Goal: Task Accomplishment & Management: Use online tool/utility

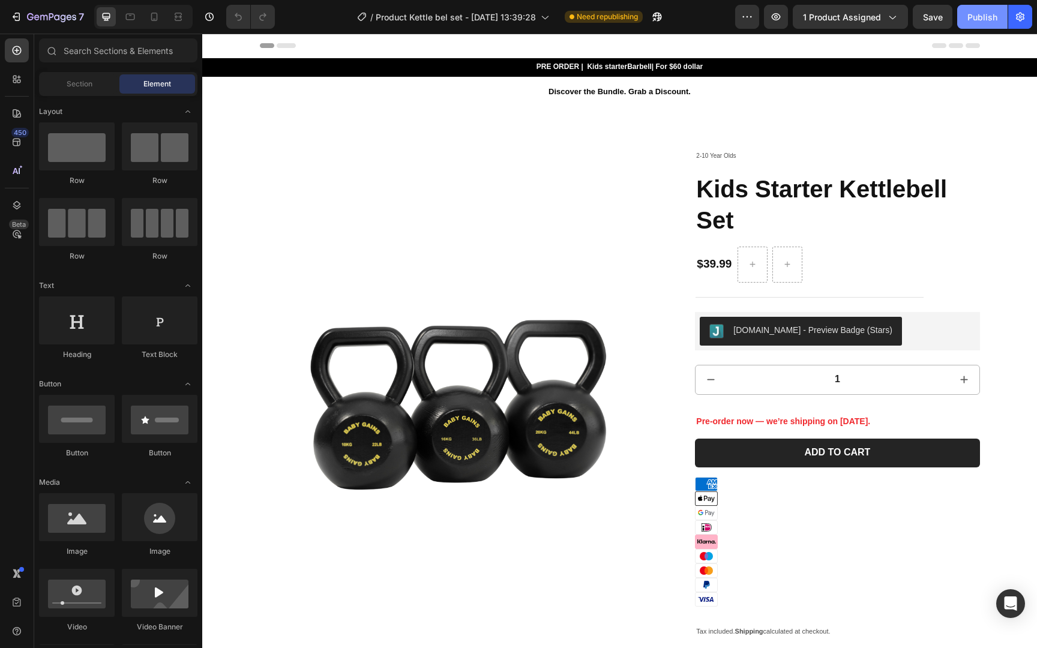
click at [983, 22] on div "Publish" at bounding box center [982, 17] width 30 height 13
click at [55, 23] on div "7" at bounding box center [55, 17] width 57 height 14
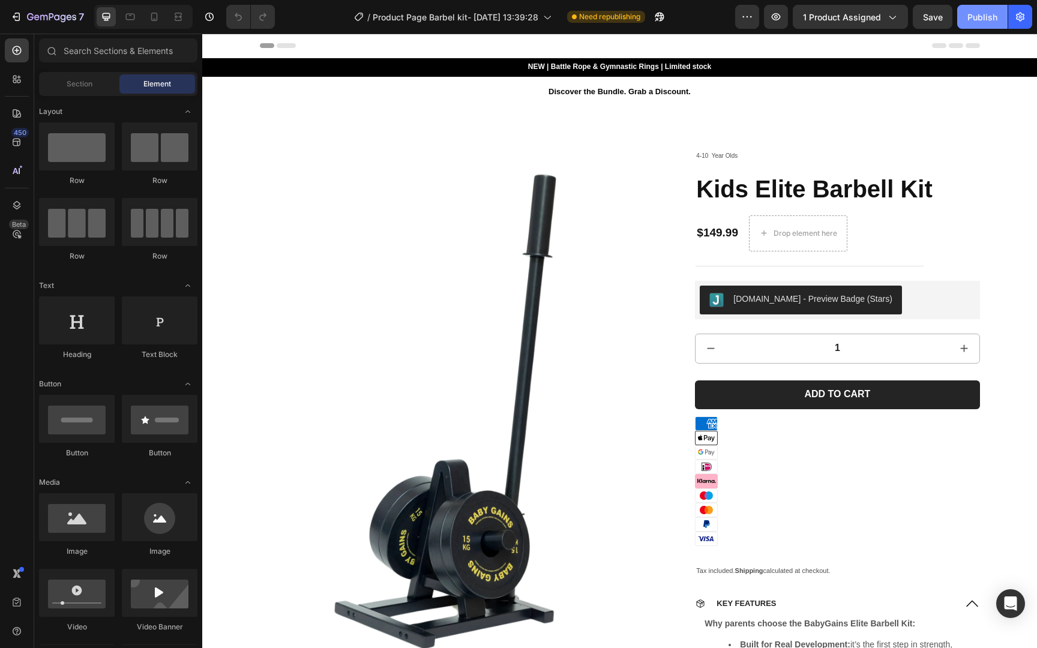
click at [981, 20] on div "Publish" at bounding box center [982, 17] width 30 height 13
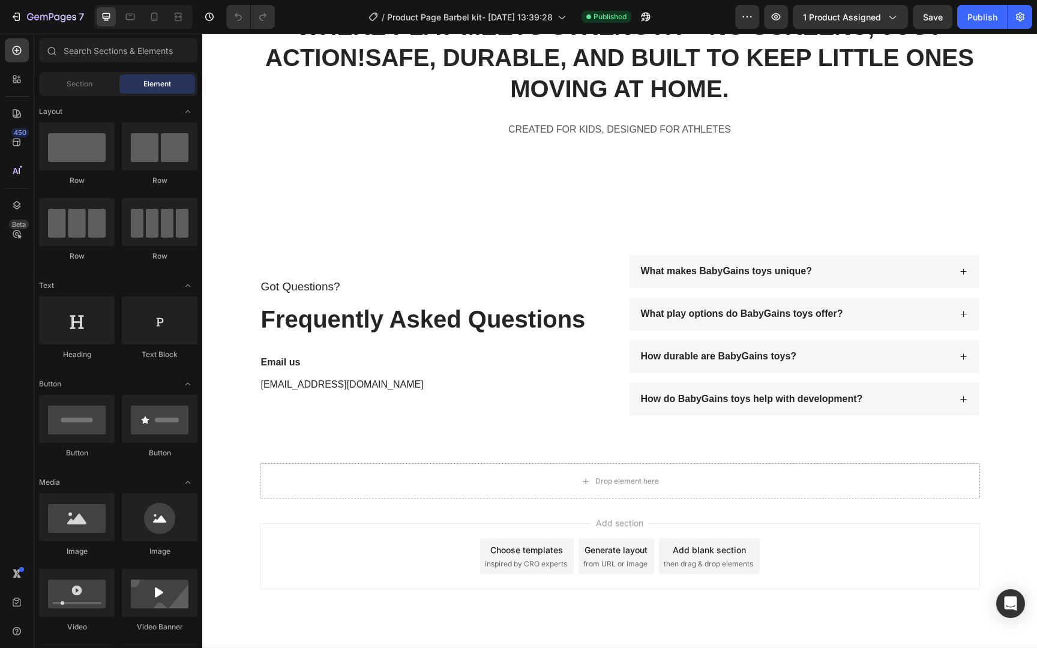
scroll to position [7221, 0]
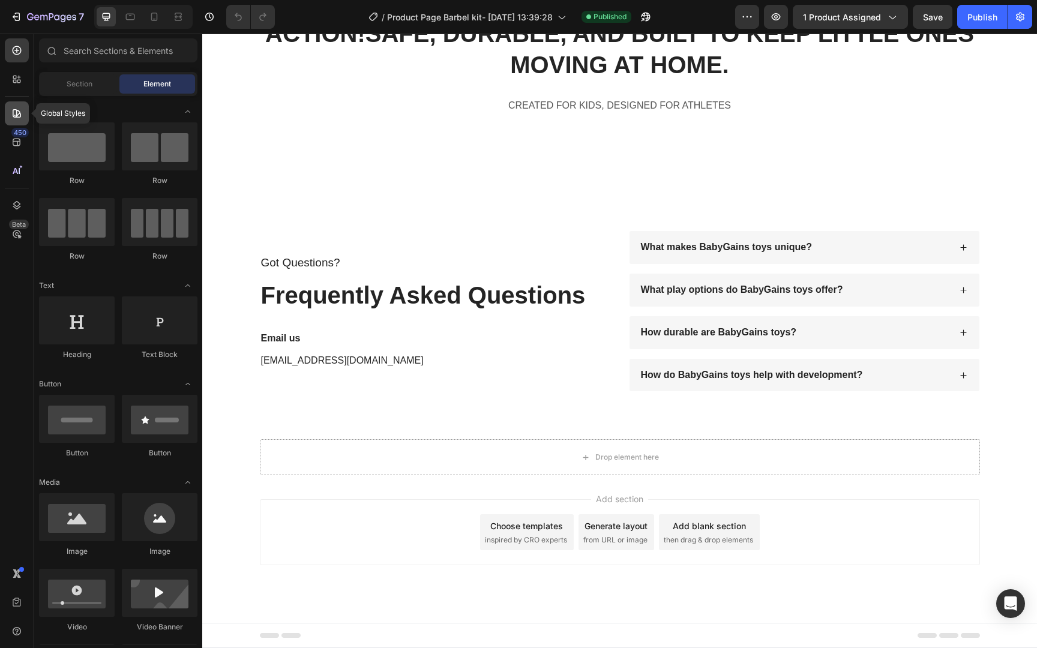
click at [19, 106] on div at bounding box center [17, 113] width 24 height 24
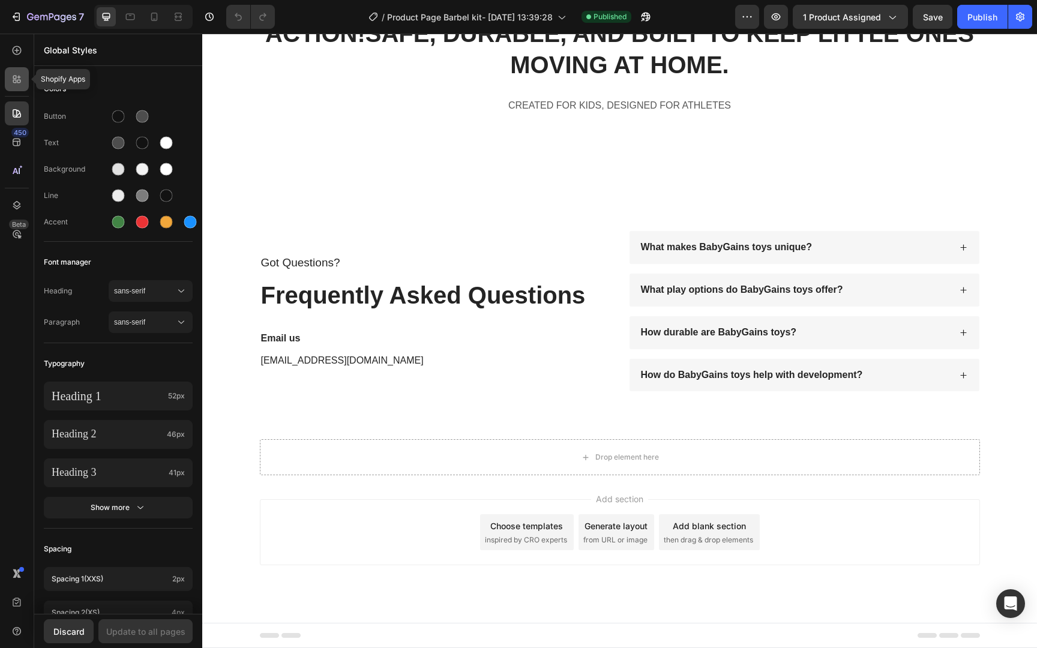
click at [18, 78] on icon at bounding box center [17, 79] width 12 height 12
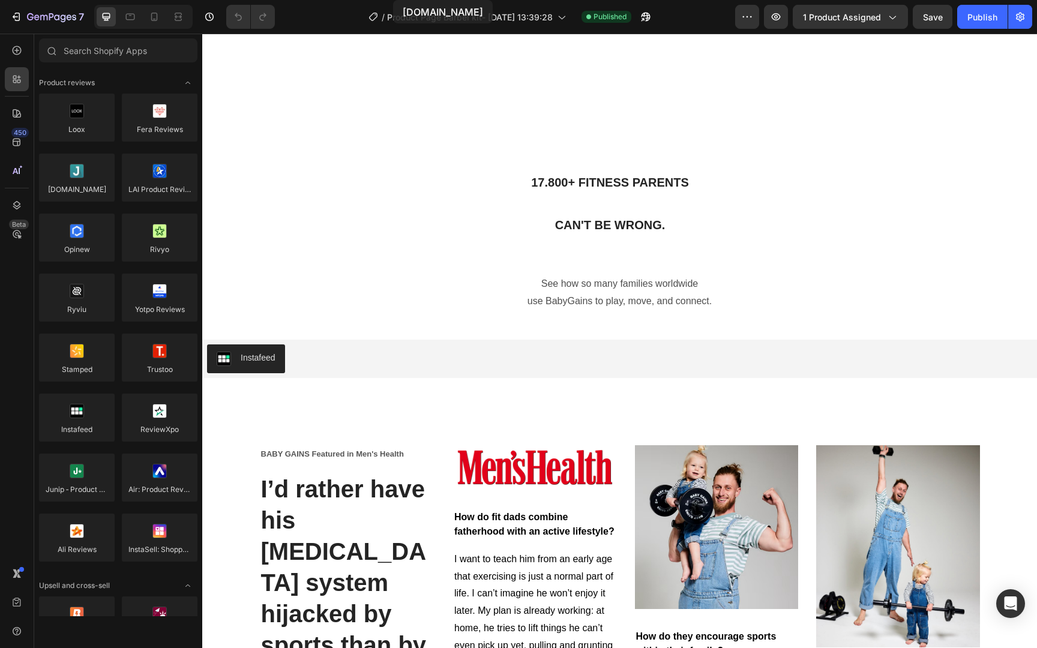
scroll to position [5701, 0]
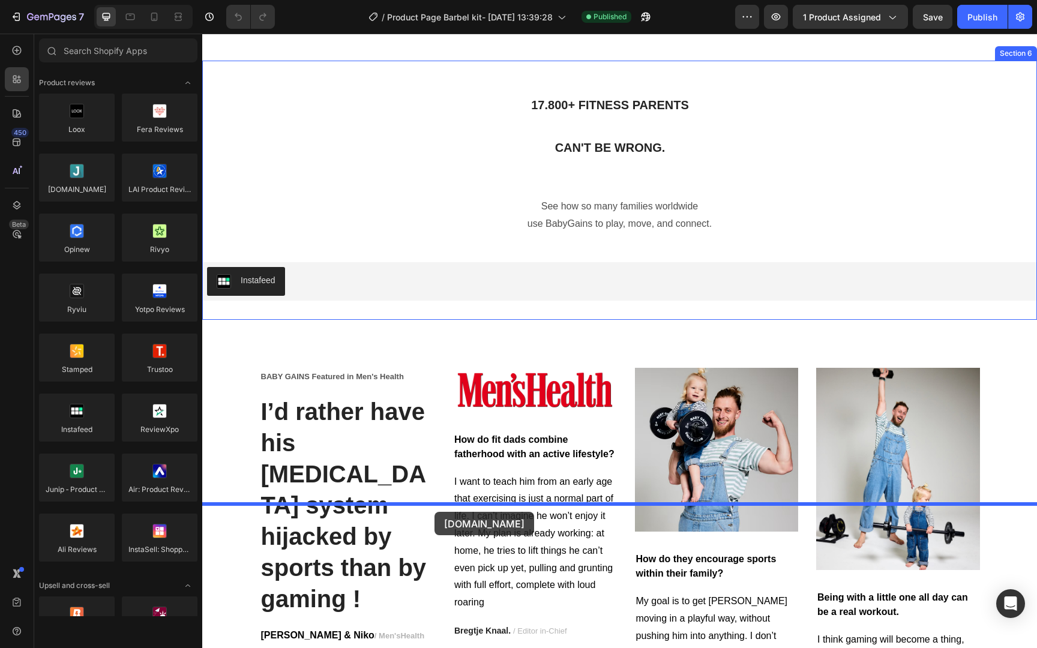
drag, startPoint x: 283, startPoint y: 204, endPoint x: 434, endPoint y: 512, distance: 342.9
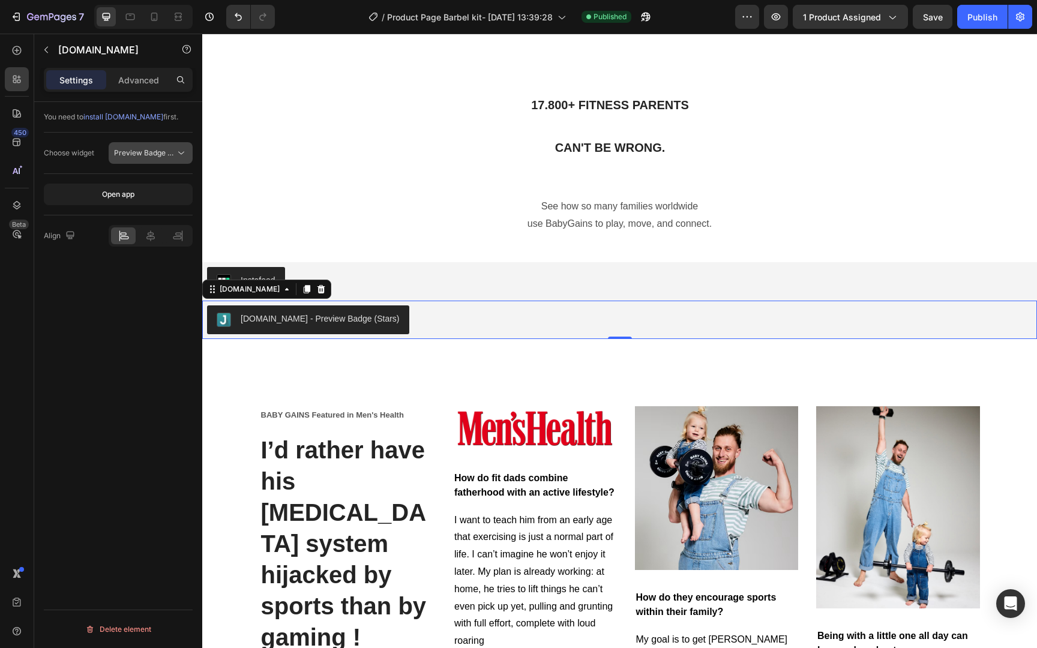
click at [159, 163] on button "Preview Badge (Stars)" at bounding box center [151, 153] width 84 height 22
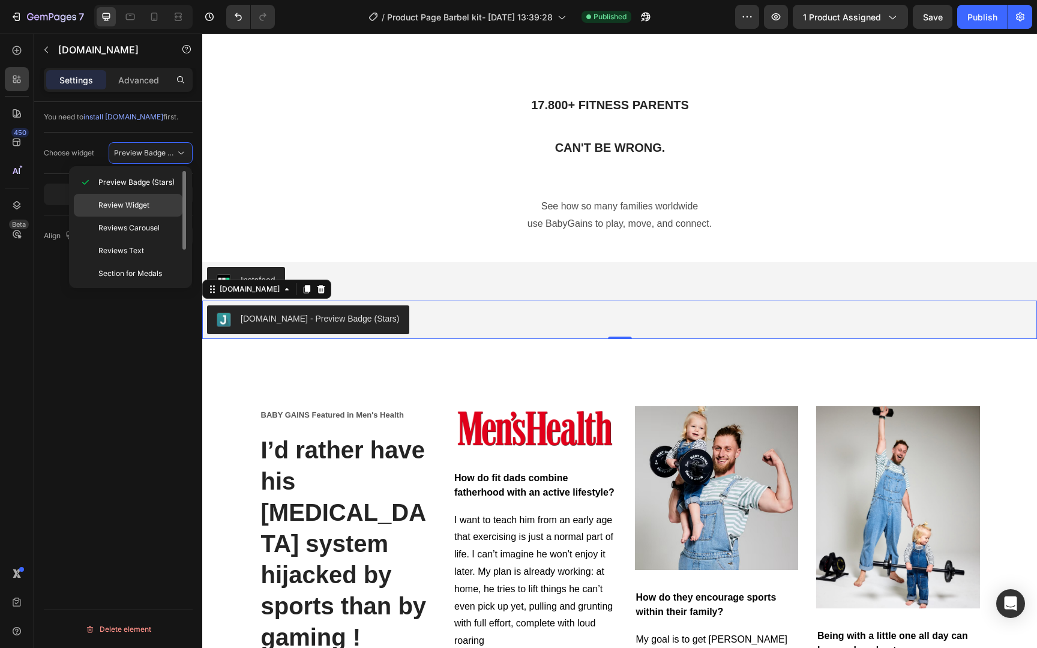
click at [154, 206] on p "Review Widget" at bounding box center [137, 205] width 79 height 11
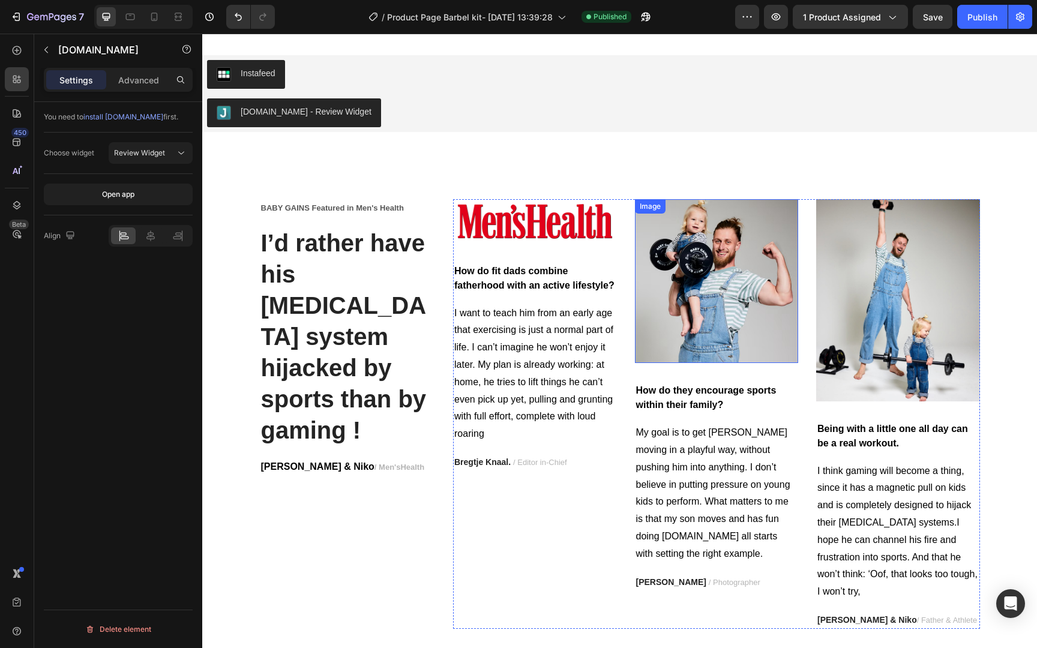
scroll to position [5871, 0]
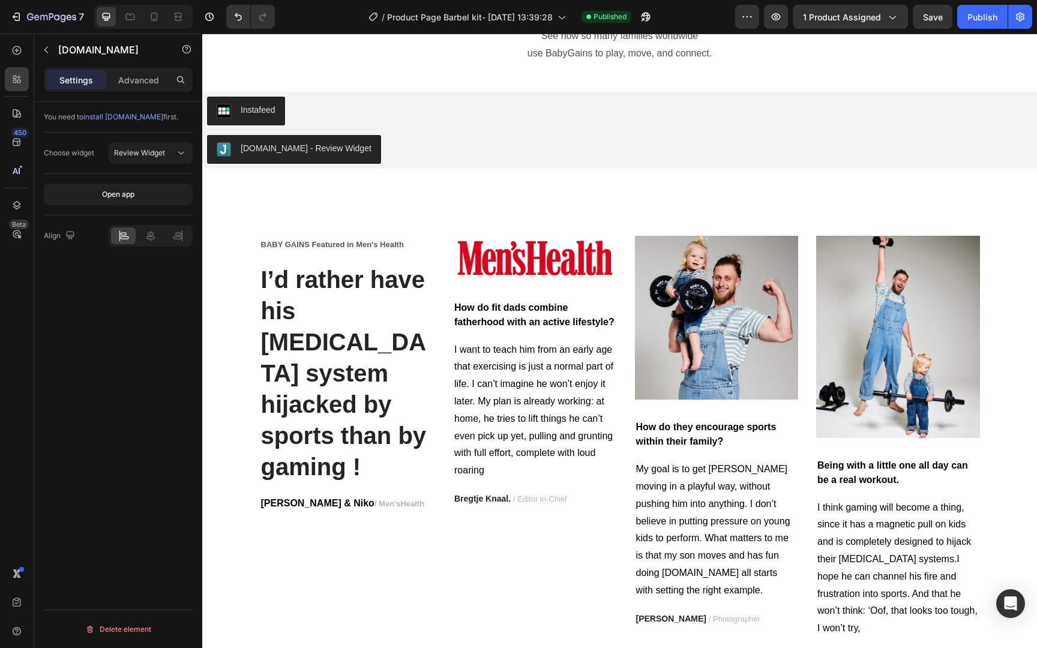
click at [635, 158] on div "[DOMAIN_NAME] - Review Widget" at bounding box center [619, 149] width 825 height 29
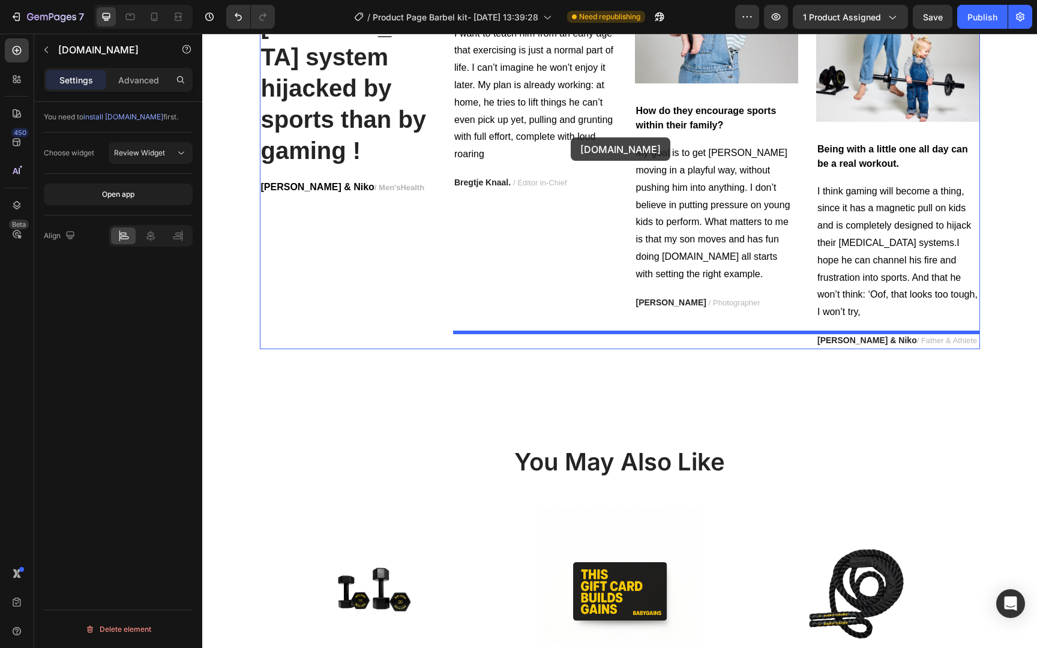
scroll to position [6104, 0]
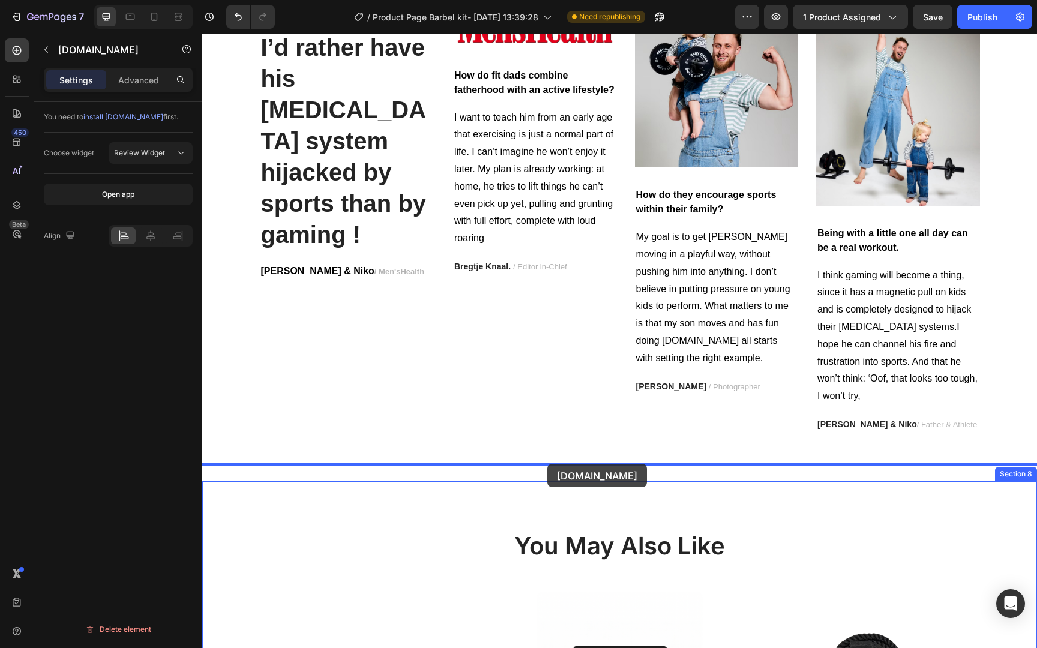
drag, startPoint x: 626, startPoint y: 157, endPoint x: 548, endPoint y: 462, distance: 315.1
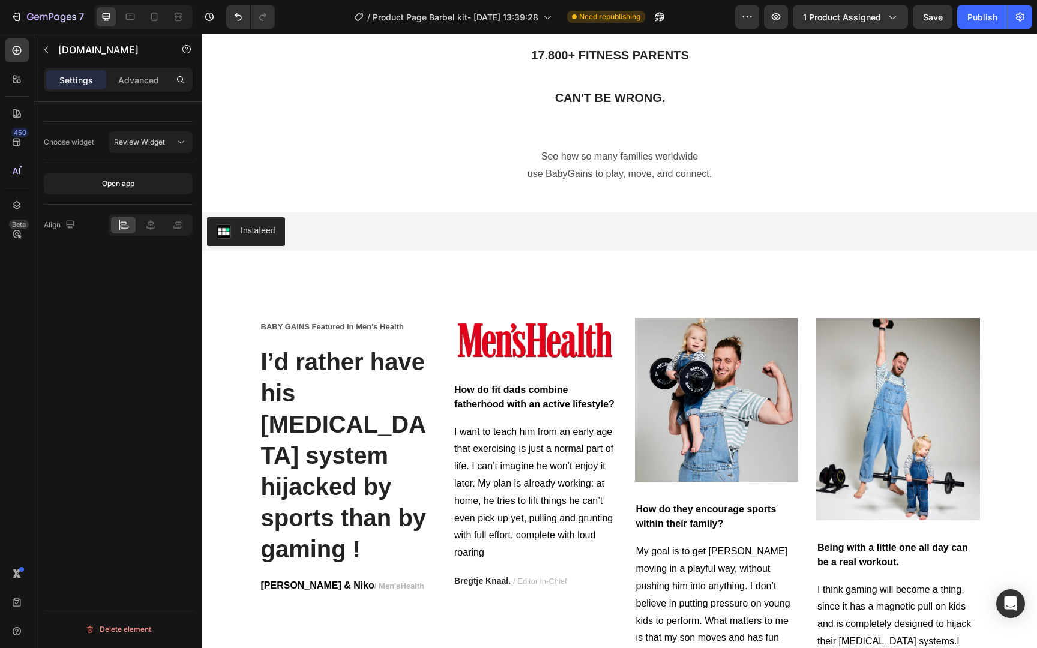
scroll to position [5716, 0]
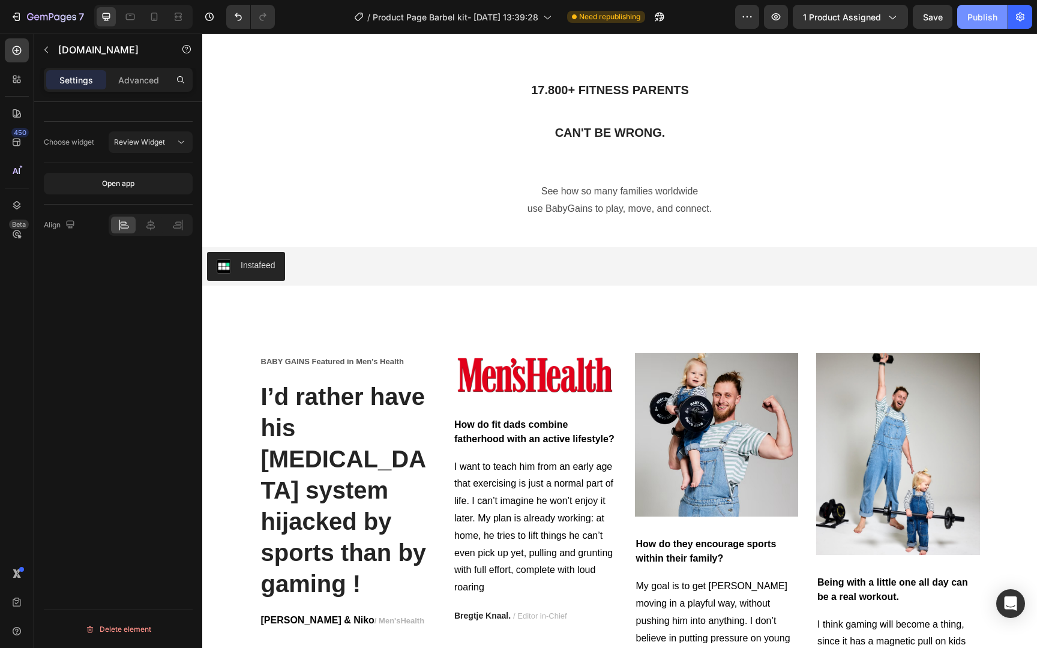
click at [975, 20] on div "Publish" at bounding box center [982, 17] width 30 height 13
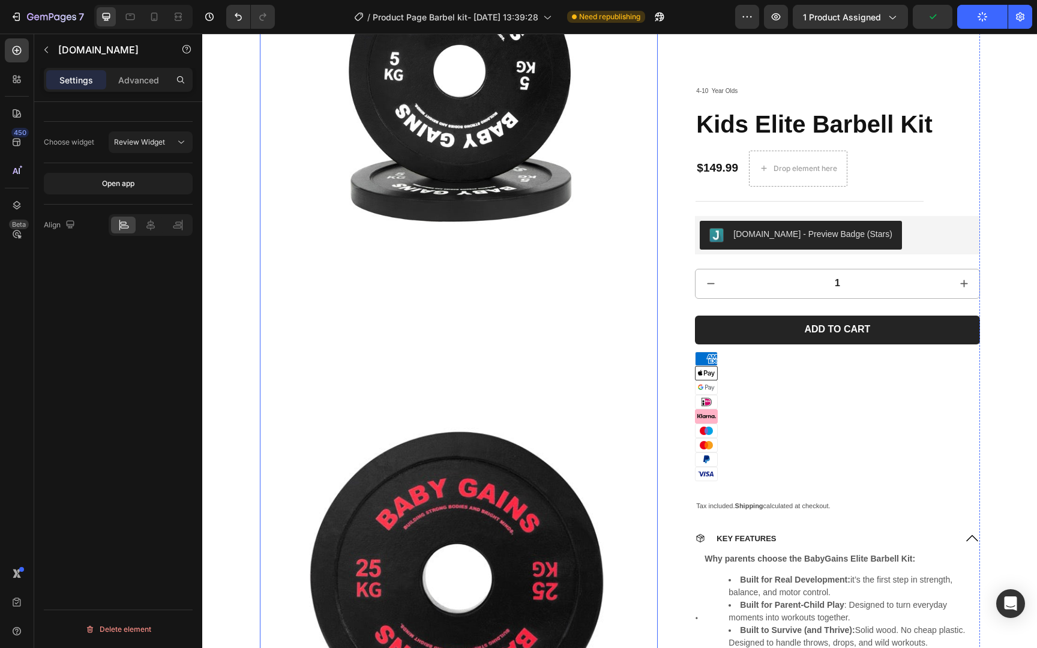
scroll to position [3338, 0]
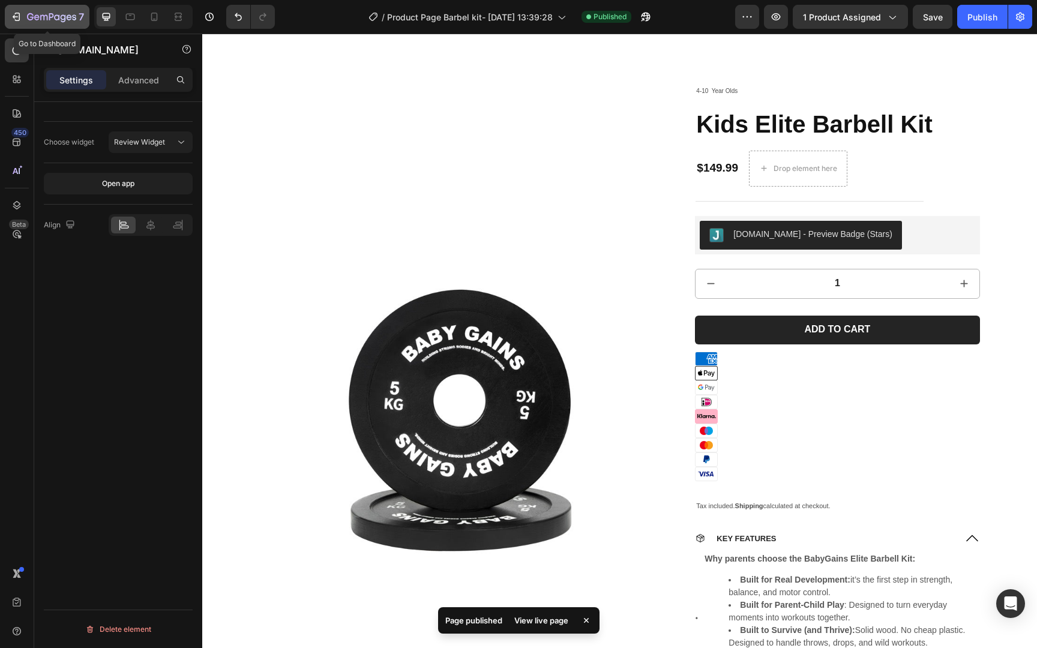
click at [65, 14] on icon "button" at bounding box center [51, 18] width 49 height 10
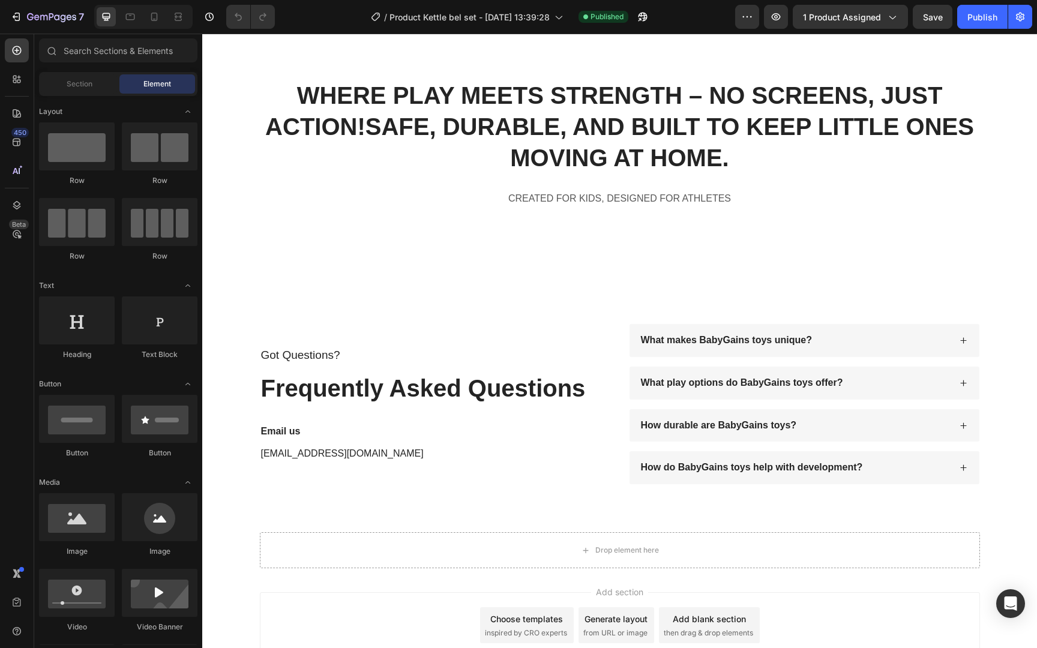
scroll to position [3303, 0]
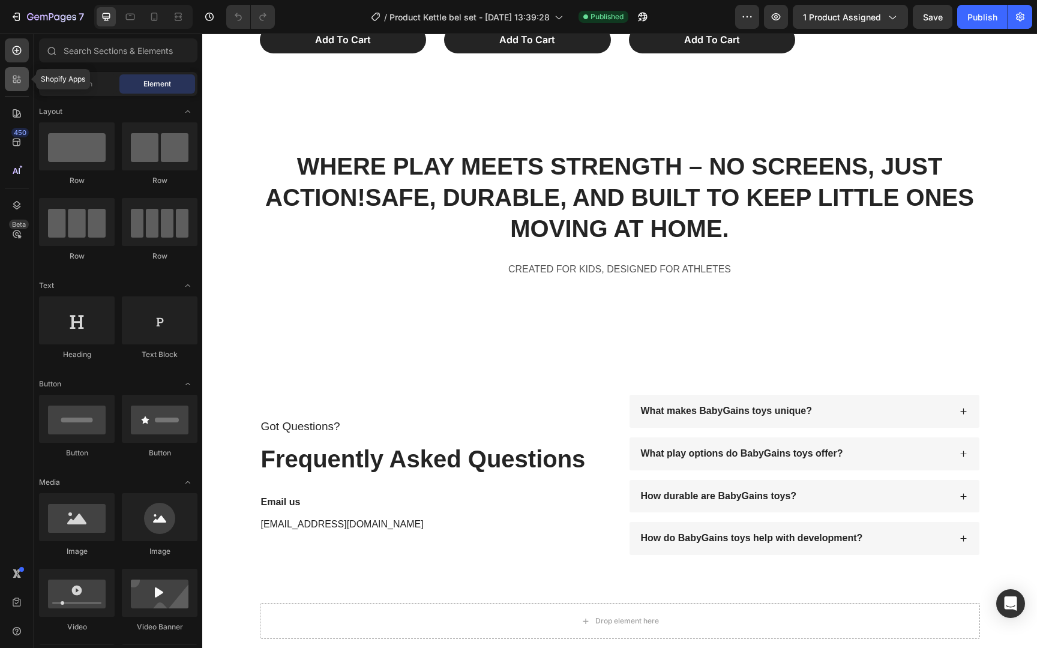
click at [22, 74] on icon at bounding box center [17, 79] width 12 height 12
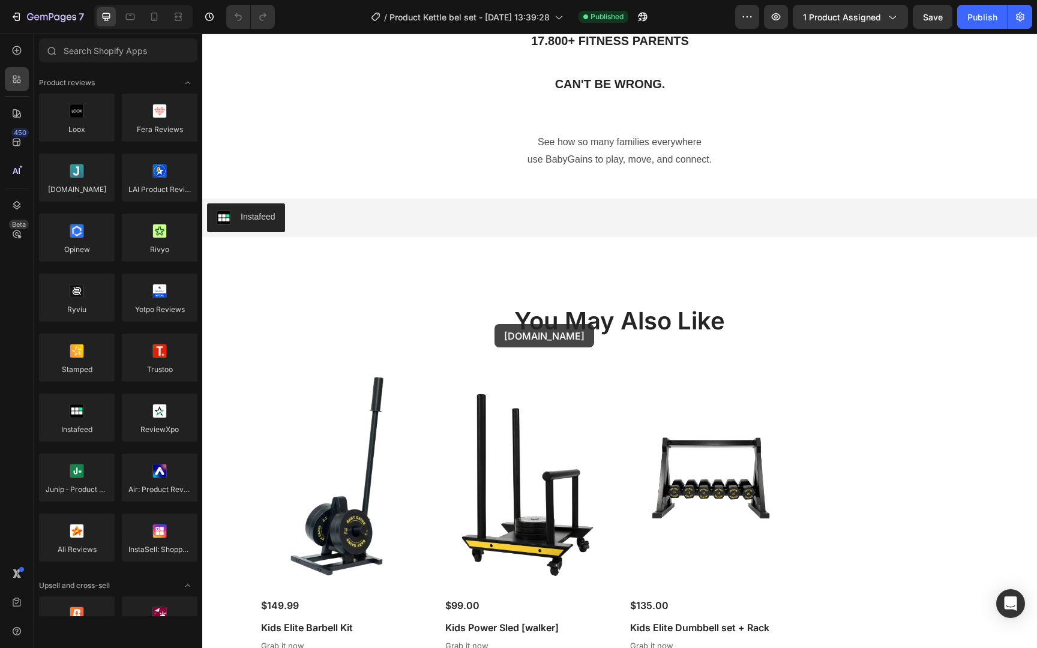
scroll to position [2566, 0]
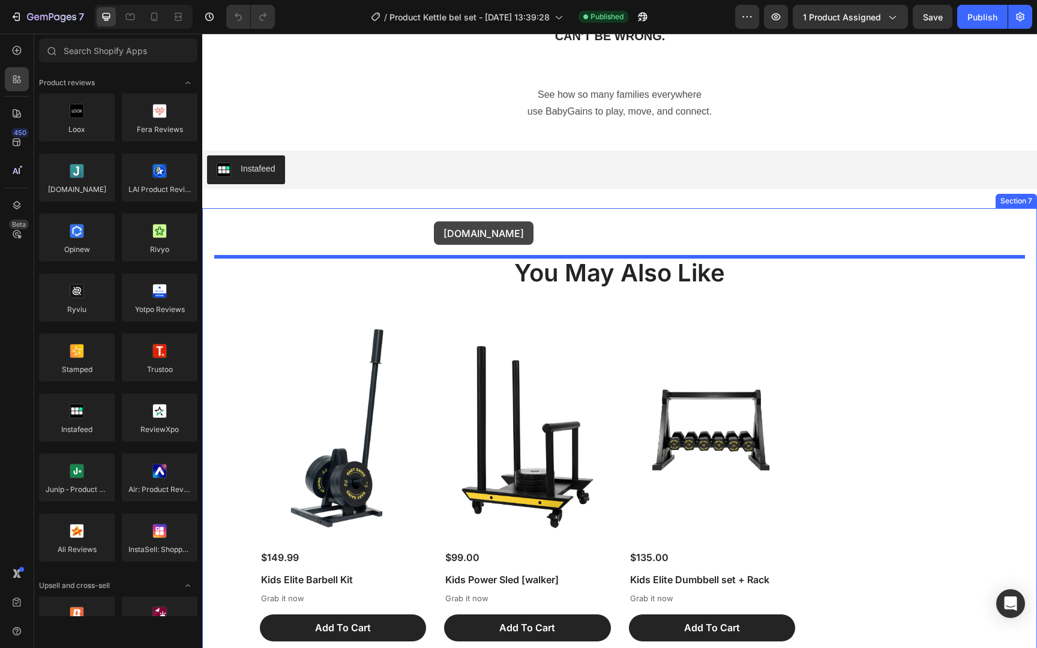
drag, startPoint x: 287, startPoint y: 203, endPoint x: 434, endPoint y: 221, distance: 147.5
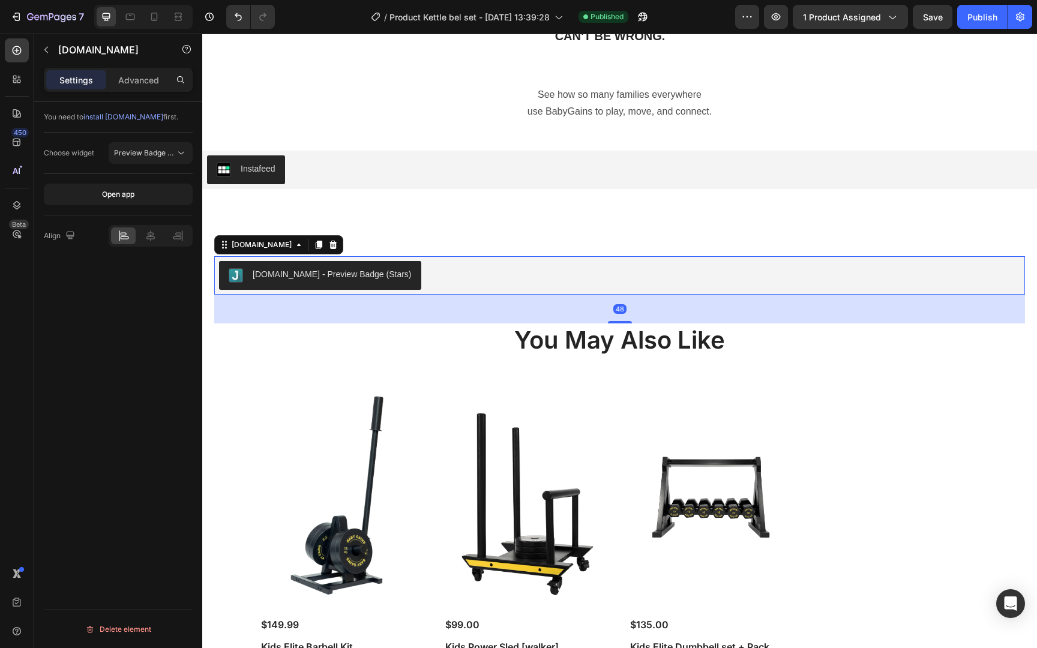
click at [446, 277] on div "[DOMAIN_NAME] - Preview Badge (Stars)" at bounding box center [619, 275] width 801 height 29
click at [142, 163] on button "Preview Badge (Stars)" at bounding box center [151, 153] width 84 height 22
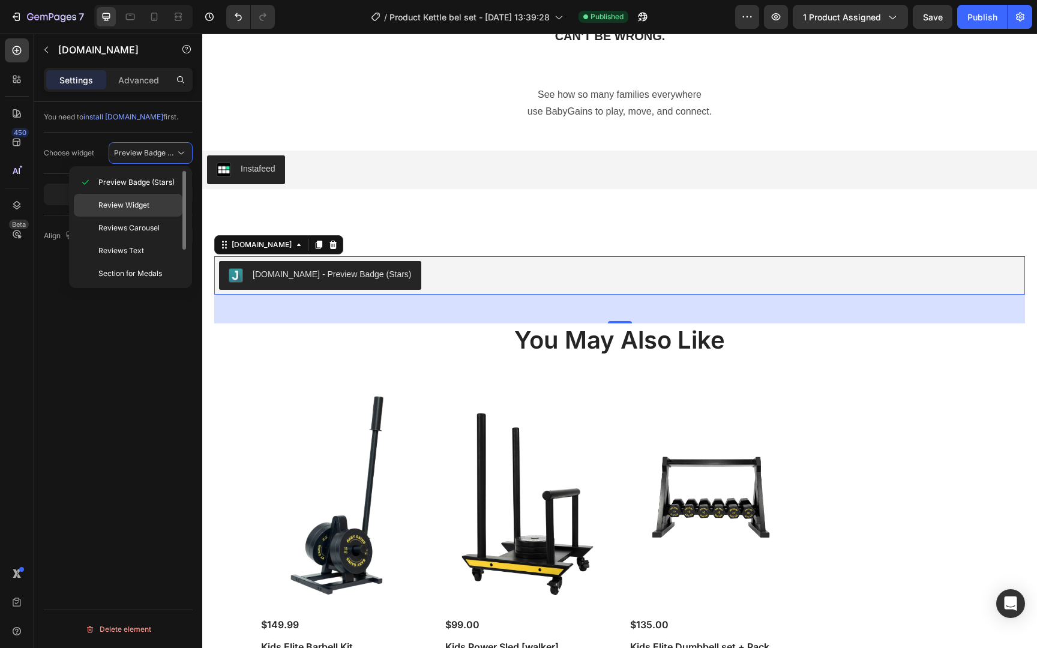
click at [154, 210] on p "Review Widget" at bounding box center [137, 205] width 79 height 11
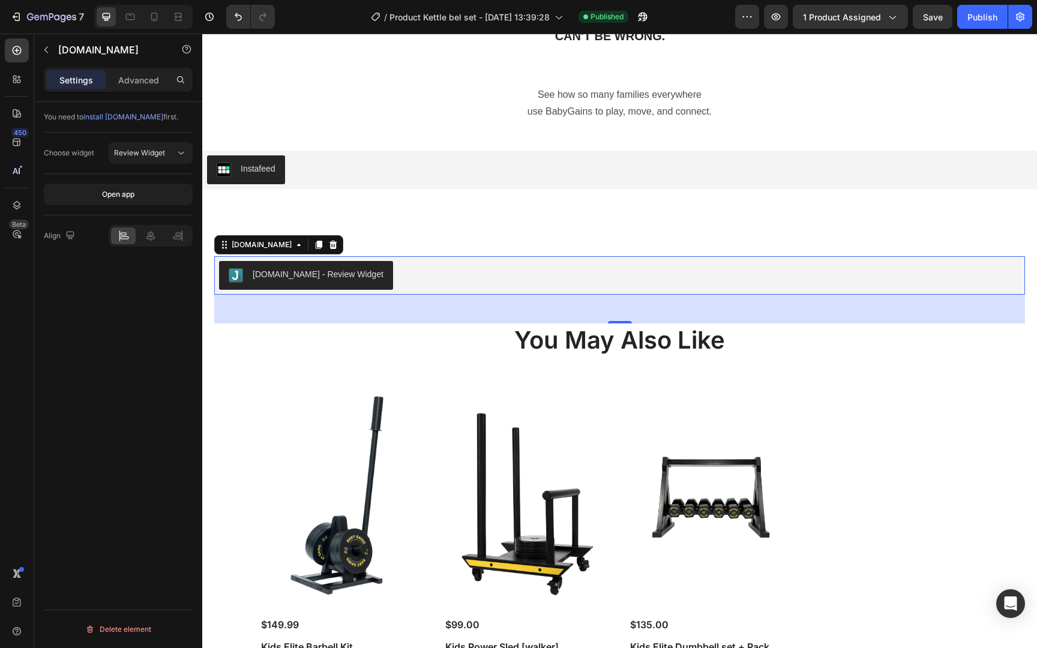
click at [450, 262] on div "[DOMAIN_NAME] - Review Widget" at bounding box center [619, 275] width 801 height 29
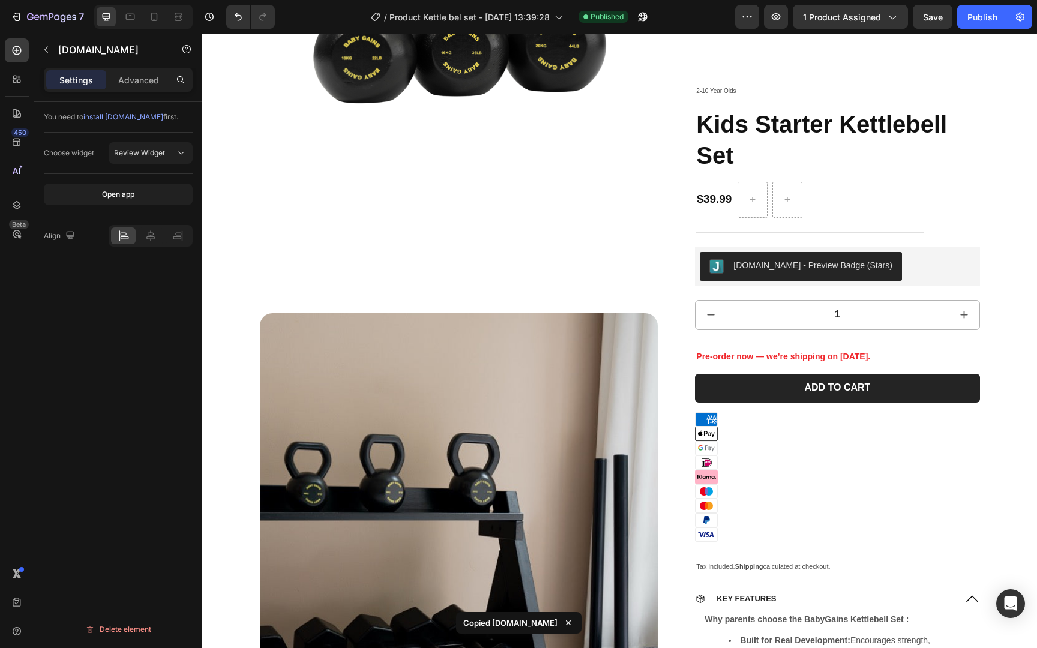
scroll to position [0, 0]
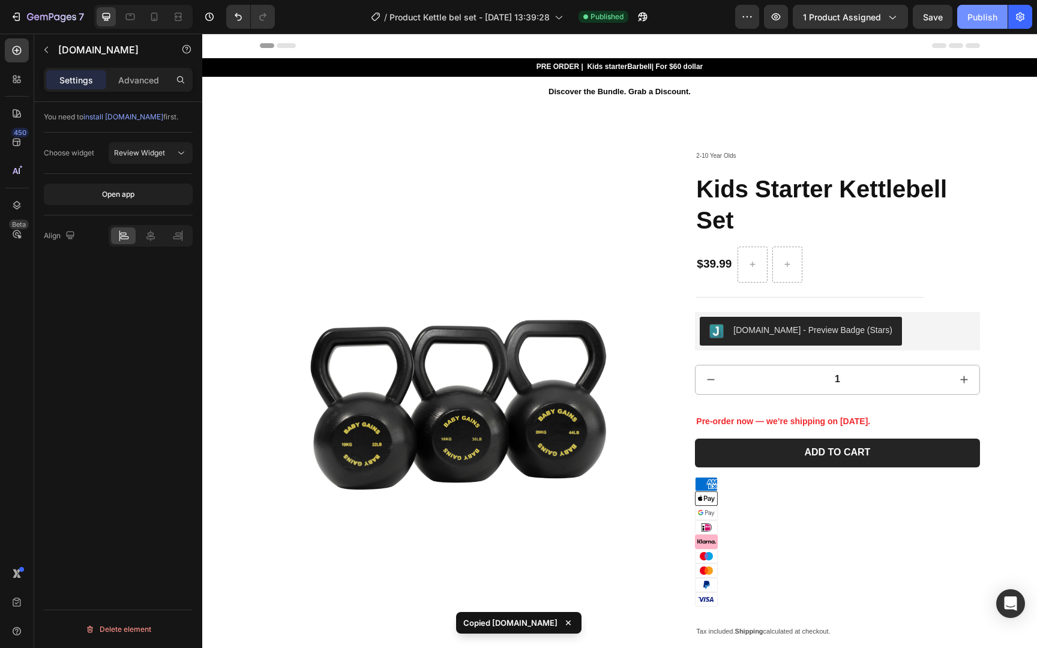
click at [978, 18] on div "Publish" at bounding box center [982, 17] width 30 height 13
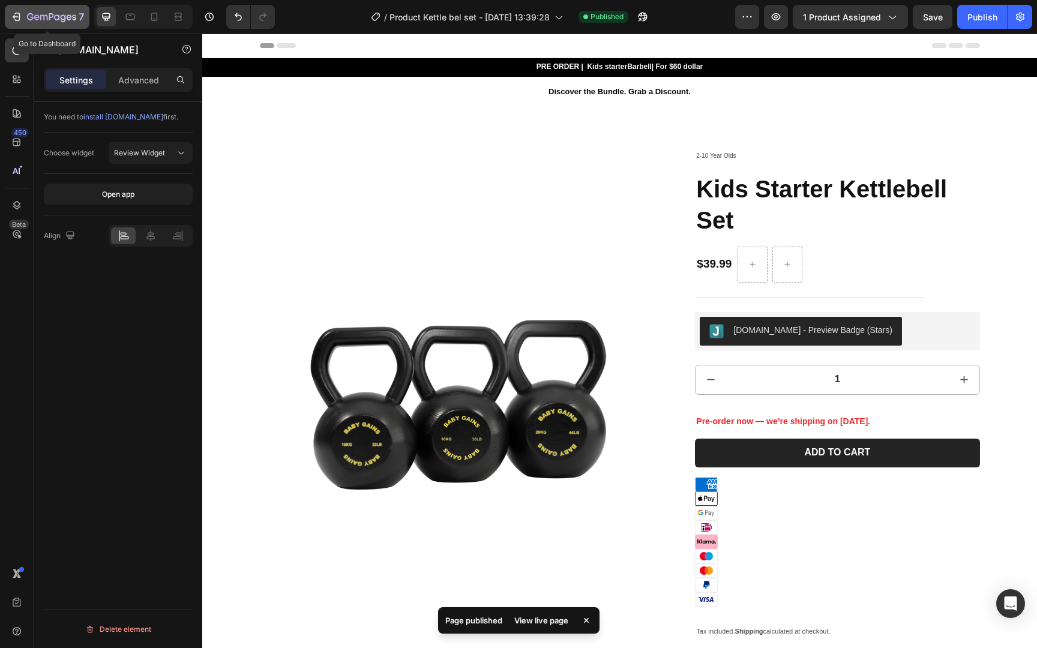
click at [64, 16] on icon "button" at bounding box center [51, 18] width 49 height 10
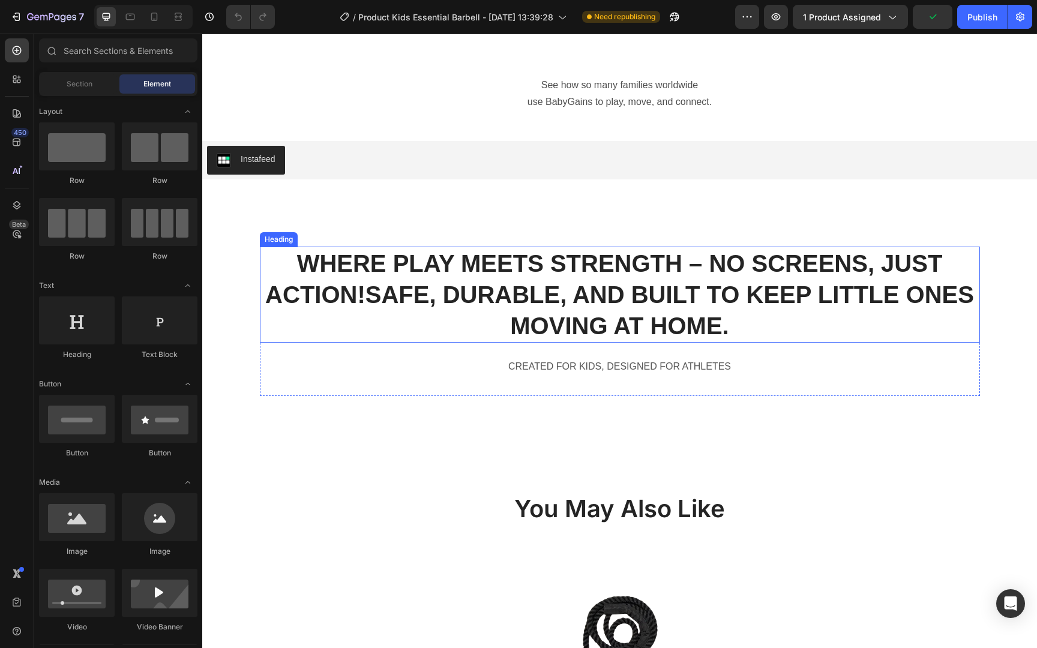
scroll to position [4712, 0]
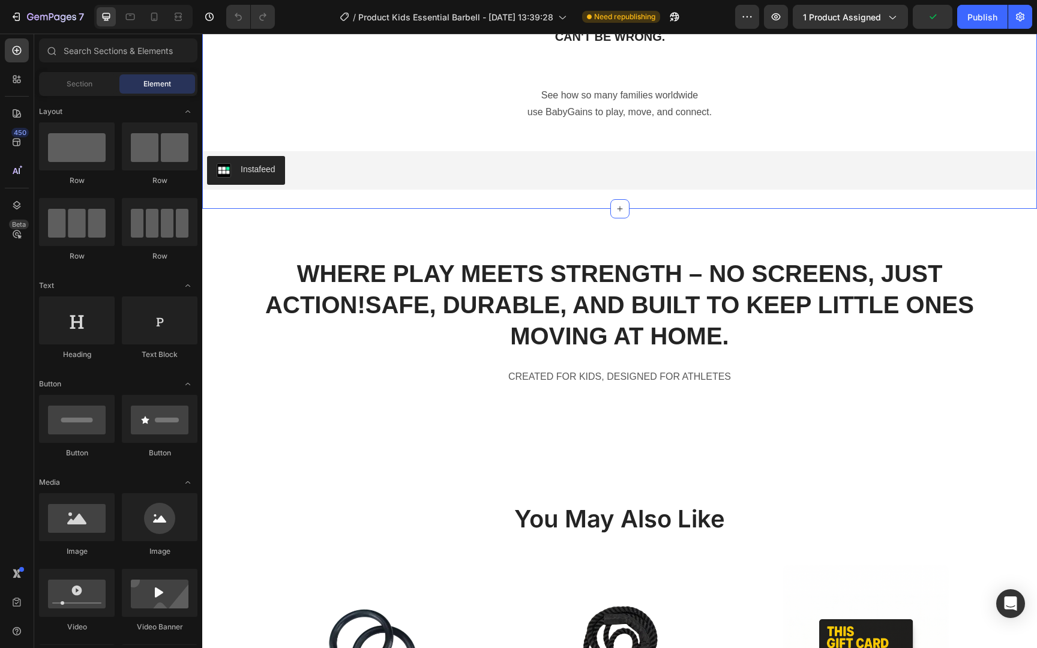
click at [479, 203] on div "17.800+ FITNESS PARENTS CAN'T BE WRONG. Heading See how so many families worldw…" at bounding box center [619, 79] width 834 height 259
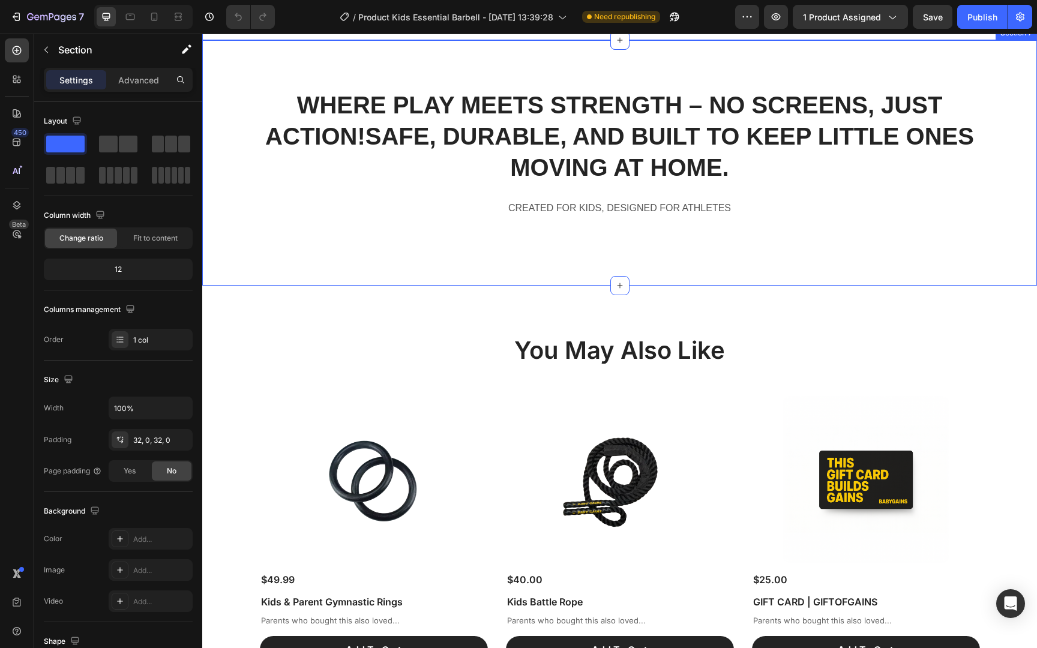
scroll to position [5081, 0]
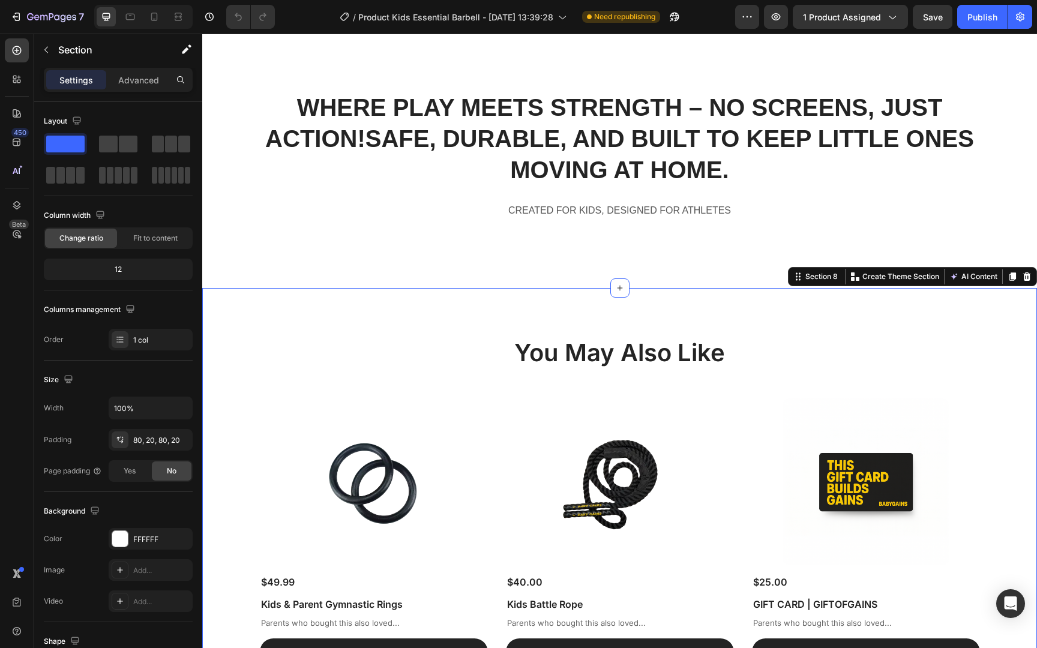
click at [525, 296] on div "You May Also Like Heading Product Images $49.99 Product Price Product Price Kid…" at bounding box center [619, 501] width 834 height 426
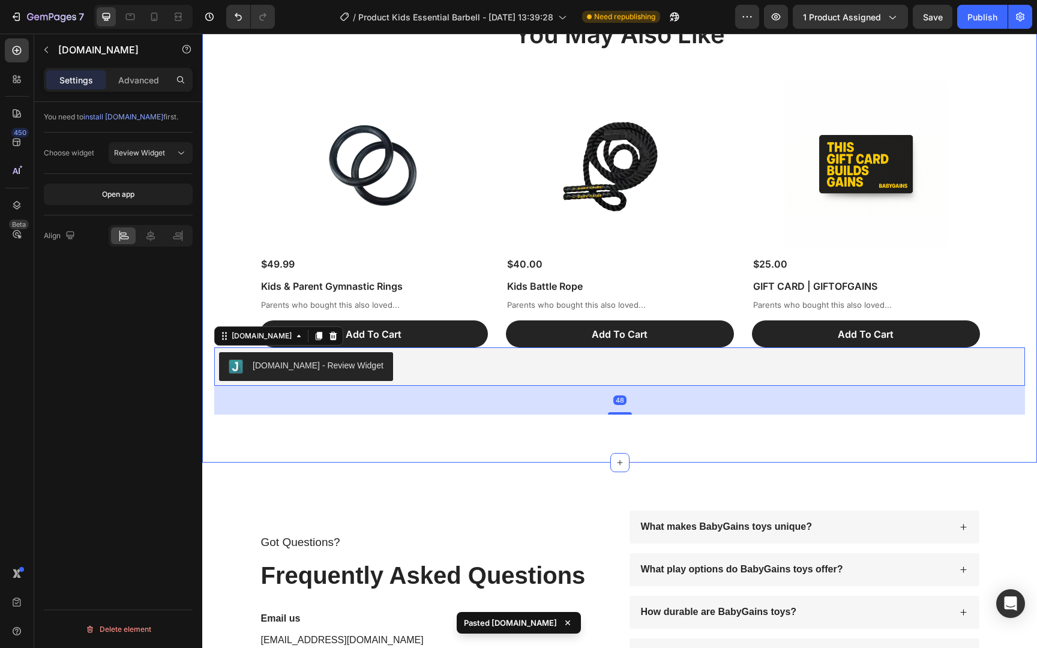
scroll to position [5300, 0]
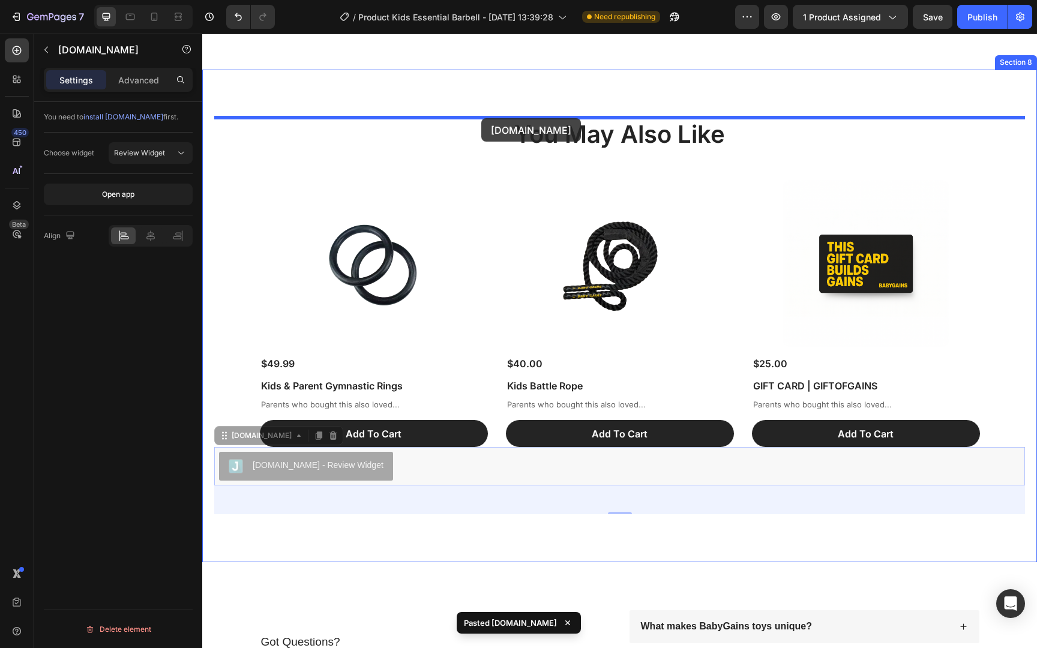
drag, startPoint x: 480, startPoint y: 465, endPoint x: 481, endPoint y: 118, distance: 347.3
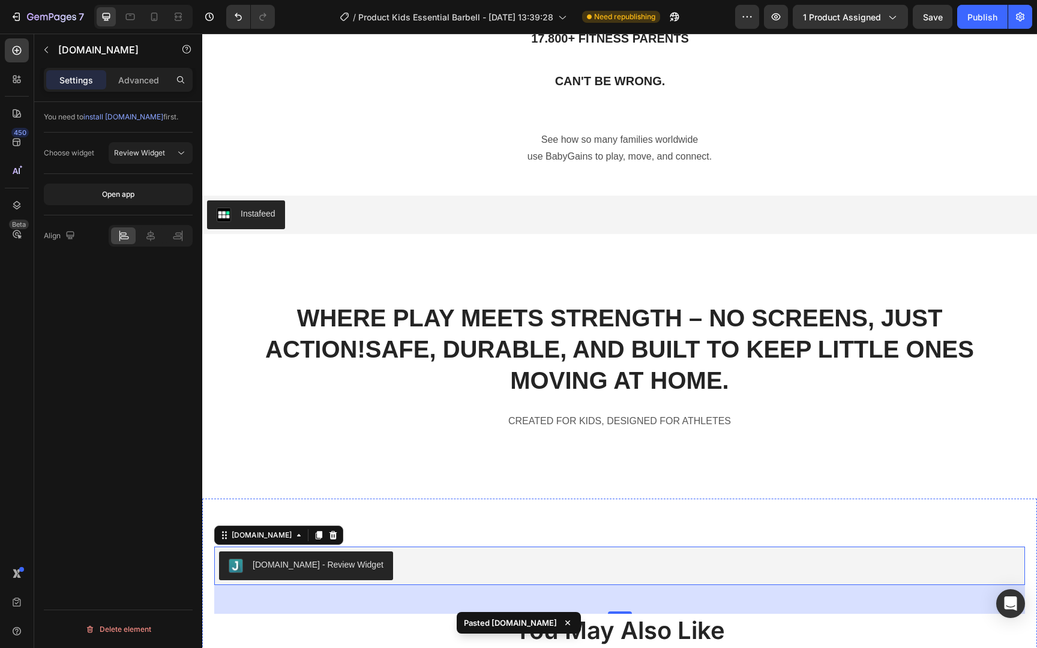
scroll to position [4600, 0]
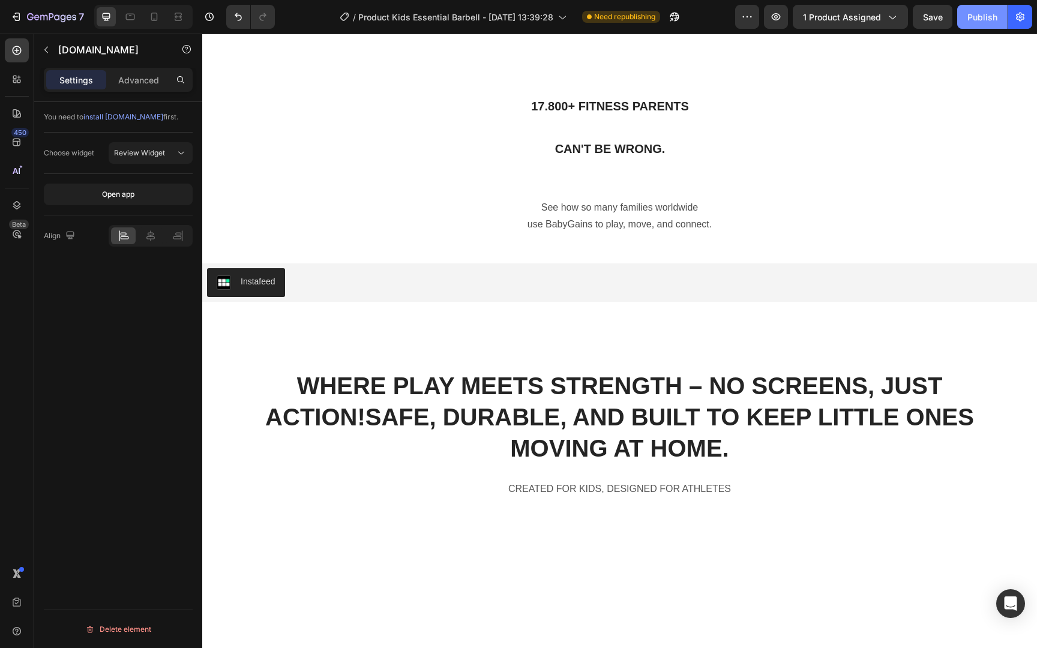
click at [984, 7] on button "Publish" at bounding box center [982, 17] width 50 height 24
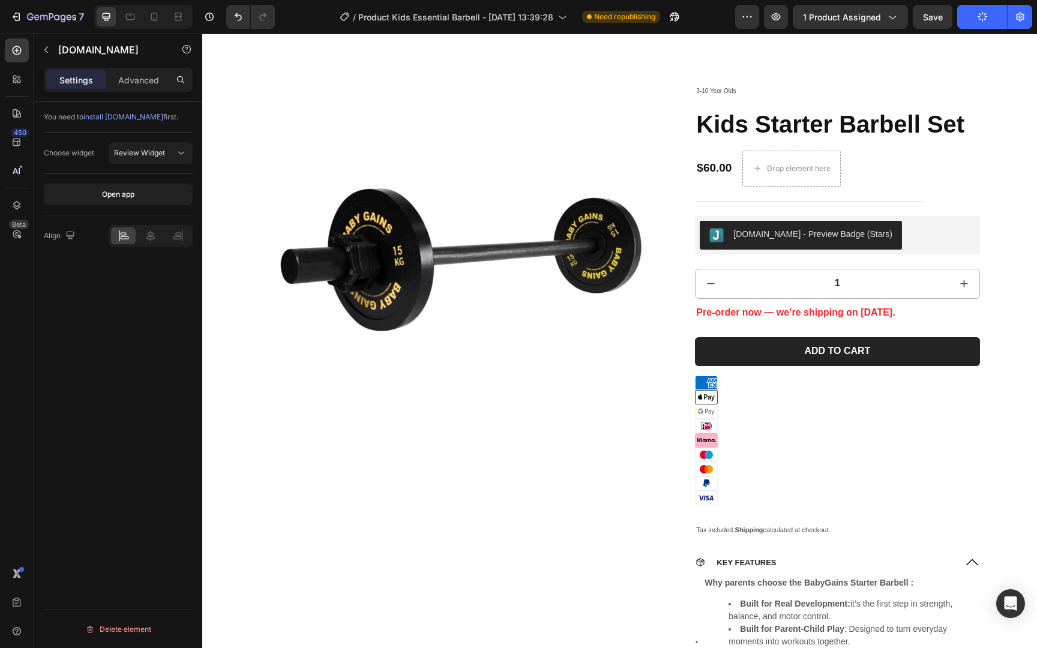
scroll to position [0, 0]
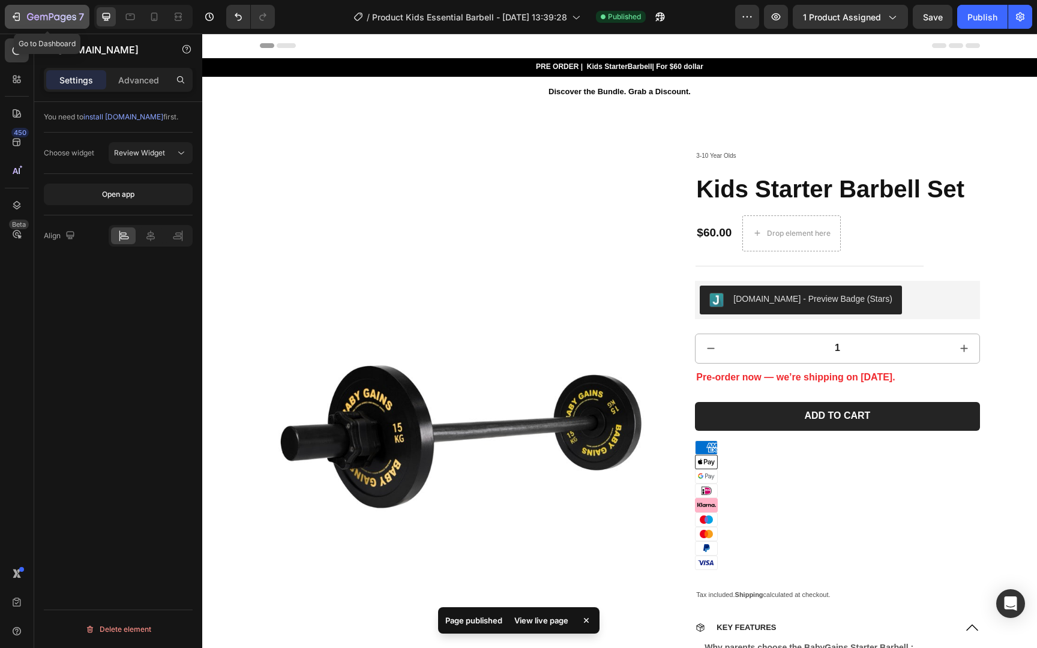
click at [69, 25] on button "7" at bounding box center [47, 17] width 85 height 24
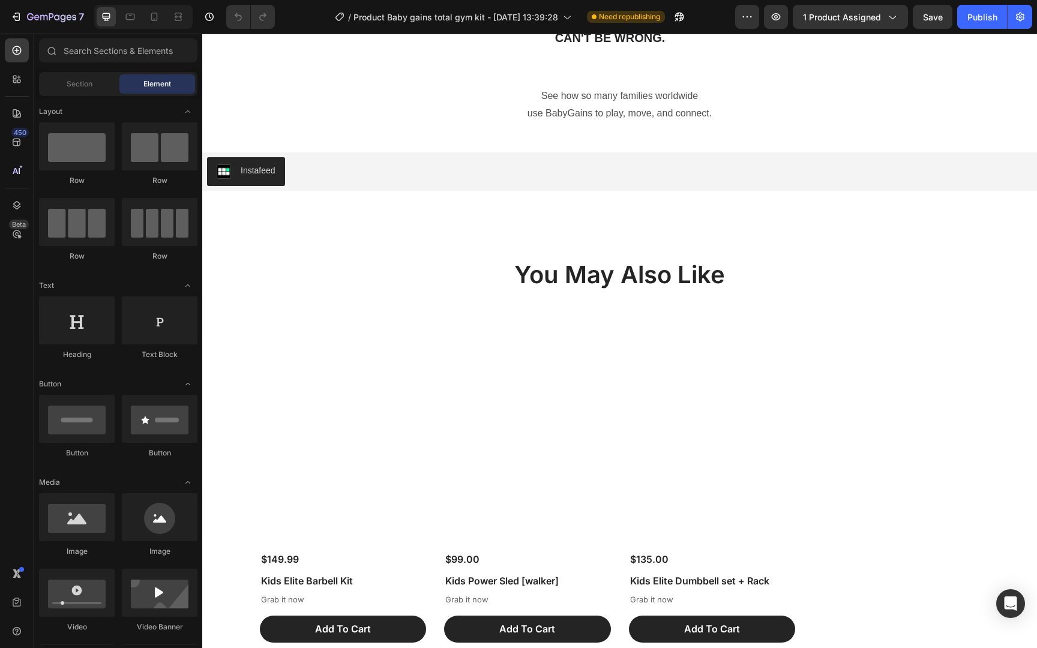
scroll to position [6563, 0]
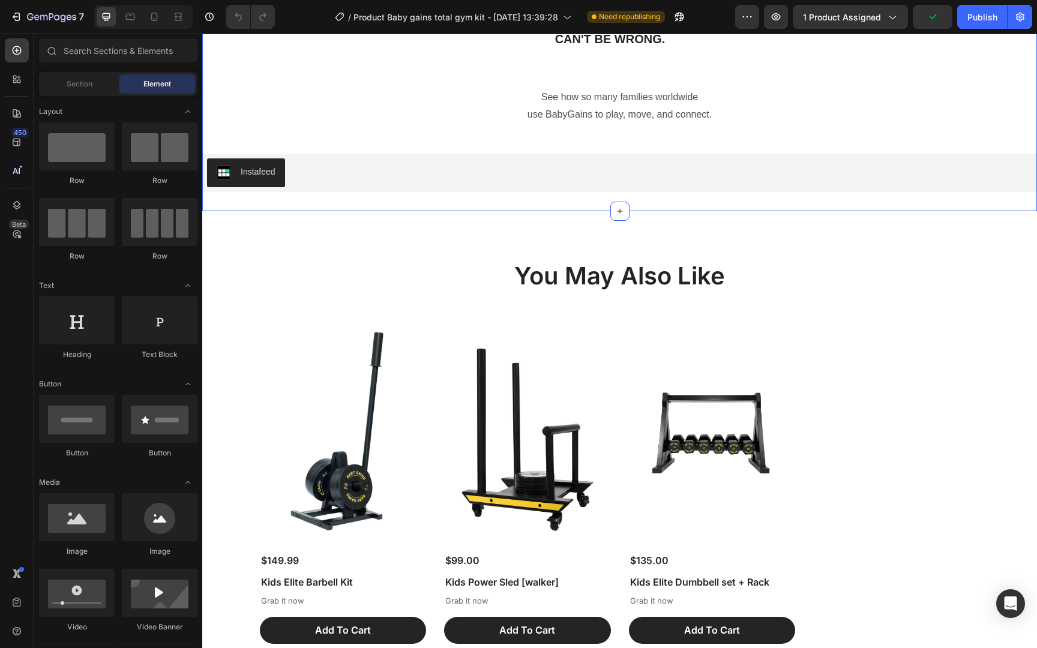
click at [371, 210] on div "17.800+ FITNESS PARENTS CAN'T BE WRONG. Heading See how so many families worldw…" at bounding box center [619, 80] width 834 height 259
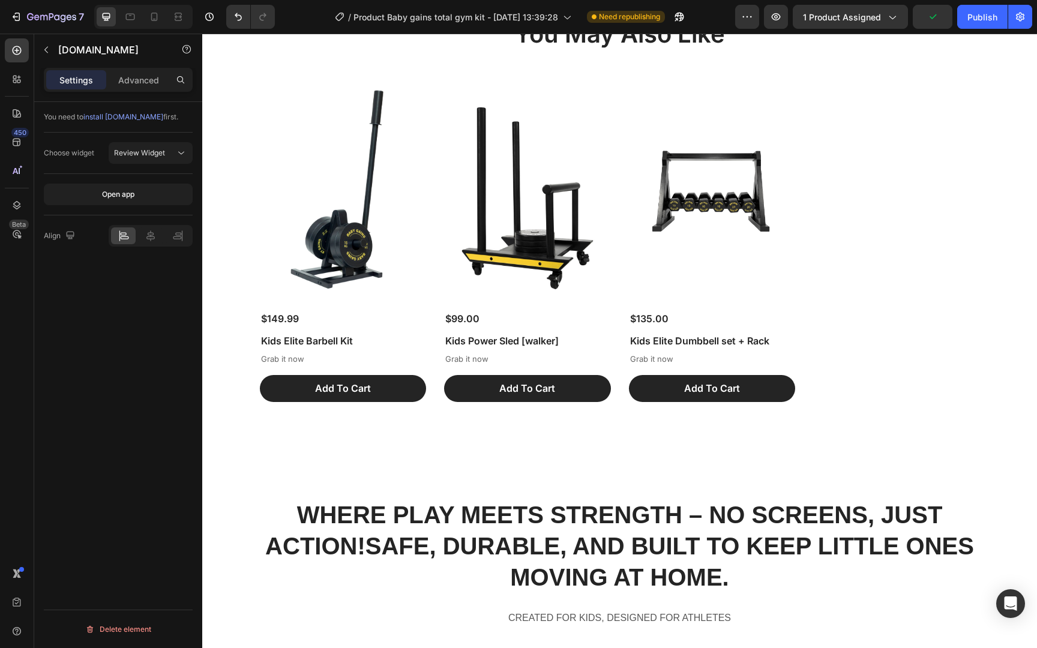
scroll to position [6747, 0]
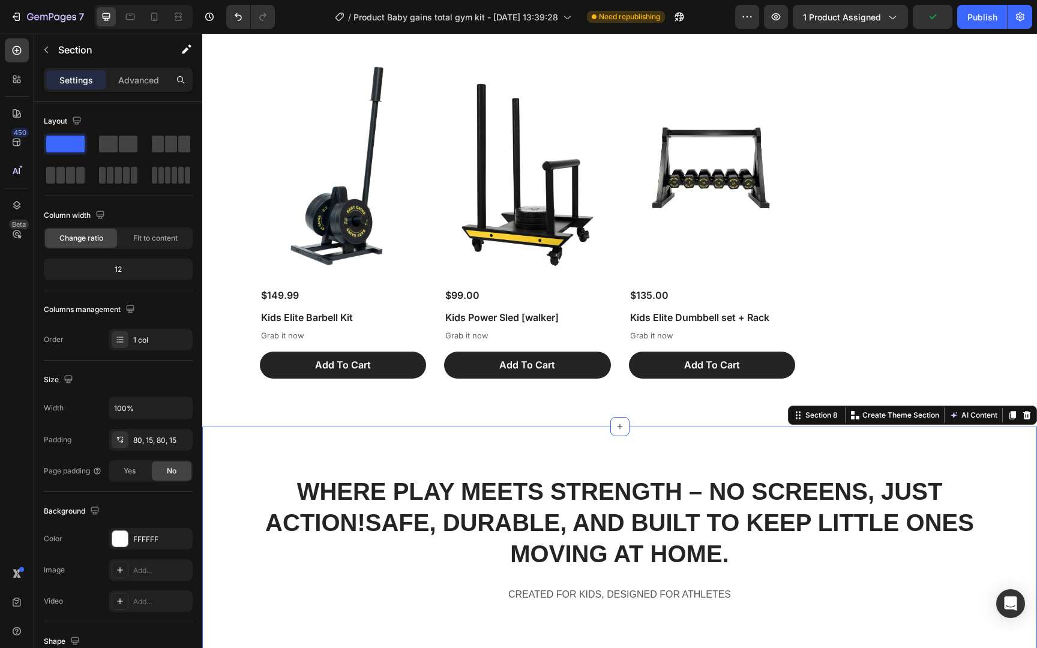
click at [235, 447] on div "WHERE PLAY MEETS STRENGTH – NO SCREENS, JUST ACTION! SAFE, DURABLE, AND BUILT T…" at bounding box center [619, 548] width 834 height 245
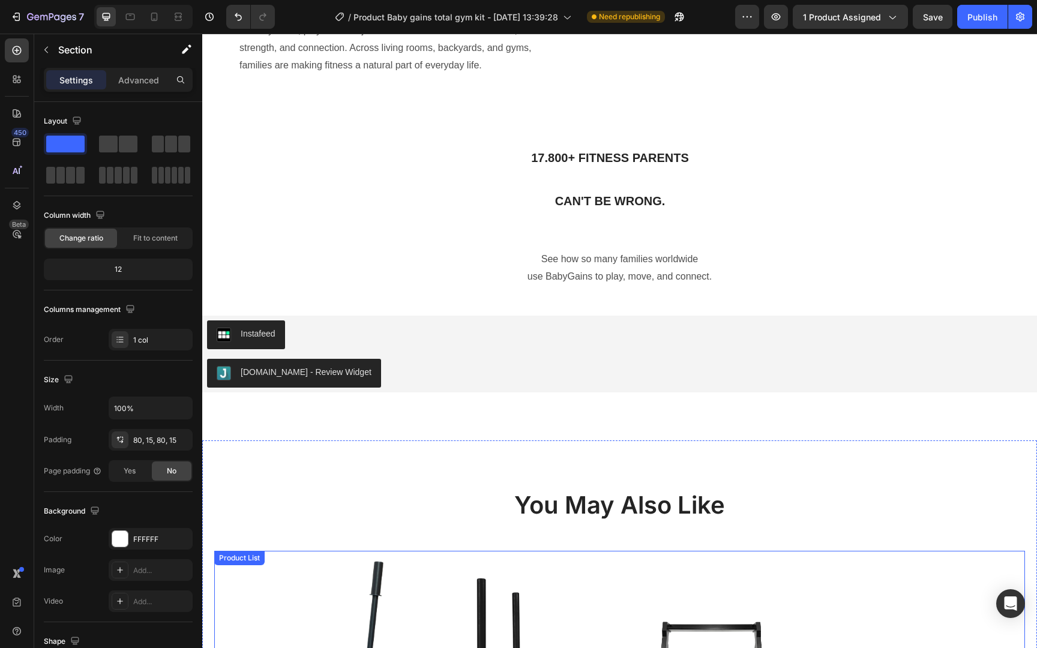
scroll to position [6209, 0]
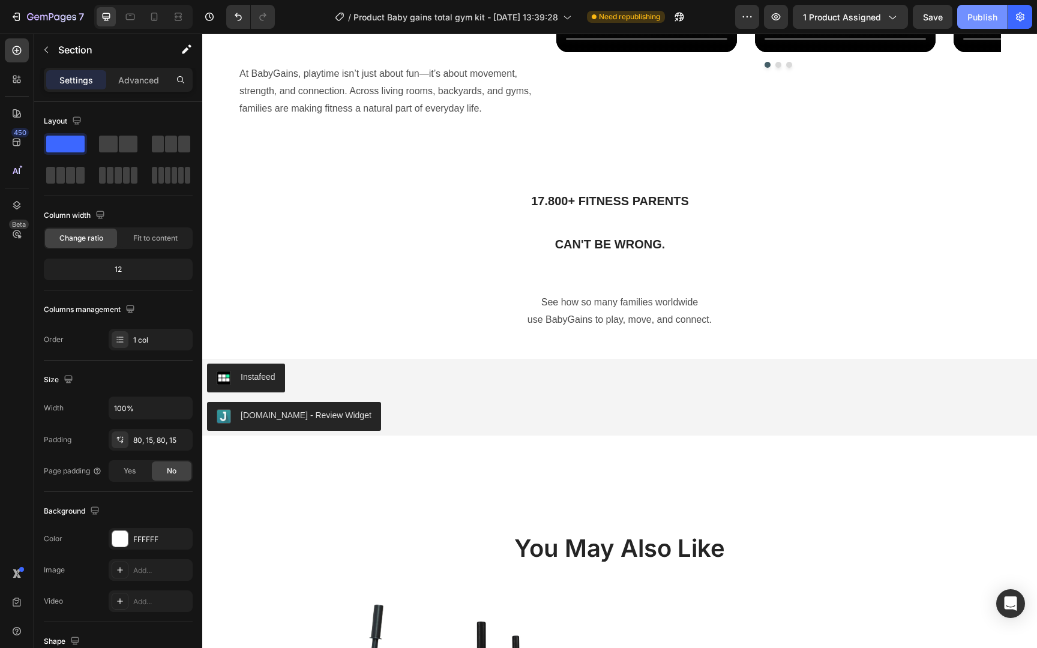
click at [972, 25] on button "Publish" at bounding box center [982, 17] width 50 height 24
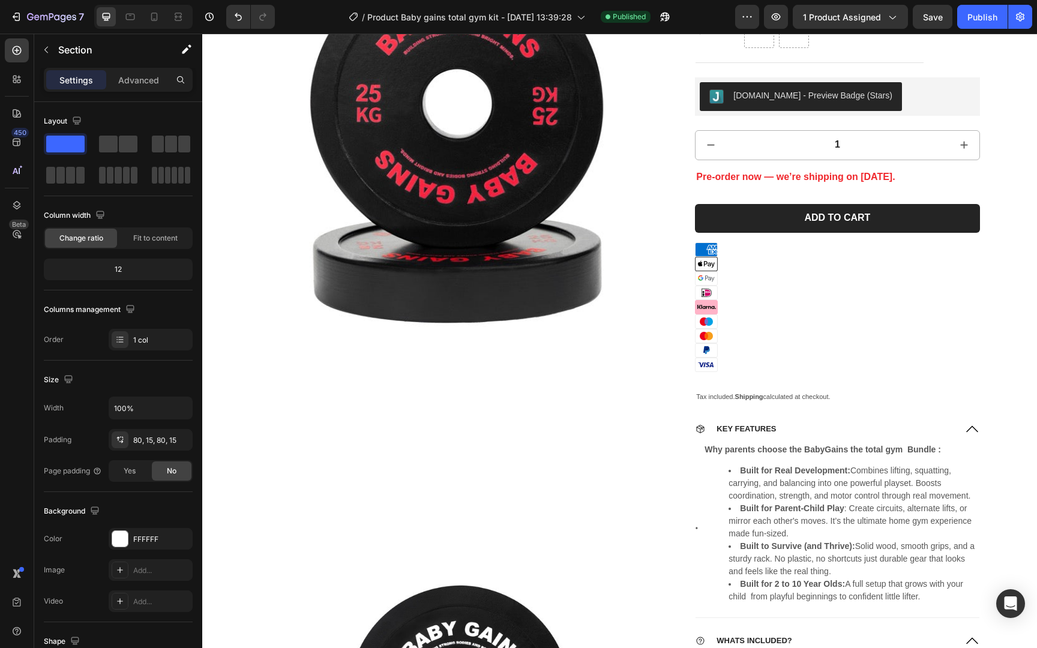
scroll to position [4465, 0]
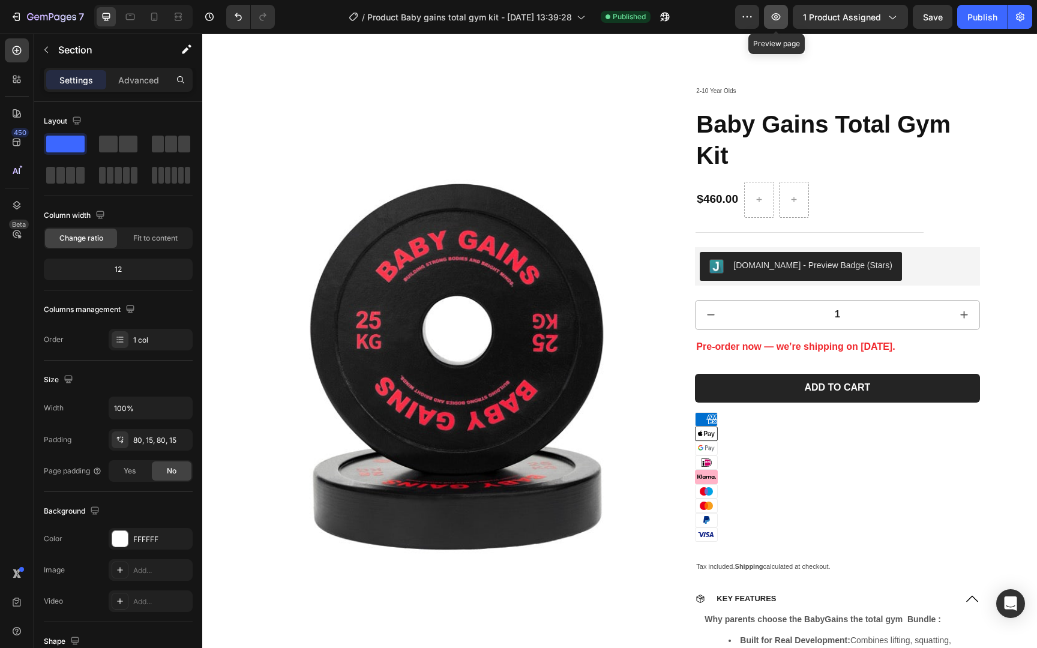
click at [774, 19] on icon "button" at bounding box center [775, 16] width 9 height 7
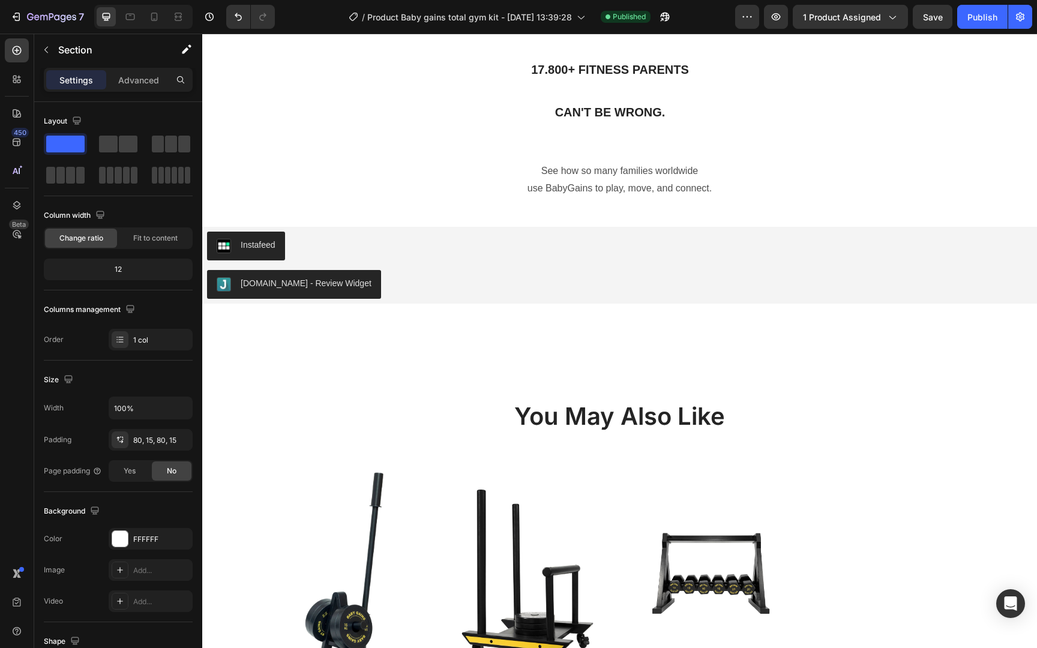
scroll to position [6171, 0]
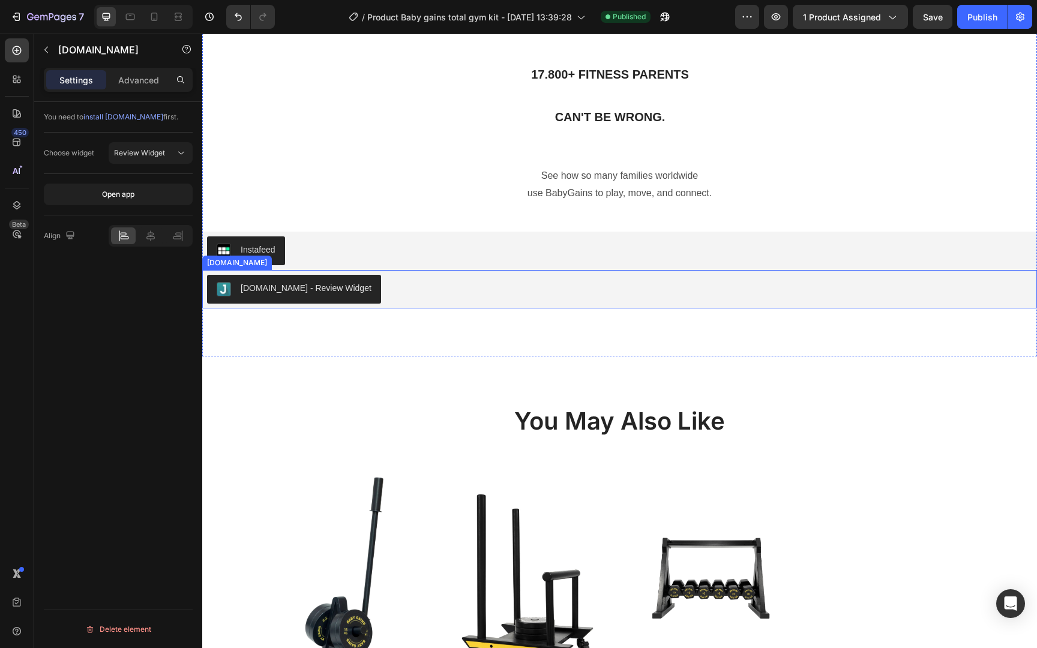
click at [449, 295] on div "Judge.me - Review Widget" at bounding box center [619, 289] width 825 height 29
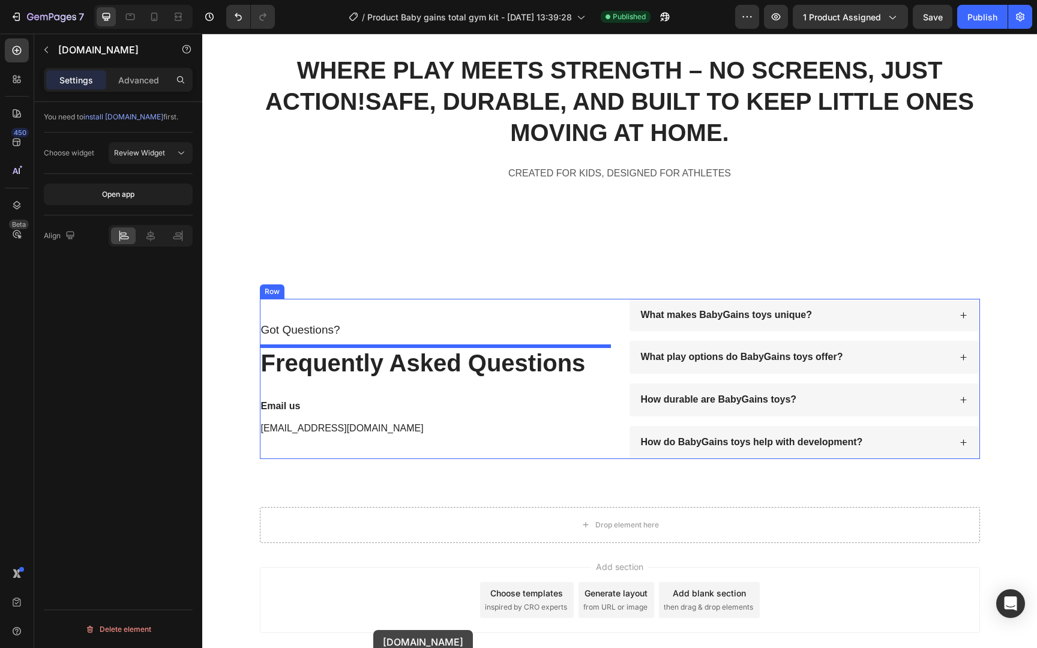
scroll to position [7072, 0]
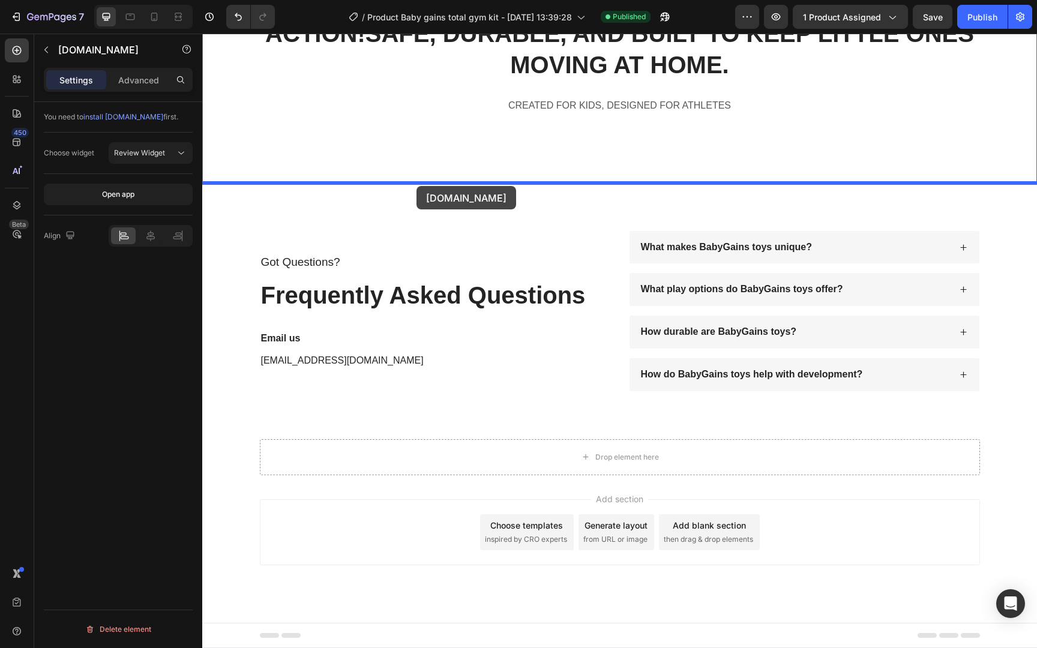
drag, startPoint x: 449, startPoint y: 295, endPoint x: 416, endPoint y: 185, distance: 114.6
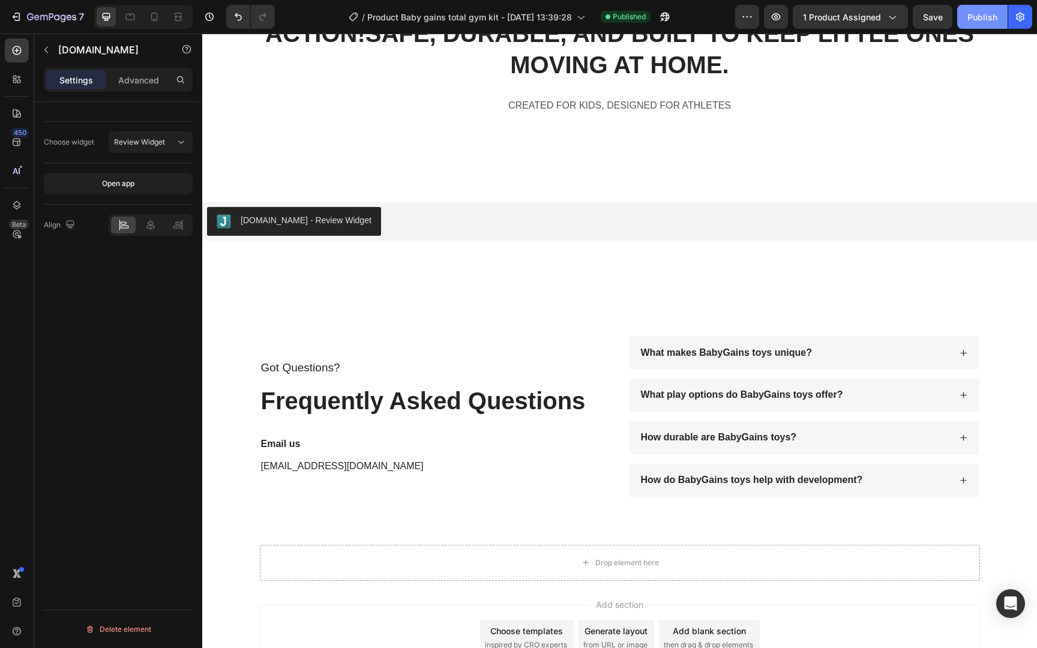
click at [985, 8] on button "Publish" at bounding box center [982, 17] width 50 height 24
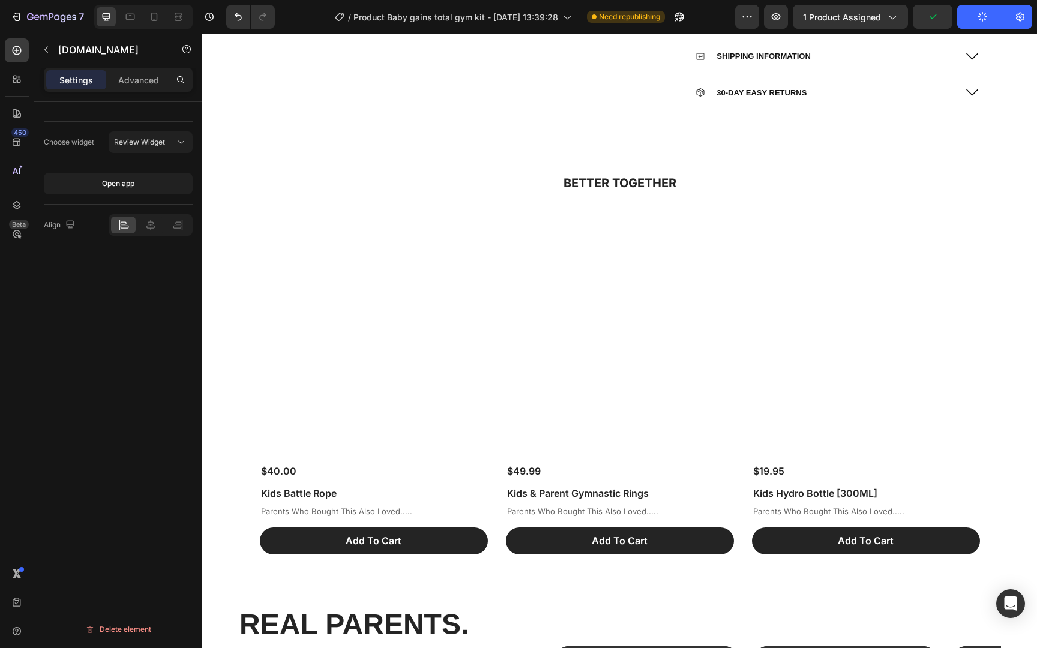
scroll to position [5452, 0]
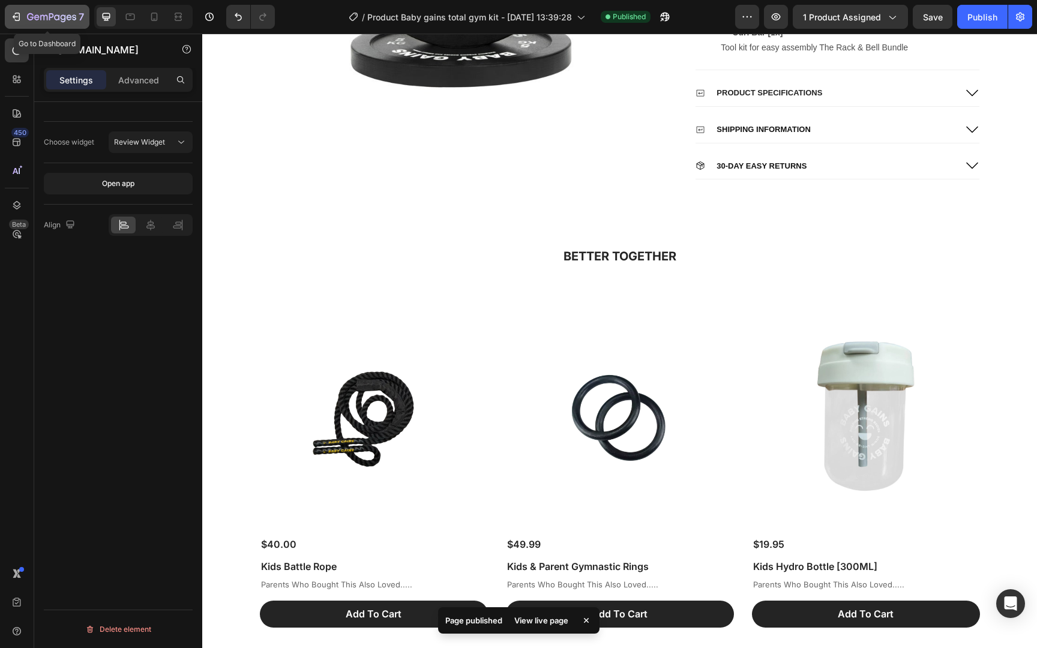
click at [59, 21] on icon "button" at bounding box center [51, 18] width 49 height 10
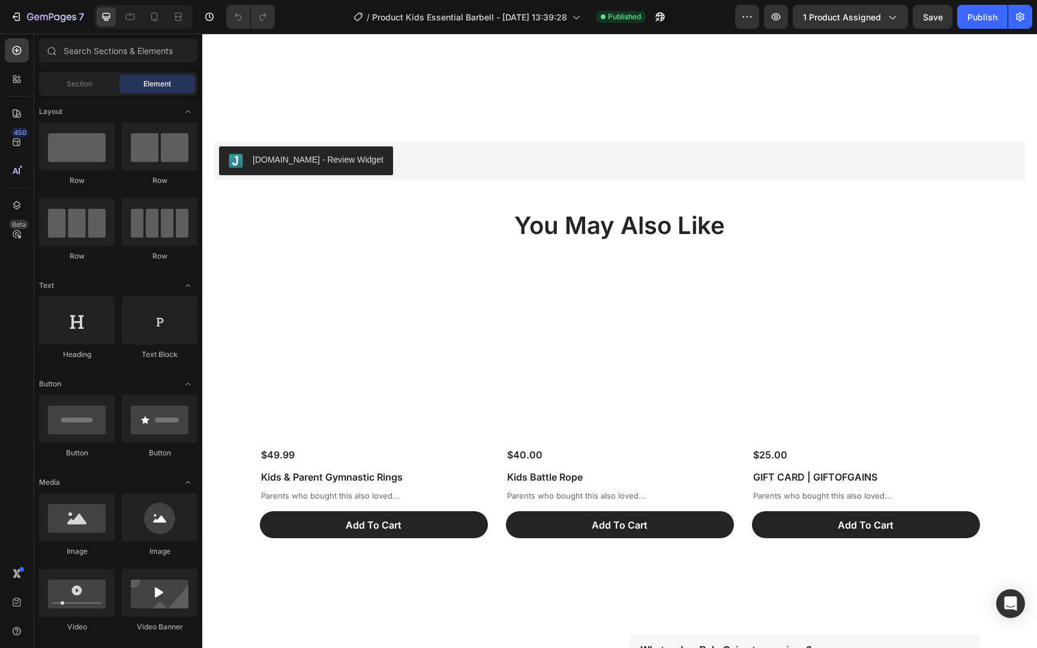
scroll to position [5237, 0]
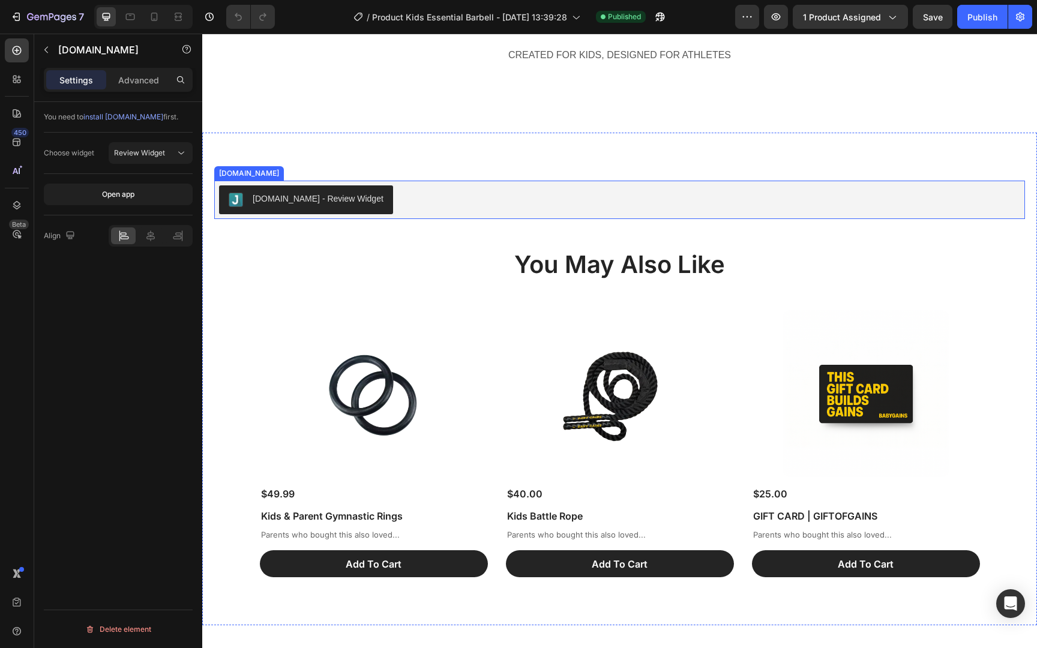
click at [470, 200] on div "[DOMAIN_NAME] - Review Widget" at bounding box center [619, 199] width 801 height 29
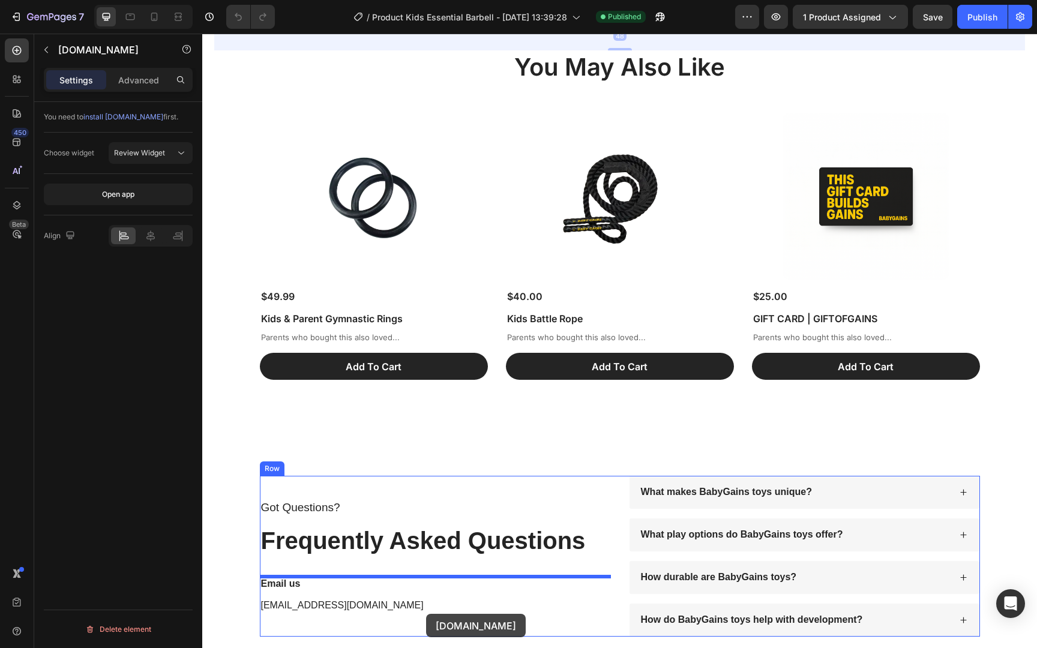
scroll to position [5518, 0]
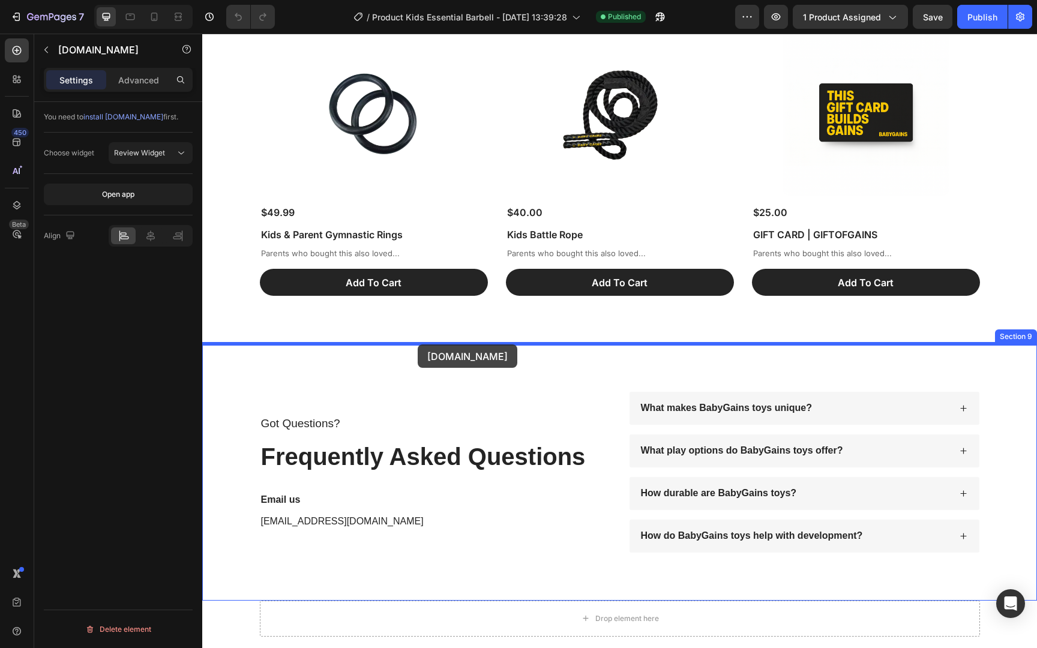
drag, startPoint x: 470, startPoint y: 200, endPoint x: 418, endPoint y: 344, distance: 153.1
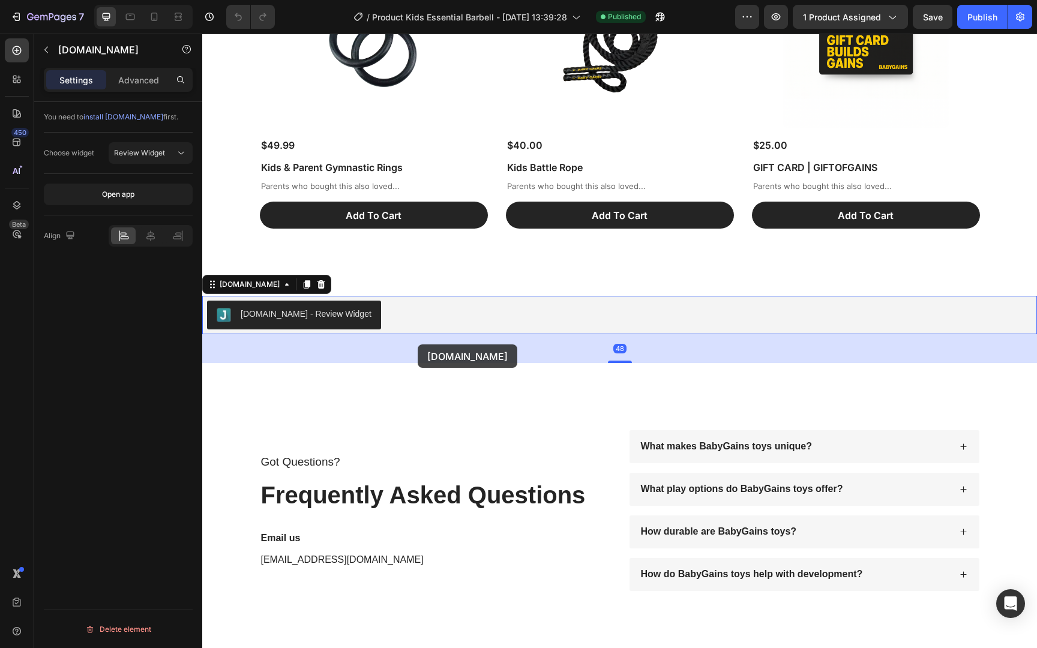
scroll to position [5451, 0]
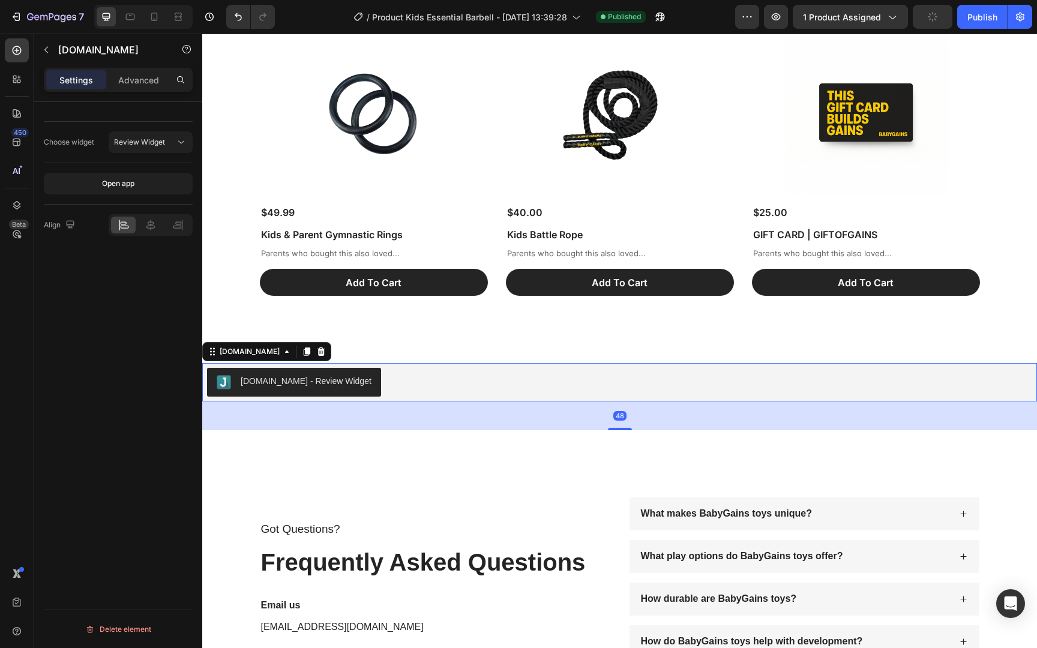
click at [382, 386] on div "[DOMAIN_NAME] - Review Widget" at bounding box center [619, 382] width 825 height 29
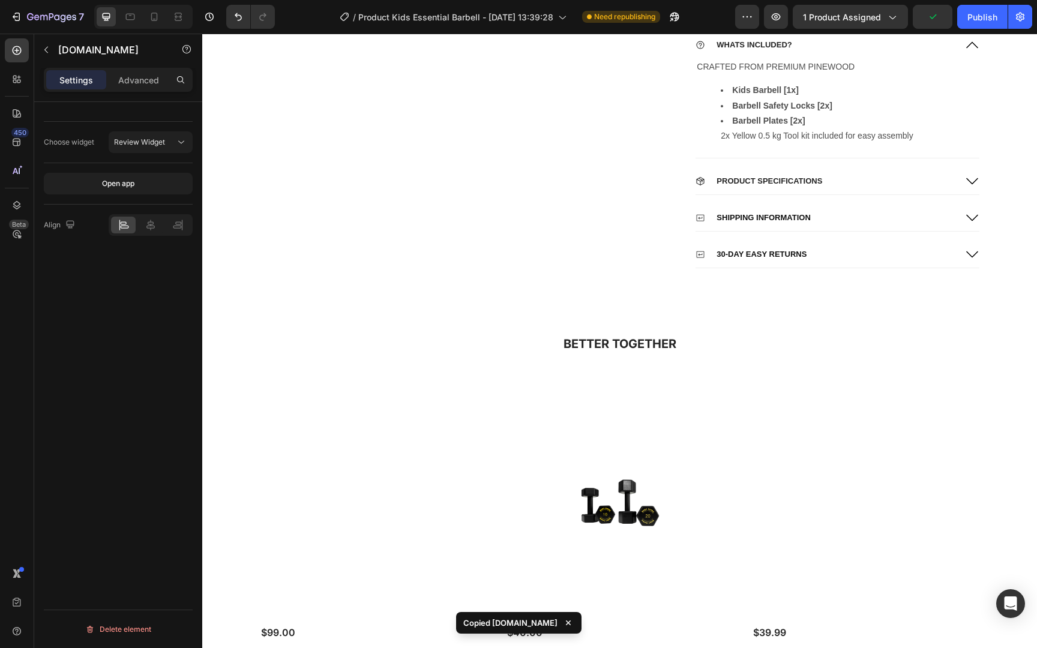
scroll to position [3558, 0]
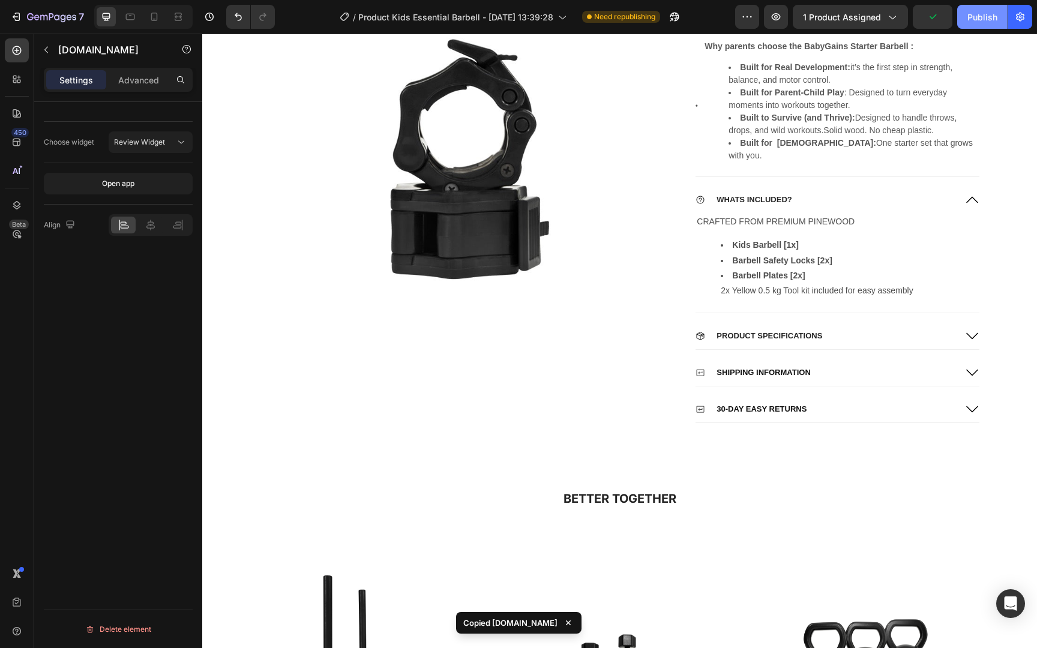
click at [980, 19] on div "Publish" at bounding box center [982, 17] width 30 height 13
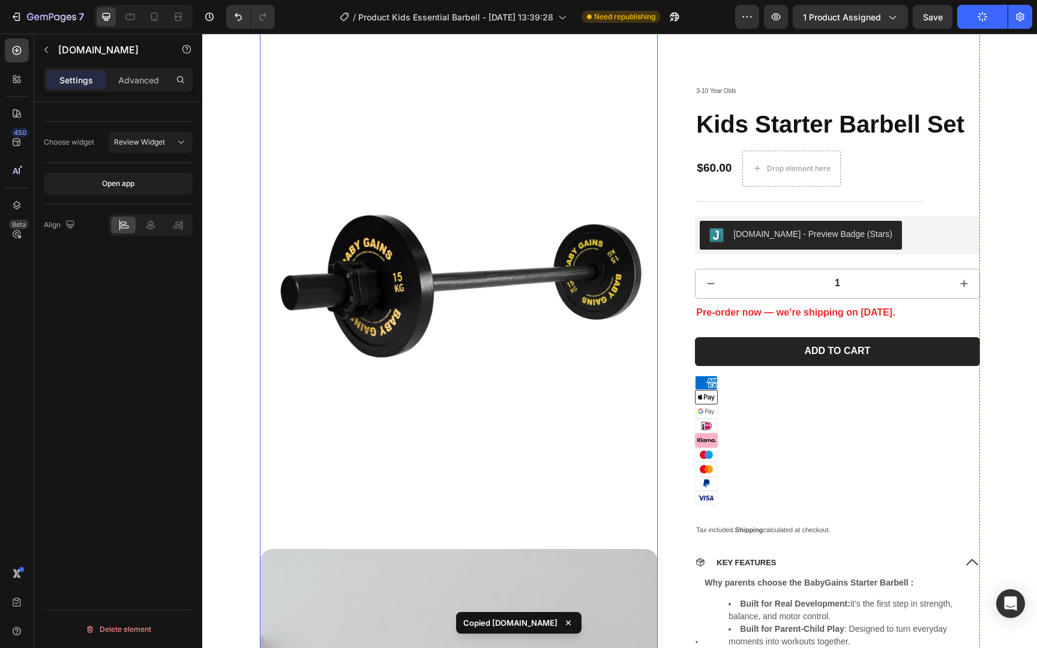
scroll to position [0, 0]
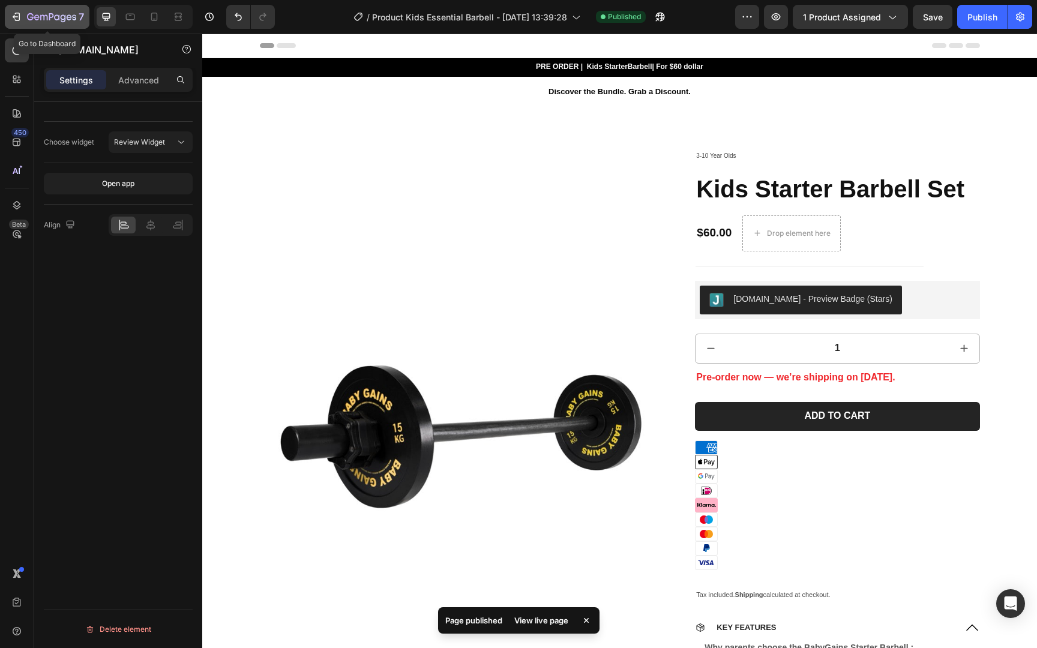
click at [50, 19] on icon "button" at bounding box center [51, 18] width 49 height 10
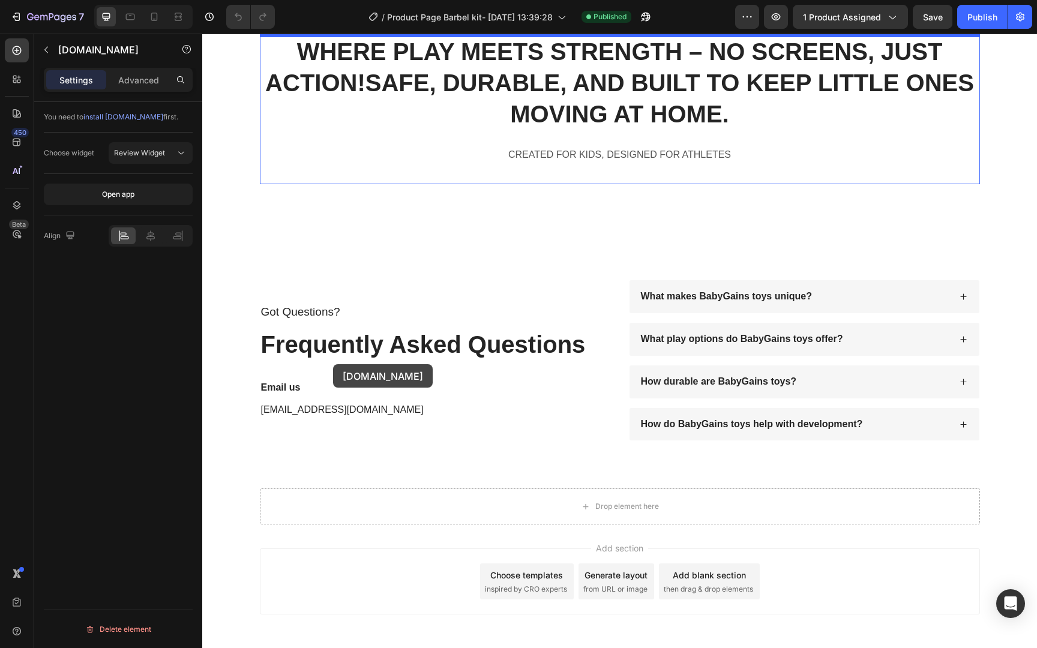
scroll to position [7297, 0]
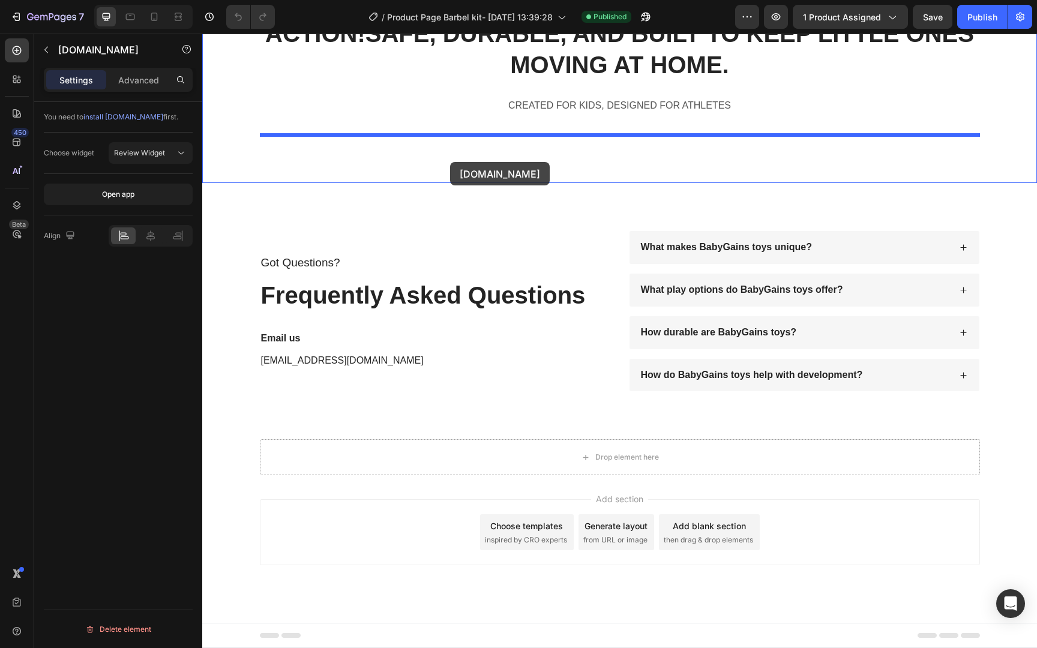
drag, startPoint x: 401, startPoint y: 105, endPoint x: 450, endPoint y: 162, distance: 74.9
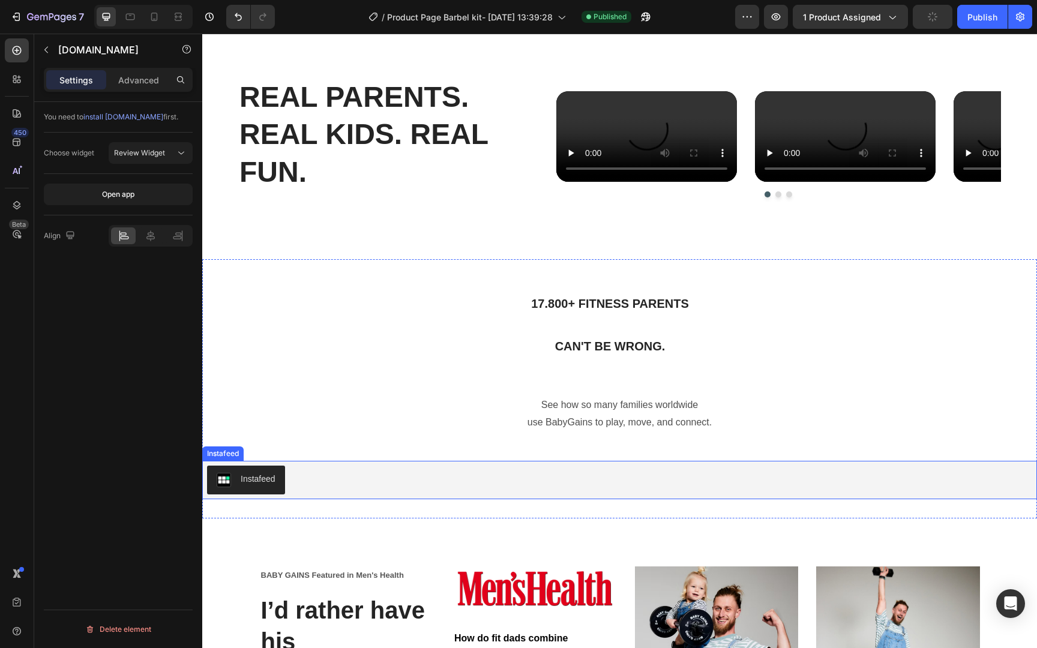
scroll to position [5236, 0]
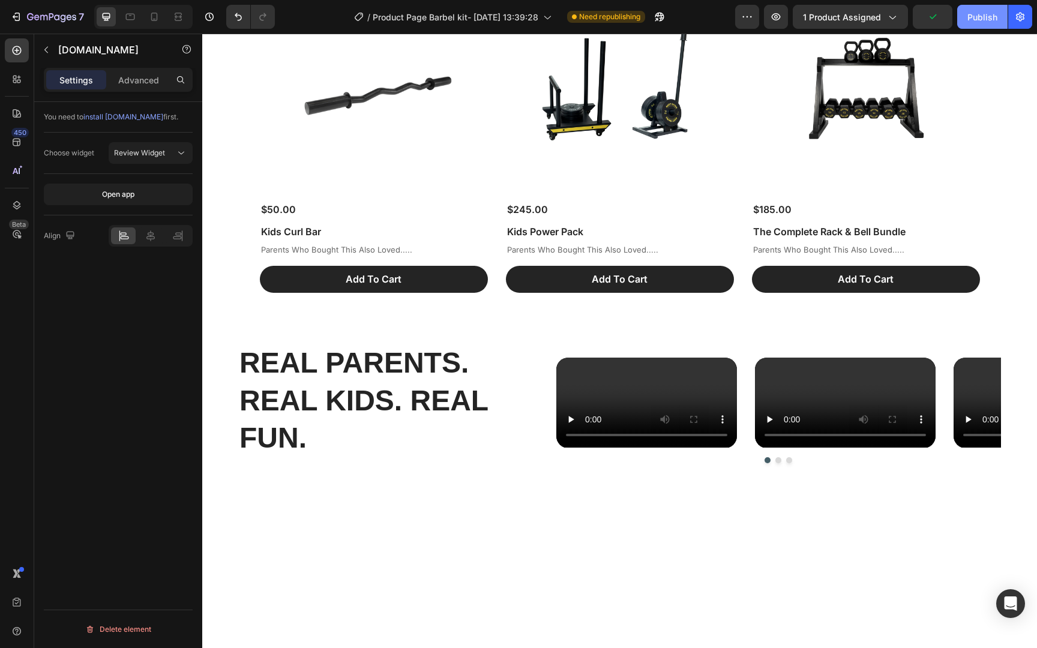
click at [974, 17] on div "Publish" at bounding box center [982, 17] width 30 height 13
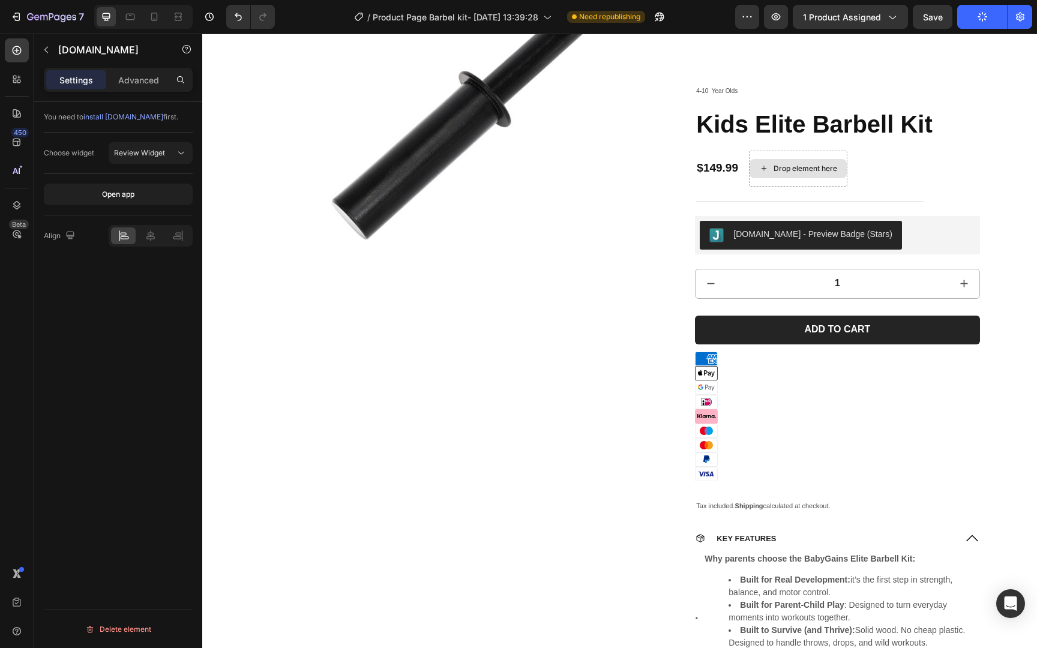
scroll to position [2485, 0]
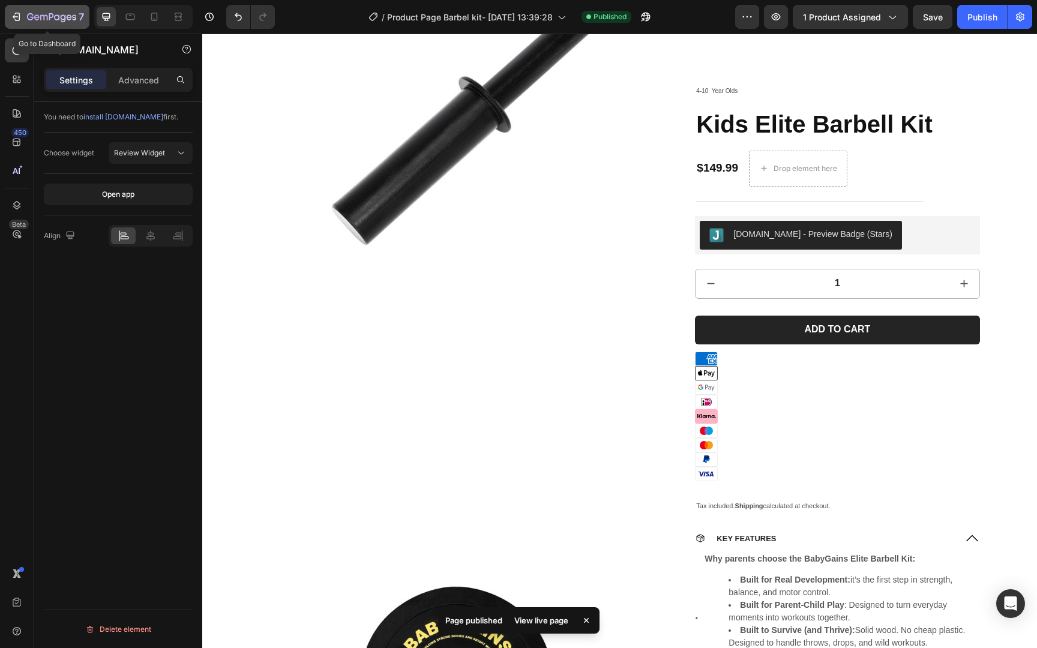
click at [49, 17] on icon "button" at bounding box center [51, 16] width 5 height 7
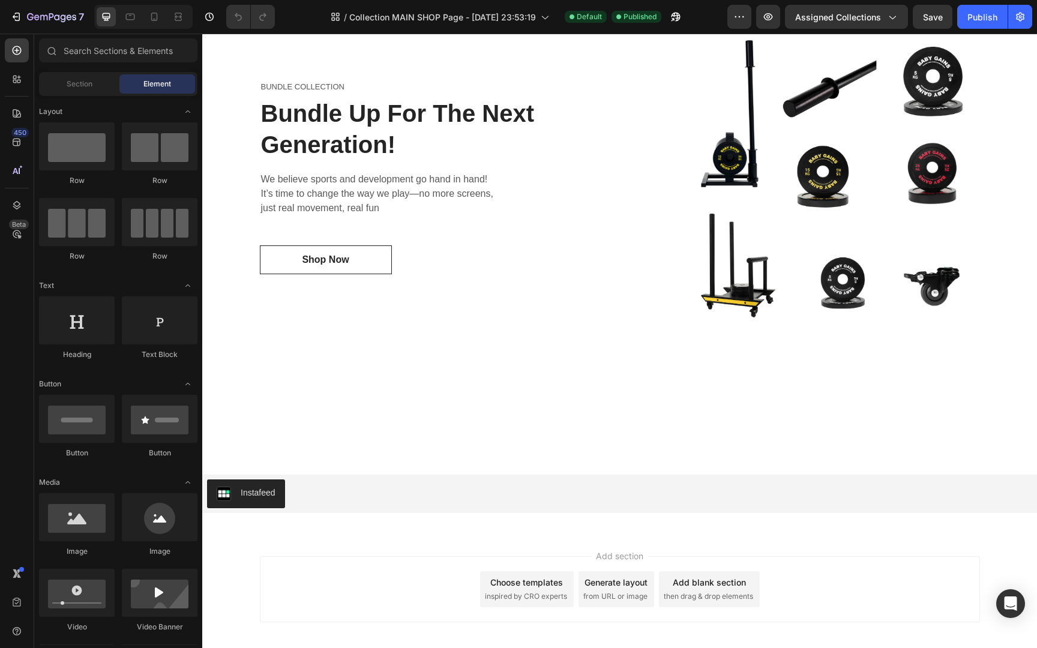
scroll to position [1792, 0]
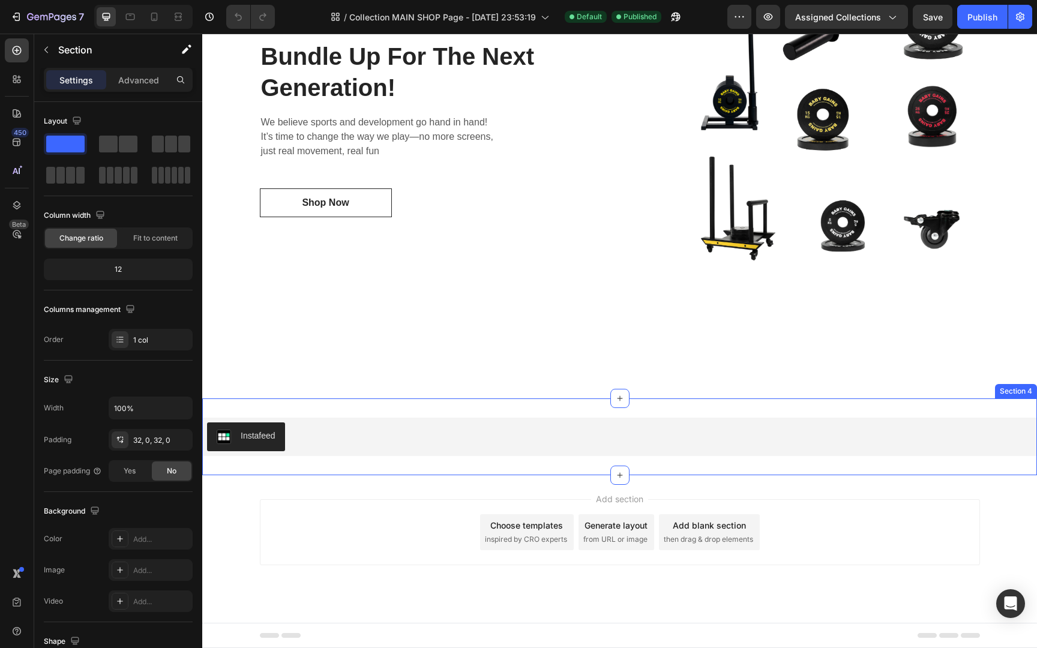
click at [431, 464] on div "Instafeed Instafeed Section 4" at bounding box center [619, 436] width 834 height 77
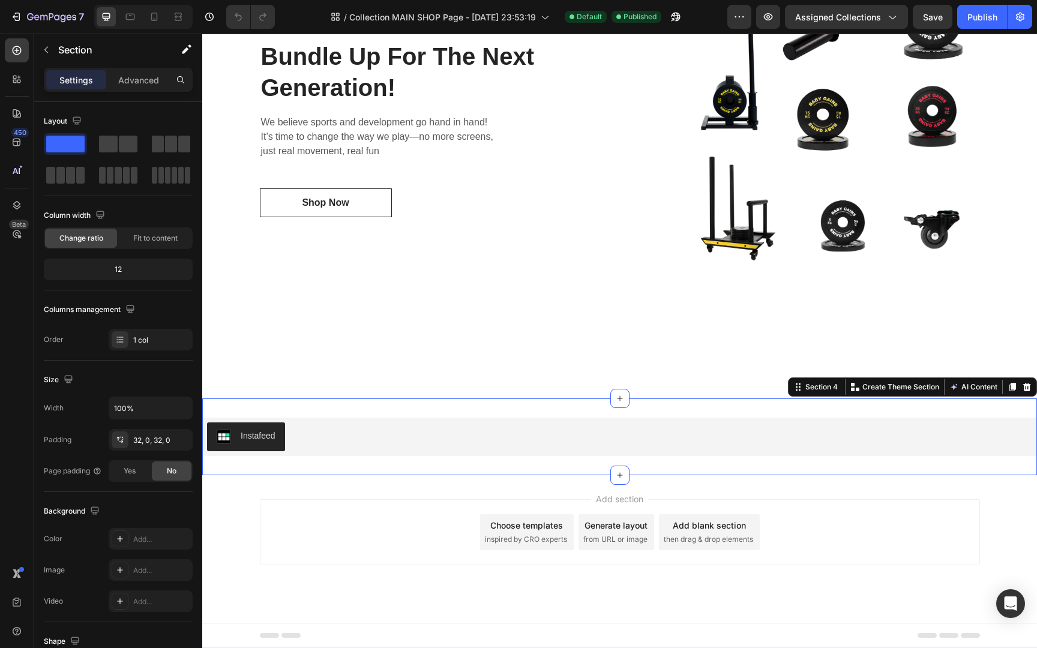
click at [426, 491] on div "Add section Choose templates inspired by CRO experts Generate layout from URL o…" at bounding box center [619, 549] width 834 height 148
click at [438, 471] on div "Instafeed Instafeed Section 4 Create Theme Section AI Content Write with GemAI …" at bounding box center [619, 436] width 834 height 77
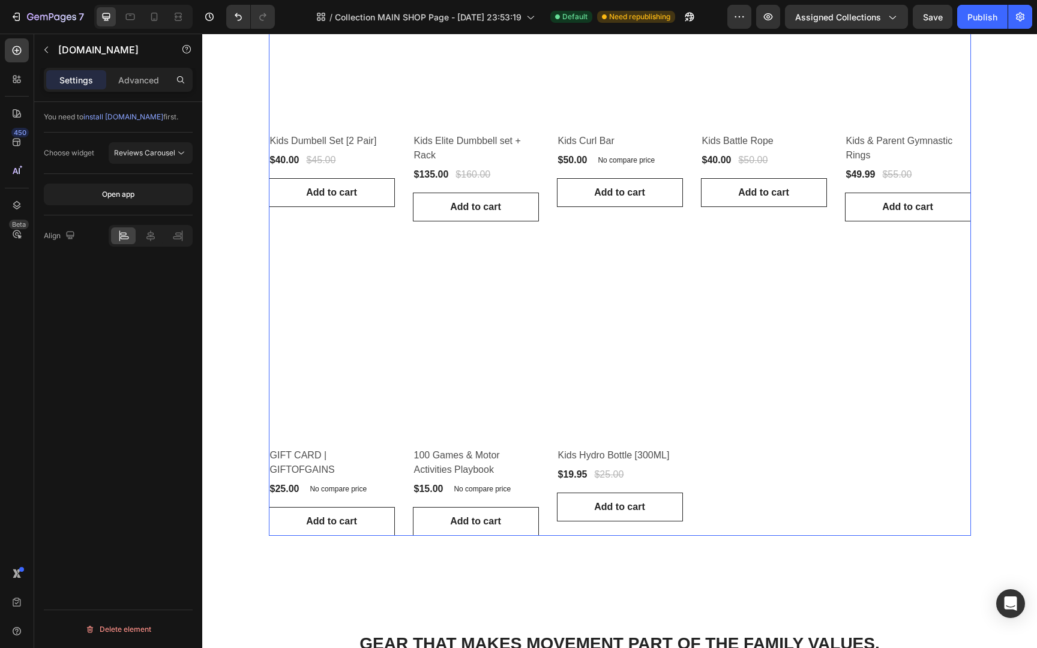
scroll to position [659, 0]
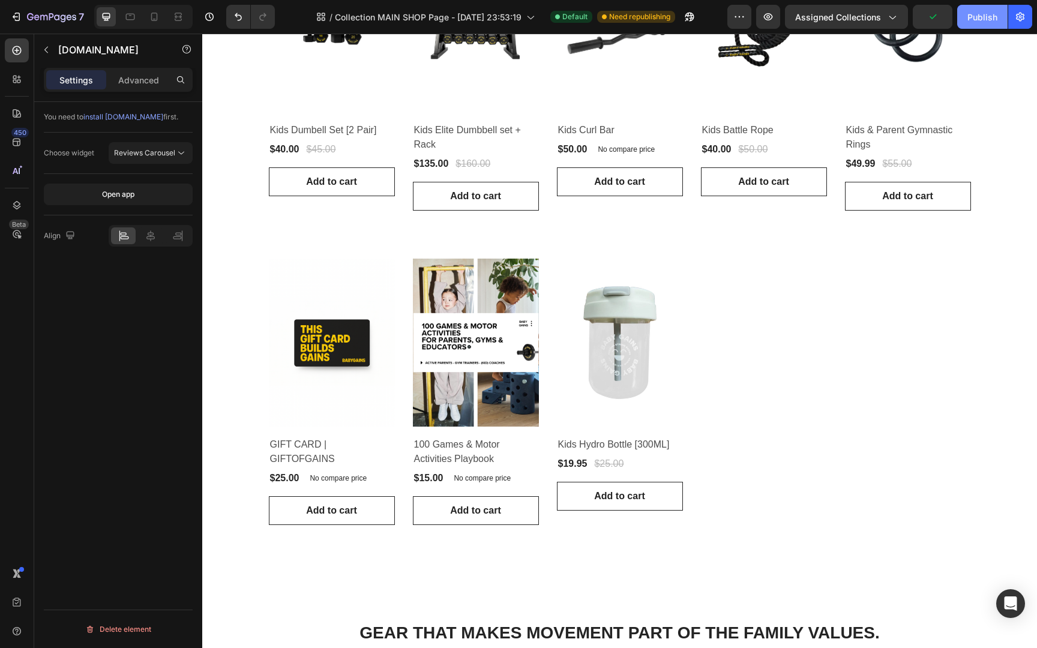
click at [980, 19] on div "Publish" at bounding box center [982, 17] width 30 height 13
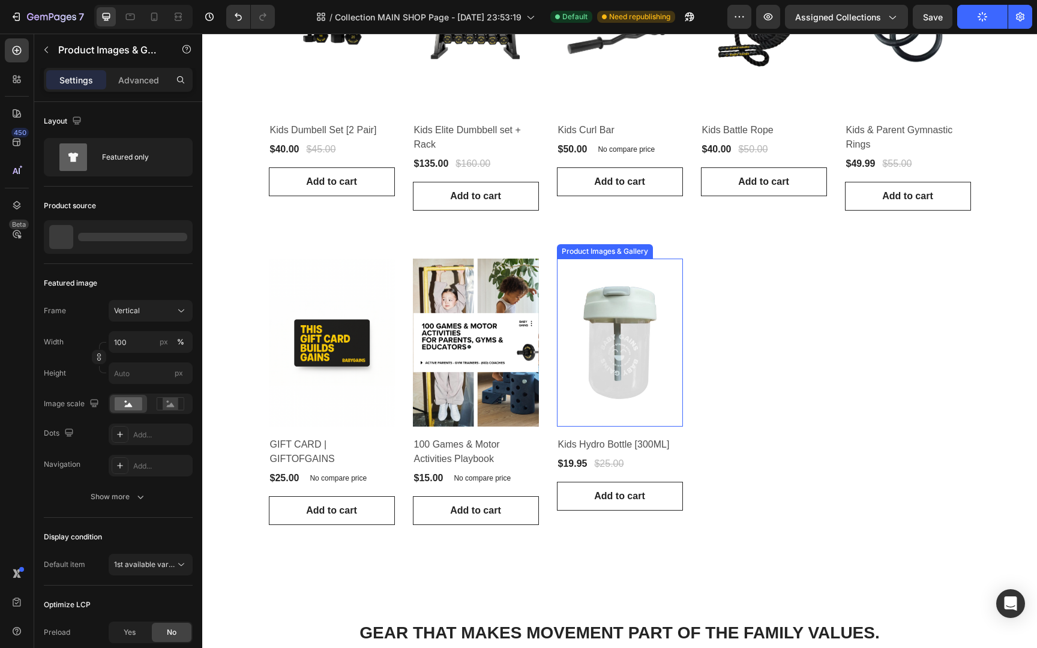
click at [620, 367] on img at bounding box center [620, 343] width 126 height 168
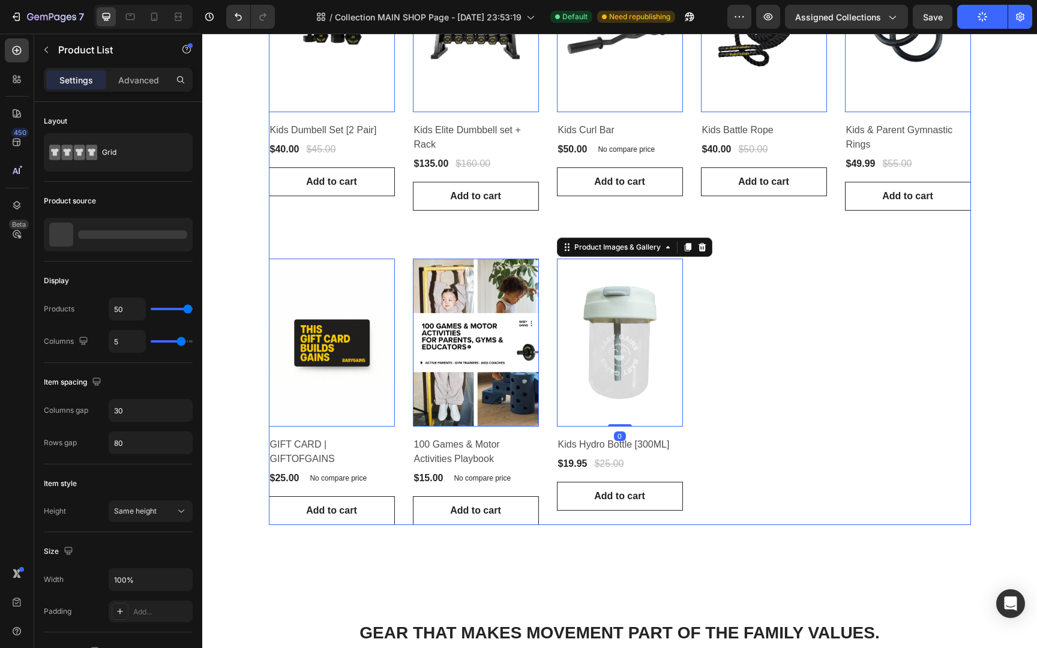
click at [761, 364] on div "Product Images & Gallery 0 Row Kids Elite Barbell Kit (P) Title $149.99 (P) Pri…" at bounding box center [620, 84] width 702 height 881
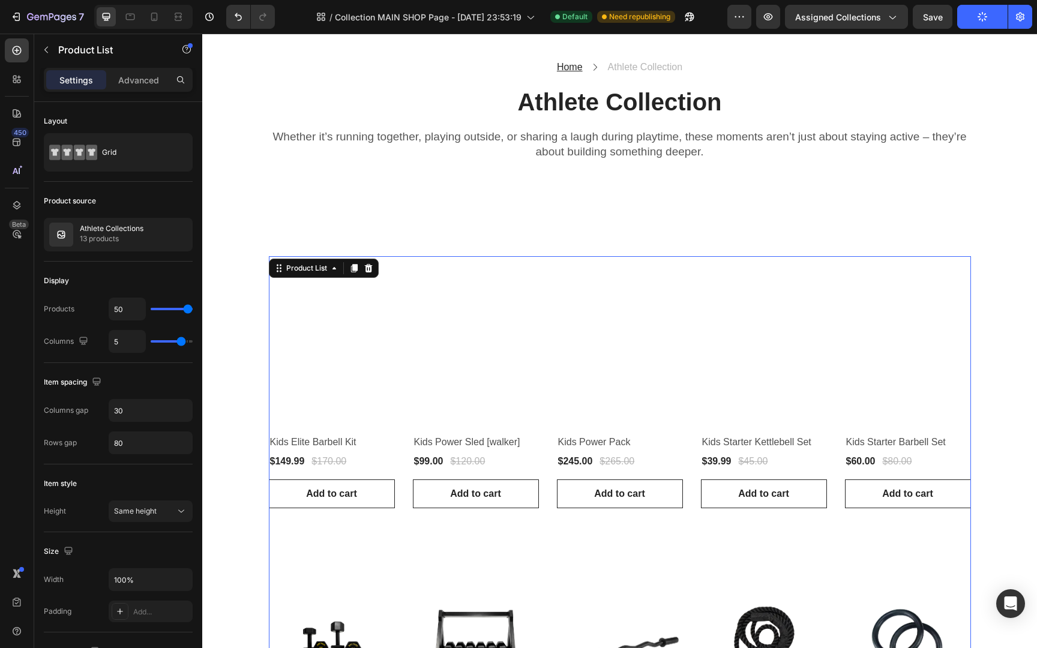
scroll to position [0, 0]
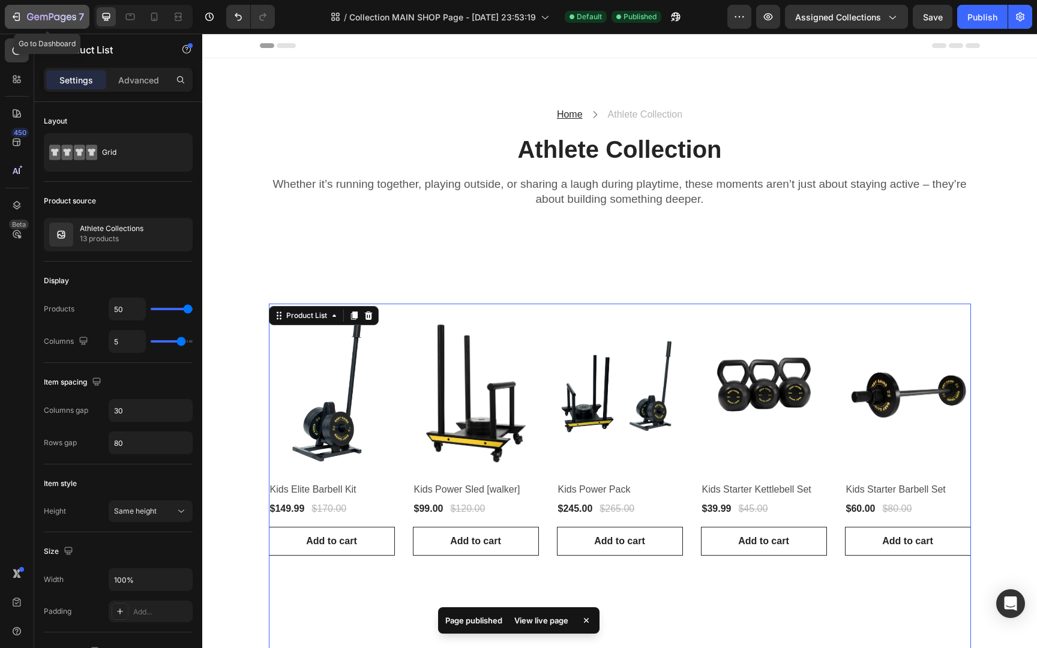
click at [52, 16] on icon "button" at bounding box center [51, 16] width 5 height 7
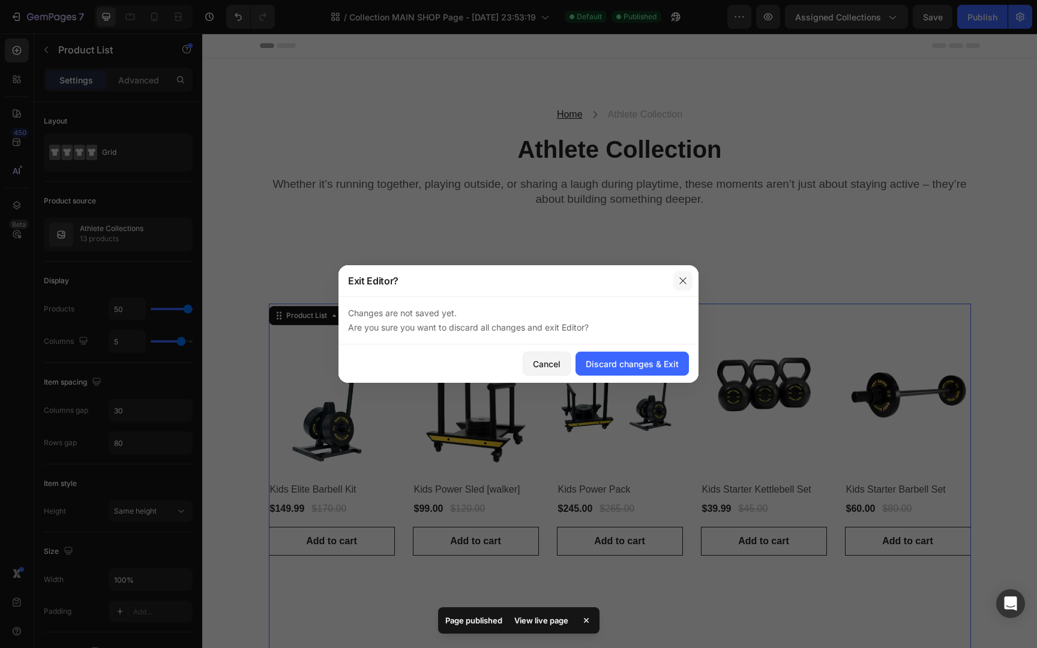
click at [682, 278] on icon "button" at bounding box center [683, 281] width 10 height 10
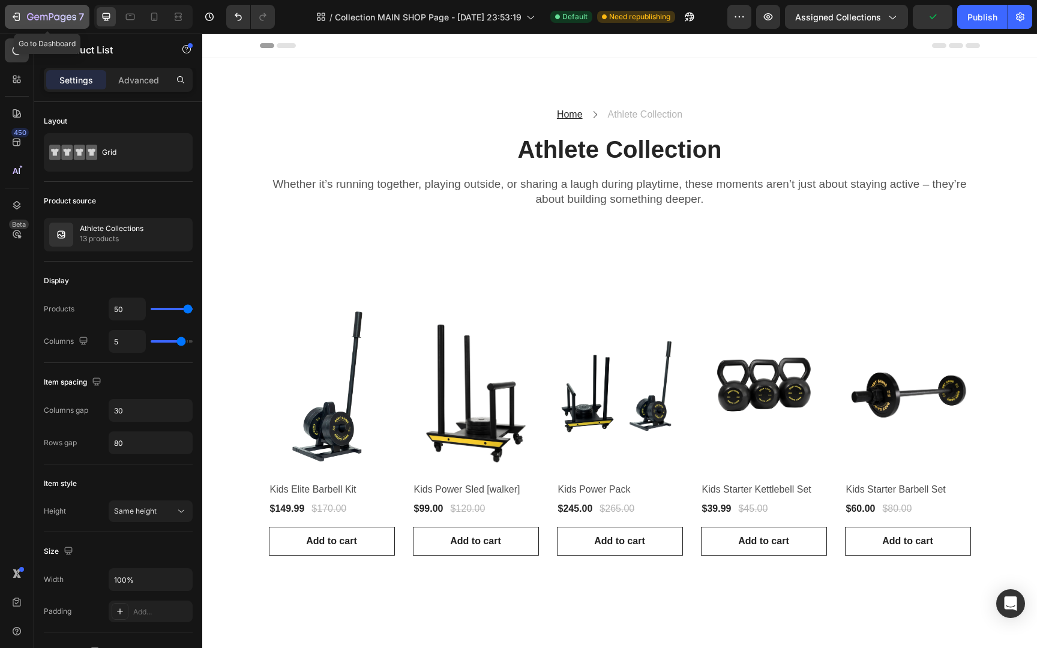
click at [56, 13] on icon "button" at bounding box center [51, 18] width 49 height 10
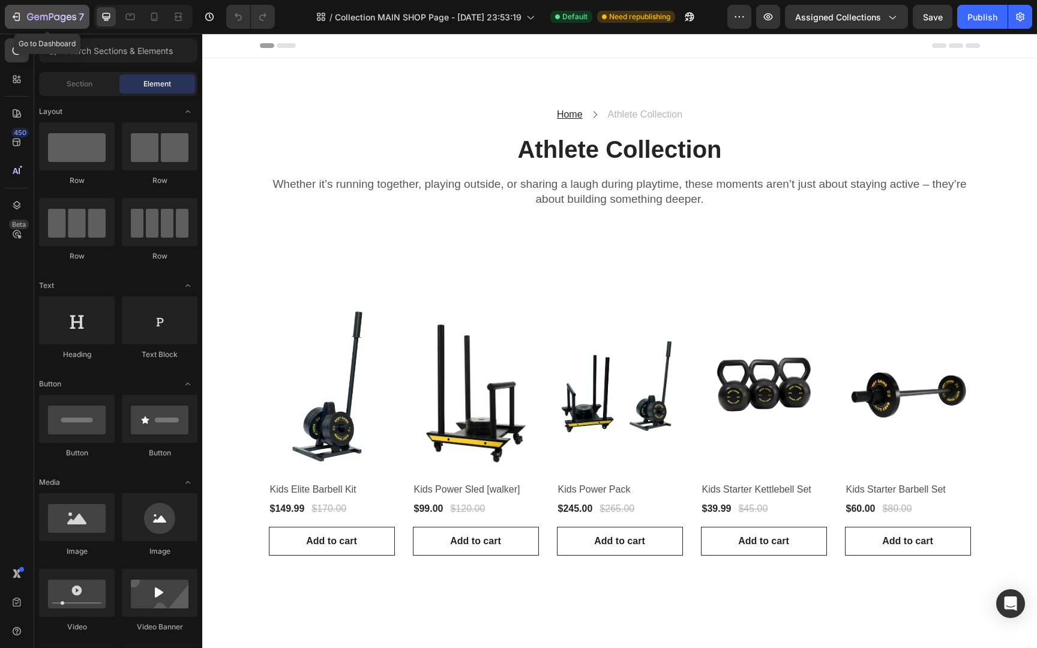
click at [49, 20] on icon "button" at bounding box center [51, 16] width 5 height 7
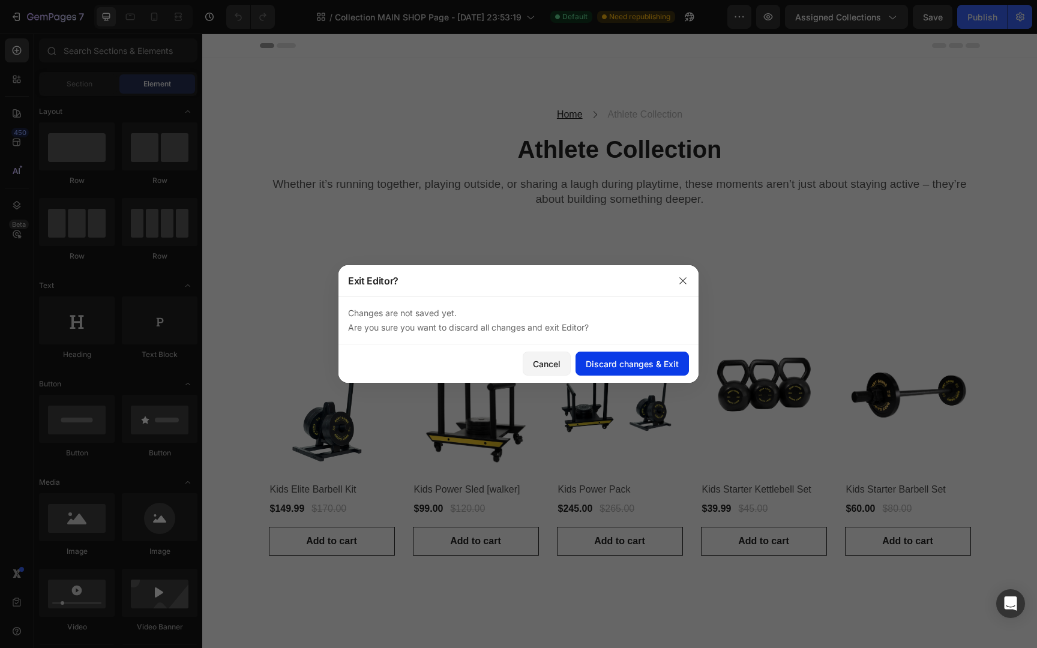
click at [641, 361] on div "Discard changes & Exit" at bounding box center [631, 364] width 93 height 13
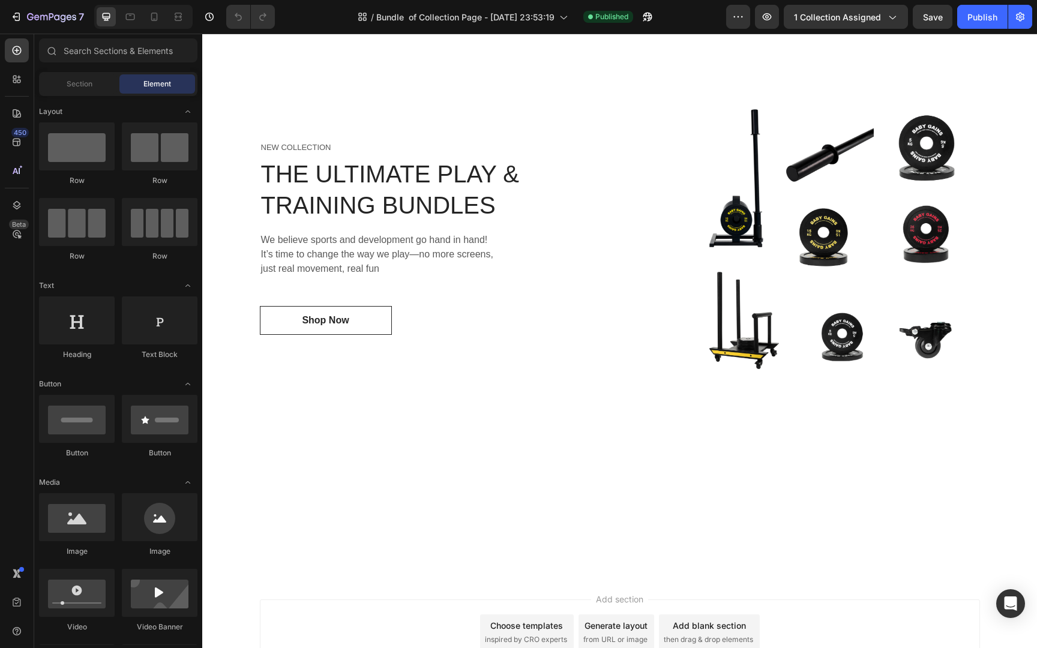
scroll to position [886, 0]
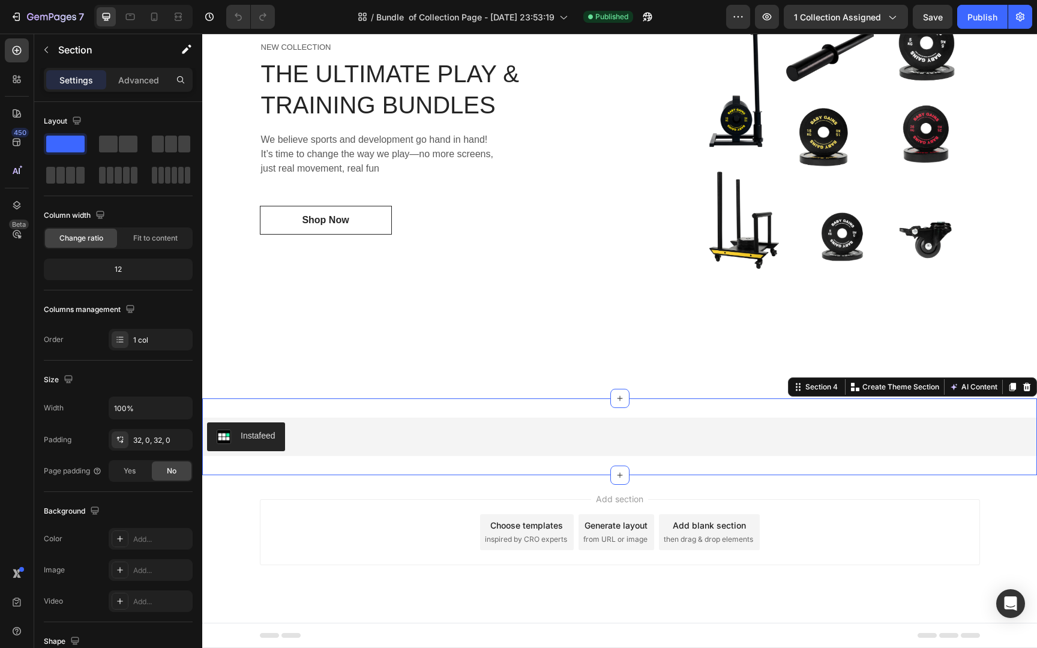
click at [365, 467] on div "Instafeed Instafeed Section 4 Create Theme Section AI Content Write with GemAI …" at bounding box center [619, 436] width 834 height 77
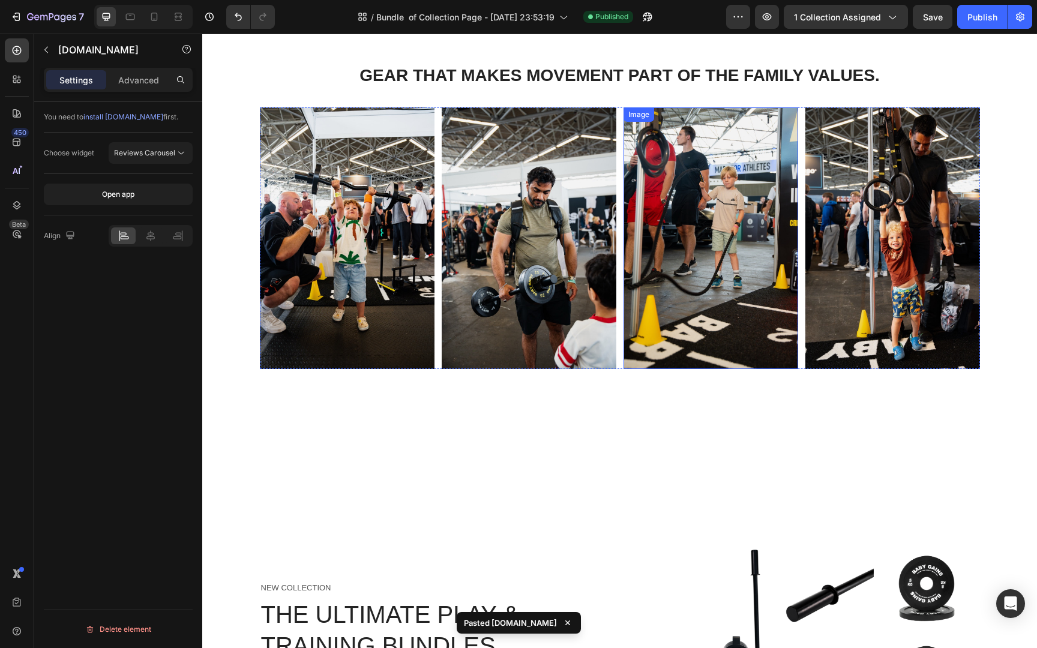
scroll to position [329, 0]
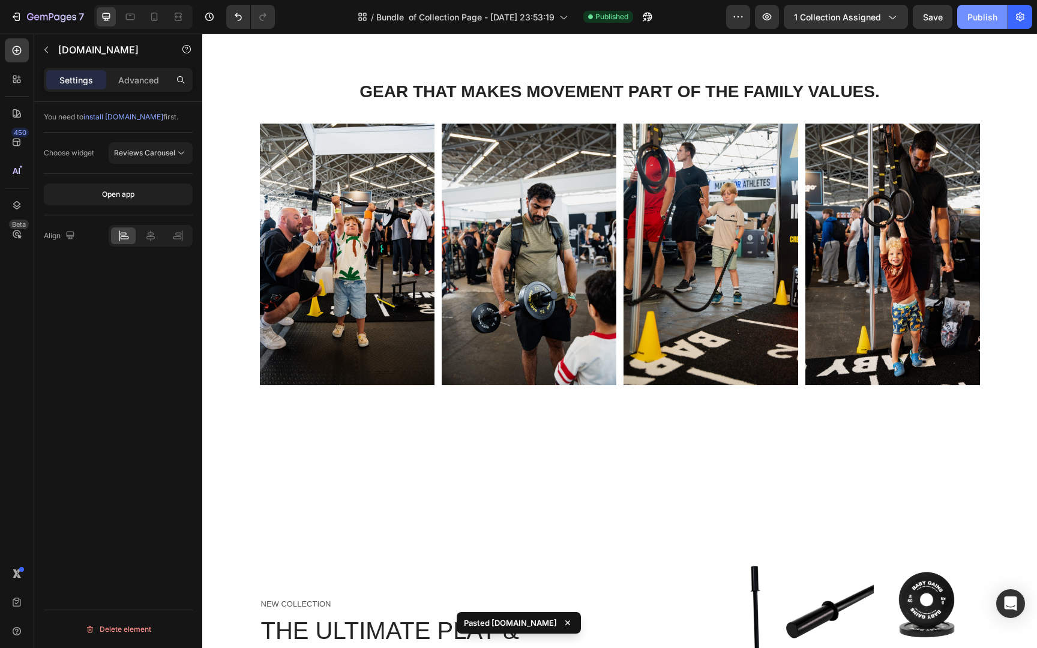
click at [980, 21] on div "Publish" at bounding box center [982, 17] width 30 height 13
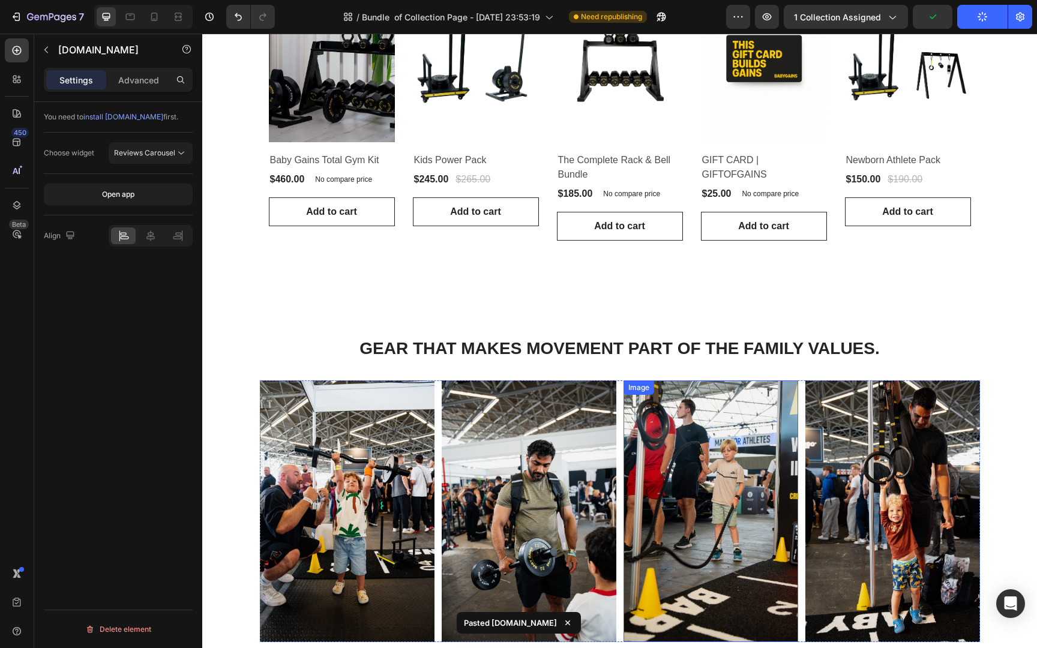
scroll to position [0, 0]
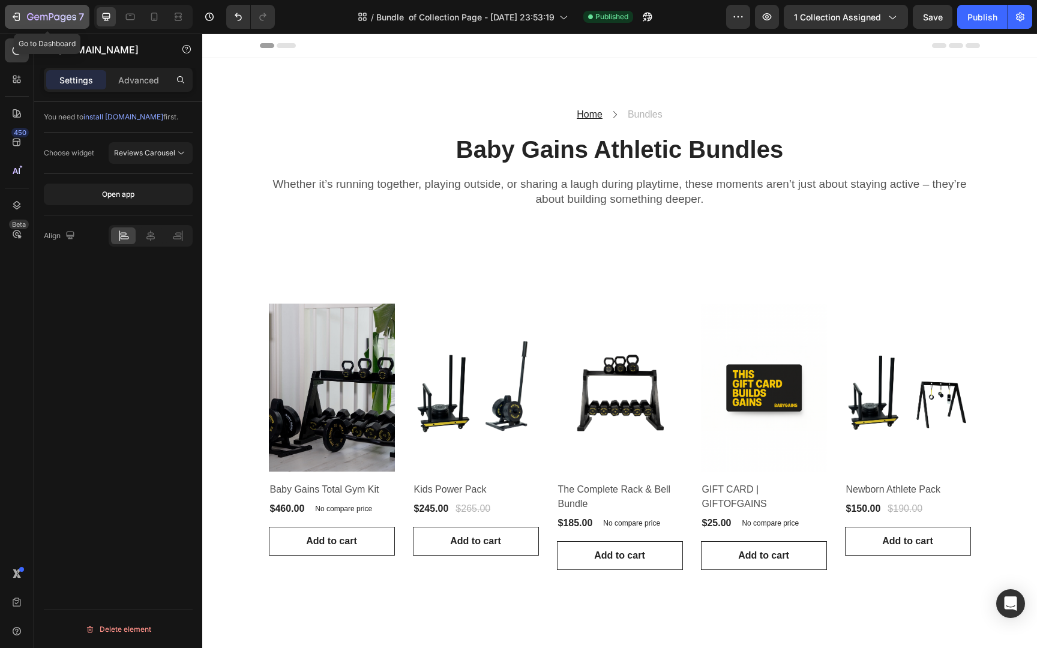
click at [52, 19] on icon "button" at bounding box center [51, 18] width 49 height 10
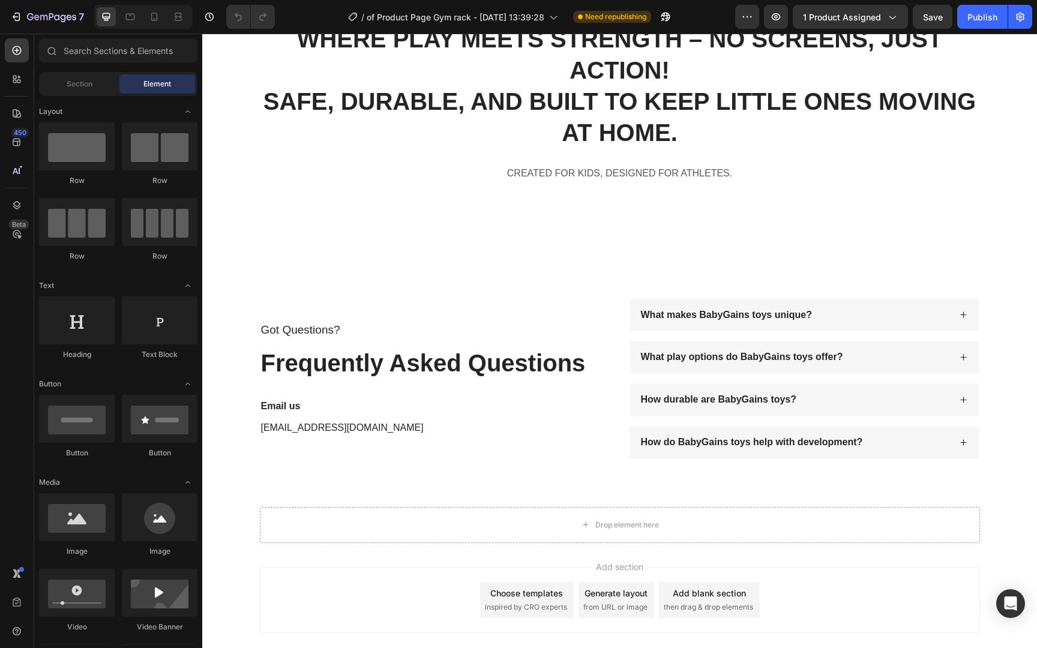
scroll to position [3597, 0]
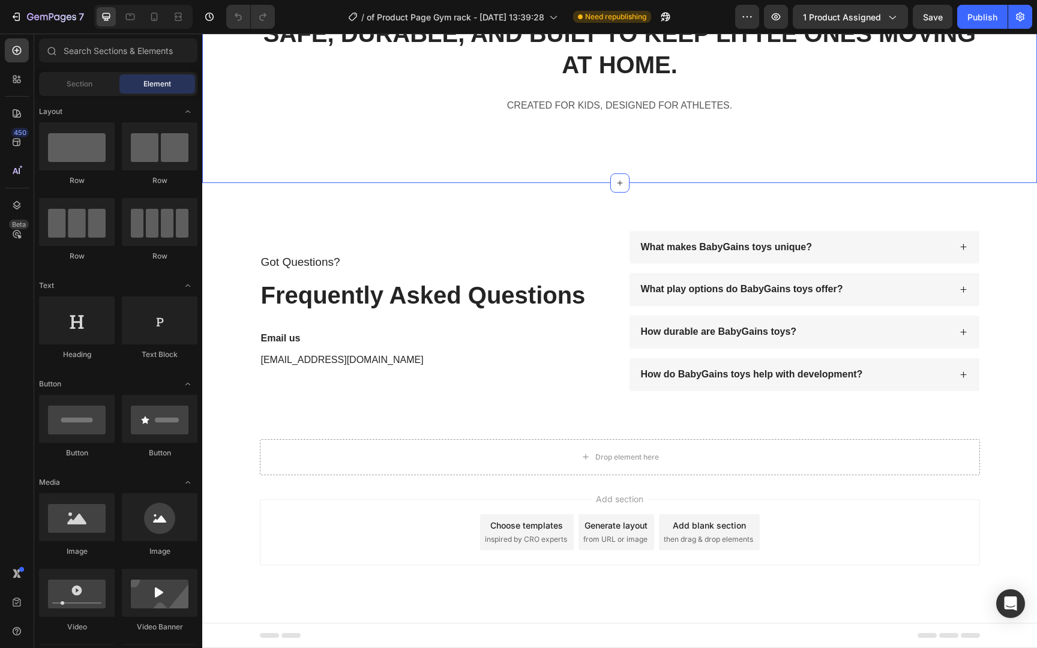
click at [530, 166] on div "WHERE PLAY MEETS STRENGTH – NO SCREENS, JUST ACTION! SAFE, DURABLE, AND BUILT T…" at bounding box center [619, 44] width 834 height 277
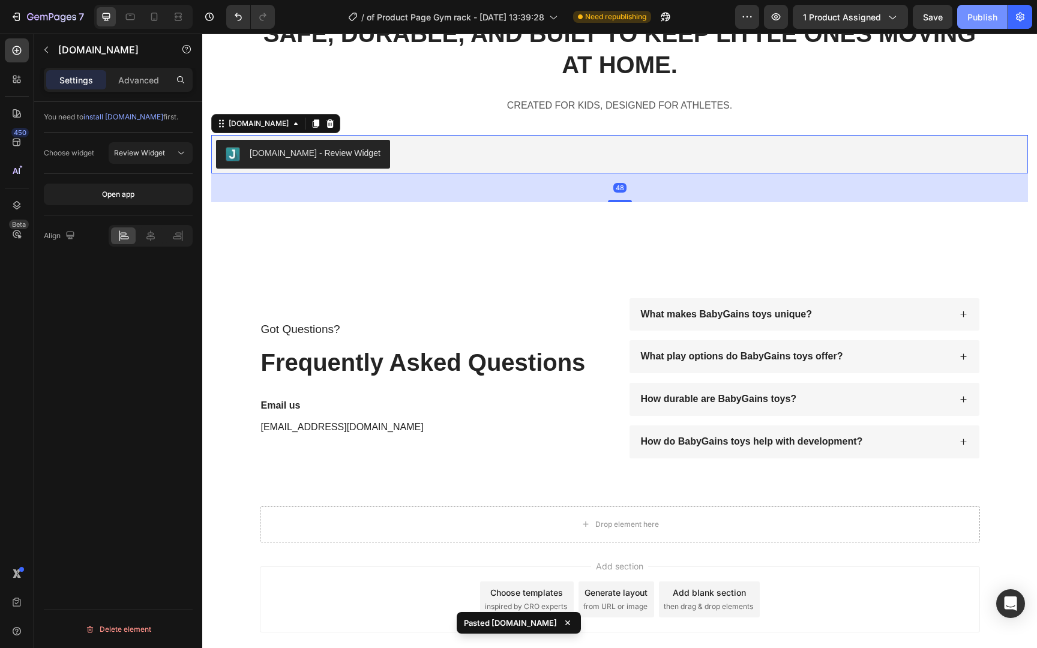
click at [989, 16] on div "Publish" at bounding box center [982, 17] width 30 height 13
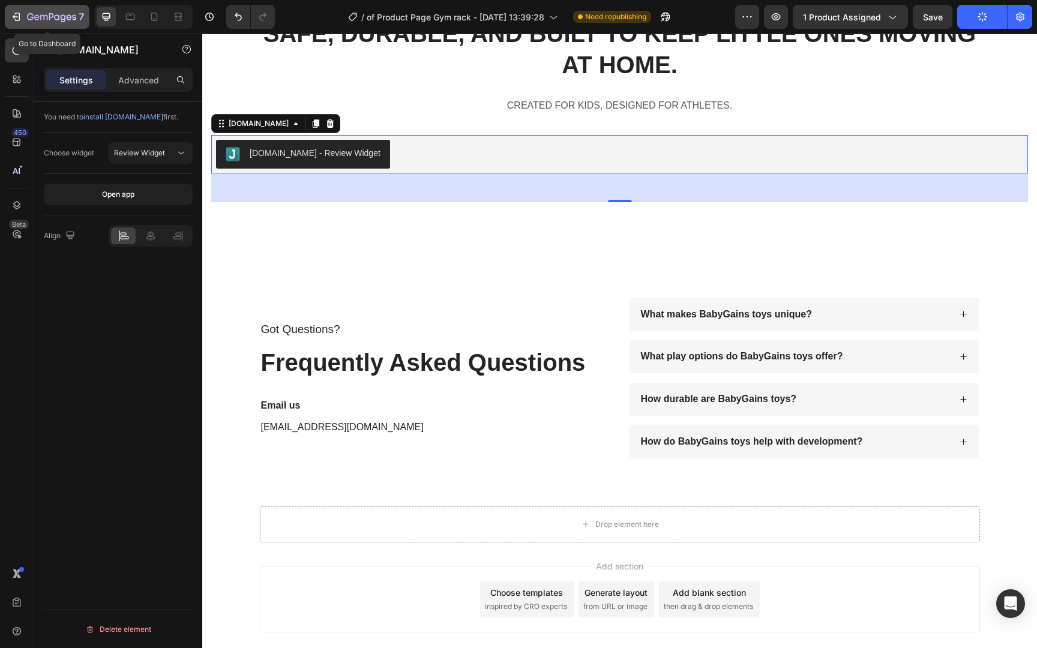
click at [59, 16] on icon "button" at bounding box center [51, 18] width 49 height 10
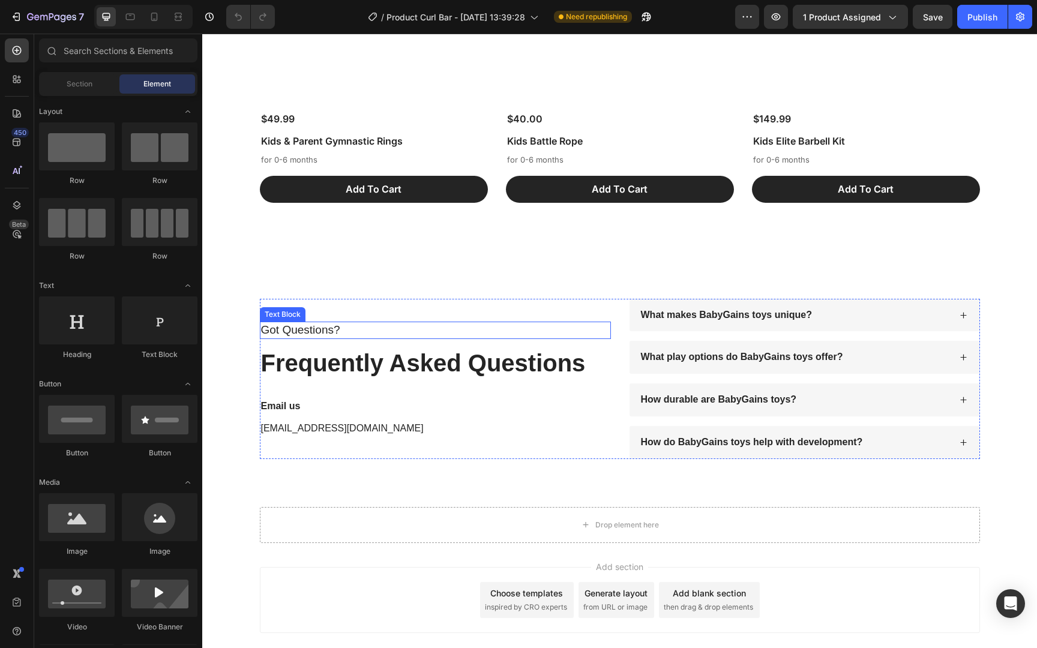
scroll to position [1429, 0]
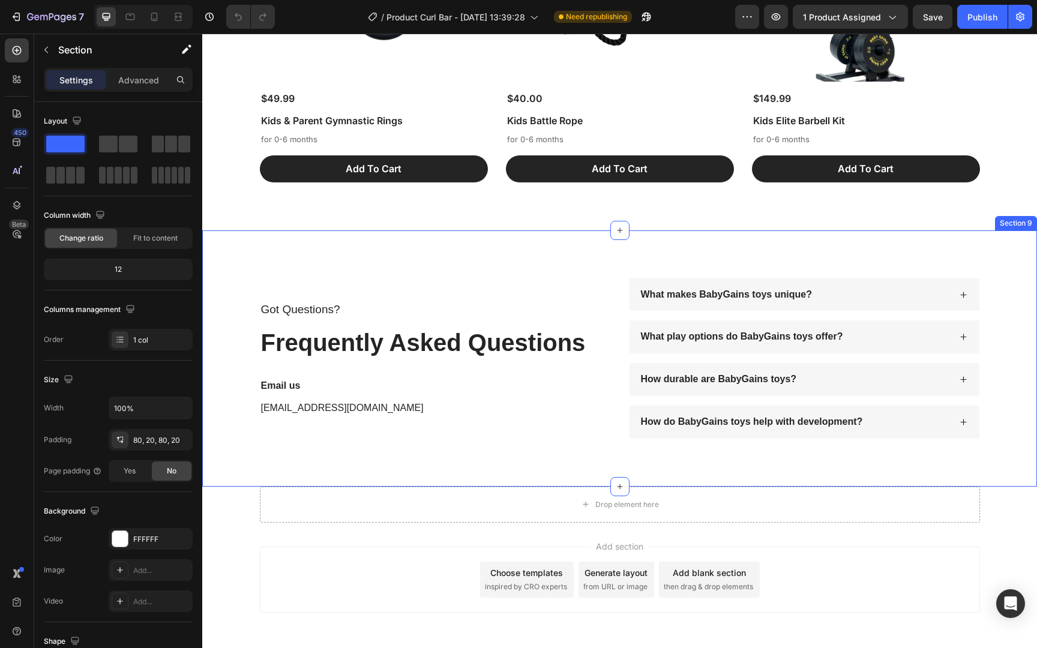
click at [495, 260] on div "Got Questions? Text Block Frequently Asked Questions Heading Email us Text Bloc…" at bounding box center [619, 358] width 834 height 256
click at [495, 230] on div "Got Questions? Text Block Frequently Asked Questions Heading Email us Text Bloc…" at bounding box center [619, 358] width 834 height 256
click at [514, 221] on div "You May Also Like Heading Product Images $49.99 Product Price Product Price Kid…" at bounding box center [619, 17] width 834 height 426
click at [507, 226] on div "You May Also Like Heading Product Images $49.99 Product Price Product Price Kid…" at bounding box center [619, 17] width 834 height 426
click at [502, 230] on div "Got Questions? Text Block Frequently Asked Questions Heading Email us Text Bloc…" at bounding box center [619, 358] width 834 height 256
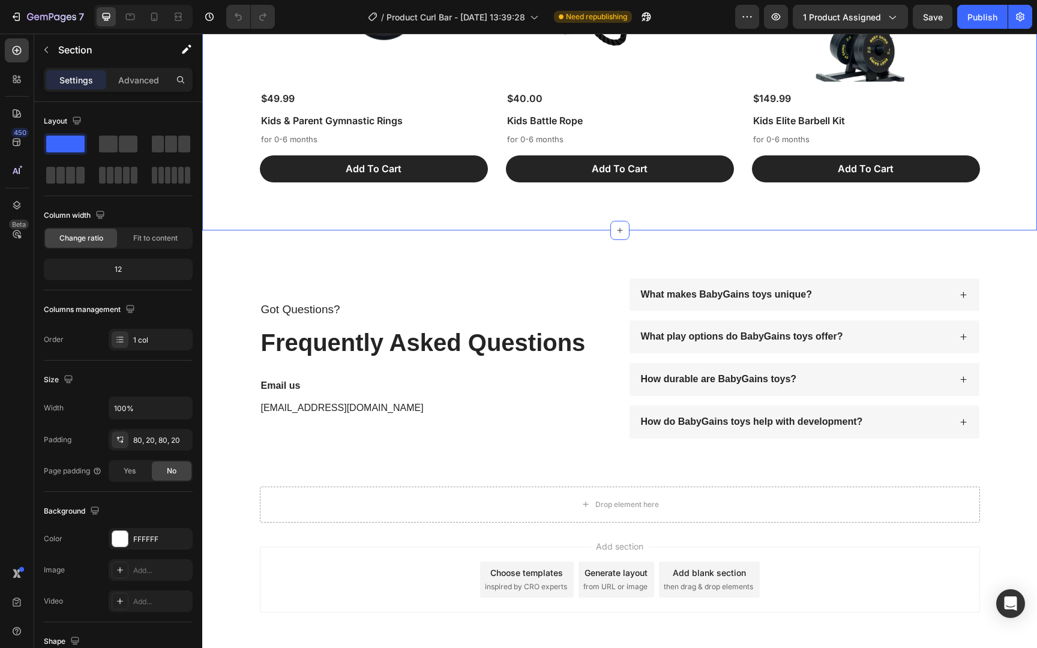
click at [505, 224] on div "You May Also Like Heading Product Images $49.99 Product Price Product Price Kid…" at bounding box center [619, 17] width 834 height 426
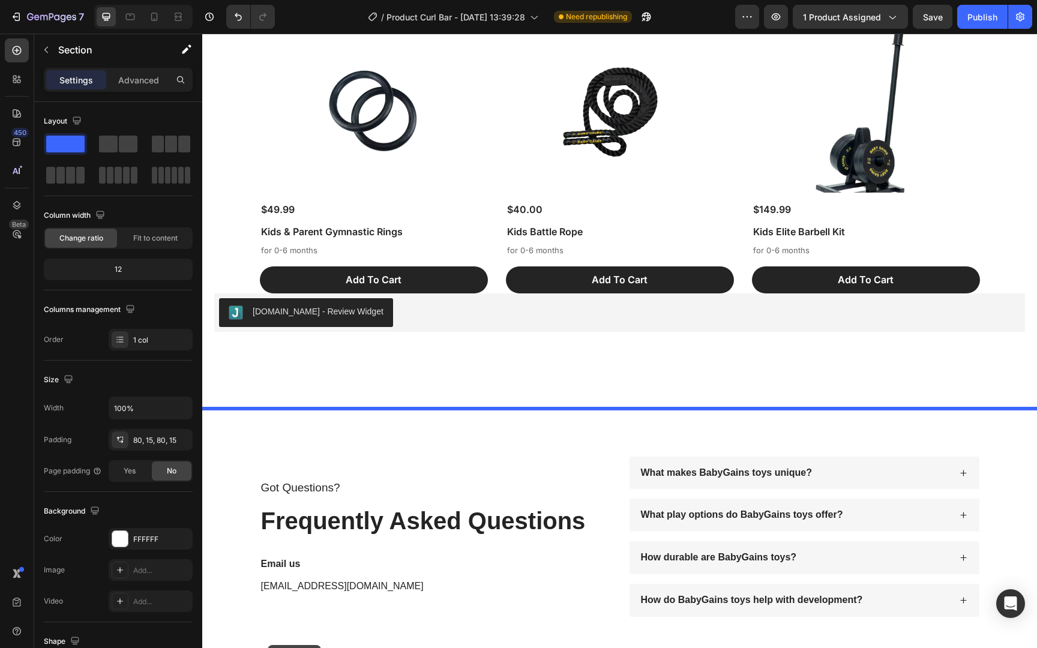
scroll to position [1544, 0]
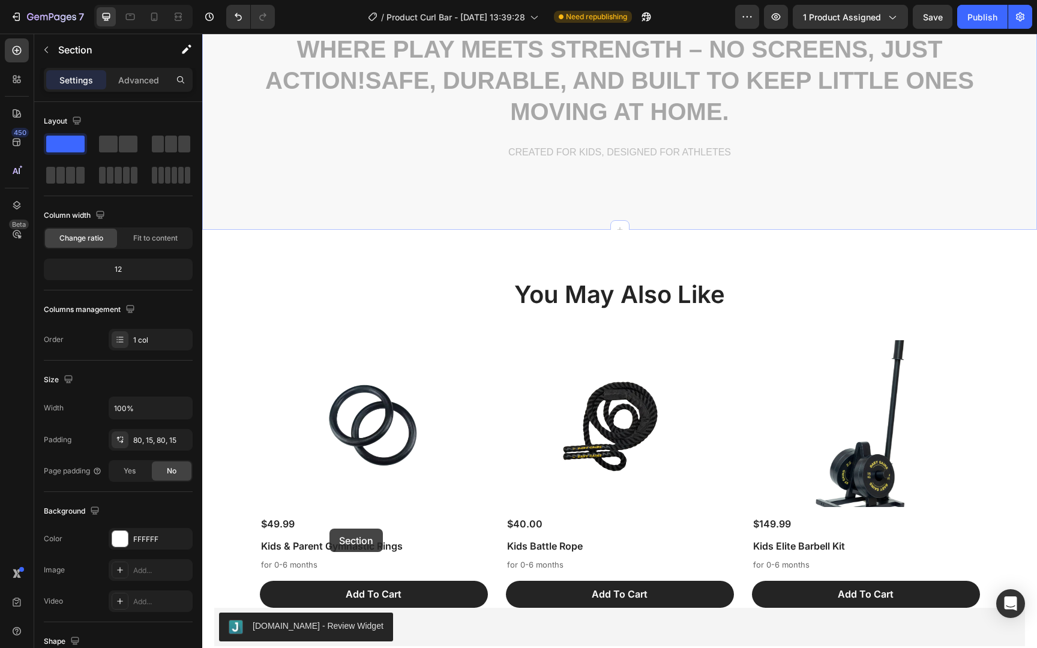
drag, startPoint x: 245, startPoint y: 116, endPoint x: 331, endPoint y: 530, distance: 422.1
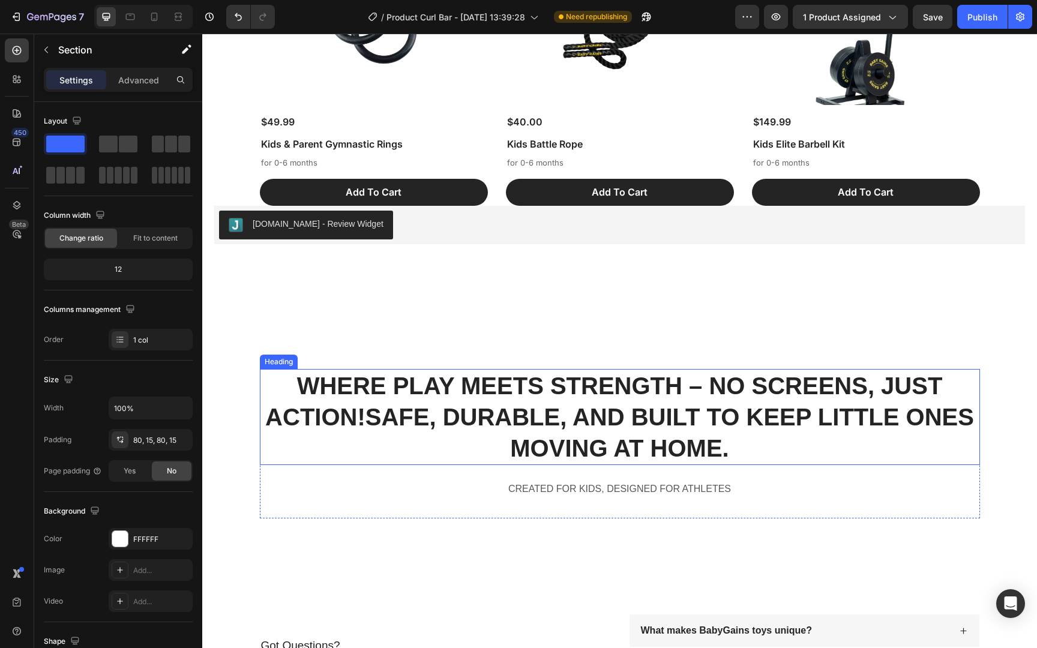
scroll to position [1154, 0]
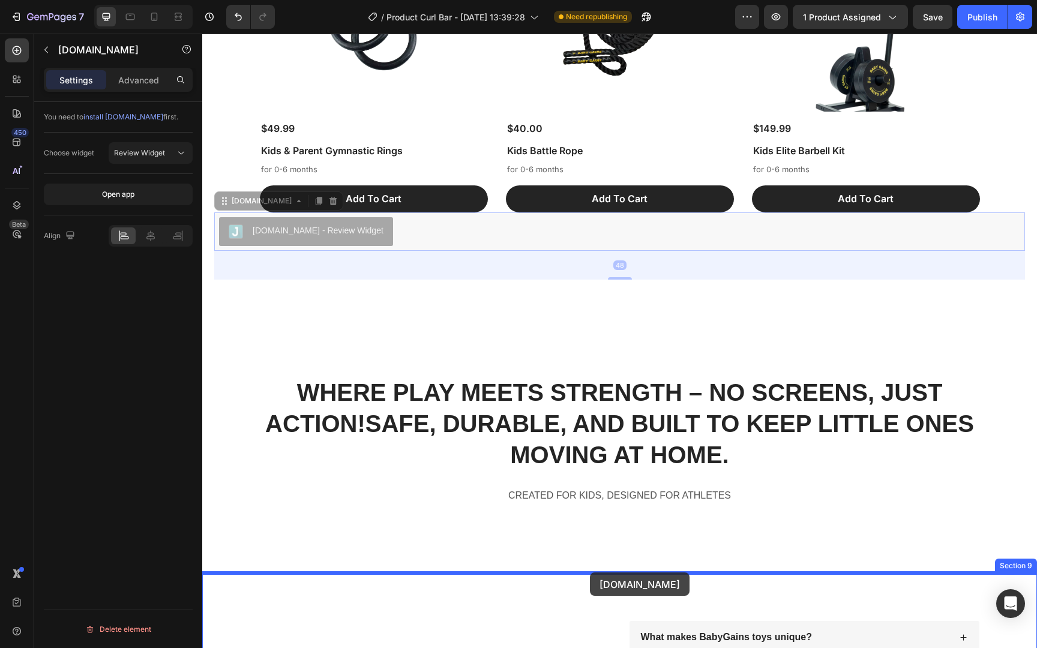
drag, startPoint x: 435, startPoint y: 237, endPoint x: 589, endPoint y: 572, distance: 368.8
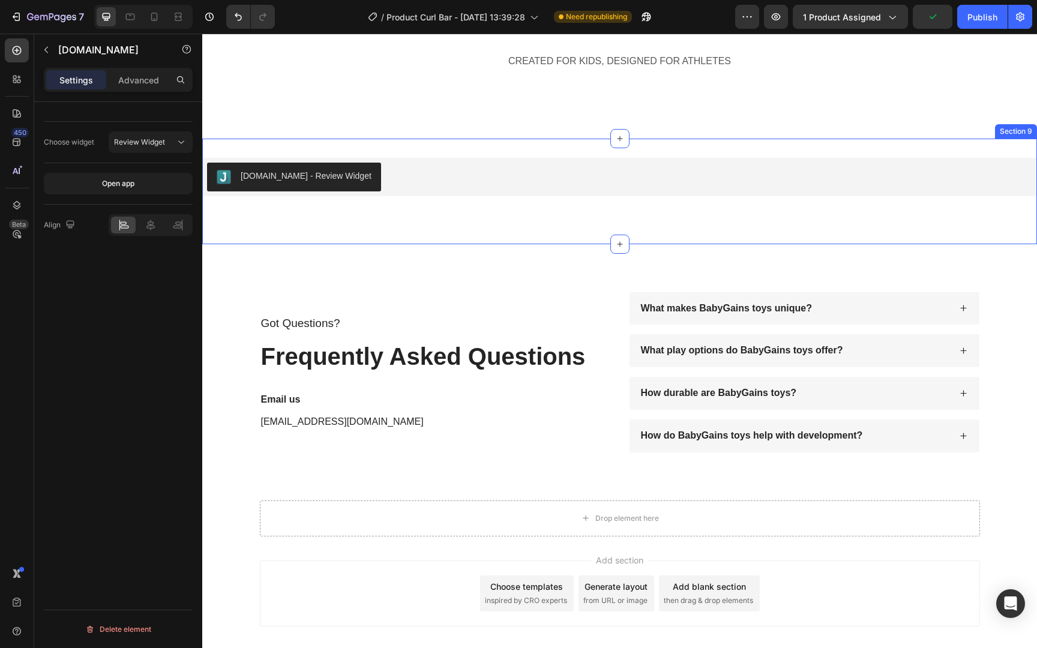
scroll to position [1525, 0]
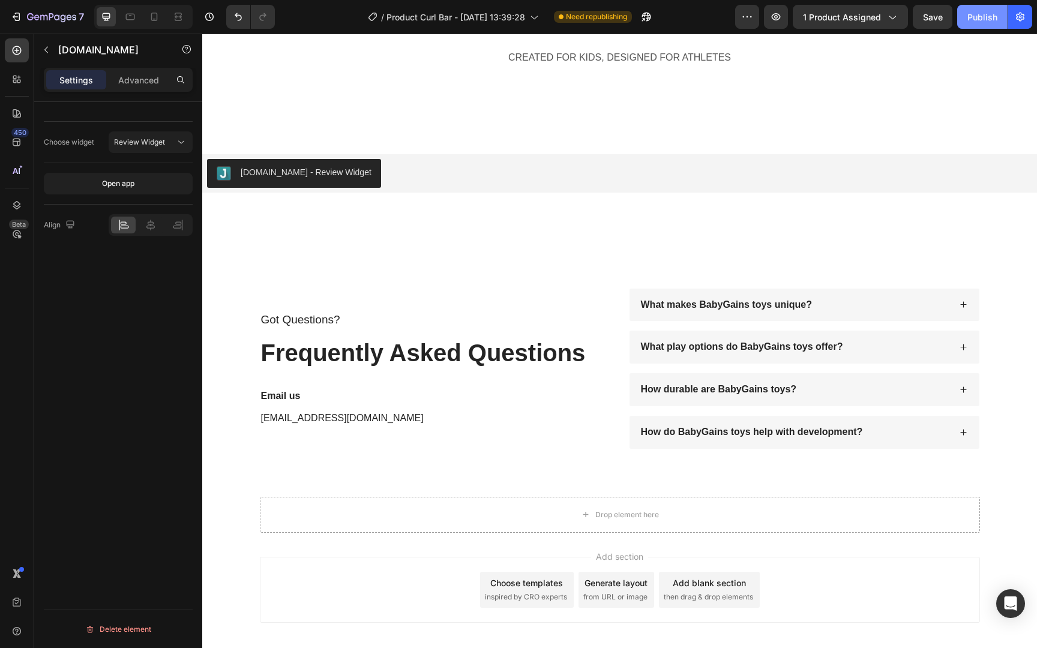
click at [965, 16] on button "Publish" at bounding box center [982, 17] width 50 height 24
click at [57, 19] on icon "button" at bounding box center [51, 18] width 49 height 10
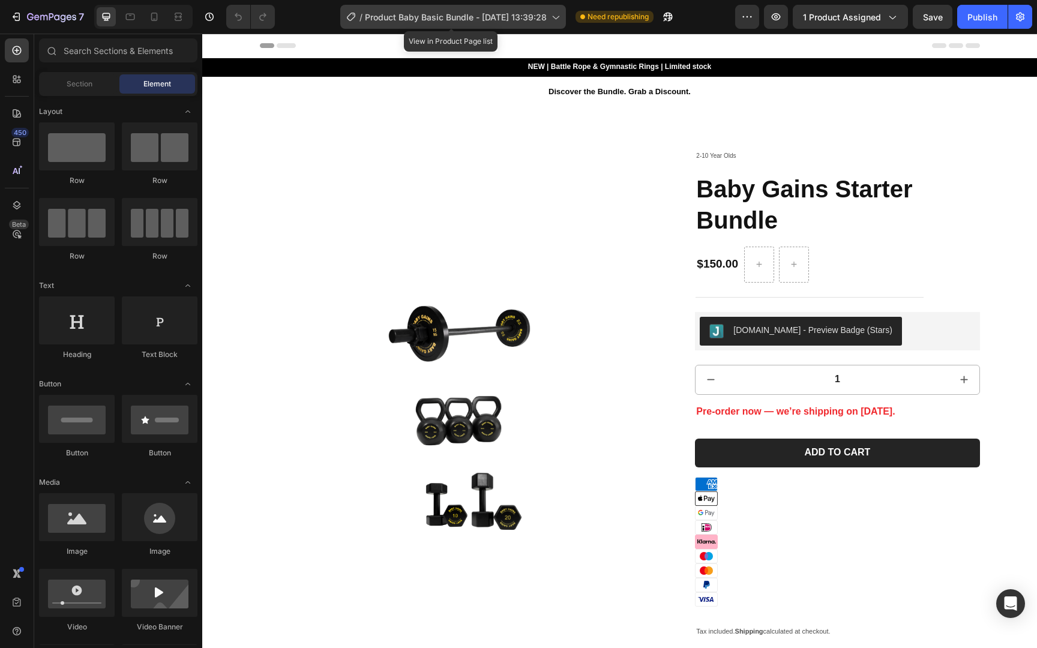
click at [469, 18] on span "Product Baby Basic Bundle - [DATE] 13:39:28" at bounding box center [456, 17] width 182 height 13
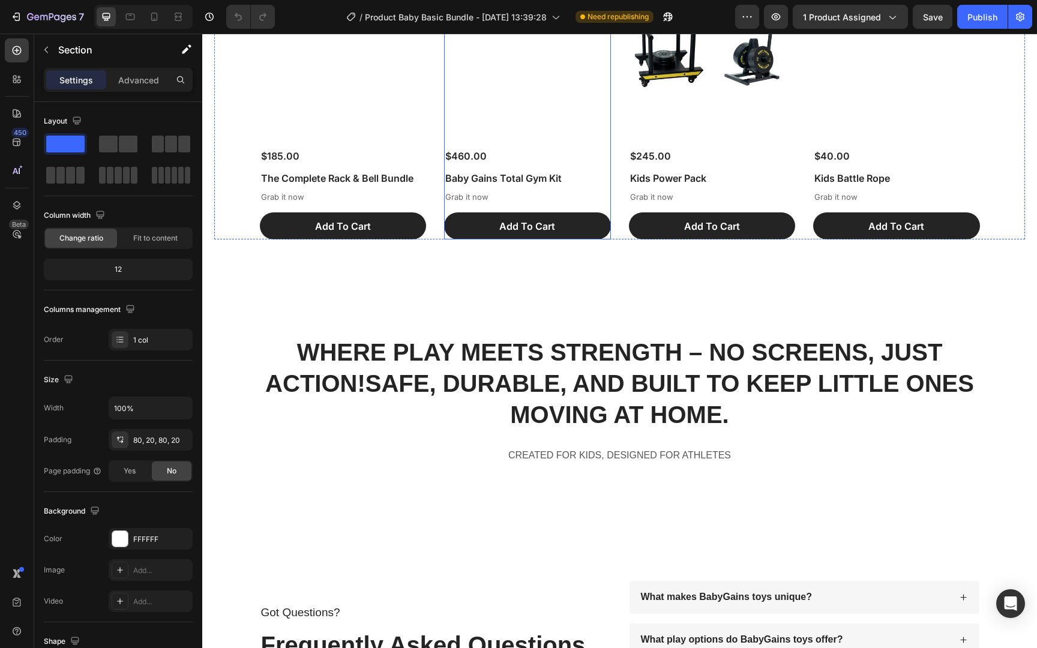
scroll to position [4222, 0]
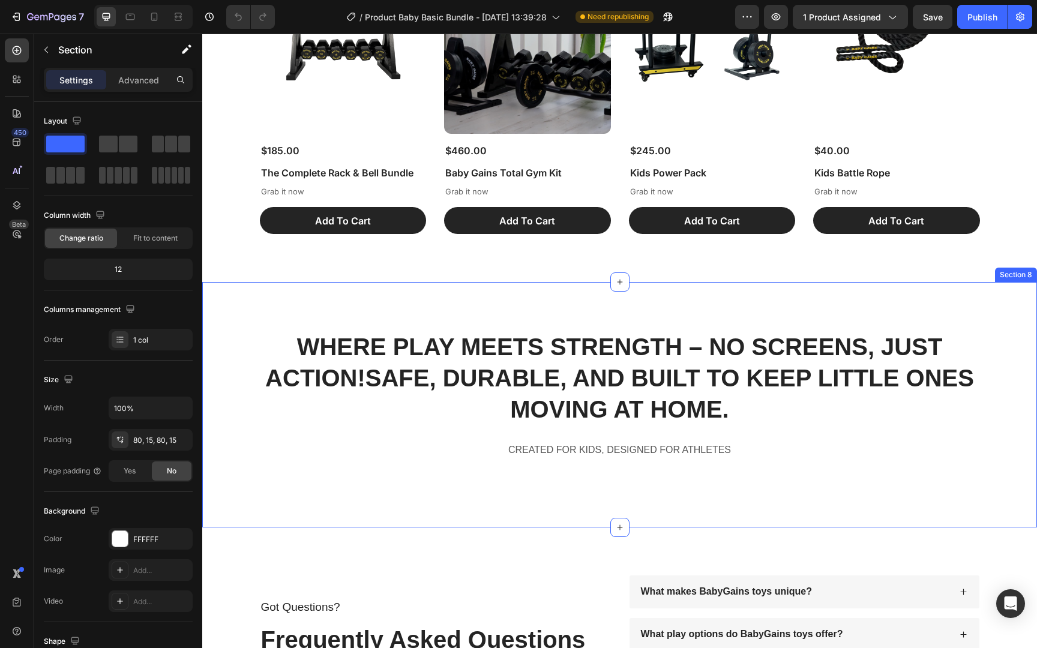
click at [511, 516] on div "WHERE PLAY MEETS STRENGTH – NO SCREENS, JUST ACTION! SAFE, DURABLE, AND BUILT T…" at bounding box center [619, 404] width 834 height 245
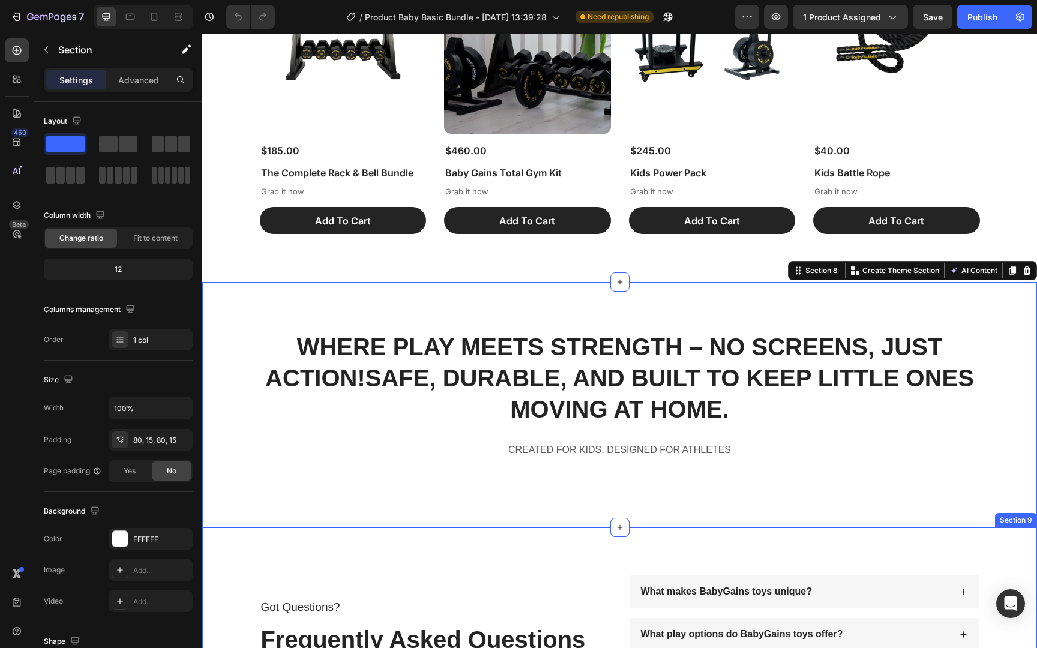
click at [515, 527] on div "Got Questions? Text Block Frequently Asked Questions Heading Email us Text Bloc…" at bounding box center [619, 655] width 834 height 256
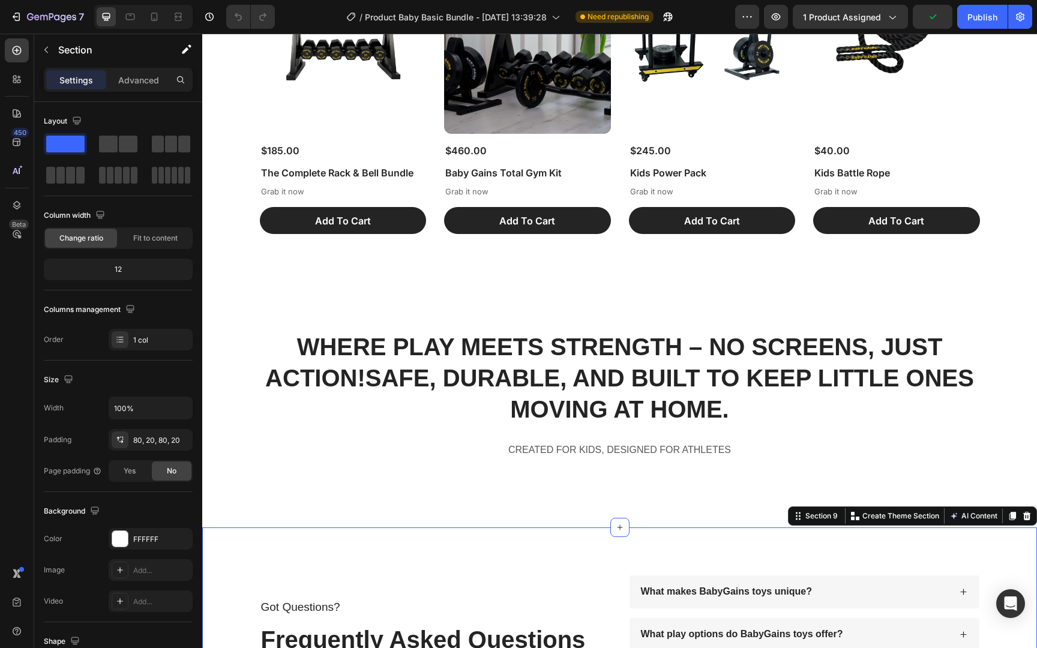
click at [517, 527] on div "Got Questions? Text Block Frequently Asked Questions Heading Email us Text Bloc…" at bounding box center [619, 655] width 834 height 256
drag, startPoint x: 518, startPoint y: 528, endPoint x: 511, endPoint y: 530, distance: 7.0
click at [518, 528] on div "Got Questions? Text Block Frequently Asked Questions Heading Email us Text Bloc…" at bounding box center [619, 655] width 834 height 256
click at [500, 534] on div "Got Questions? Text Block Frequently Asked Questions Heading Email us Text Bloc…" at bounding box center [619, 655] width 834 height 256
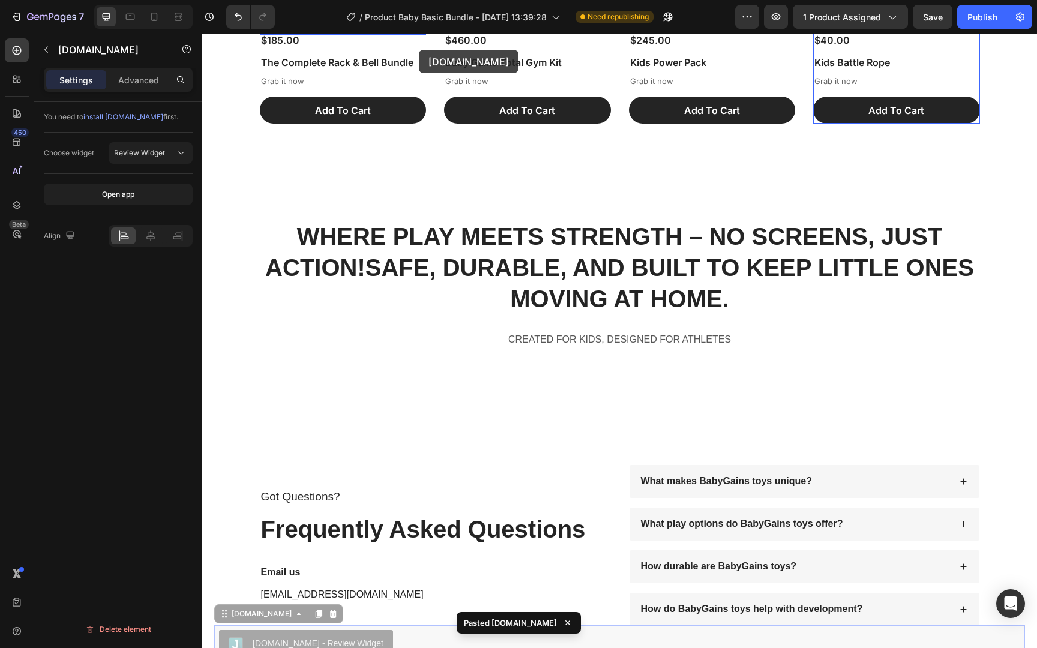
scroll to position [4291, 0]
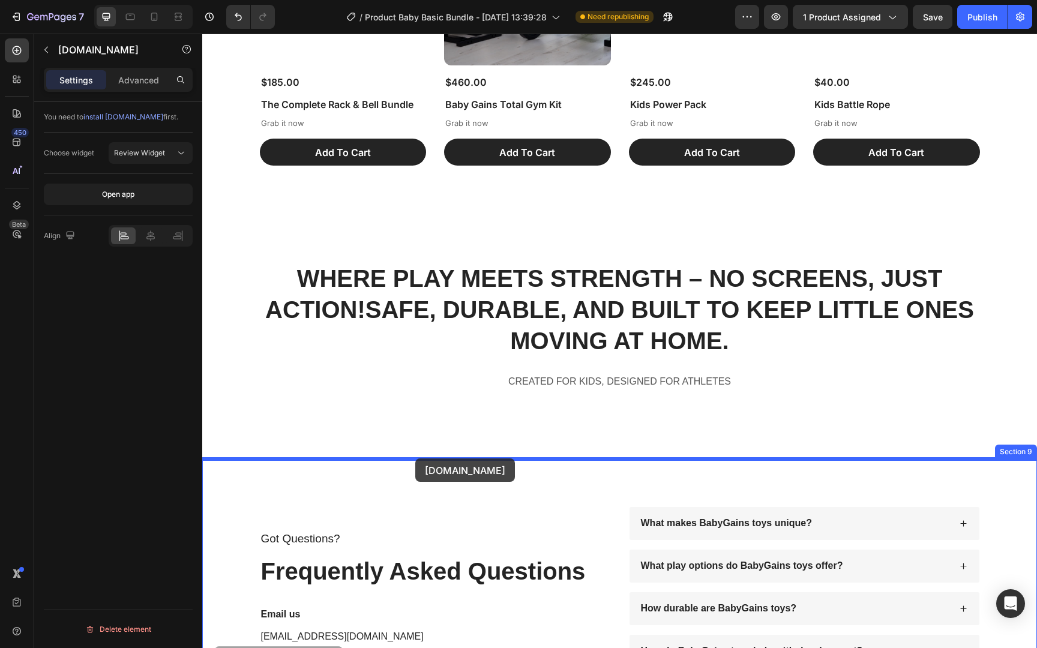
drag, startPoint x: 406, startPoint y: 337, endPoint x: 415, endPoint y: 458, distance: 122.1
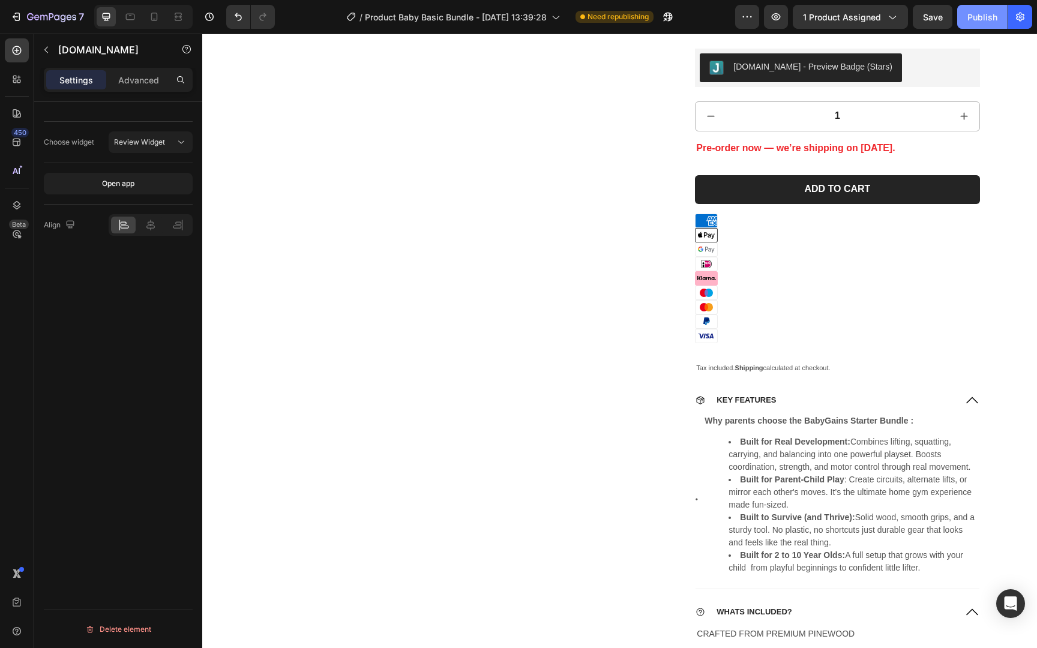
scroll to position [1954, 0]
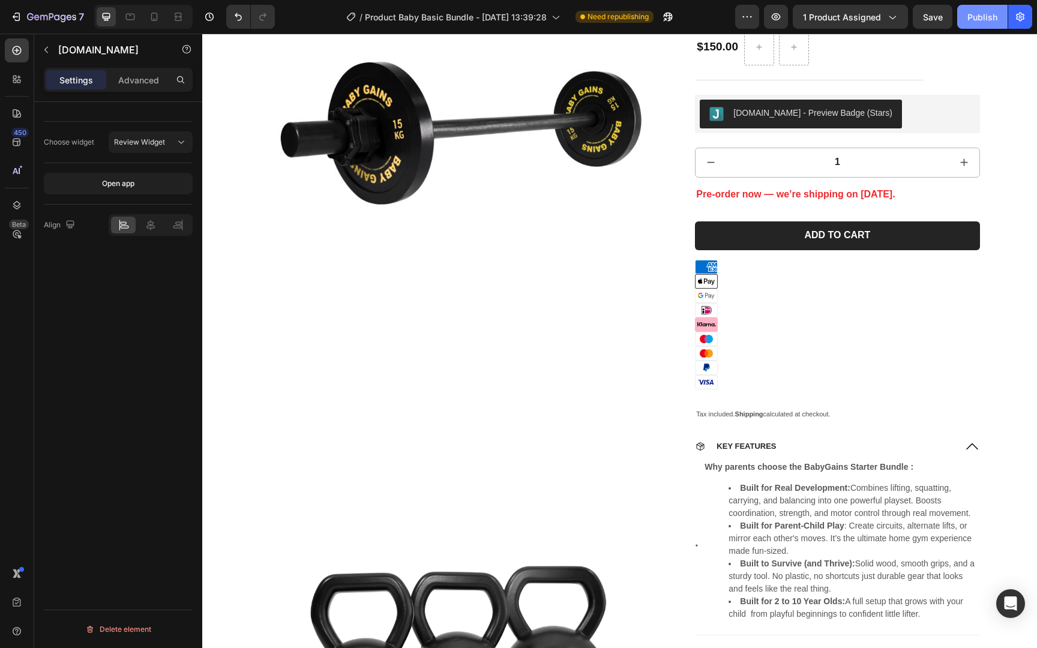
click at [978, 16] on div "Publish" at bounding box center [982, 17] width 30 height 13
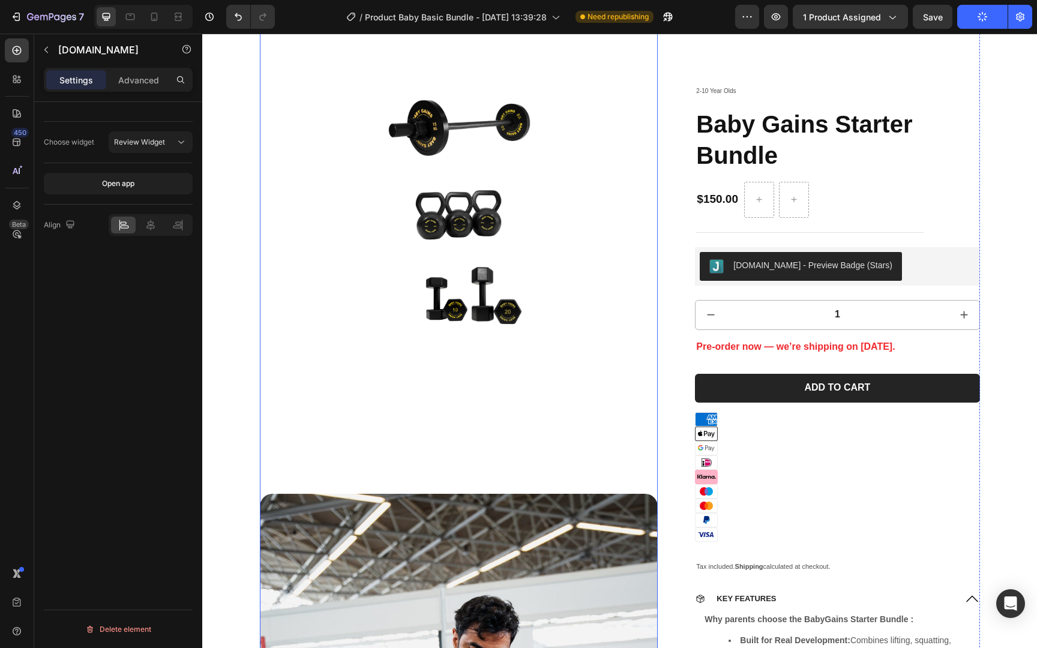
scroll to position [0, 0]
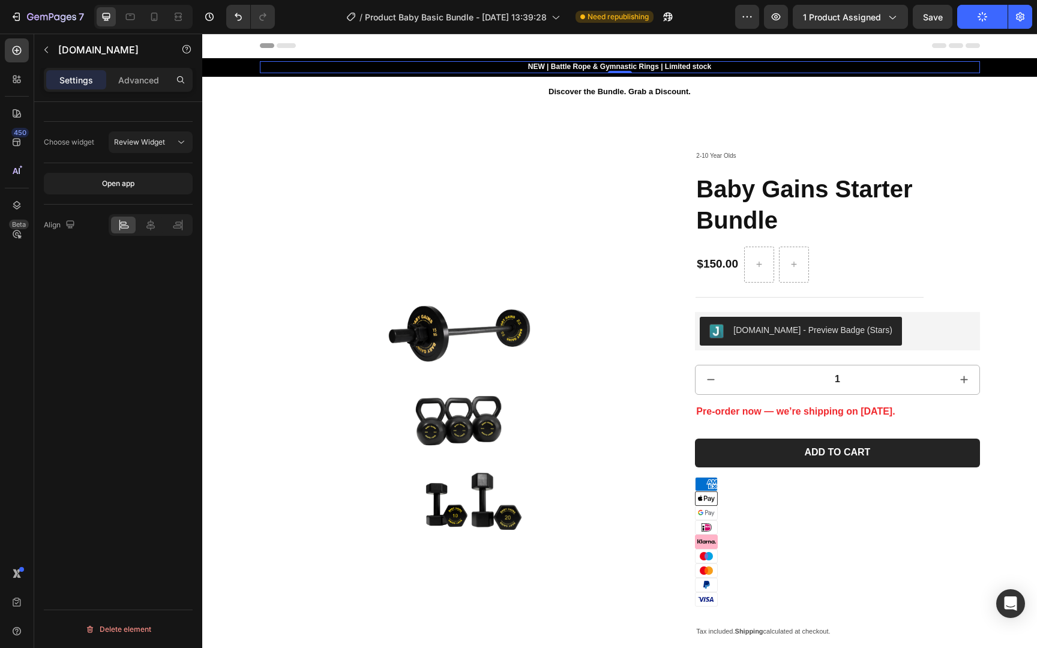
click at [578, 66] on h2 "NEW | Battle Rope & Gymnastic Rings | Limited stock" at bounding box center [620, 67] width 720 height 12
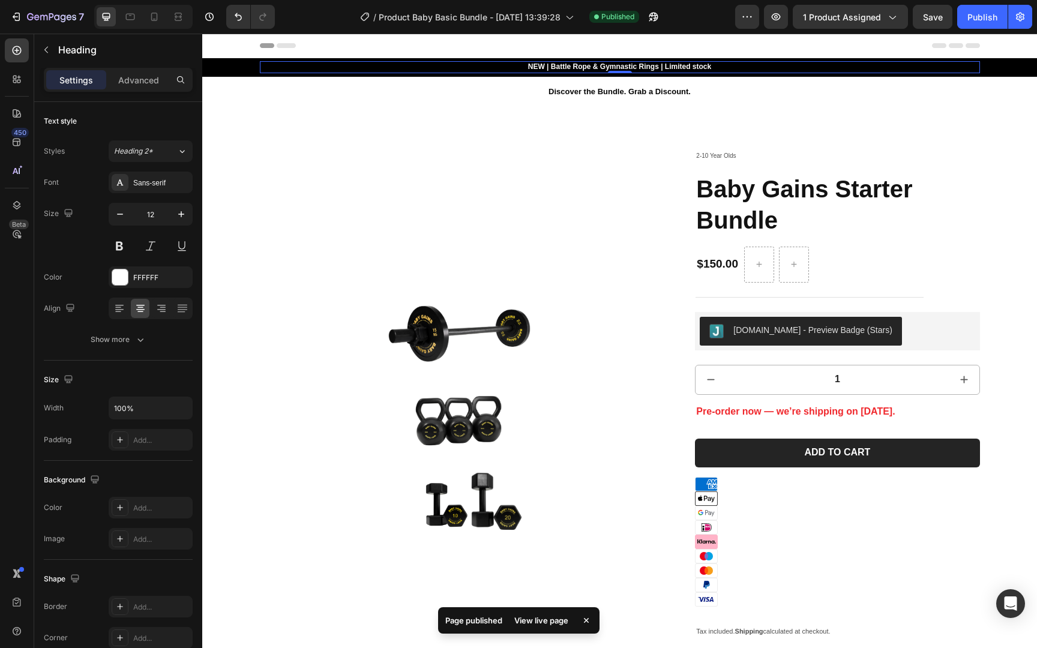
click at [538, 64] on h2 "NEW | Battle Rope & Gymnastic Rings | Limited stock" at bounding box center [620, 67] width 720 height 12
click at [538, 64] on p "NEW | Battle Rope & Gymnastic Rings | Limited stock" at bounding box center [619, 67] width 717 height 10
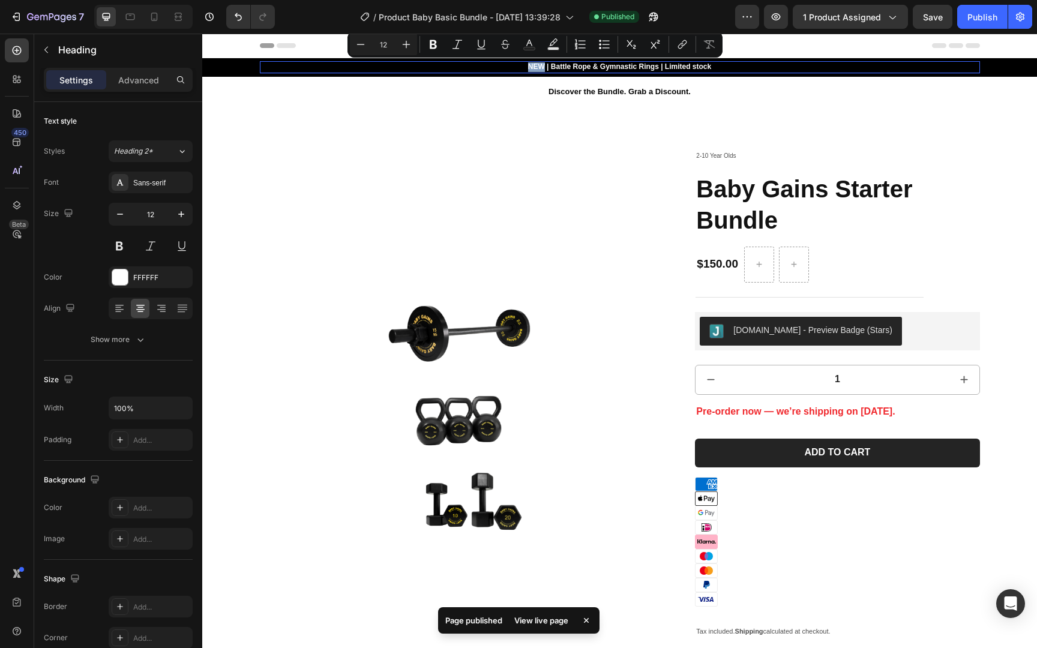
click at [542, 66] on p "NEW | Battle Rope & Gymnastic Rings | Limited stock" at bounding box center [619, 67] width 717 height 10
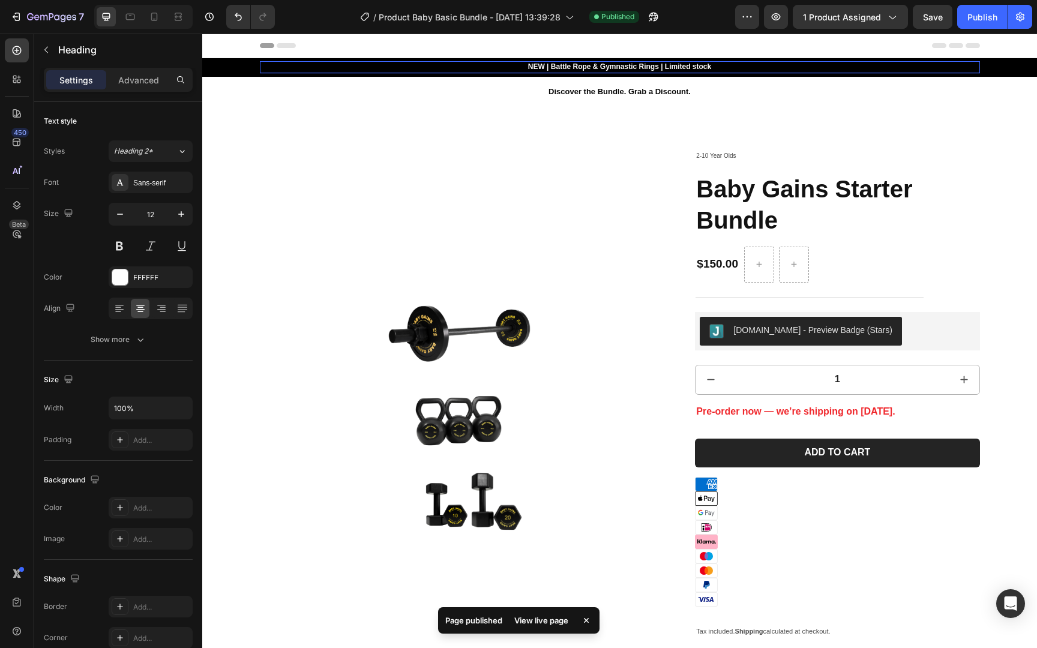
click at [611, 68] on p "NEW | Battle Rope & Gymnastic Rings | Limited stock" at bounding box center [619, 67] width 717 height 10
click at [498, 20] on span "Product Baby Basic Bundle - Feb 6, 13:39:28" at bounding box center [470, 17] width 182 height 13
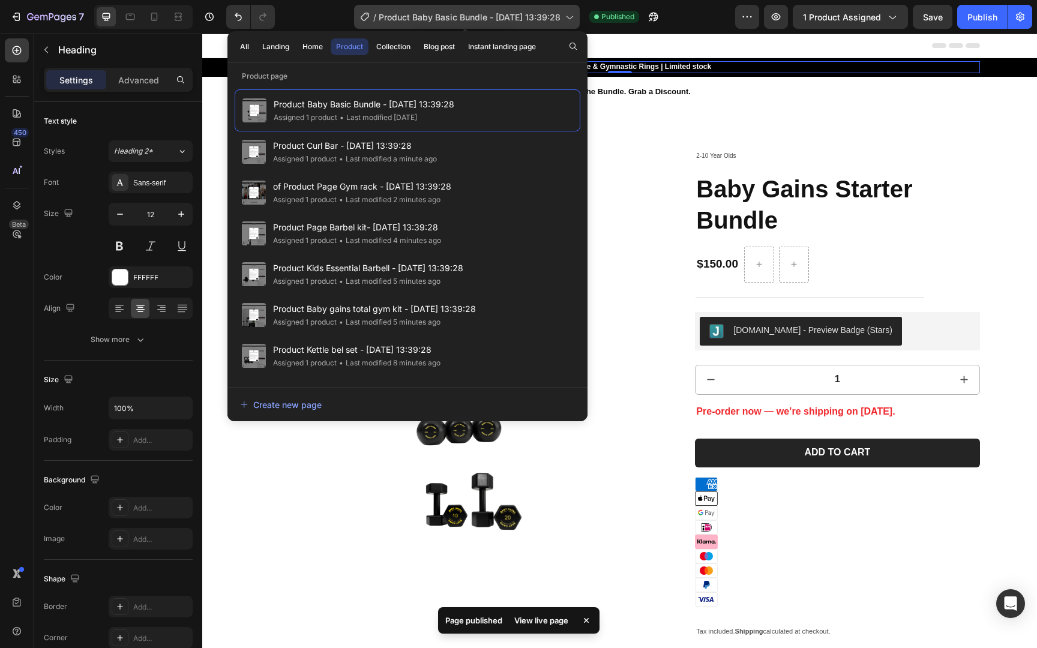
drag, startPoint x: 432, startPoint y: 15, endPoint x: 419, endPoint y: 13, distance: 13.9
click at [432, 15] on span "Product Baby Basic Bundle - Feb 6, 13:39:28" at bounding box center [470, 17] width 182 height 13
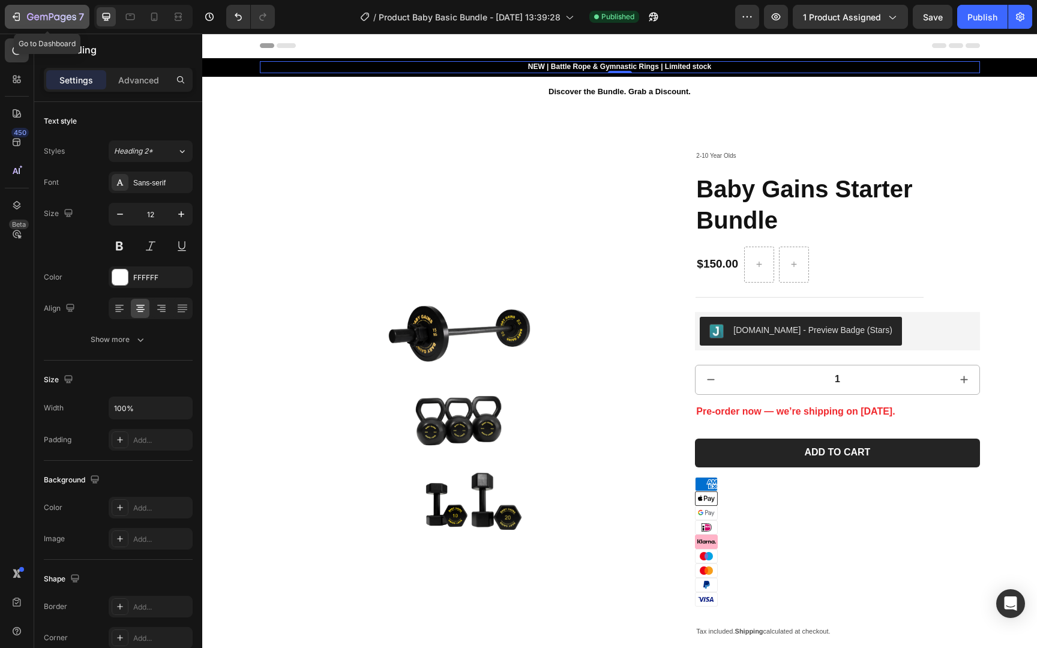
click at [80, 17] on p "7" at bounding box center [81, 17] width 5 height 14
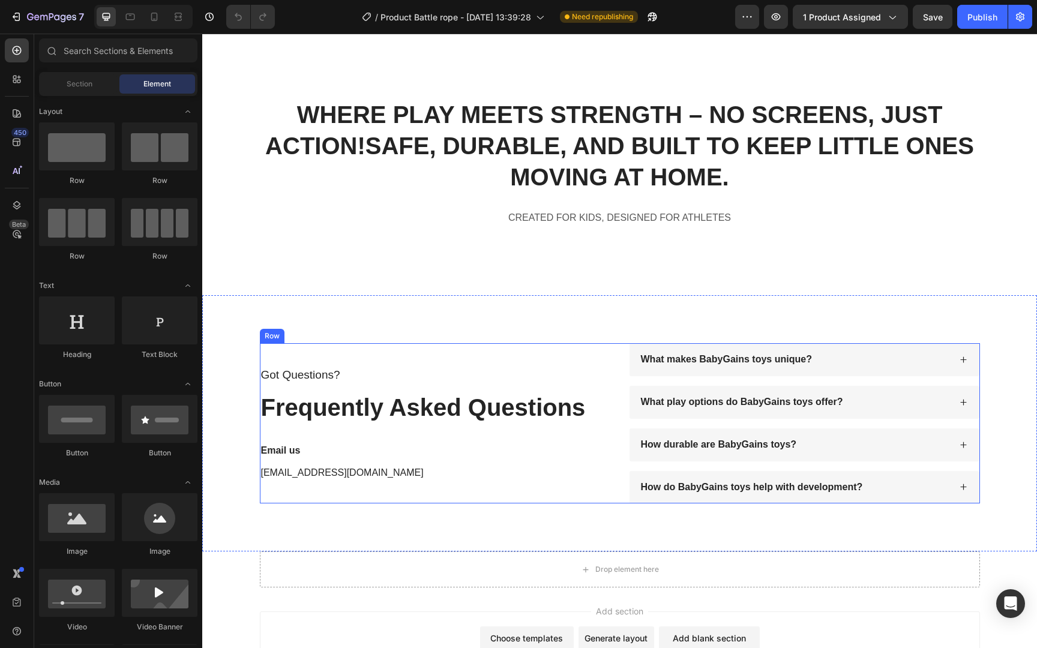
scroll to position [3824, 0]
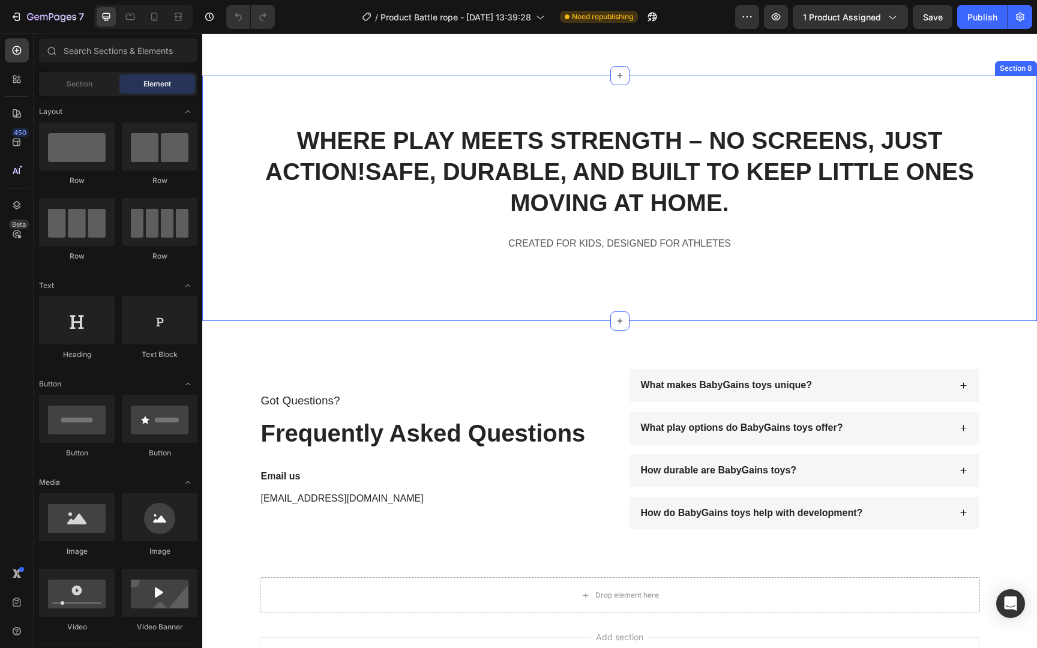
click at [489, 309] on div "WHERE PLAY MEETS STRENGTH – NO SCREENS, JUST ACTION! SAFE, DURABLE, AND BUILT T…" at bounding box center [619, 198] width 834 height 245
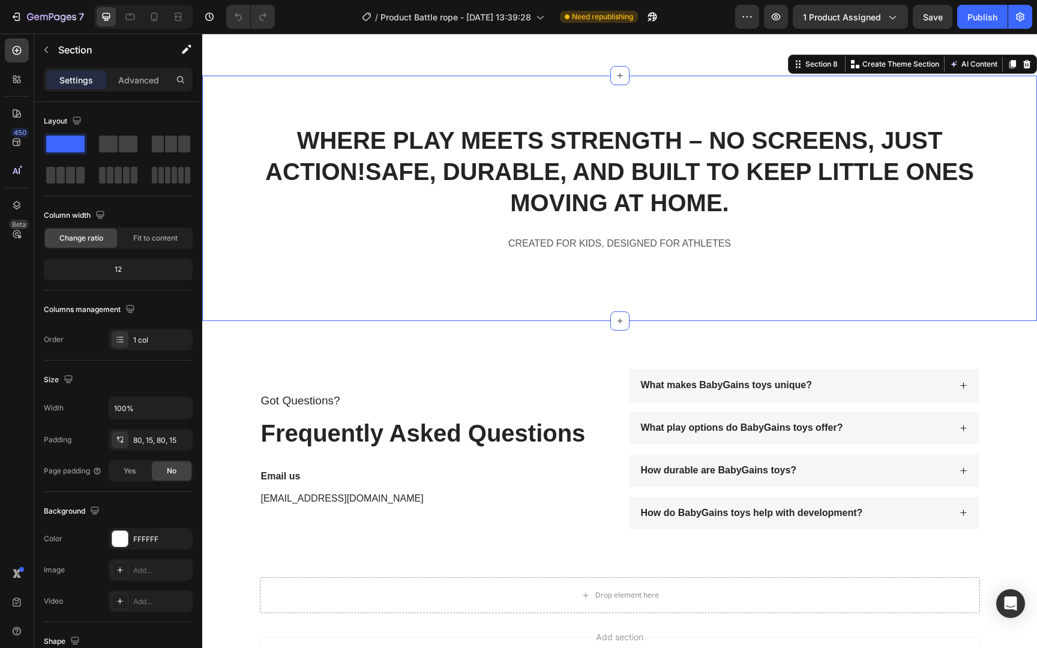
click at [491, 316] on div "WHERE PLAY MEETS STRENGTH – NO SCREENS, JUST ACTION! SAFE, DURABLE, AND BUILT T…" at bounding box center [619, 198] width 834 height 245
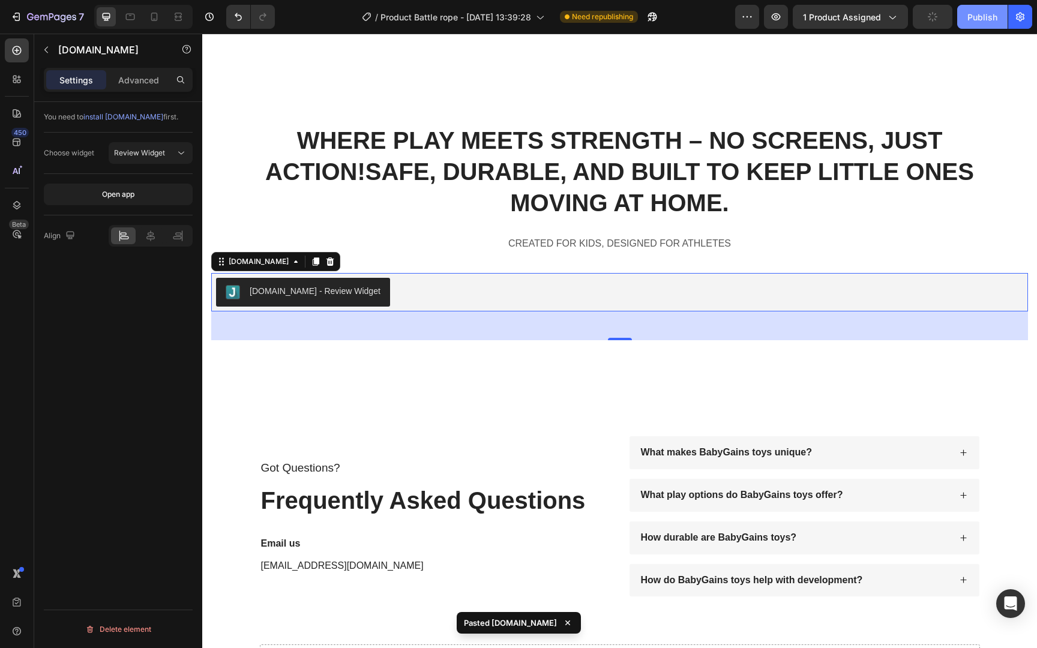
click at [984, 23] on button "Publish" at bounding box center [982, 17] width 50 height 24
click at [621, 283] on div "[DOMAIN_NAME] - Review Widget" at bounding box center [619, 292] width 807 height 29
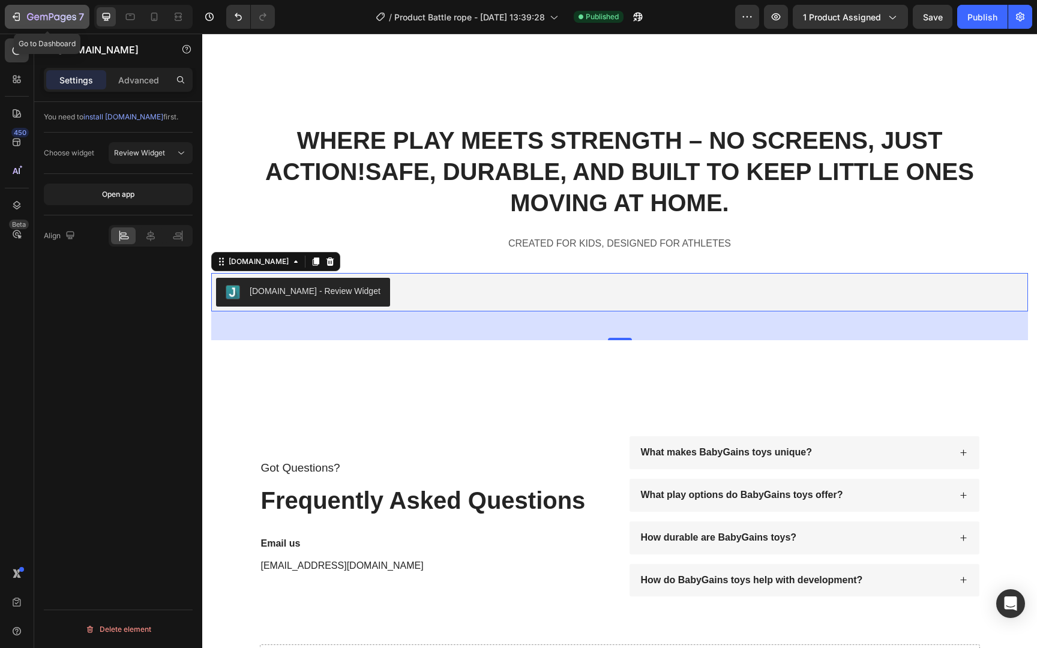
click at [68, 23] on div "7" at bounding box center [55, 17] width 57 height 14
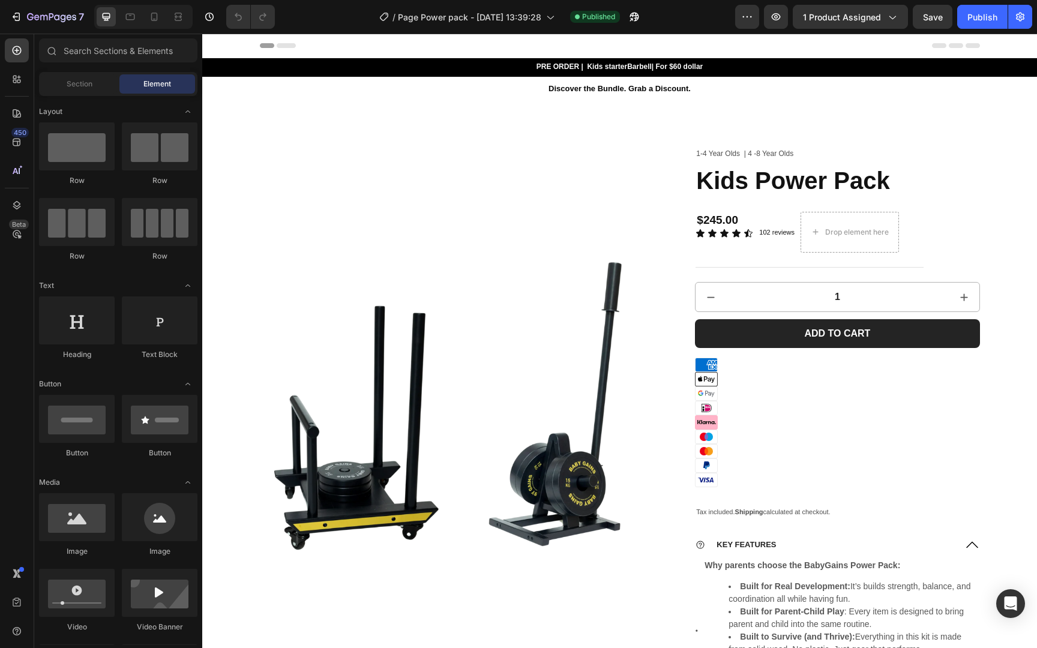
click at [761, 259] on div "$245.00 Product Price Product Price Icon Icon Icon Icon Icon Icon List 102 revi…" at bounding box center [809, 240] width 228 height 56
click at [756, 265] on div "$245.00 Product Price Product Price Icon Icon Icon Icon Icon Icon List 102 revi…" at bounding box center [809, 240] width 228 height 56
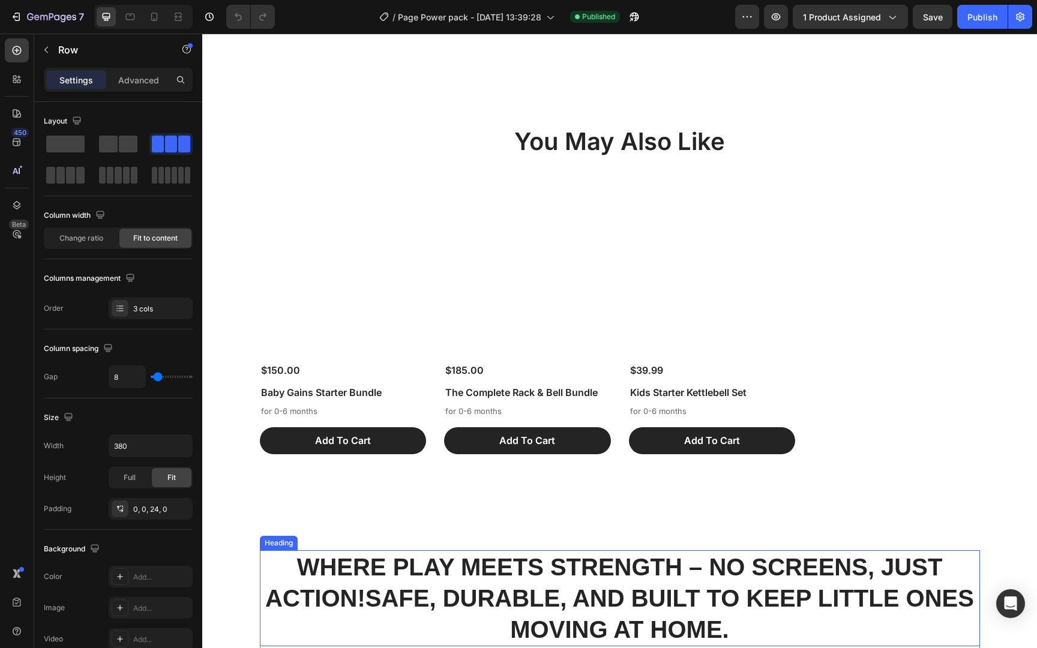
scroll to position [4470, 0]
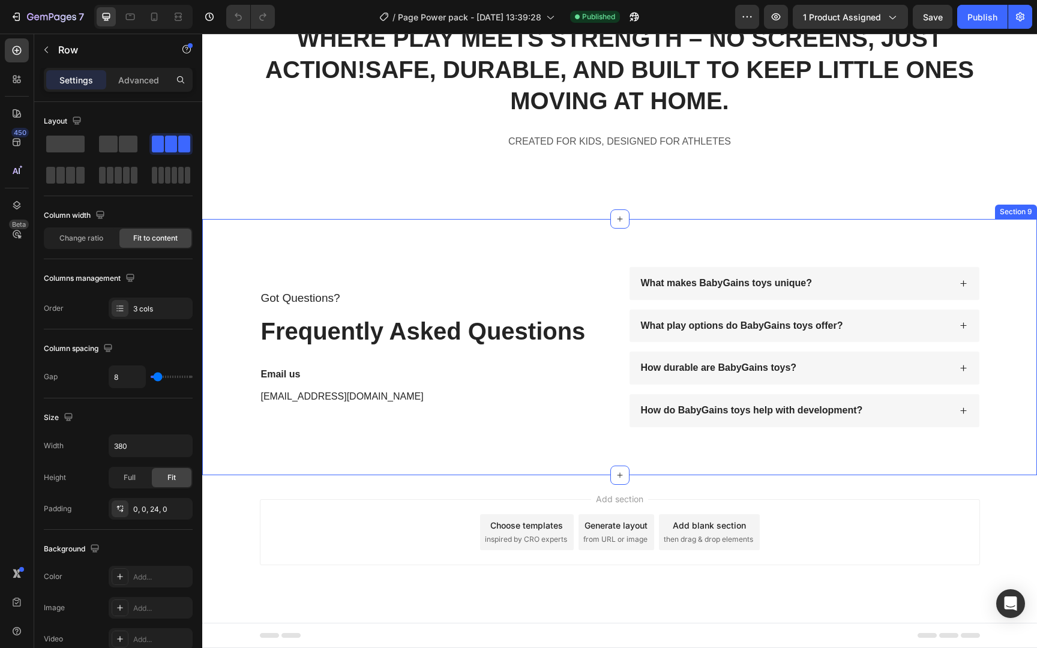
click at [421, 223] on div "Got Questions? Text Block Frequently Asked Questions Heading Email us Text Bloc…" at bounding box center [619, 347] width 834 height 256
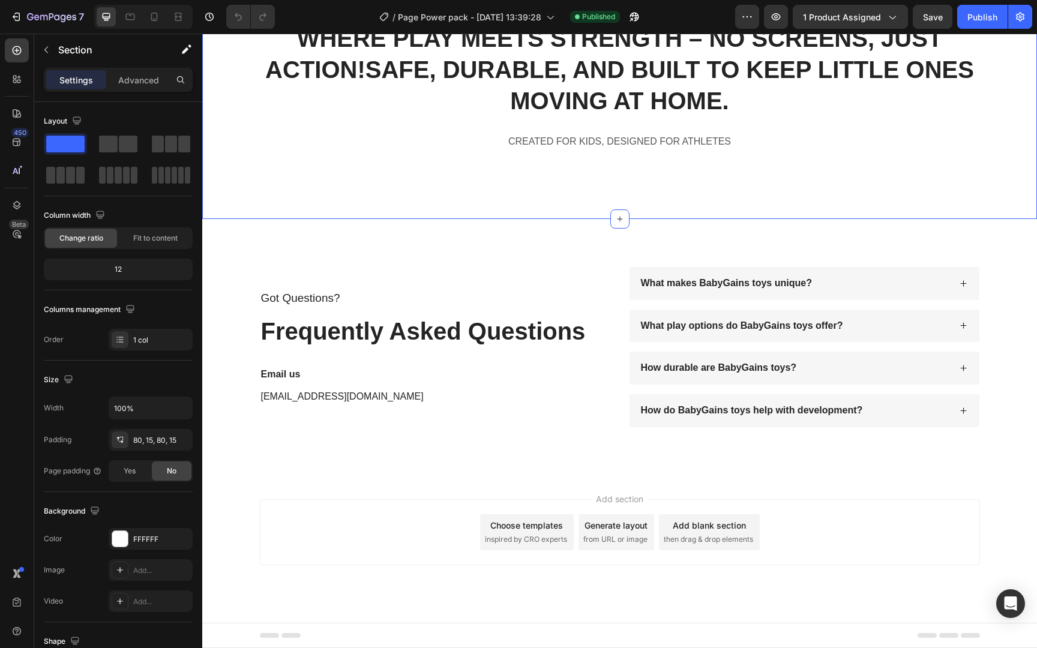
click at [433, 209] on div "WHERE PLAY MEETS STRENGTH – NO SCREENS, JUST ACTION! SAFE, DURABLE, AND BUILT T…" at bounding box center [619, 96] width 834 height 245
click at [429, 213] on div "WHERE PLAY MEETS STRENGTH – NO SCREENS, JUST ACTION! SAFE, DURABLE, AND BUILT T…" at bounding box center [619, 96] width 834 height 245
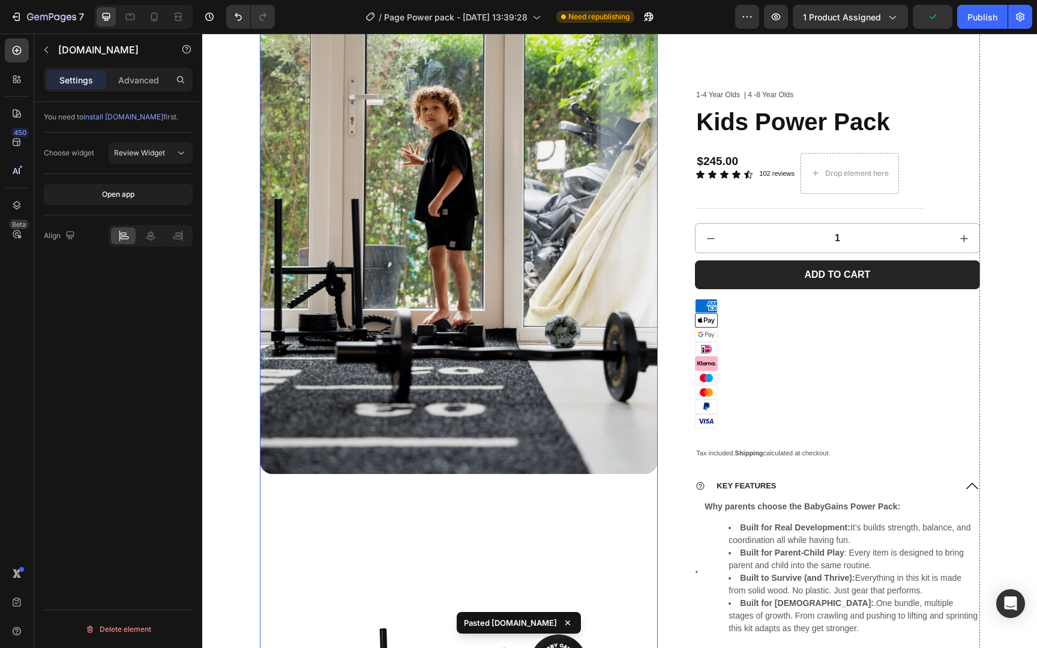
scroll to position [53, 0]
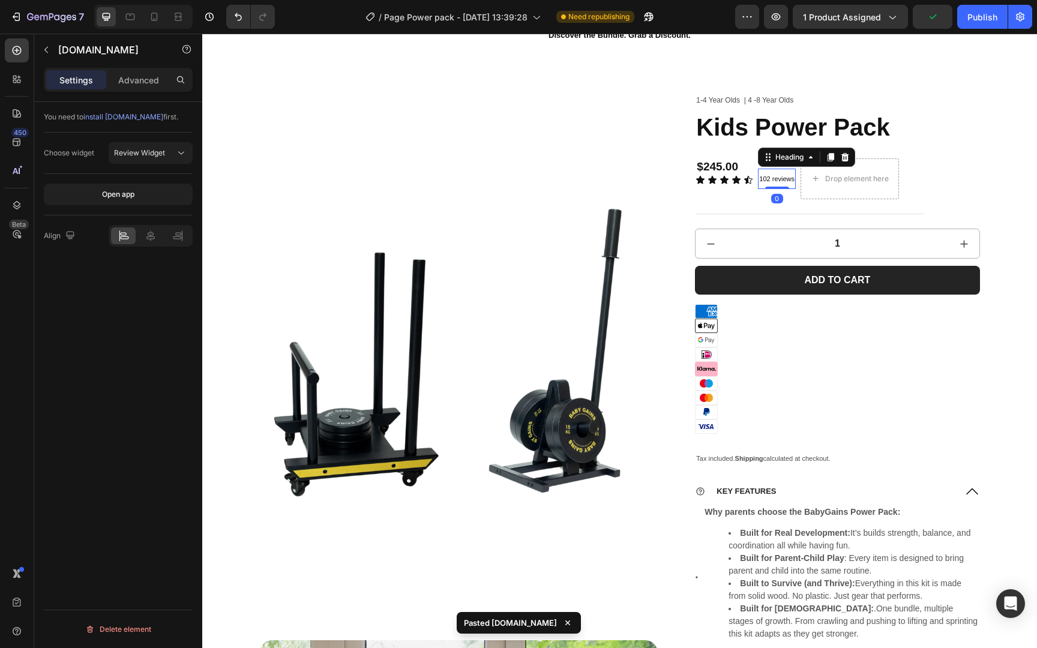
click at [764, 179] on span "102 reviews" at bounding box center [776, 178] width 35 height 7
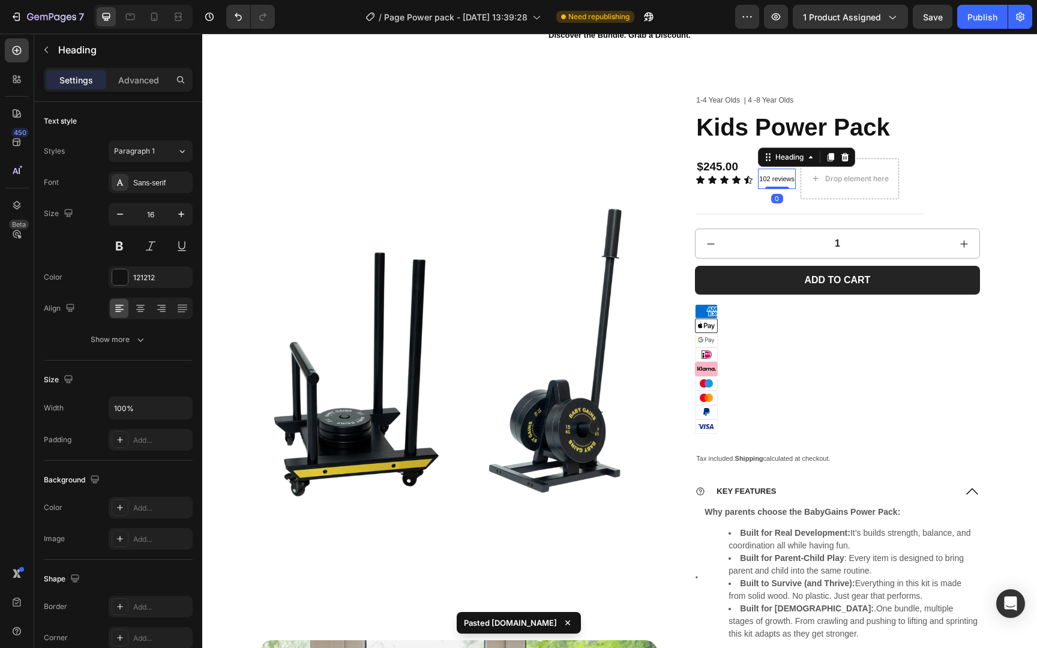
click at [842, 155] on icon at bounding box center [845, 157] width 10 height 10
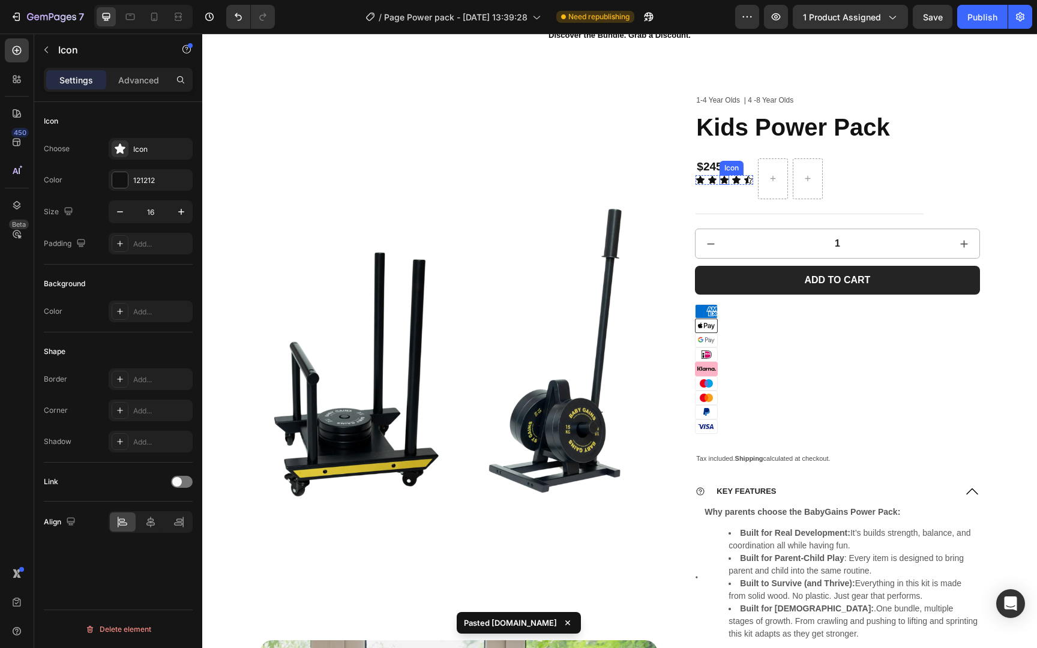
click at [720, 183] on div "Icon" at bounding box center [724, 180] width 10 height 10
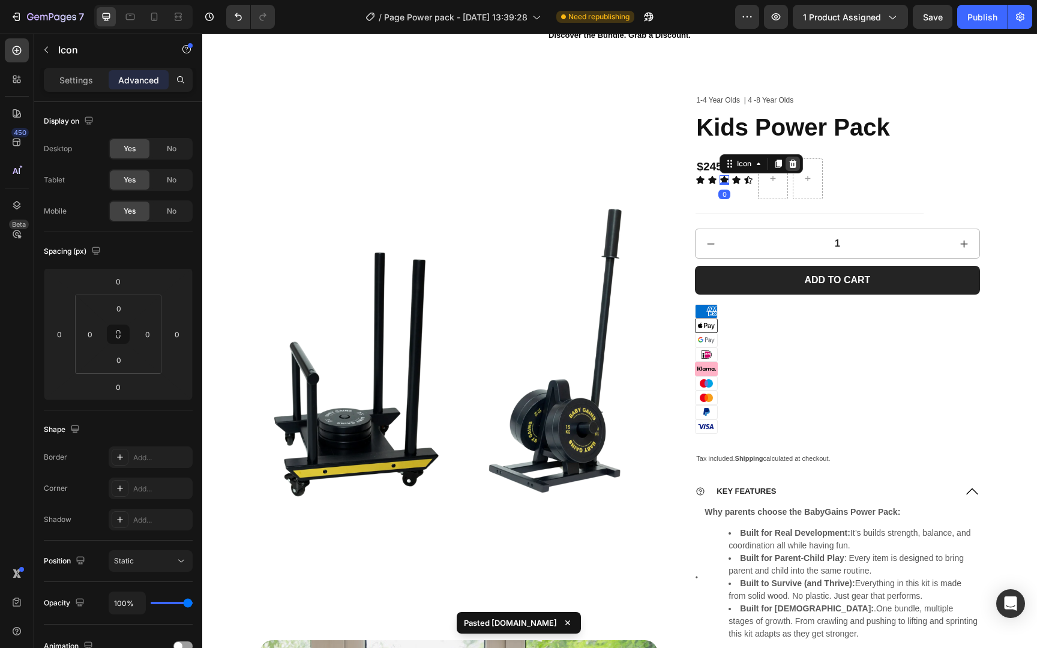
click at [794, 167] on icon at bounding box center [793, 164] width 8 height 8
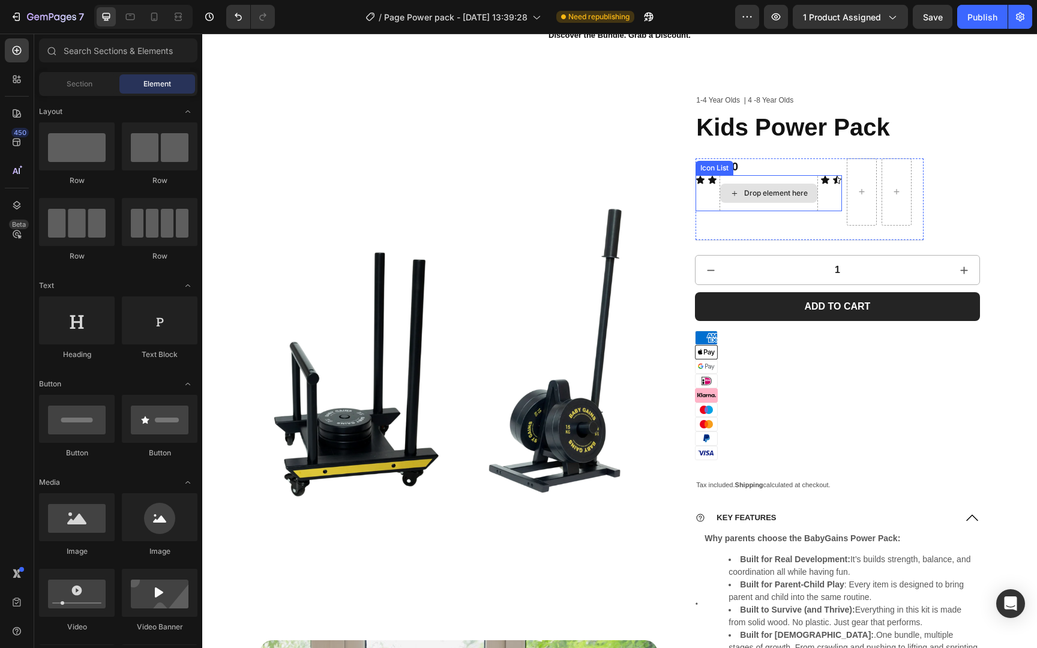
drag, startPoint x: 747, startPoint y: 193, endPoint x: 757, endPoint y: 191, distance: 9.8
click at [747, 193] on div "Drop element here" at bounding box center [776, 193] width 64 height 10
click at [786, 188] on div "Drop element here" at bounding box center [768, 193] width 97 height 19
click at [823, 198] on div "Icon Icon Drop element here Icon Icon" at bounding box center [768, 193] width 146 height 36
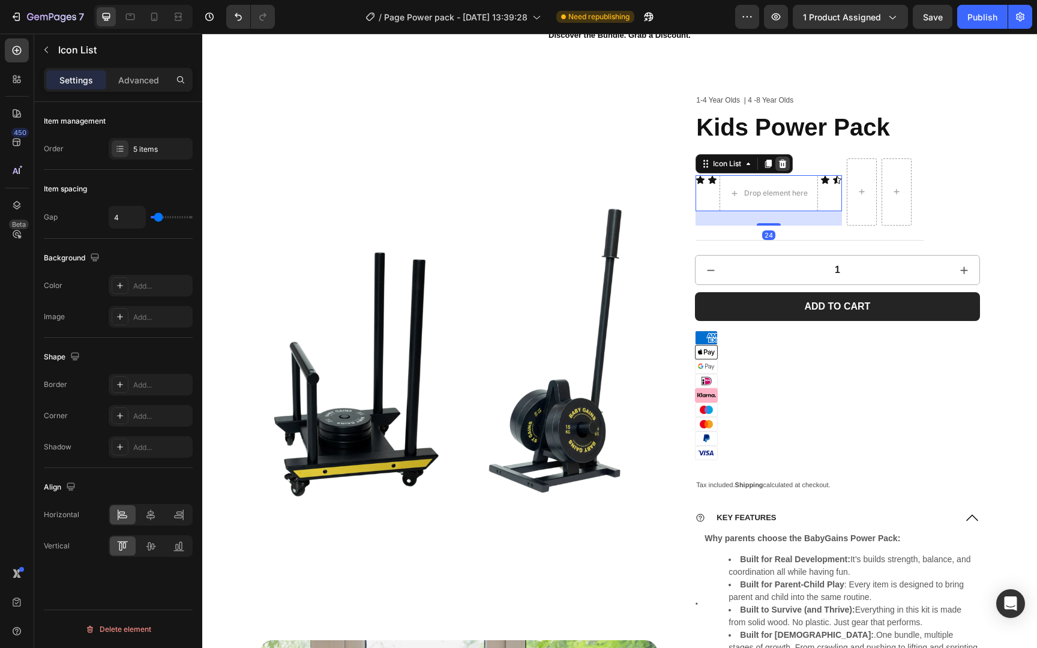
click at [781, 167] on icon at bounding box center [783, 164] width 8 height 8
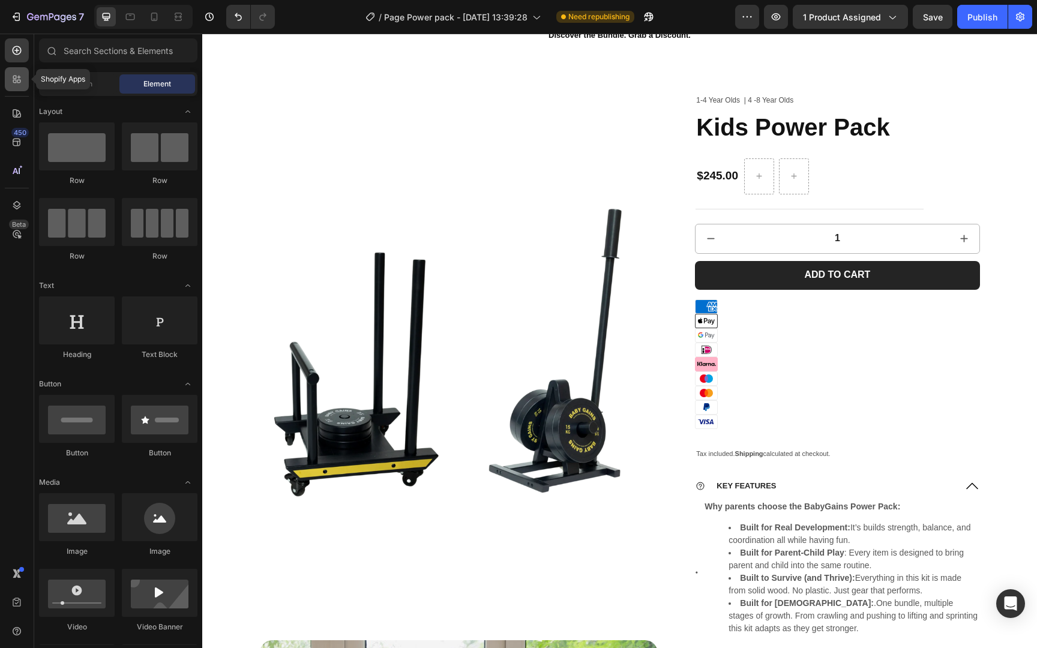
click at [13, 88] on div at bounding box center [17, 79] width 24 height 24
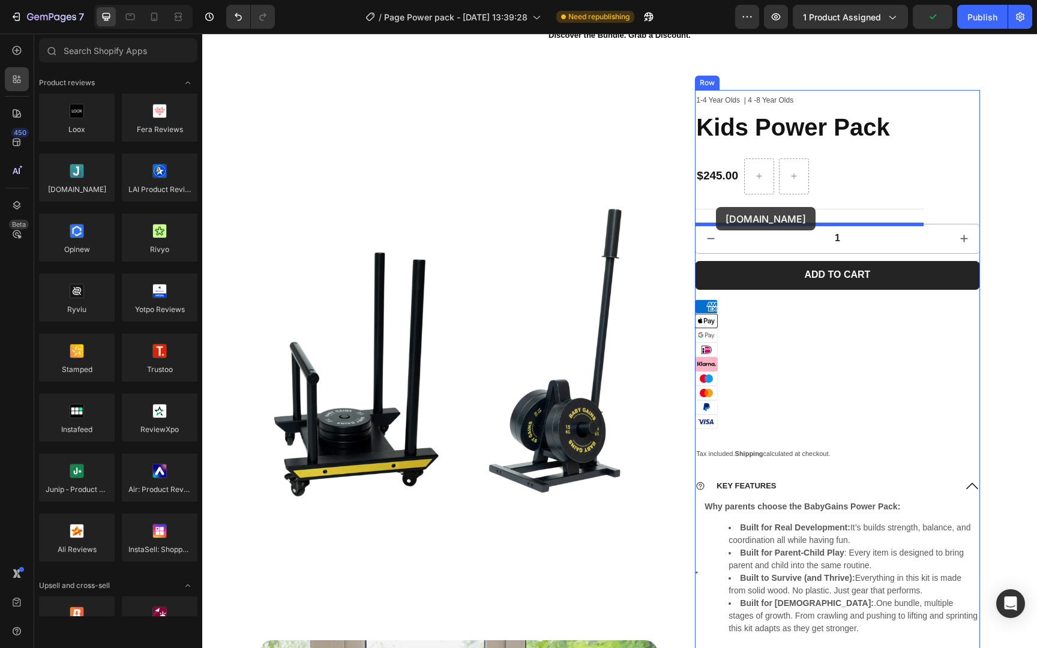
drag, startPoint x: 283, startPoint y: 206, endPoint x: 716, endPoint y: 207, distance: 433.1
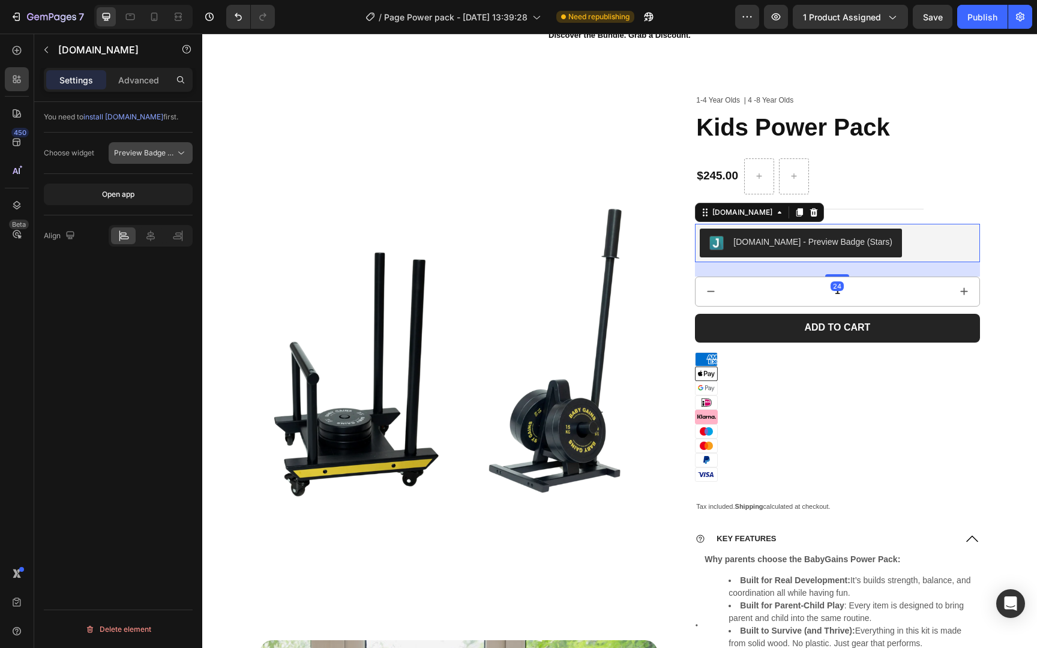
click at [160, 161] on button "Preview Badge (Stars)" at bounding box center [151, 153] width 84 height 22
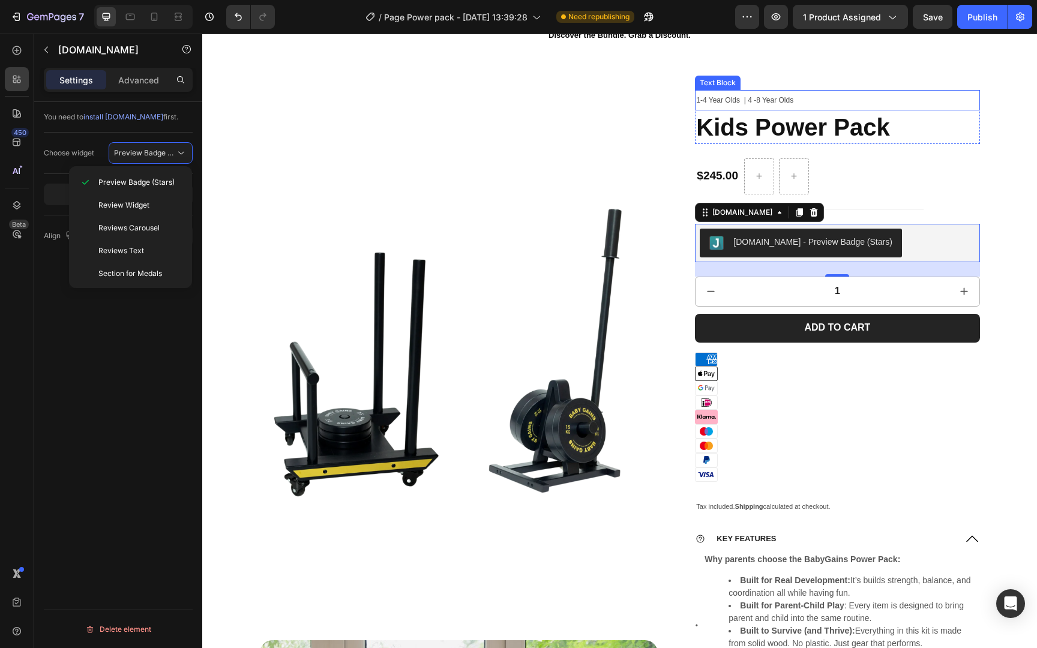
click at [745, 103] on span "1-4 Year Olds | 4 -8 Year Olds" at bounding box center [744, 100] width 97 height 8
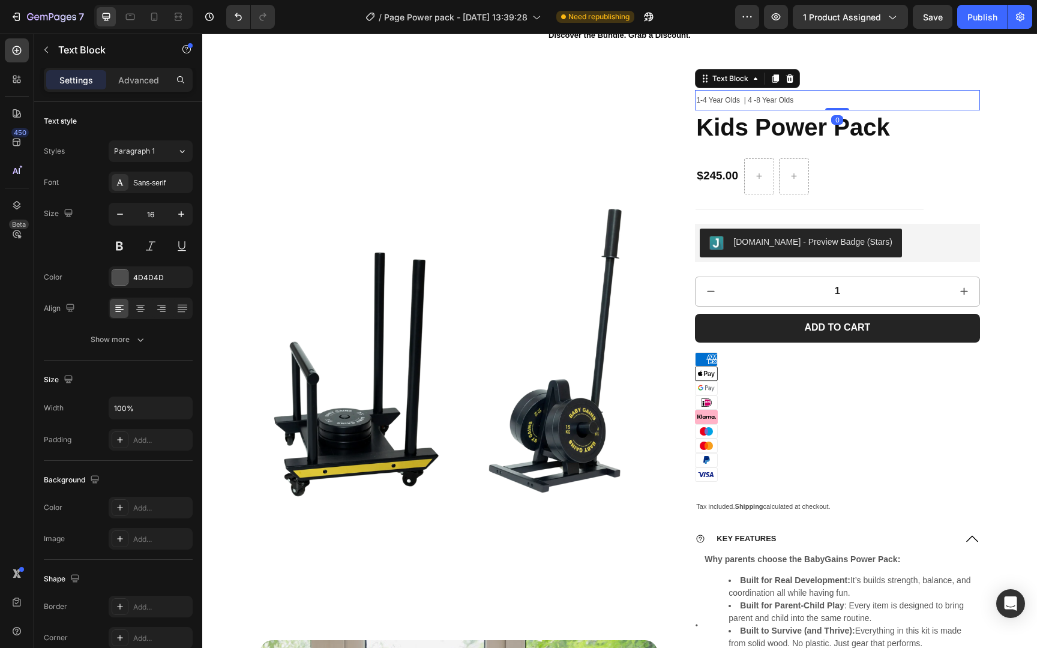
click at [758, 96] on span "1-4 Year Olds | 4 -8 Year Olds" at bounding box center [744, 100] width 97 height 8
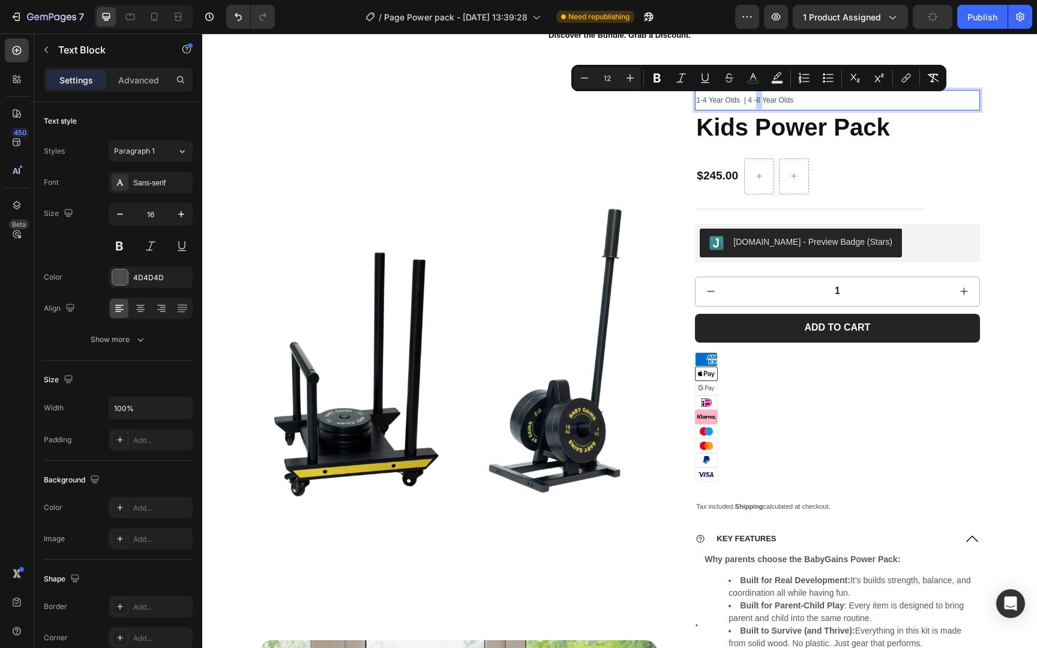
click at [761, 102] on span "1-4 Year Olds | 4 -8 Year Olds" at bounding box center [744, 100] width 97 height 8
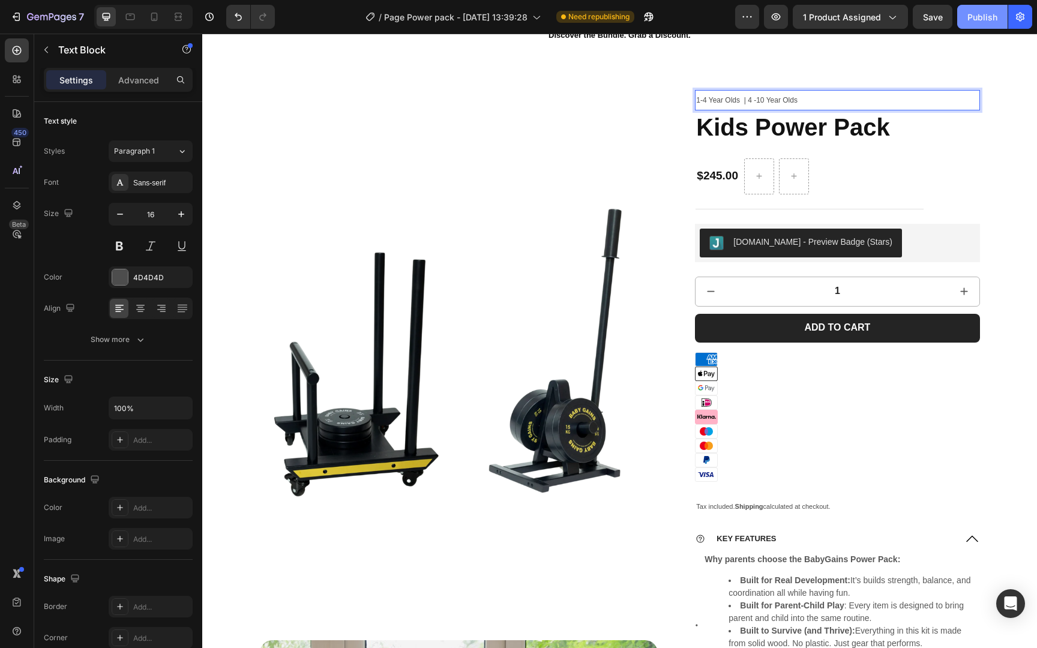
click at [978, 20] on div "Publish" at bounding box center [982, 17] width 30 height 13
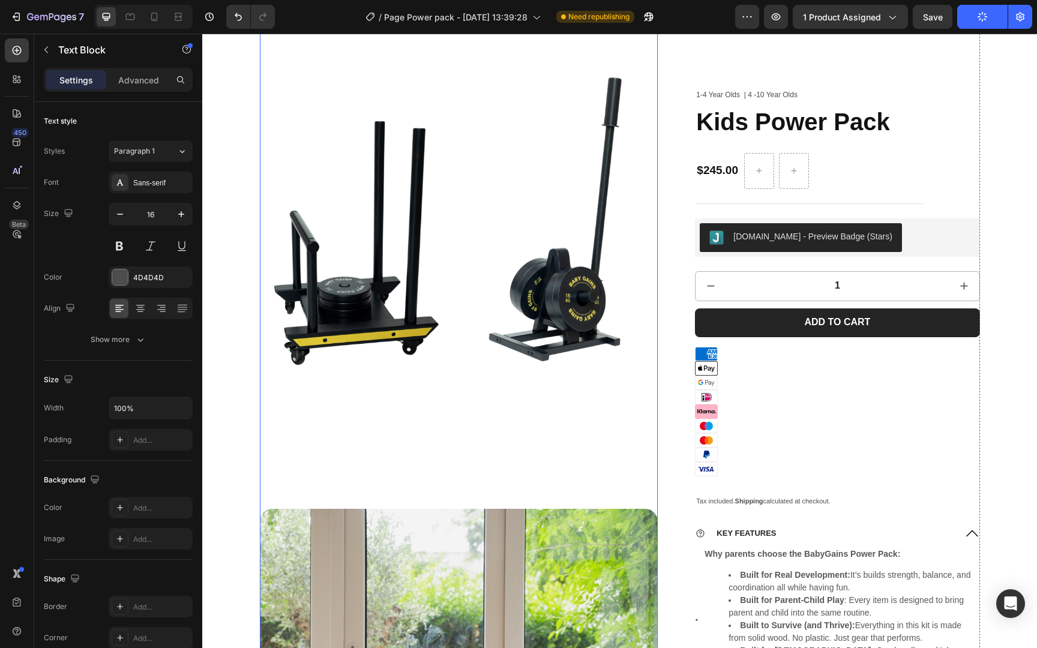
scroll to position [0, 0]
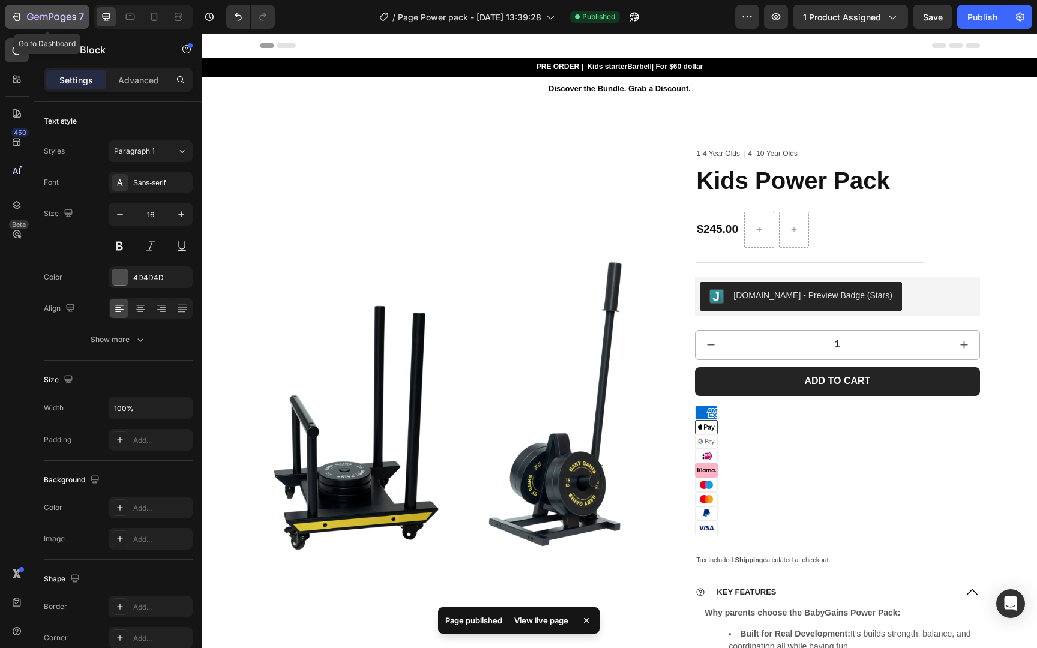
click at [53, 17] on icon "button" at bounding box center [51, 18] width 49 height 10
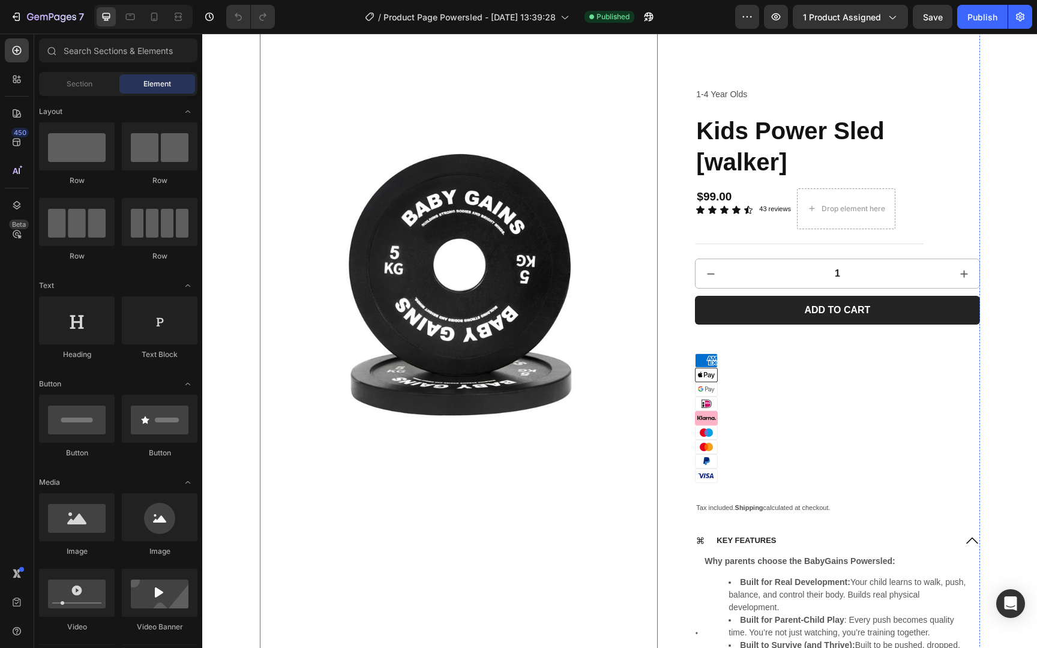
scroll to position [2396, 0]
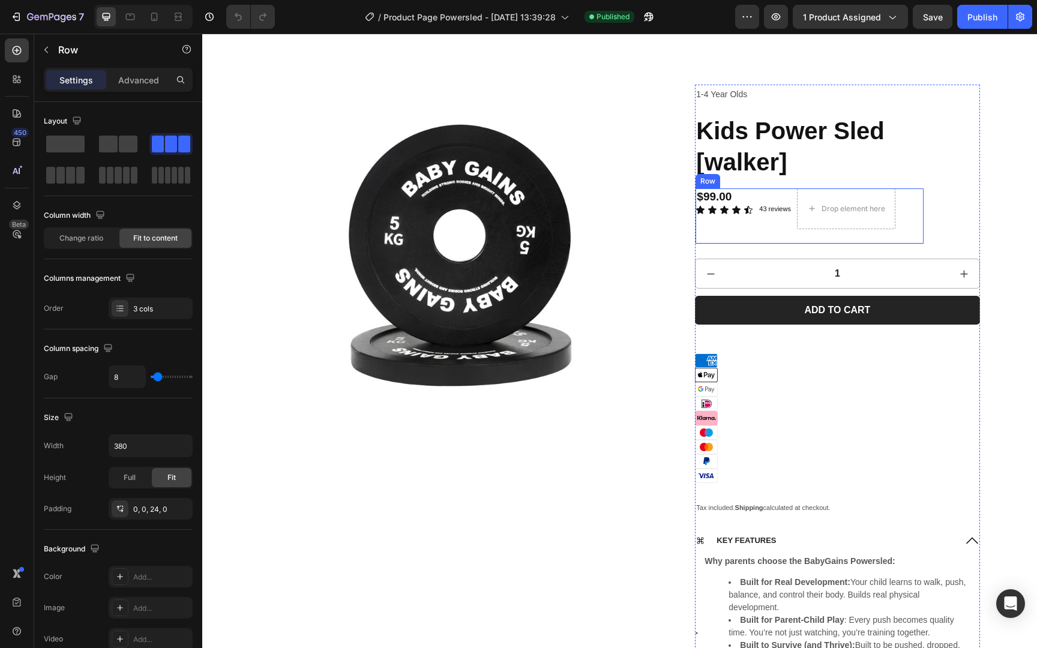
click at [715, 219] on div "$99.00 Product Price Product Price Icon Icon Icon Icon Icon Icon List" at bounding box center [724, 208] width 58 height 41
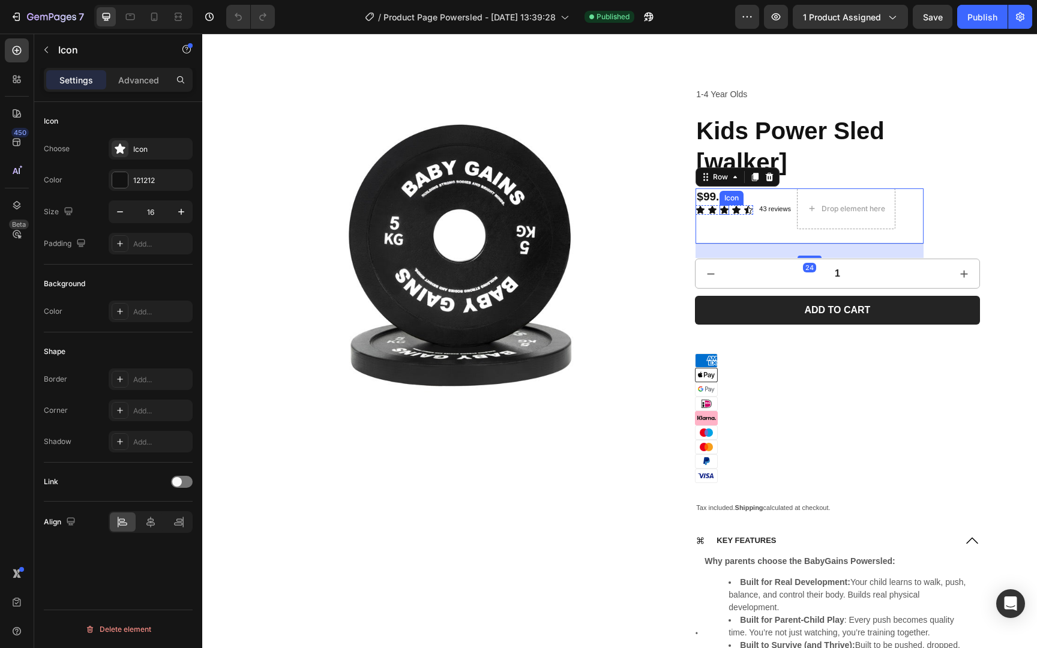
click at [724, 212] on div "Icon" at bounding box center [724, 211] width 10 height 10
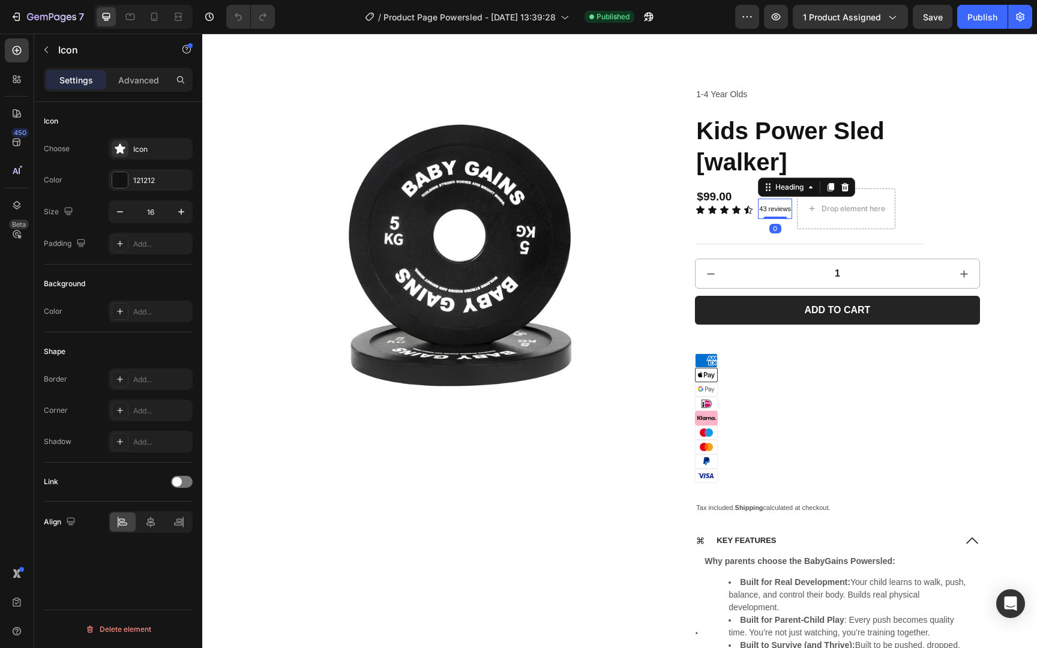
click at [777, 212] on span "43 reviews" at bounding box center [775, 208] width 32 height 7
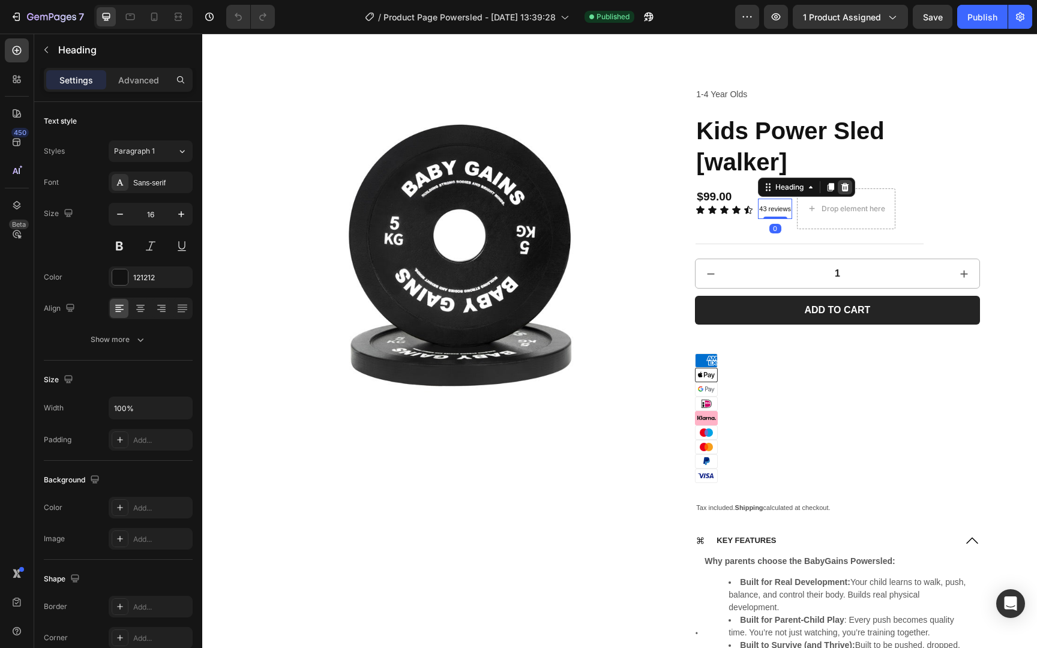
click at [844, 190] on icon at bounding box center [845, 187] width 10 height 10
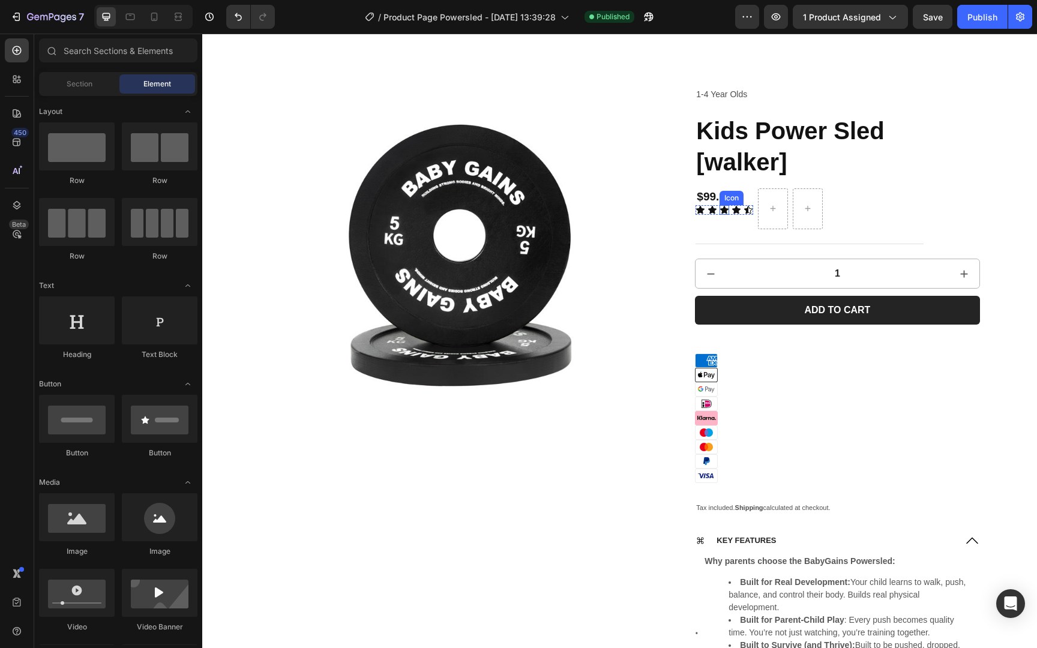
click at [726, 211] on div "Icon" at bounding box center [724, 211] width 10 height 10
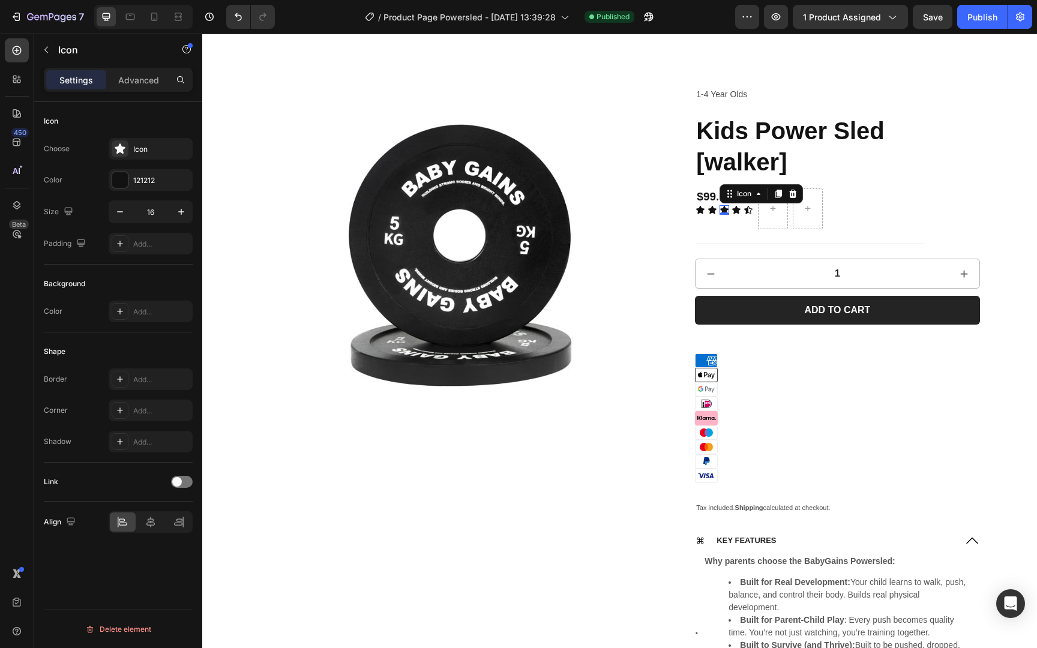
drag, startPoint x: 794, startPoint y: 196, endPoint x: 772, endPoint y: 200, distance: 22.7
click at [793, 196] on icon at bounding box center [793, 195] width 10 height 10
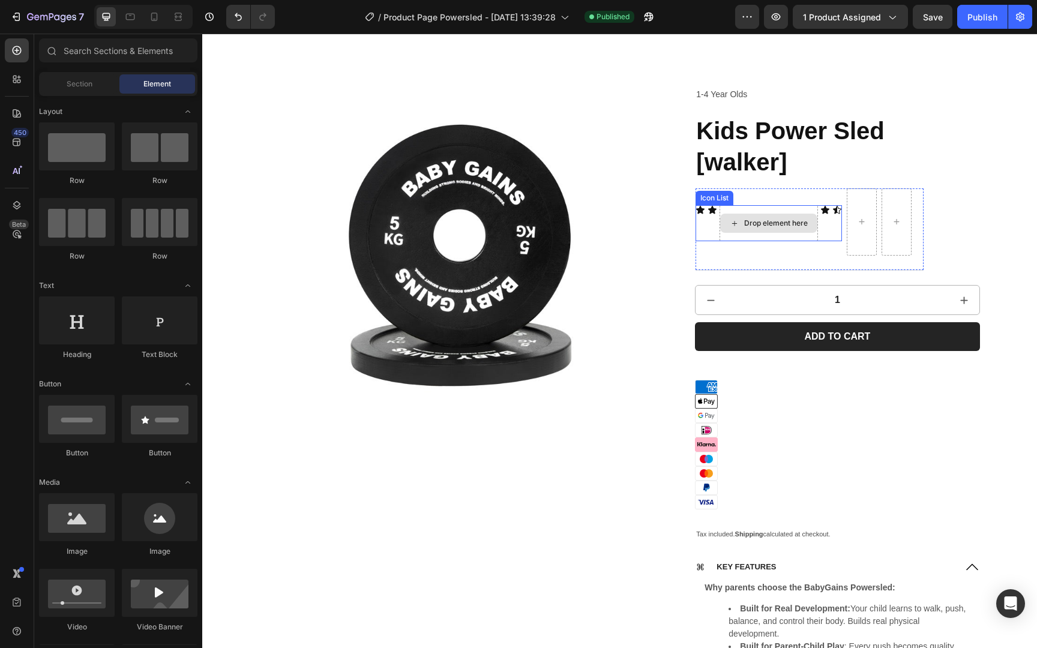
click at [747, 221] on div "Drop element here" at bounding box center [776, 224] width 64 height 10
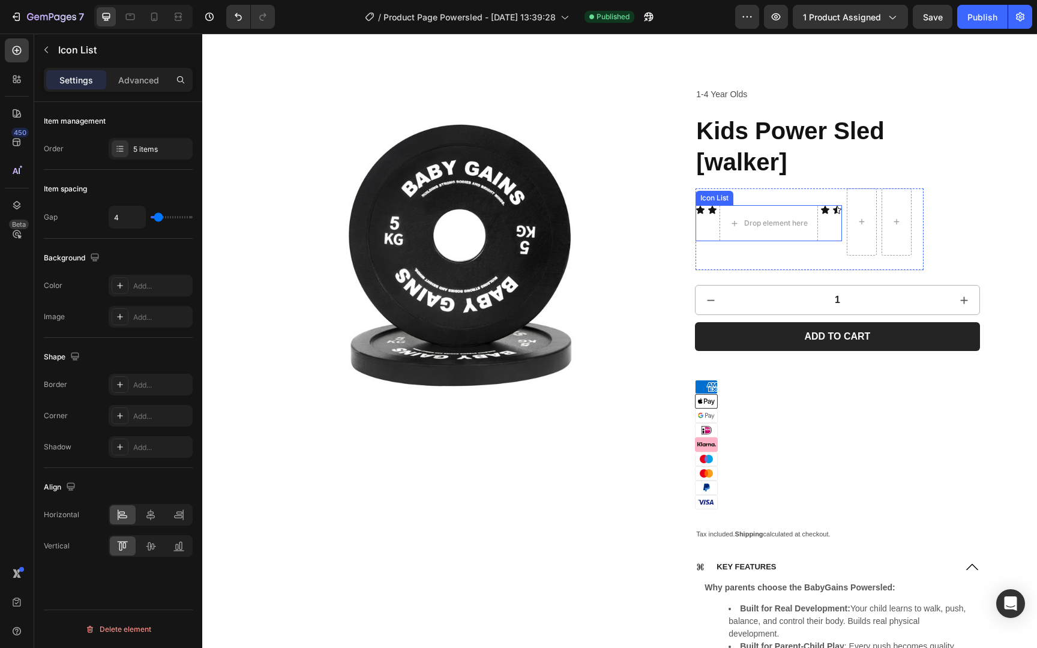
click at [821, 228] on div "Icon Icon Drop element here Icon Icon" at bounding box center [768, 224] width 146 height 36
click at [781, 192] on icon at bounding box center [783, 194] width 8 height 8
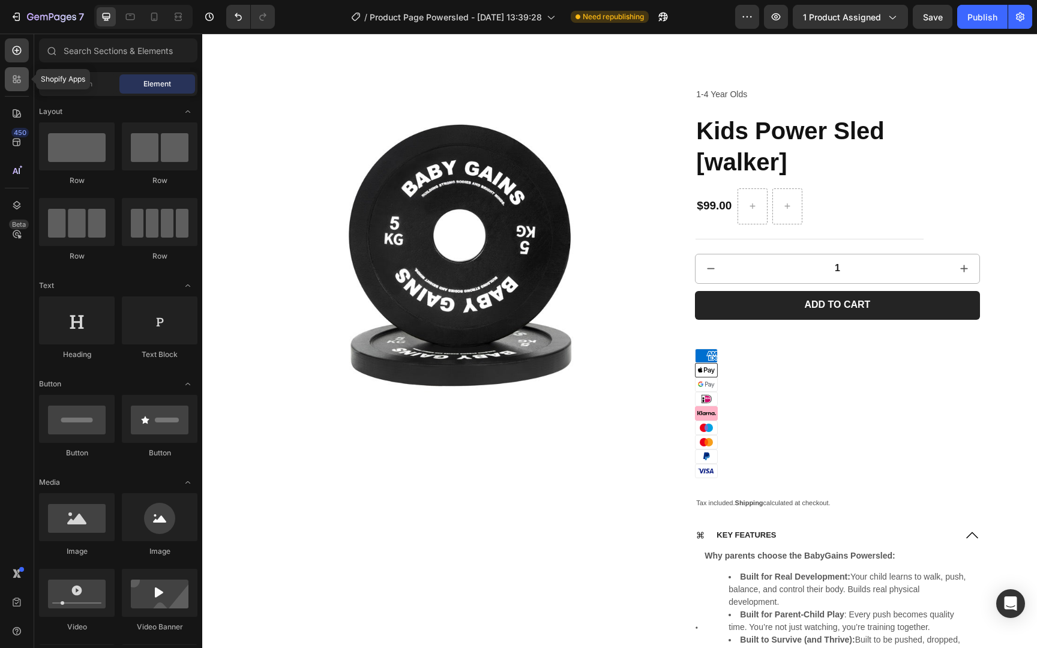
click at [14, 85] on icon at bounding box center [17, 79] width 12 height 12
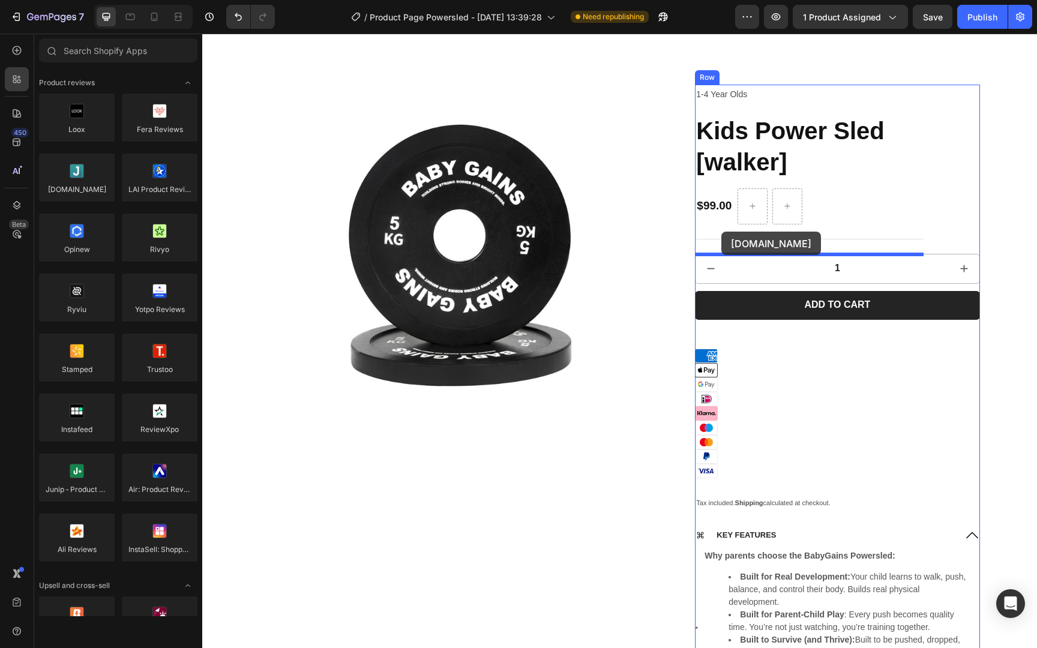
drag, startPoint x: 270, startPoint y: 206, endPoint x: 721, endPoint y: 232, distance: 451.8
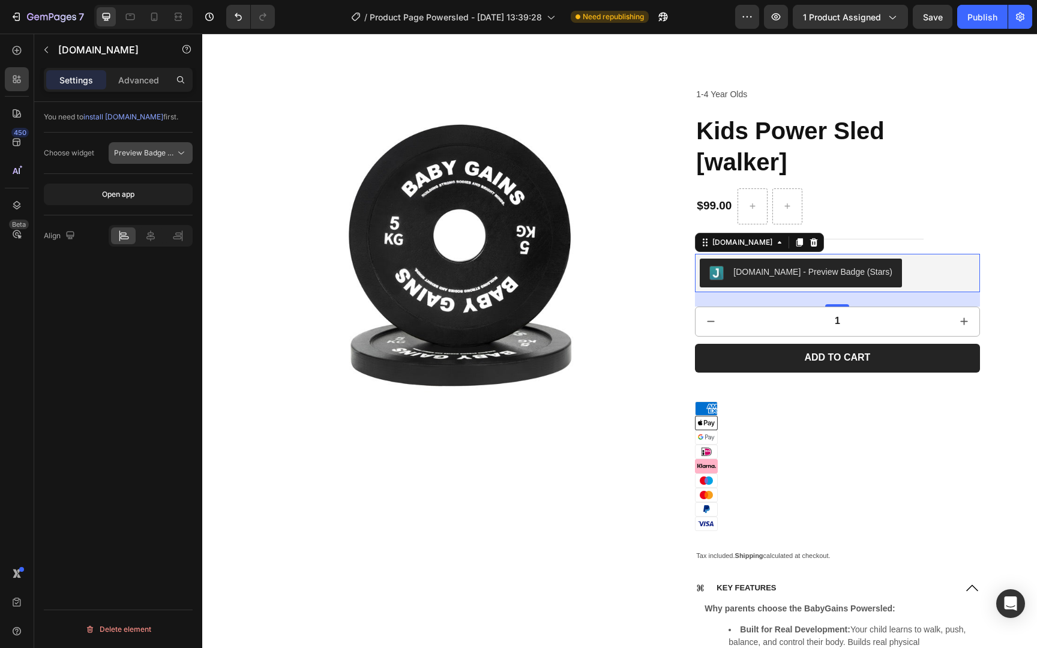
click at [169, 161] on button "Preview Badge (Stars)" at bounding box center [151, 153] width 84 height 22
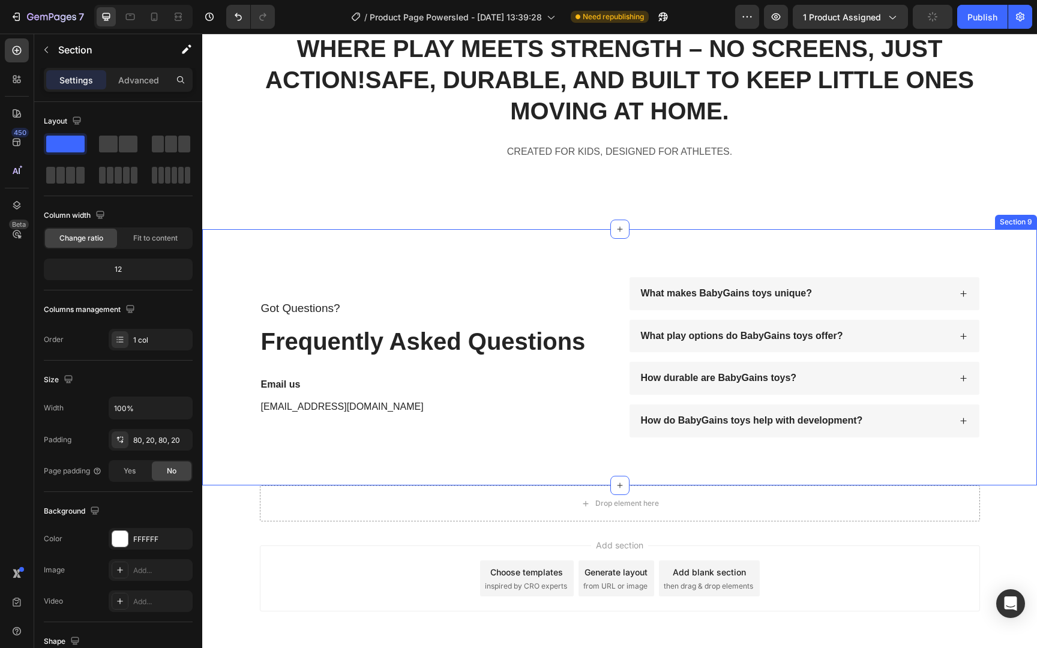
scroll to position [5056, 0]
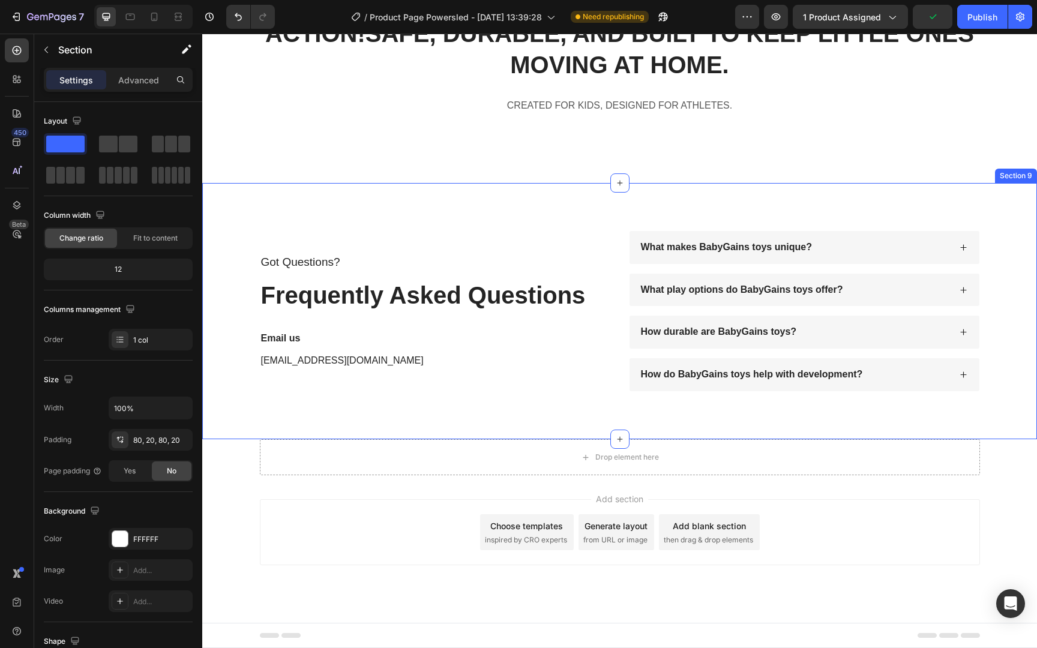
click at [388, 191] on div "Got Questions? Text Block Frequently Asked Questions Heading Email us Text Bloc…" at bounding box center [619, 311] width 834 height 256
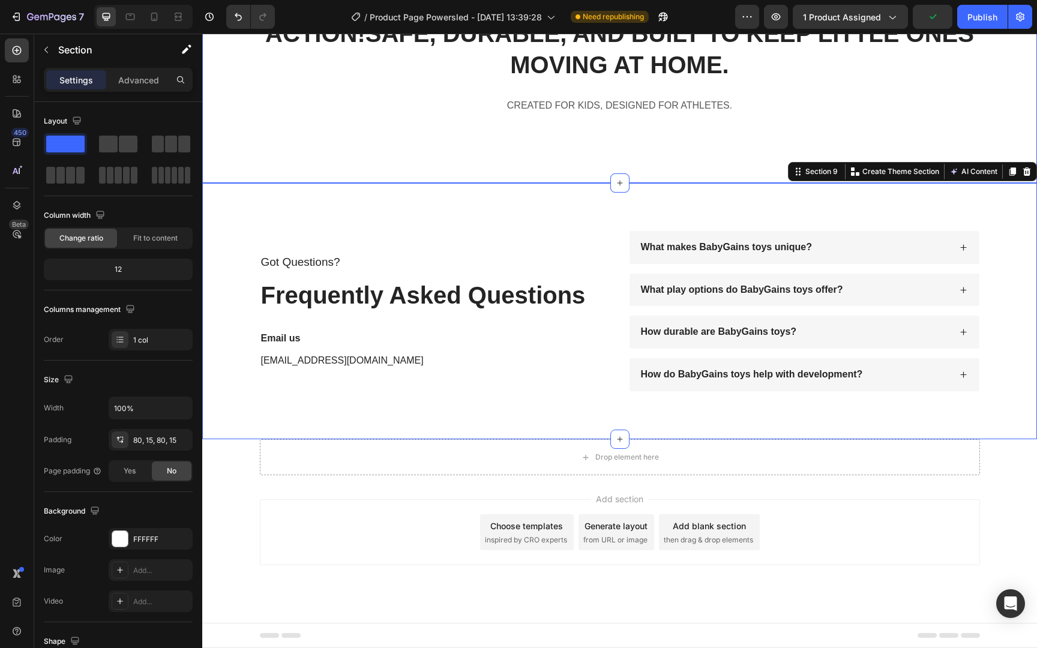
click at [412, 170] on div "WHERE PLAY MEETS STRENGTH – NO SCREENS, JUST ACTION! SAFE, DURABLE, AND BUILT T…" at bounding box center [619, 60] width 834 height 245
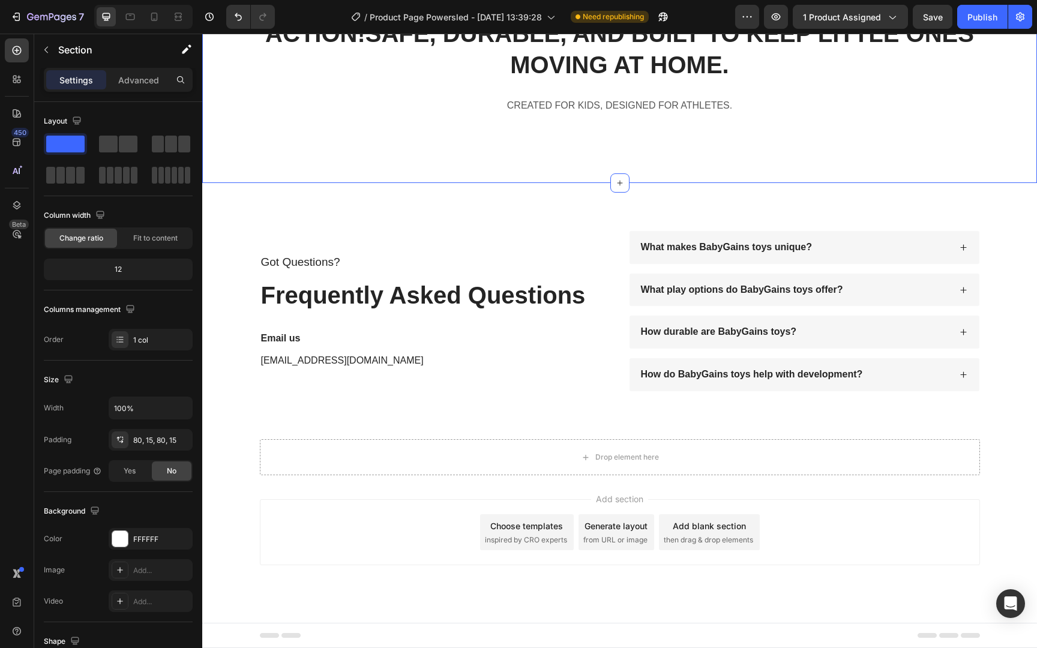
click at [397, 181] on div "WHERE PLAY MEETS STRENGTH – NO SCREENS, JUST ACTION! SAFE, DURABLE, AND BUILT T…" at bounding box center [619, 60] width 834 height 245
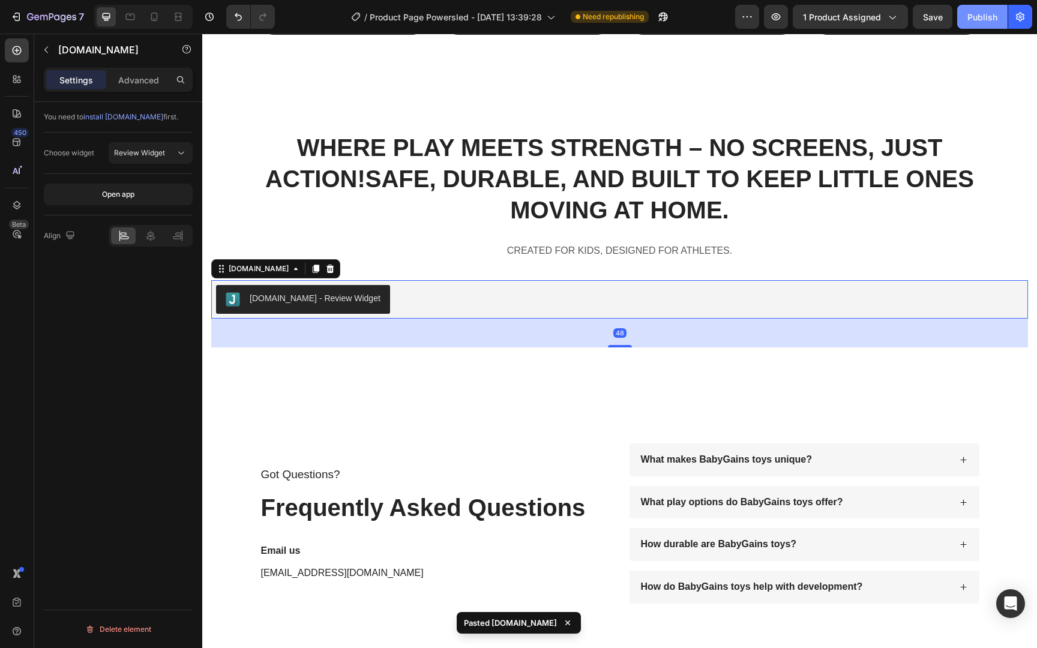
click at [990, 21] on div "Publish" at bounding box center [982, 17] width 30 height 13
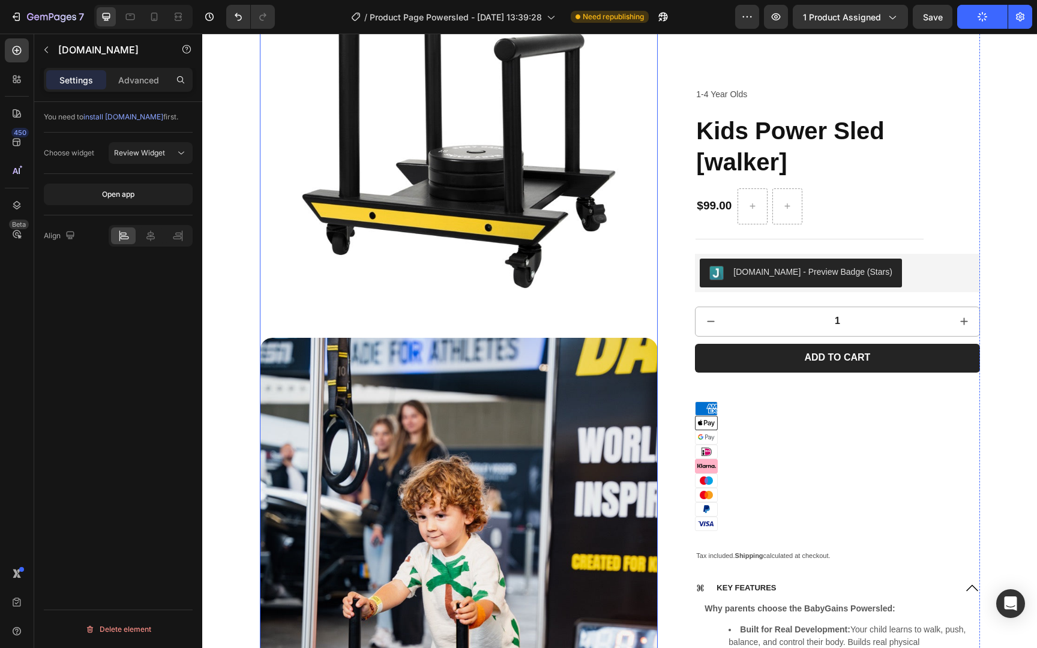
scroll to position [0, 0]
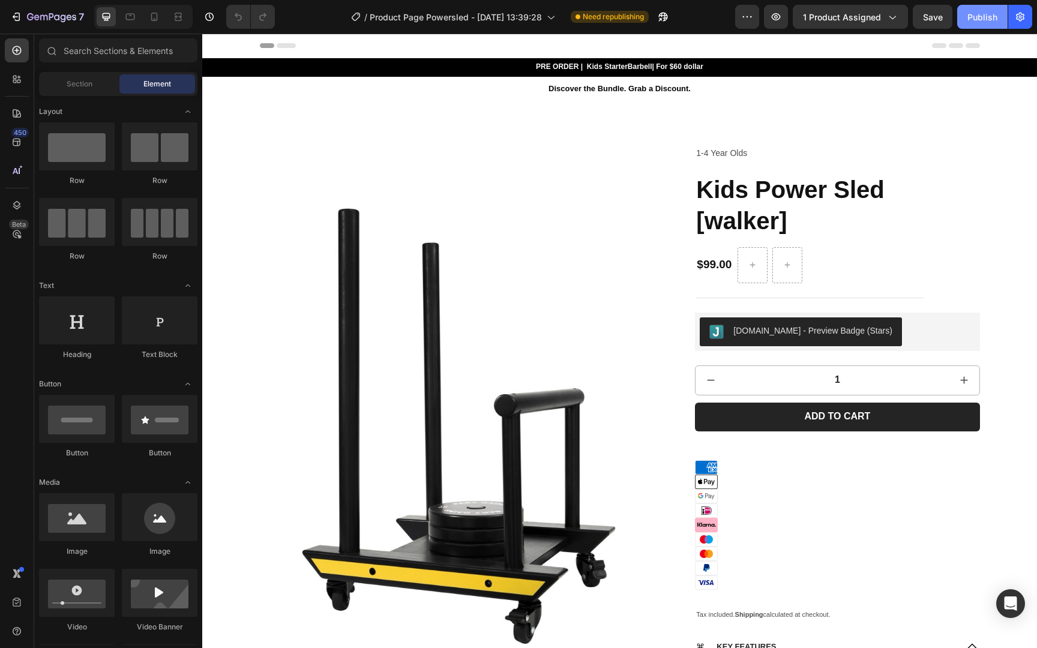
click at [979, 20] on div "Publish" at bounding box center [982, 17] width 30 height 13
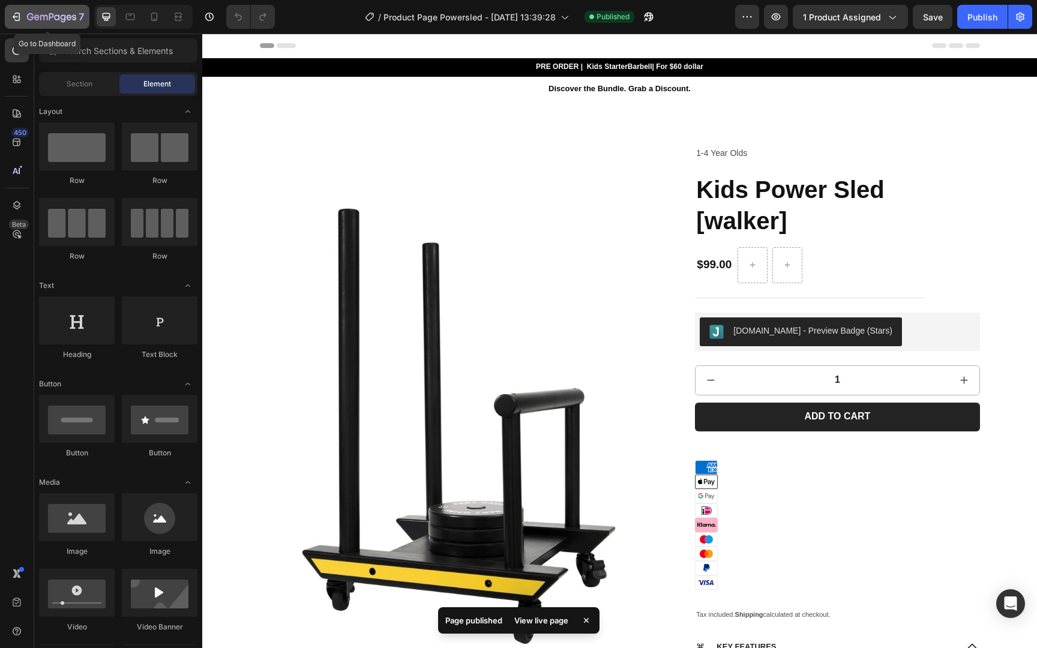
click at [59, 16] on icon "button" at bounding box center [51, 18] width 49 height 10
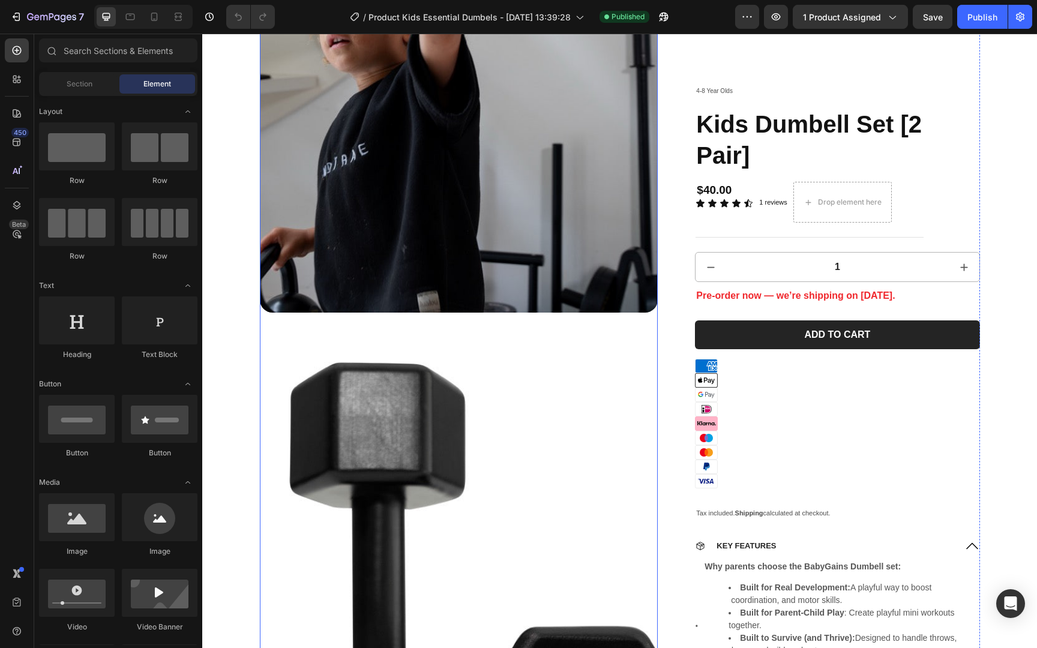
scroll to position [917, 0]
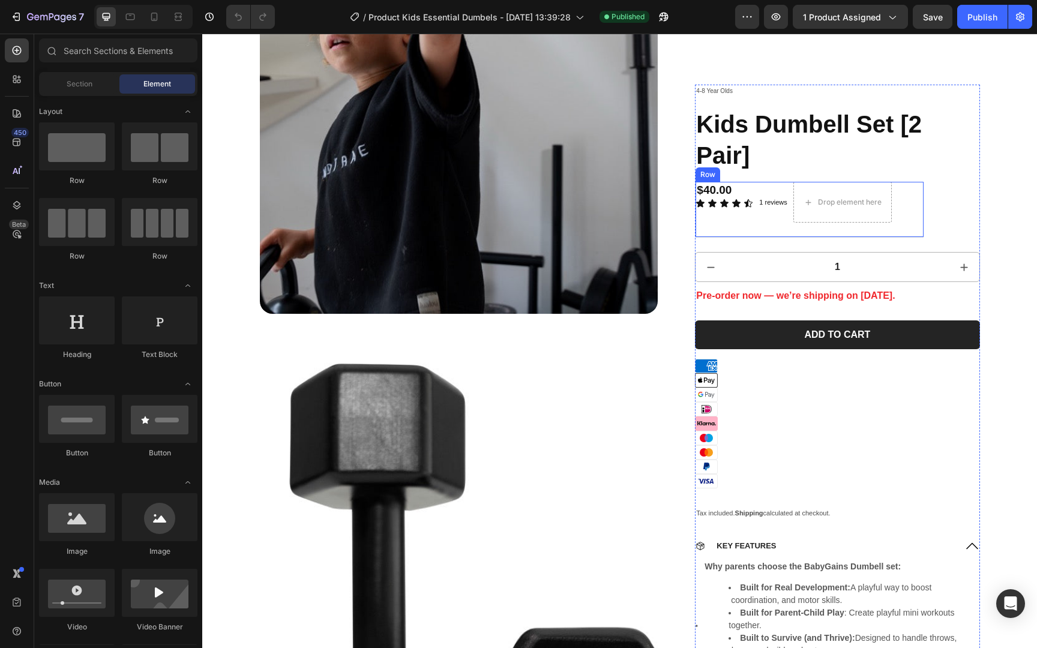
drag, startPoint x: 749, startPoint y: 214, endPoint x: 746, endPoint y: 207, distance: 7.8
click at [749, 213] on div "$40.00 Product Price Product Price Icon Icon Icon Icon Icon Icon List" at bounding box center [724, 202] width 58 height 41
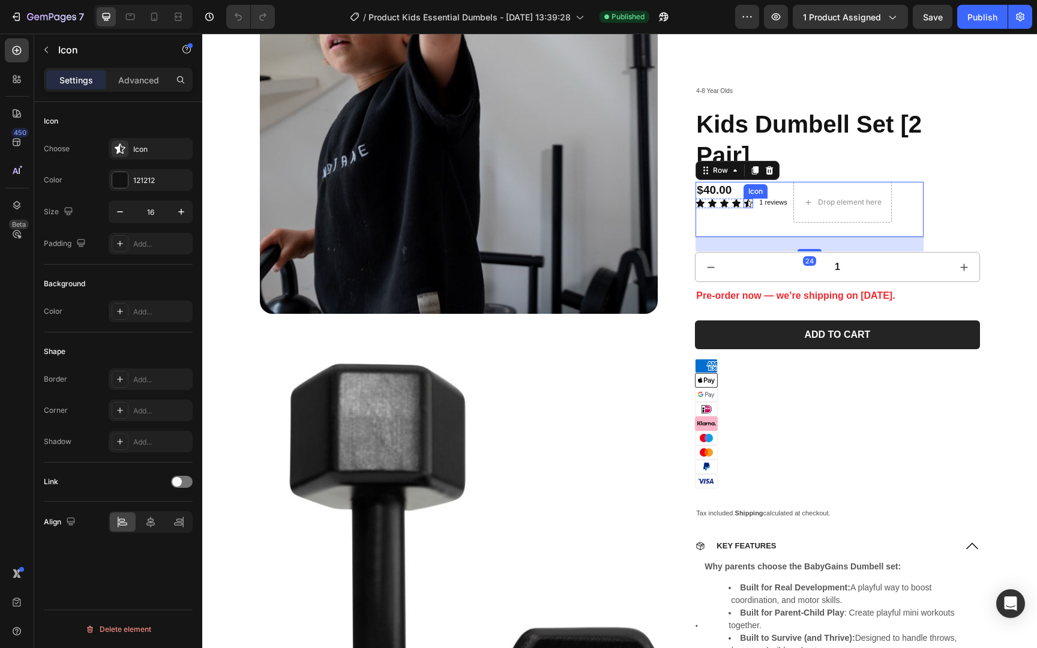
click at [746, 205] on div "Icon" at bounding box center [748, 204] width 10 height 10
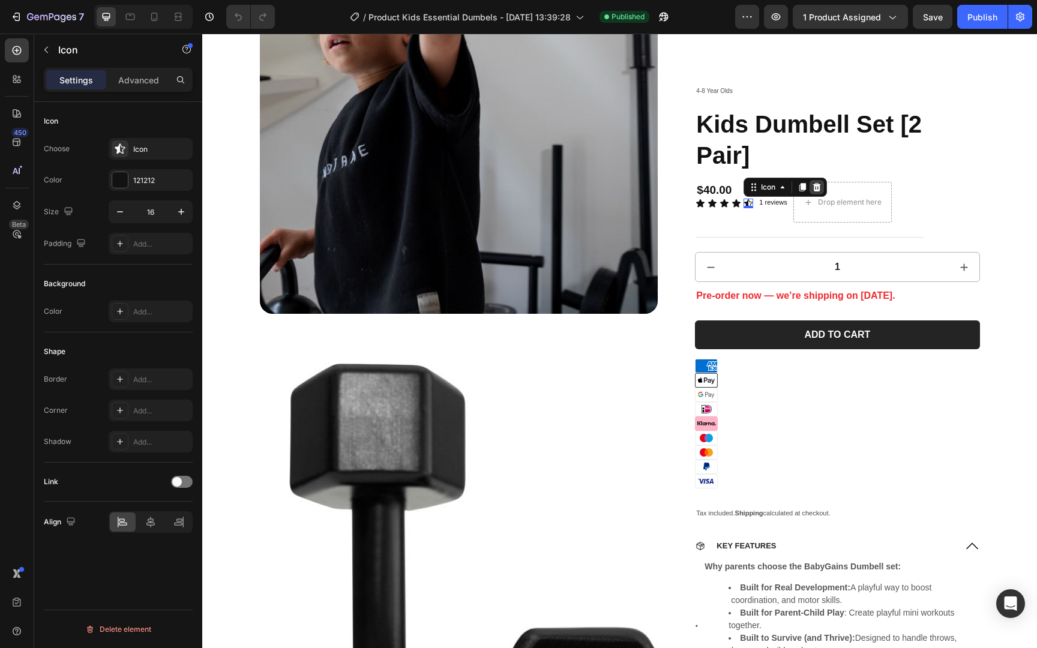
click at [813, 190] on icon at bounding box center [817, 188] width 10 height 10
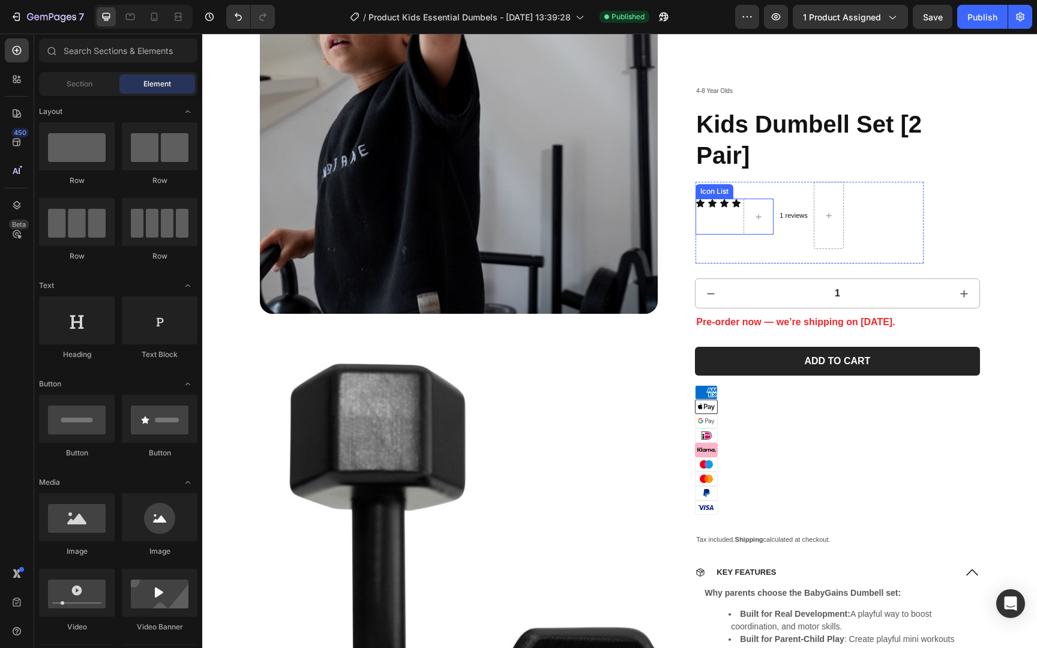
click at [729, 206] on div "Icon Icon Icon Icon" at bounding box center [734, 217] width 78 height 36
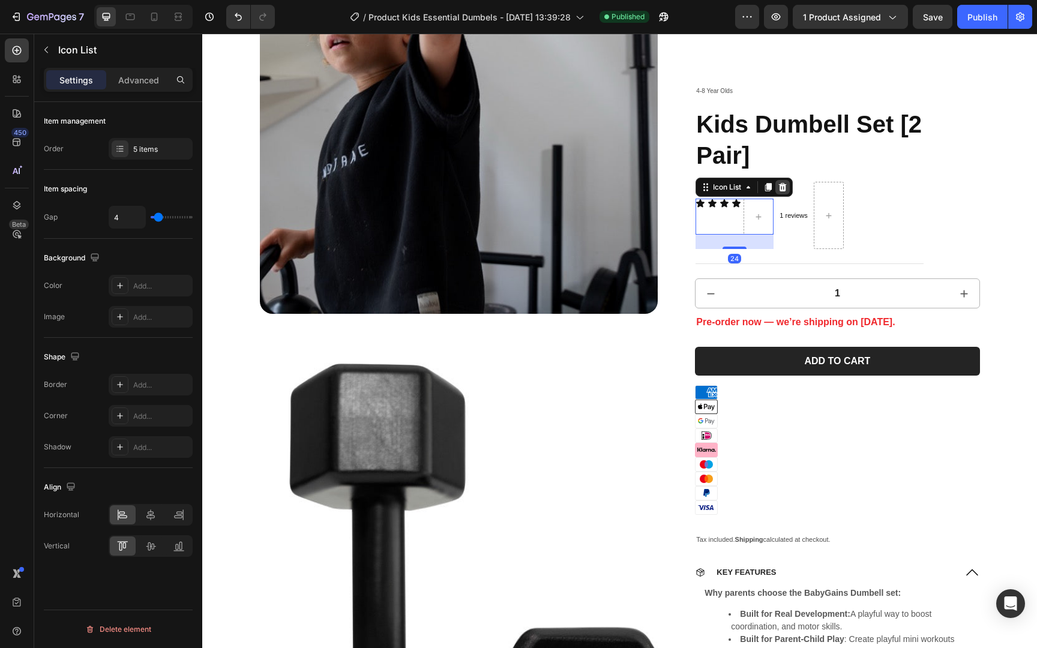
click at [783, 189] on icon at bounding box center [782, 188] width 10 height 10
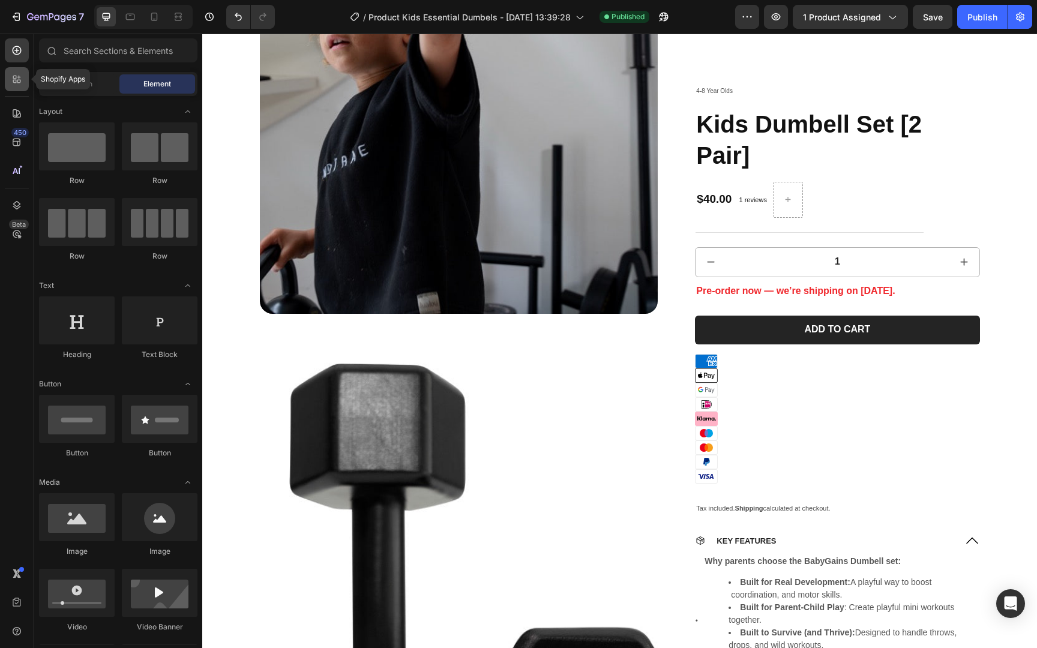
click at [11, 77] on icon at bounding box center [17, 79] width 12 height 12
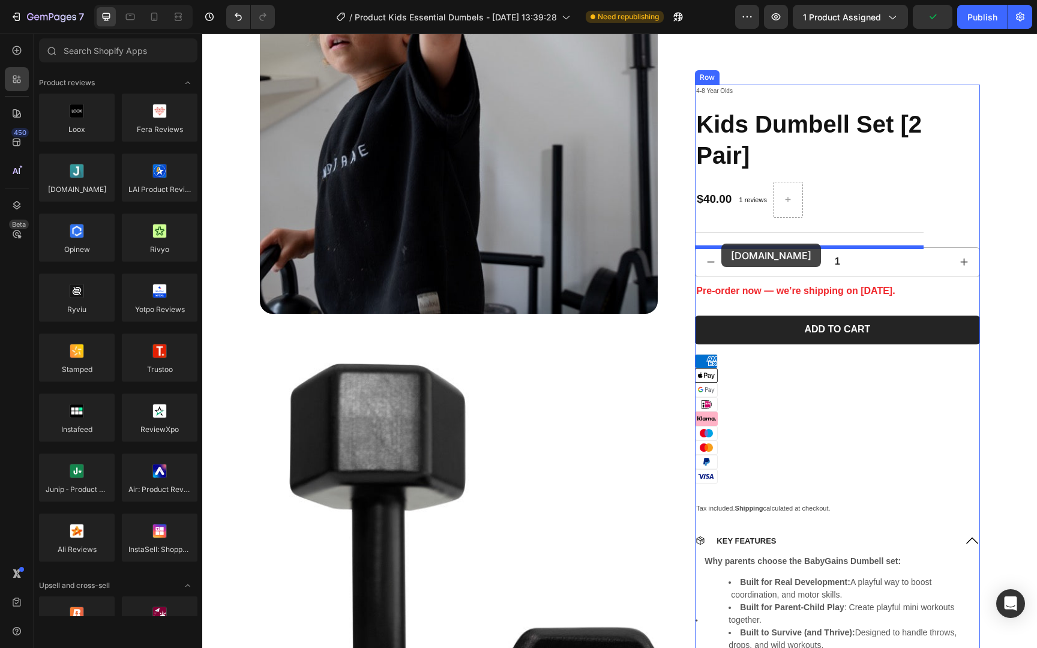
drag, startPoint x: 394, startPoint y: 225, endPoint x: 721, endPoint y: 244, distance: 327.5
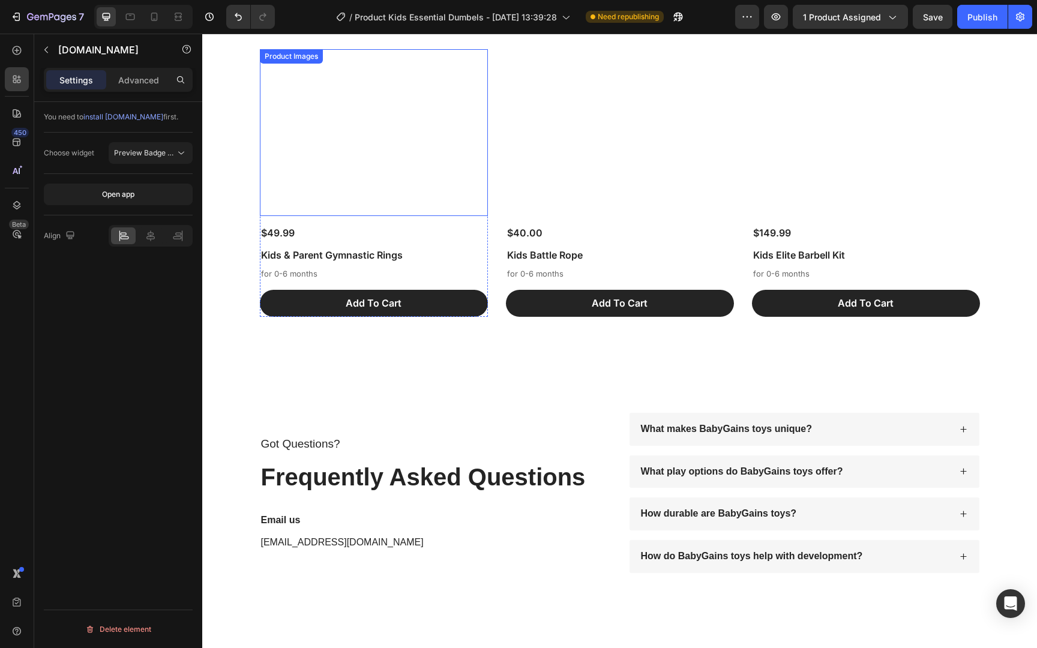
scroll to position [3702, 0]
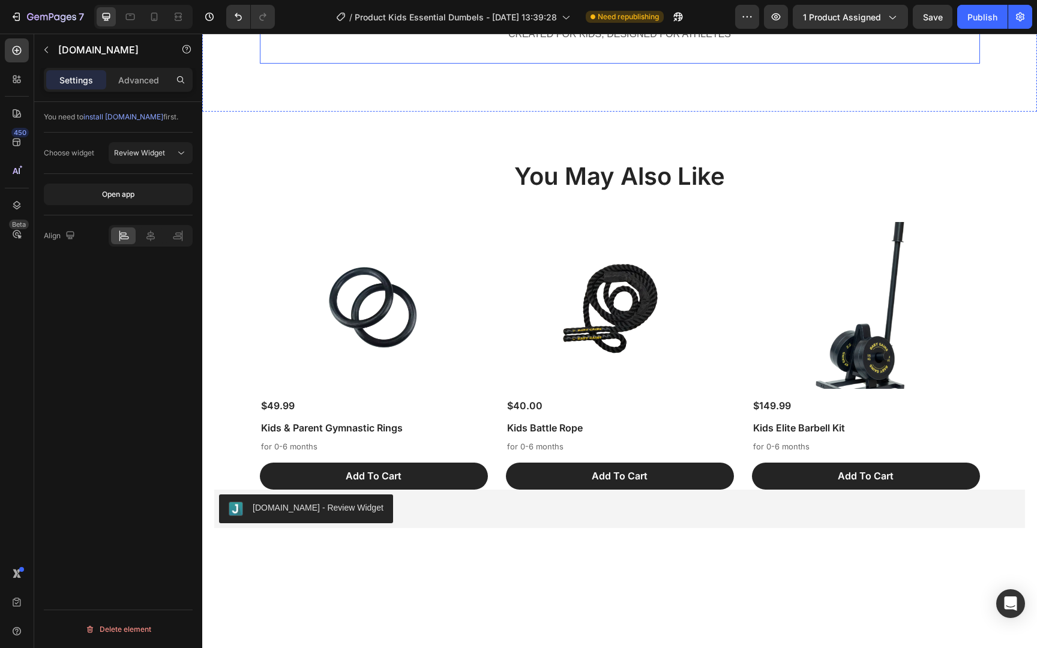
scroll to position [3146, 0]
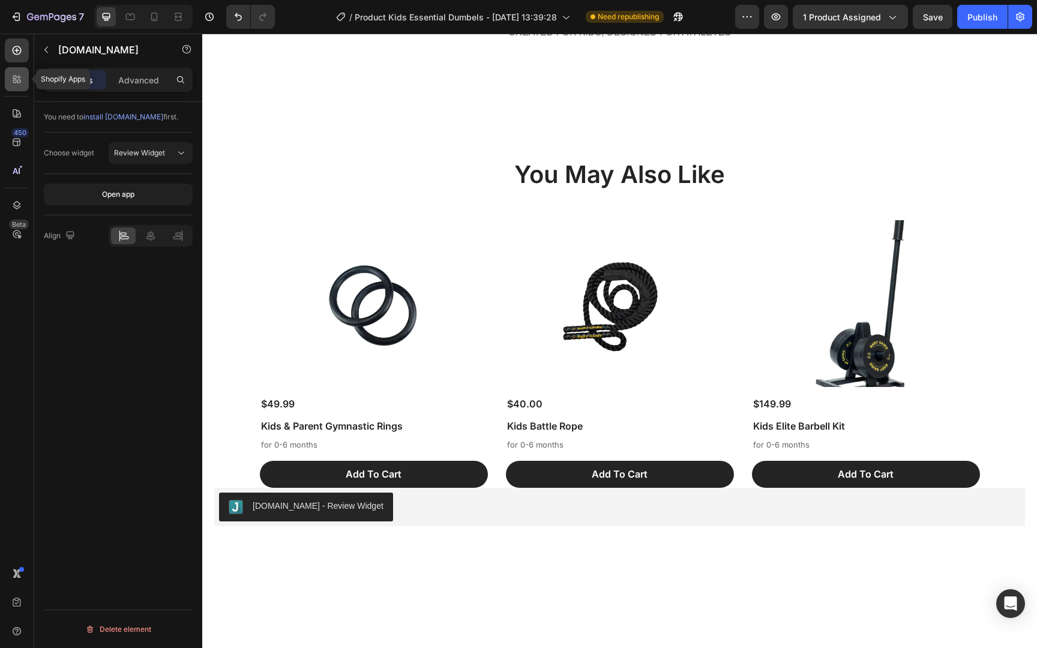
click at [25, 77] on div at bounding box center [17, 79] width 24 height 24
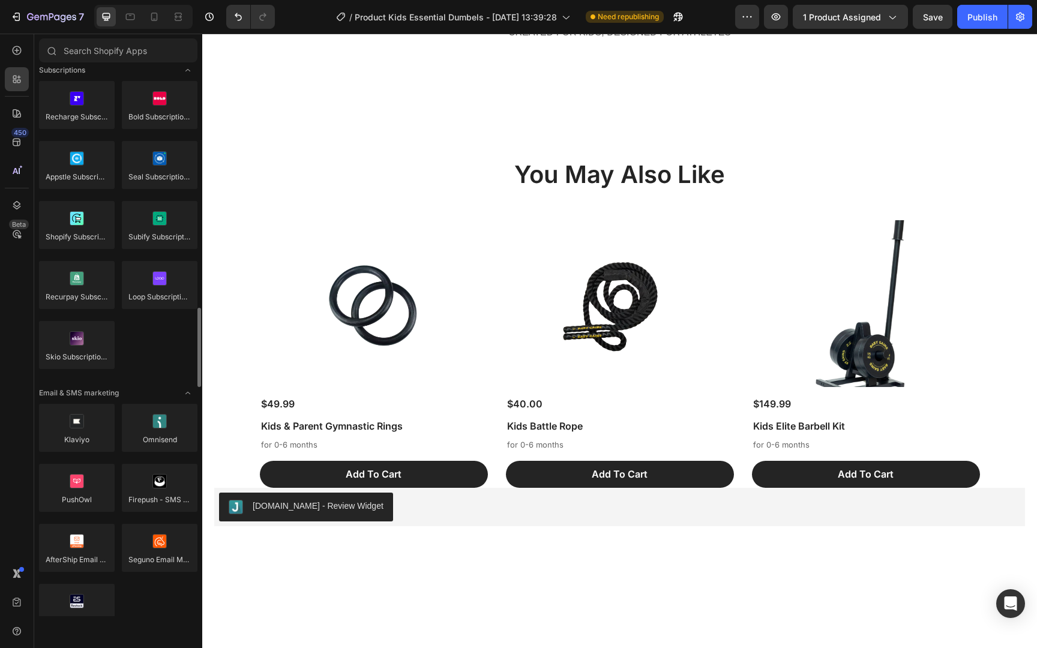
scroll to position [1388, 0]
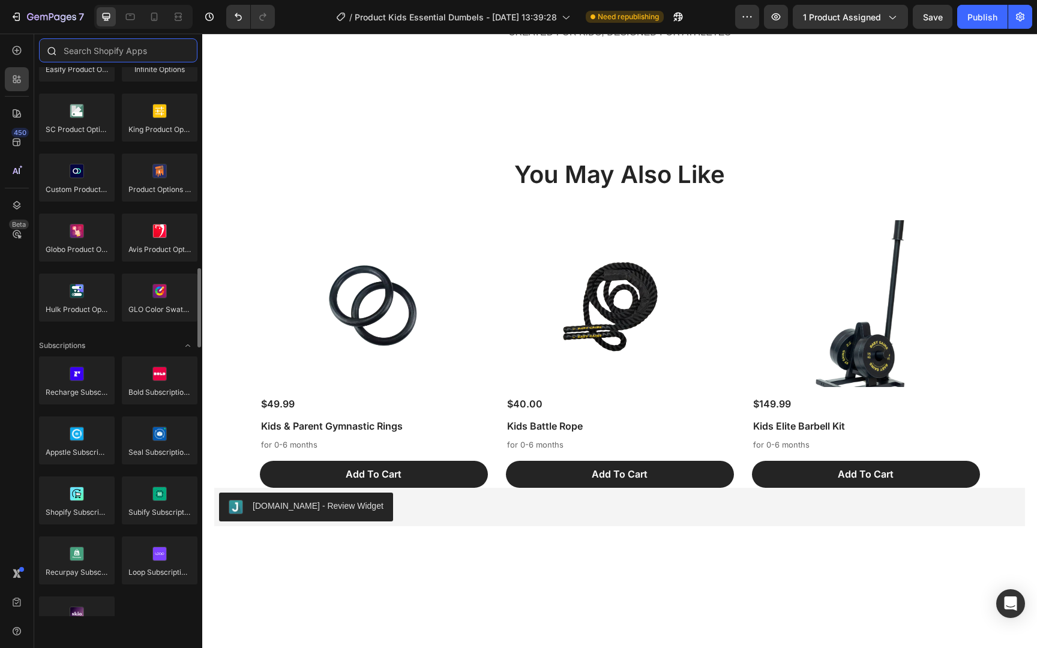
click at [128, 52] on input "text" at bounding box center [118, 50] width 158 height 24
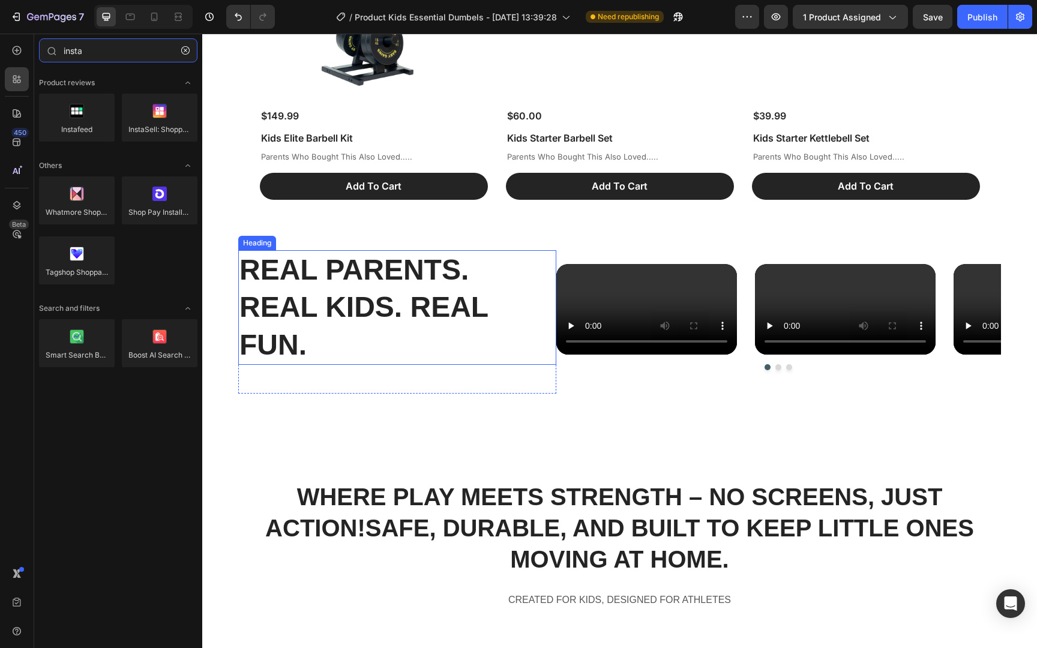
scroll to position [2581, 0]
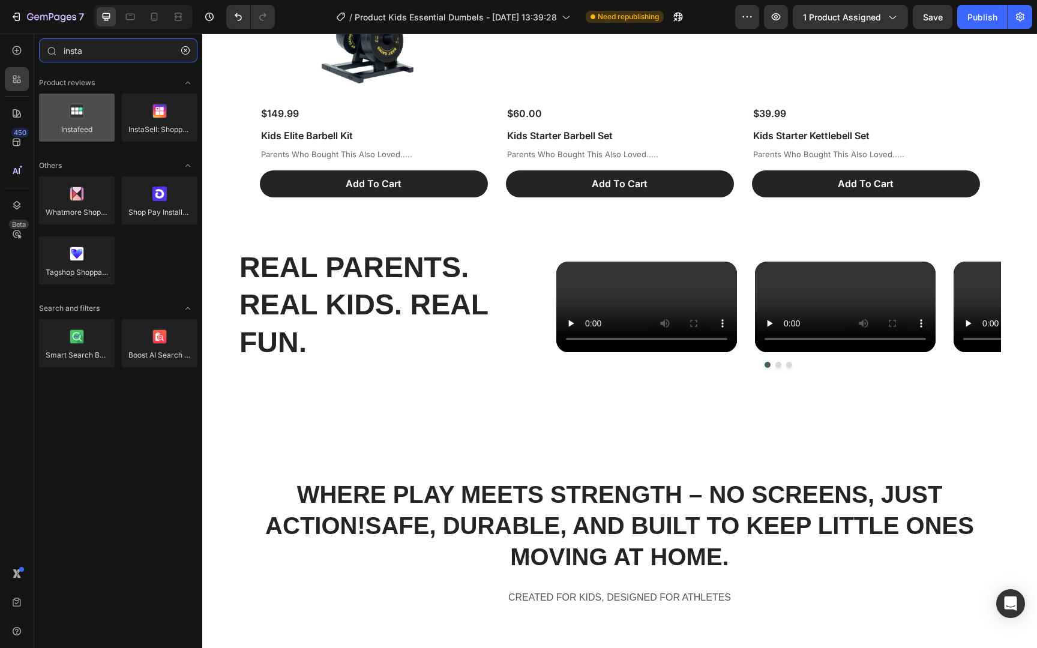
type input "insta"
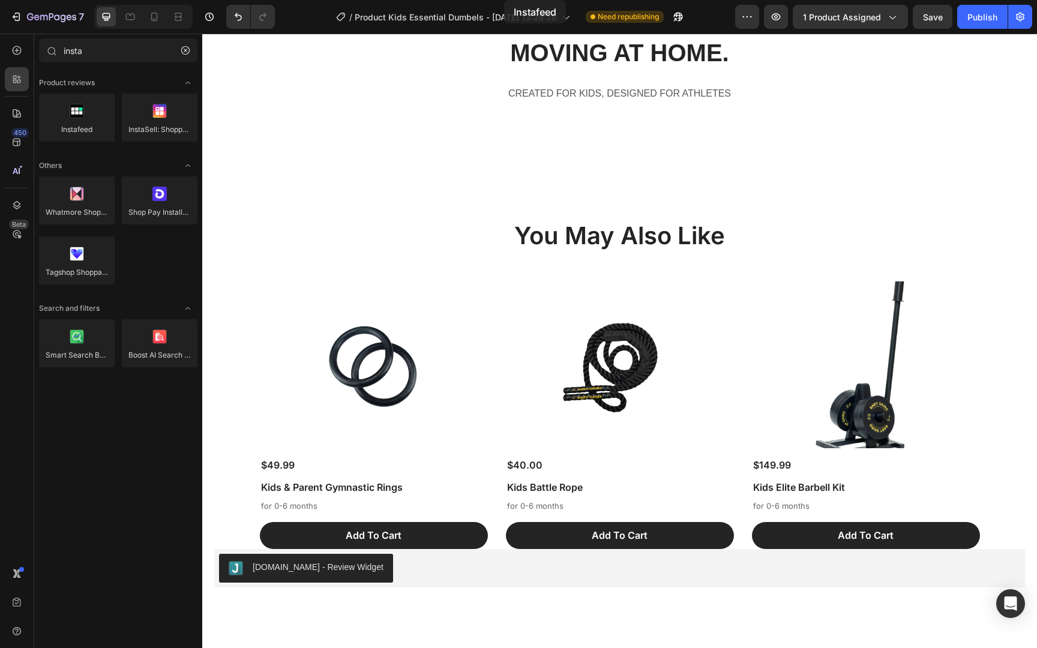
scroll to position [3002, 0]
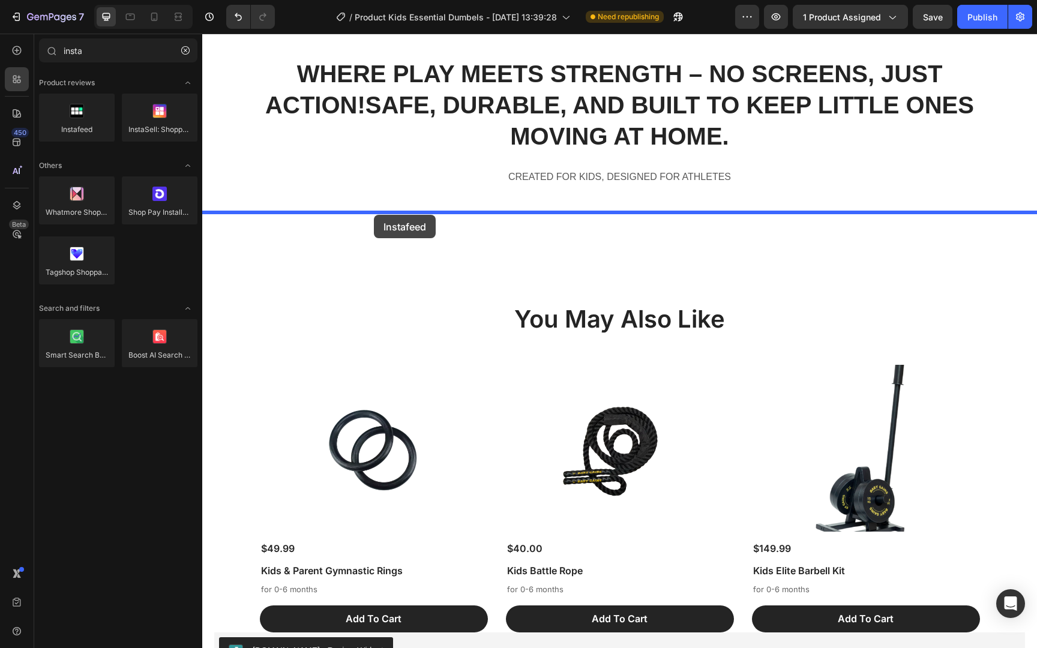
drag, startPoint x: 289, startPoint y: 163, endPoint x: 374, endPoint y: 215, distance: 99.1
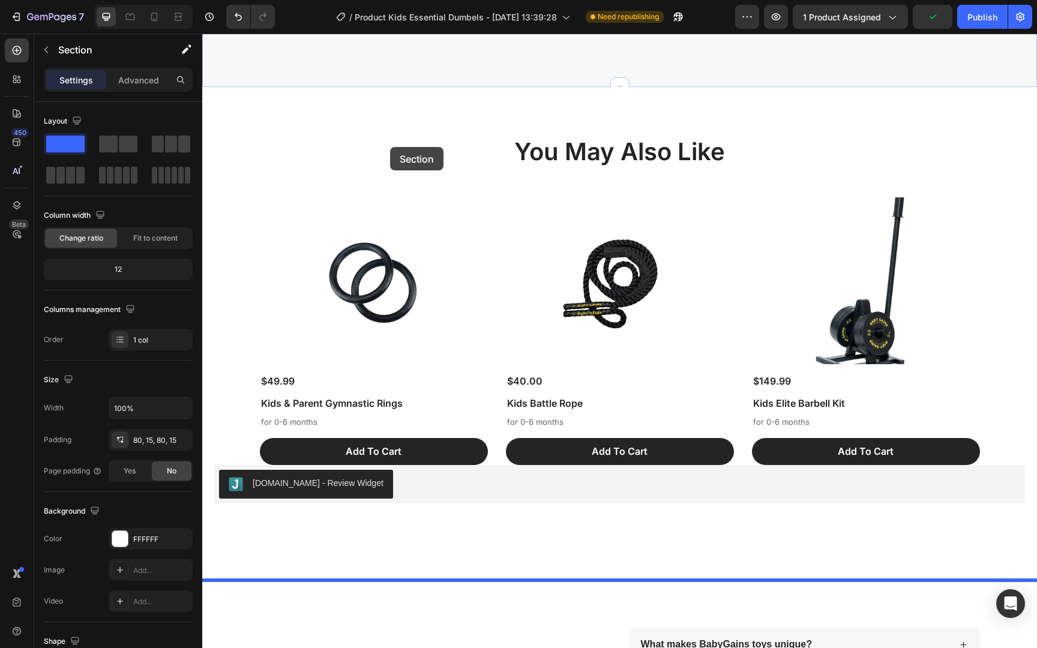
scroll to position [3519, 0]
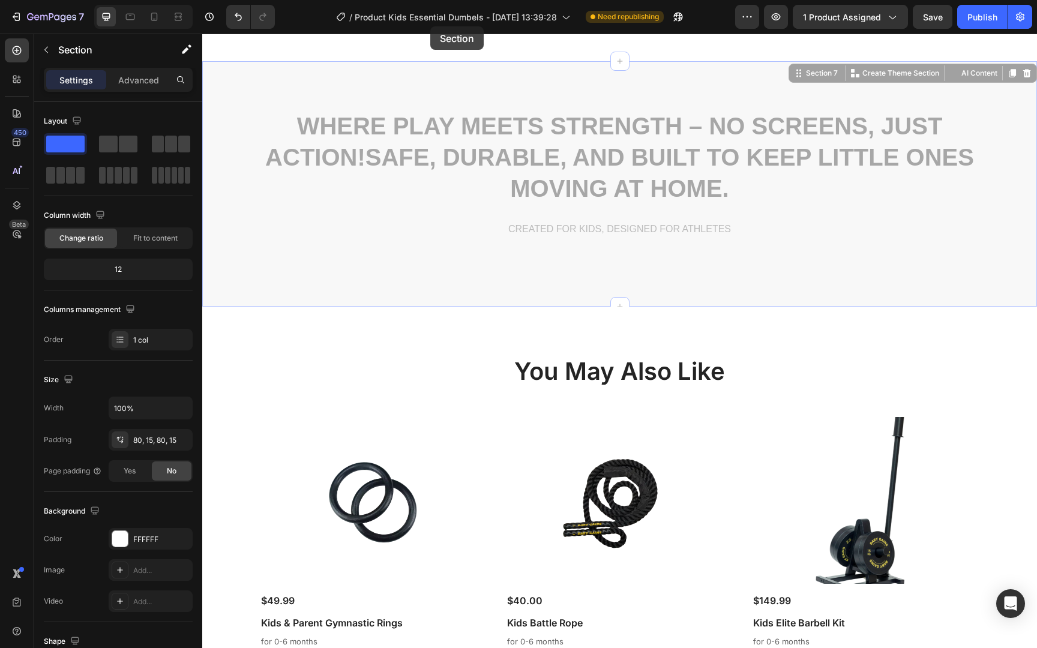
drag, startPoint x: 235, startPoint y: 148, endPoint x: 430, endPoint y: 37, distance: 225.1
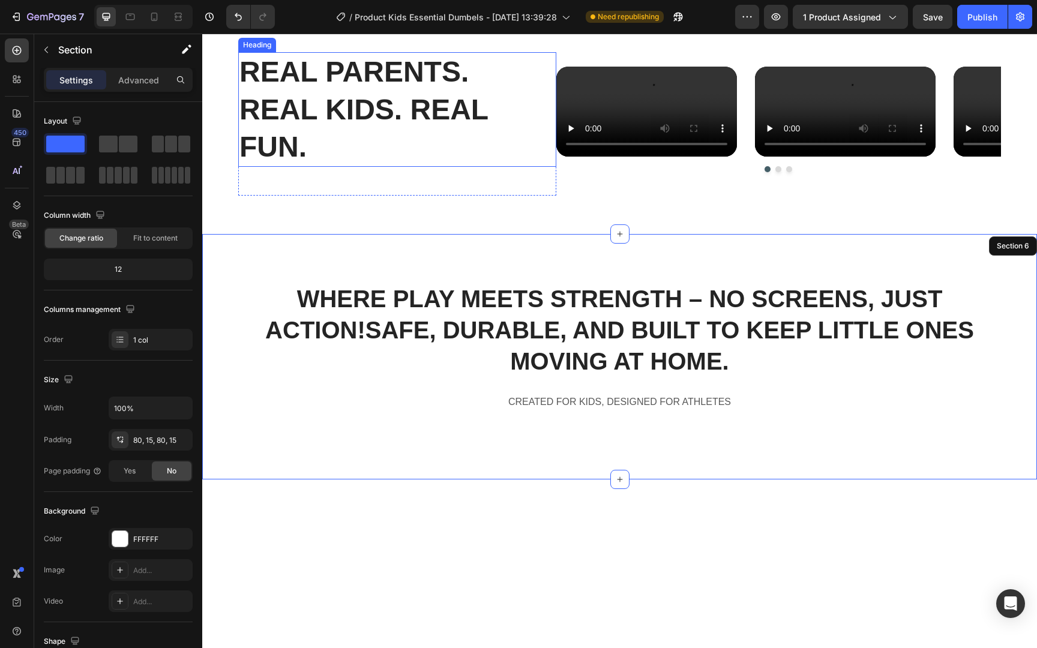
scroll to position [2762, 0]
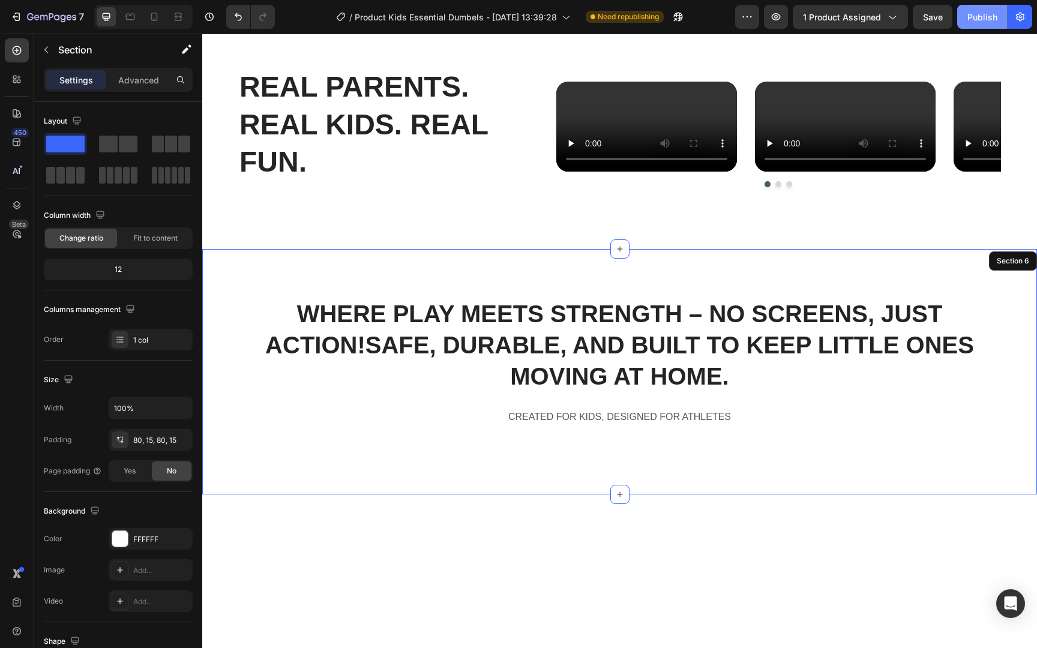
click at [974, 11] on div "Publish" at bounding box center [982, 17] width 30 height 13
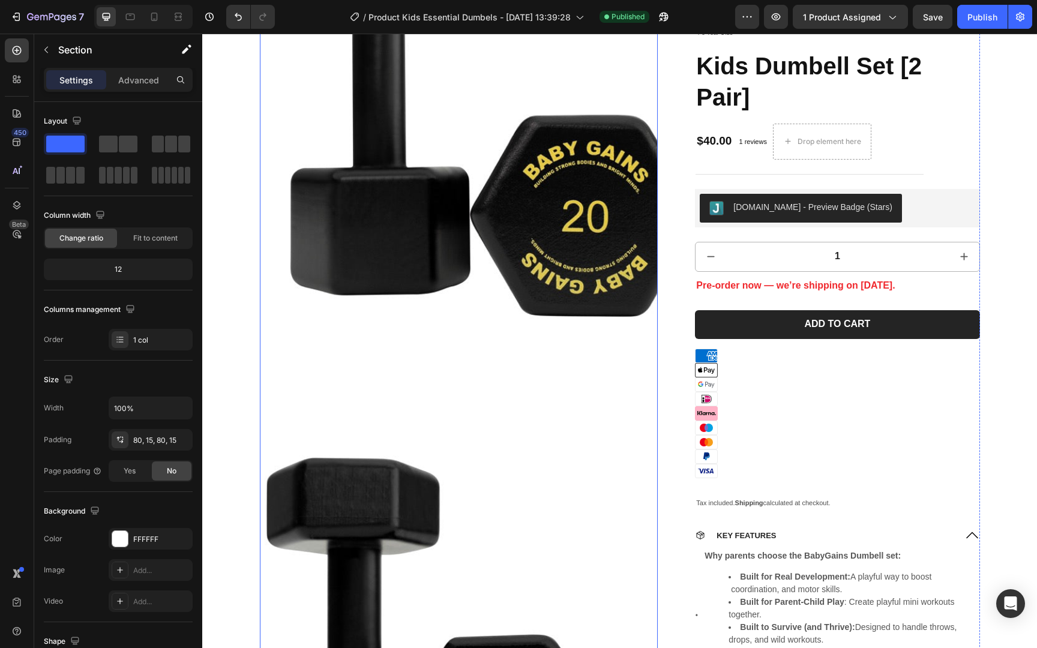
scroll to position [1221, 0]
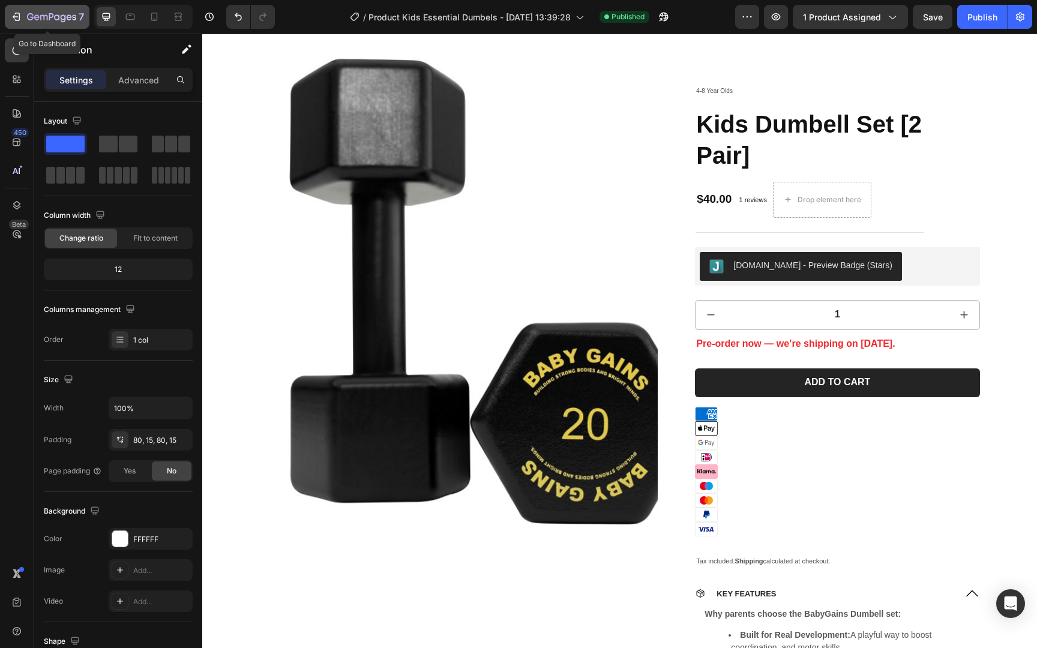
click at [46, 19] on icon "button" at bounding box center [43, 17] width 7 height 5
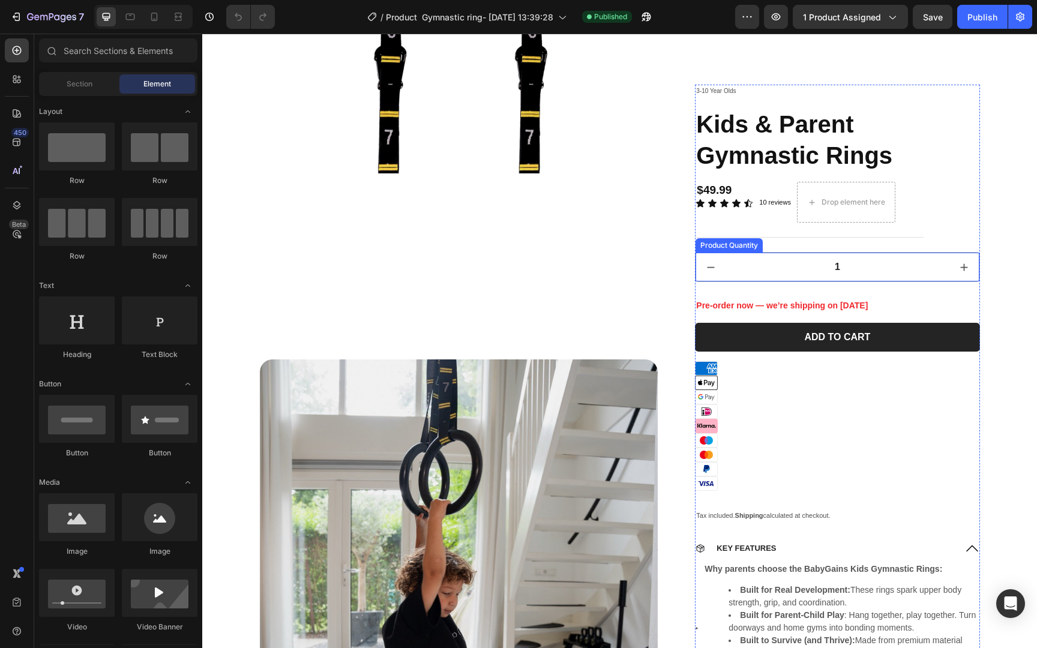
scroll to position [1454, 0]
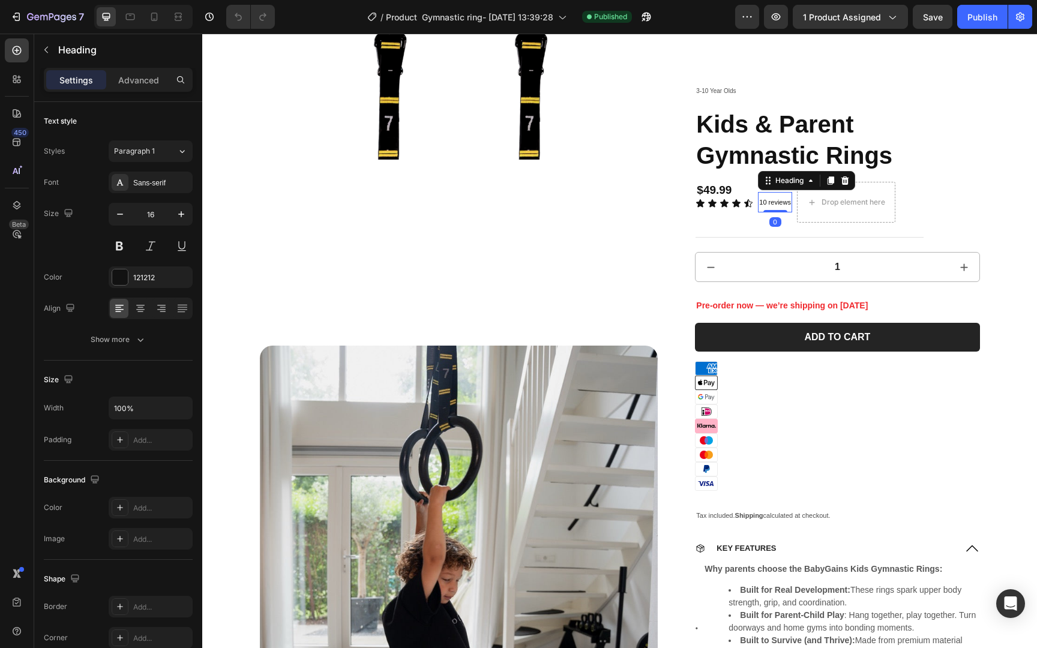
click at [764, 203] on span "10 reviews" at bounding box center [775, 202] width 32 height 7
drag, startPoint x: 846, startPoint y: 179, endPoint x: 825, endPoint y: 184, distance: 21.4
click at [846, 179] on icon at bounding box center [845, 181] width 10 height 10
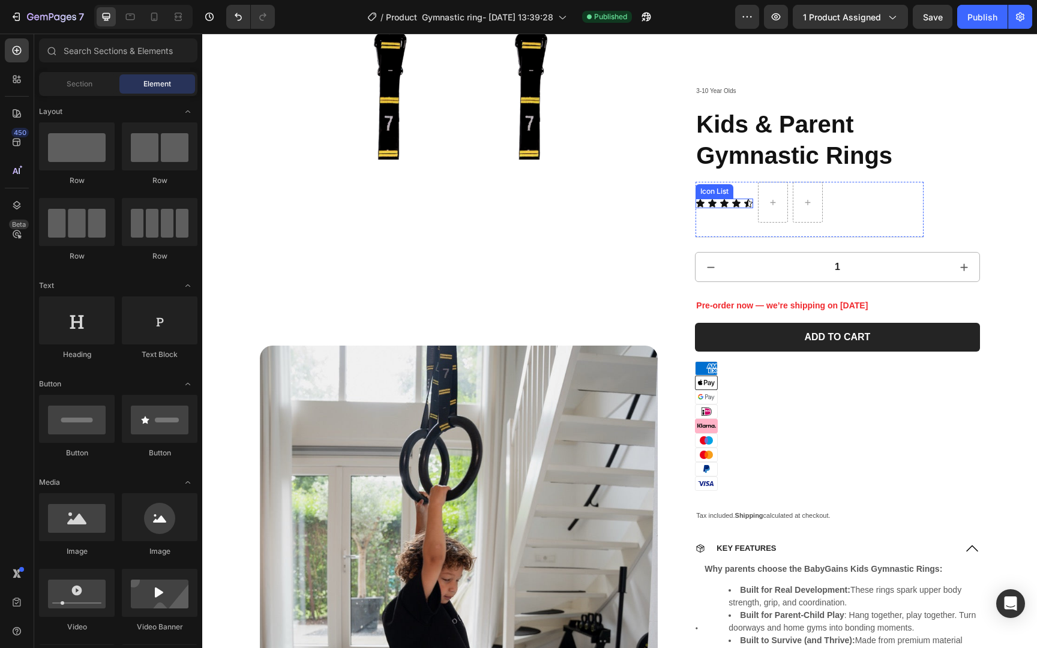
click at [729, 202] on div "Icon Icon Icon Icon Icon" at bounding box center [724, 204] width 58 height 10
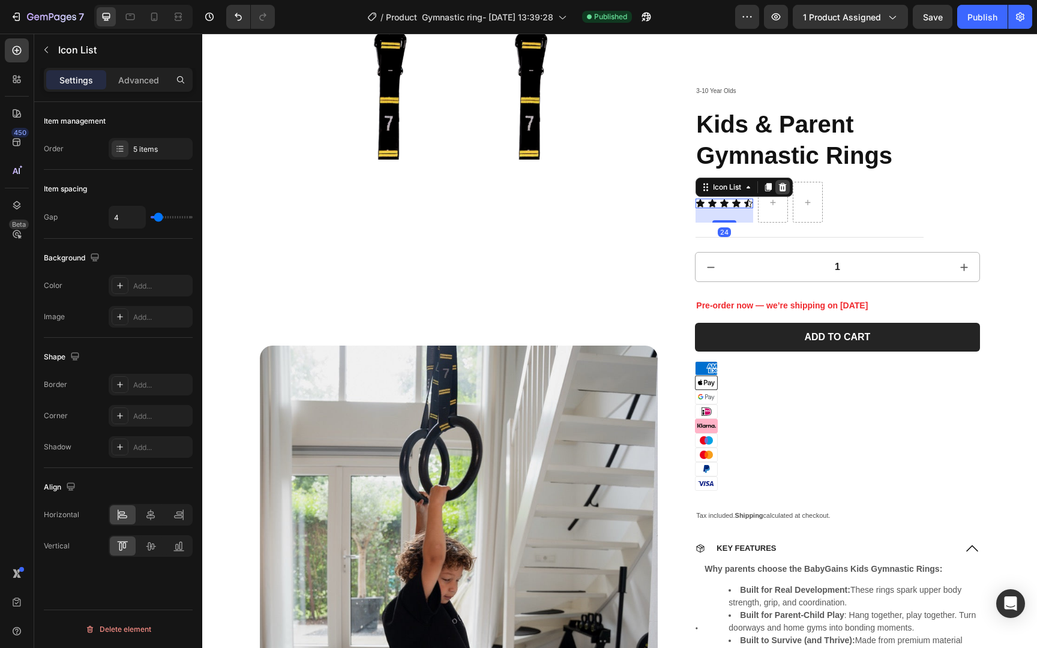
click at [786, 191] on icon at bounding box center [782, 188] width 10 height 10
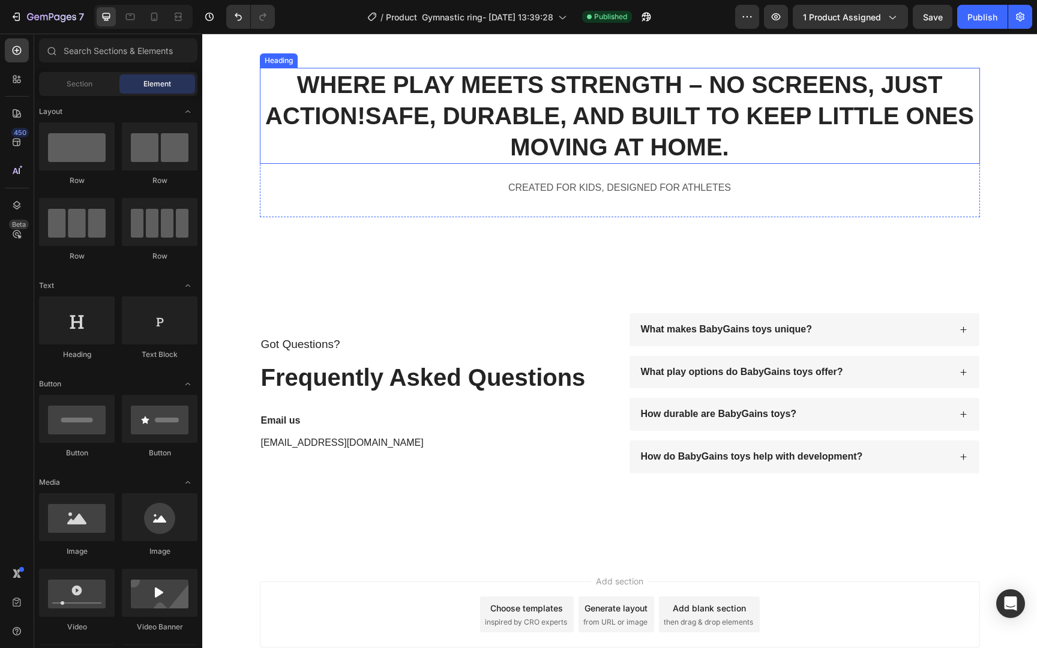
scroll to position [4252, 0]
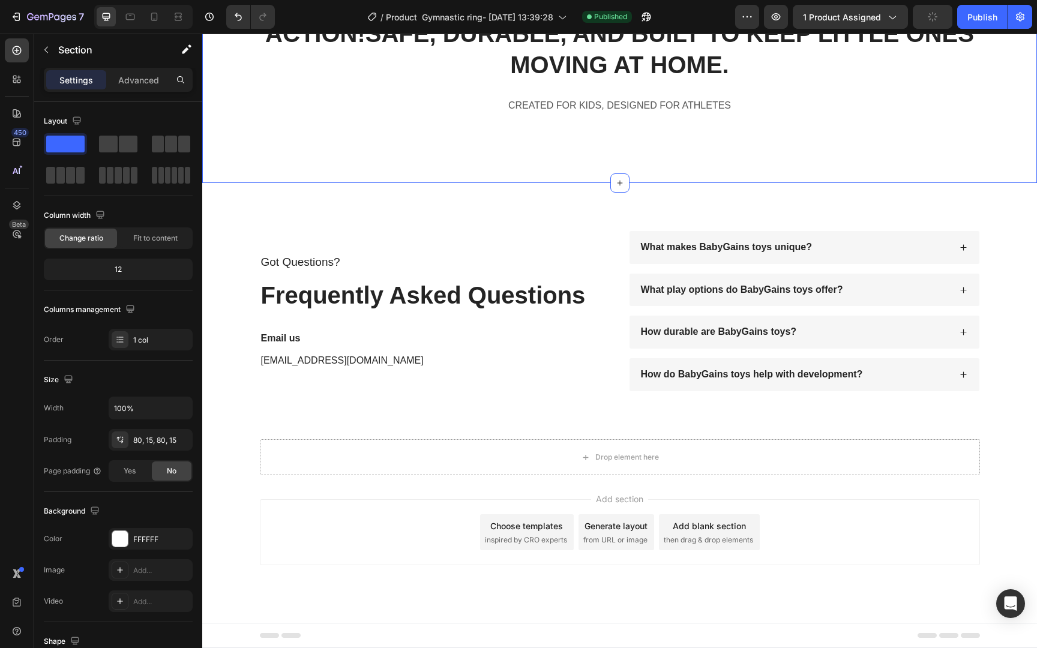
click at [434, 176] on div "WHERE PLAY MEETS STRENGTH – NO SCREENS, JUST ACTION! SAFE, DURABLE, AND BUILT T…" at bounding box center [619, 60] width 834 height 245
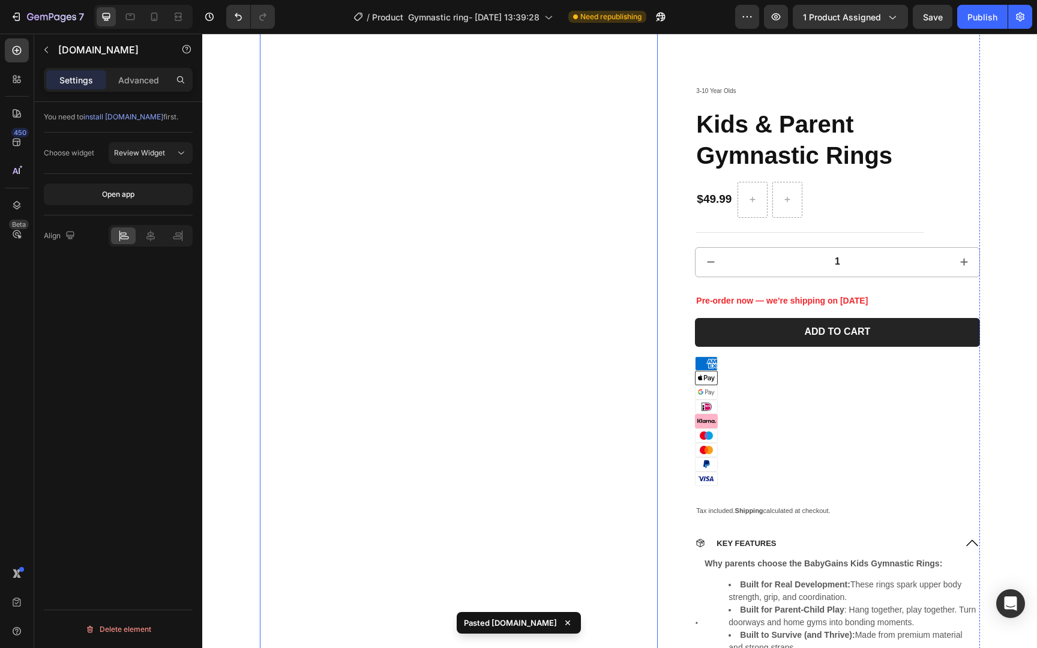
scroll to position [0, 0]
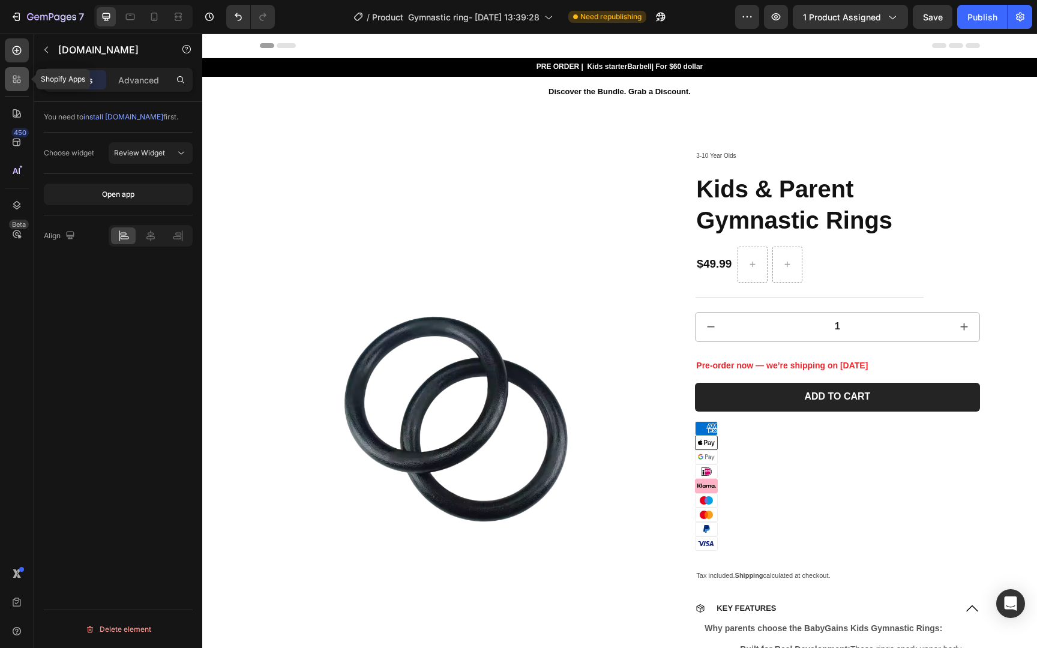
click at [13, 74] on icon at bounding box center [17, 79] width 12 height 12
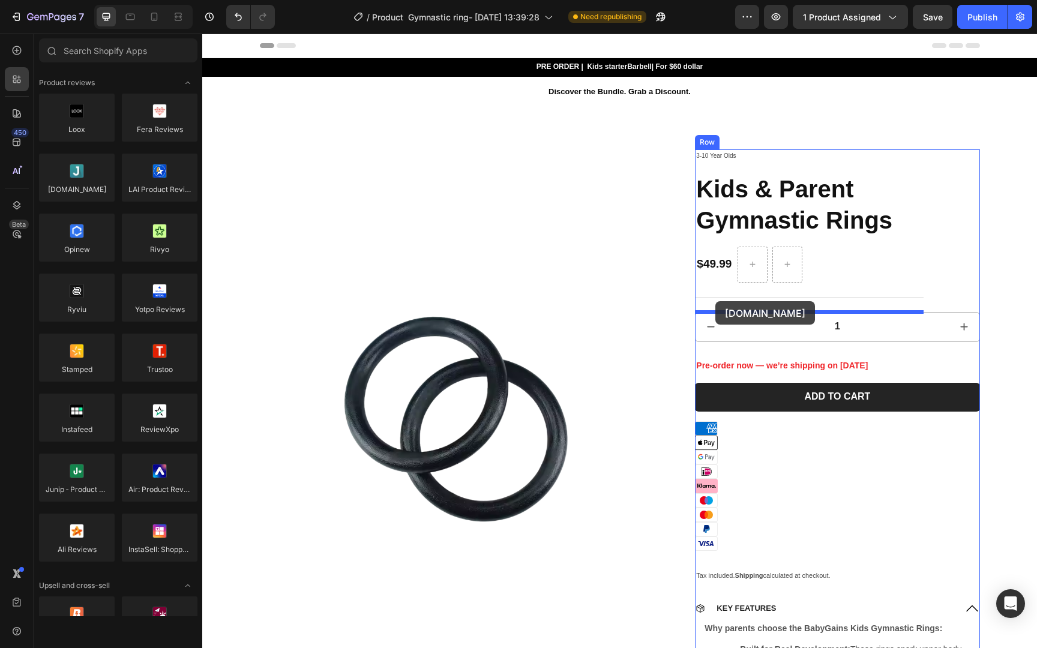
drag, startPoint x: 376, startPoint y: 217, endPoint x: 715, endPoint y: 301, distance: 349.2
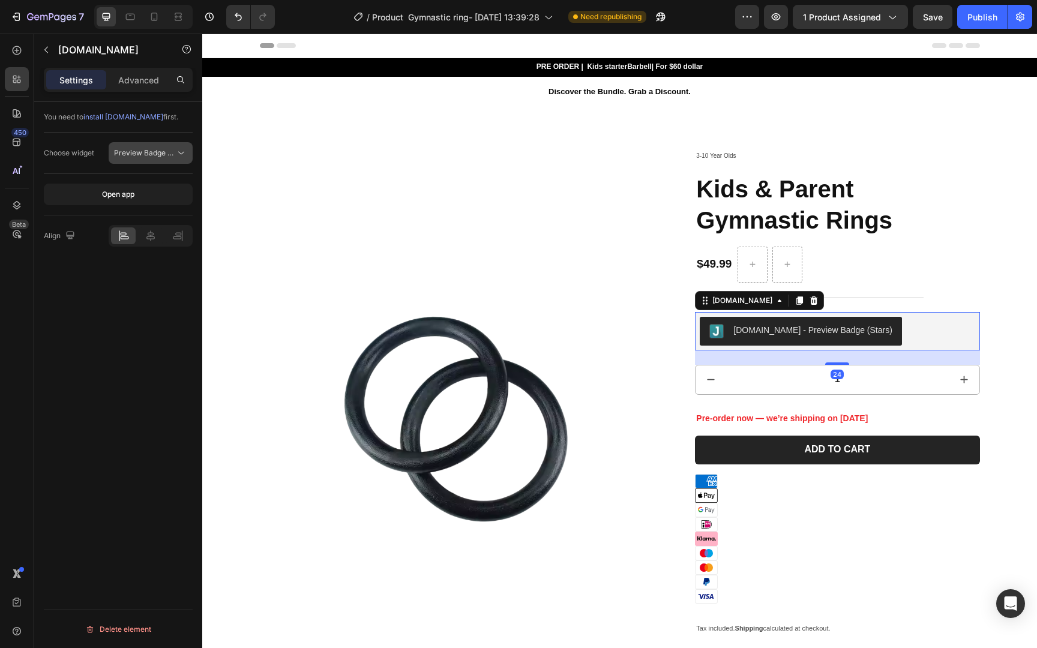
click at [175, 159] on button "Preview Badge (Stars)" at bounding box center [151, 153] width 84 height 22
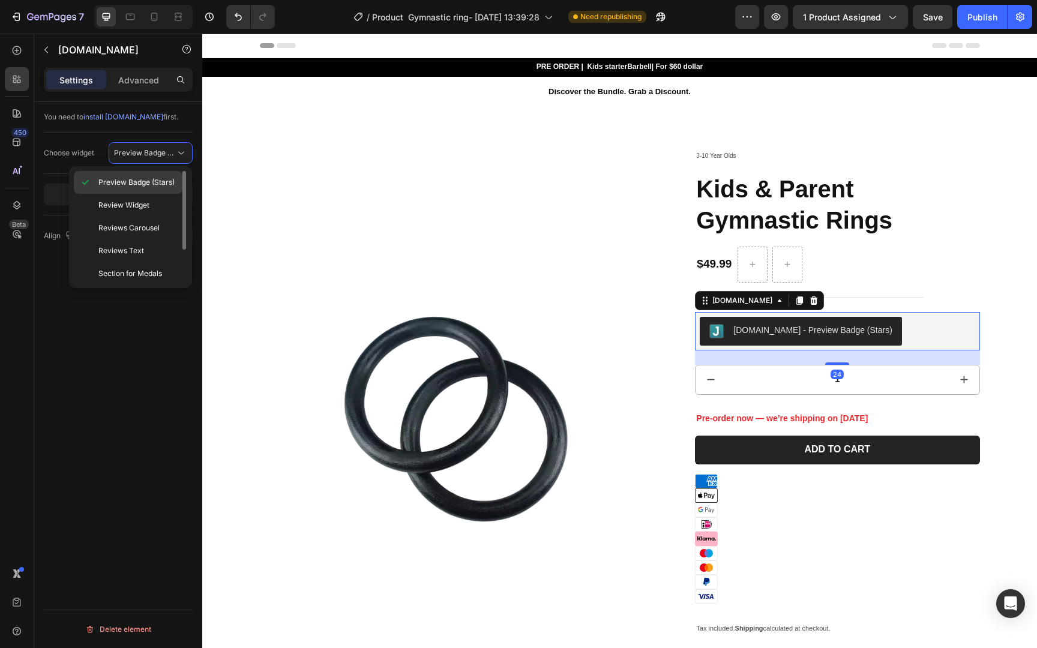
click at [155, 194] on div "Preview Badge (Stars)" at bounding box center [128, 205] width 109 height 23
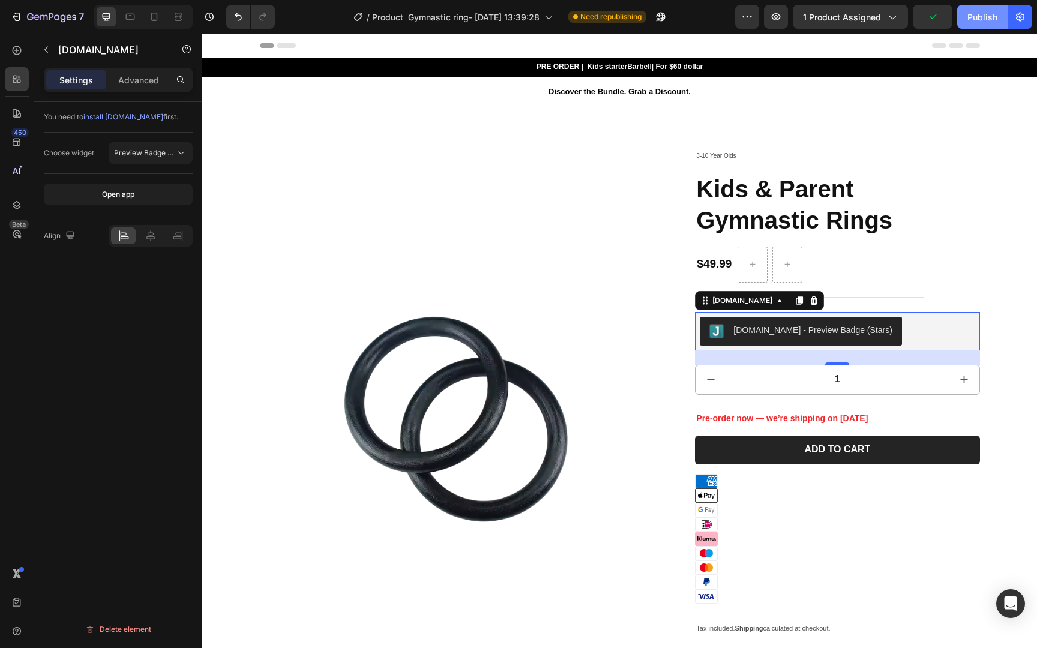
click at [972, 12] on div "Publish" at bounding box center [982, 17] width 30 height 13
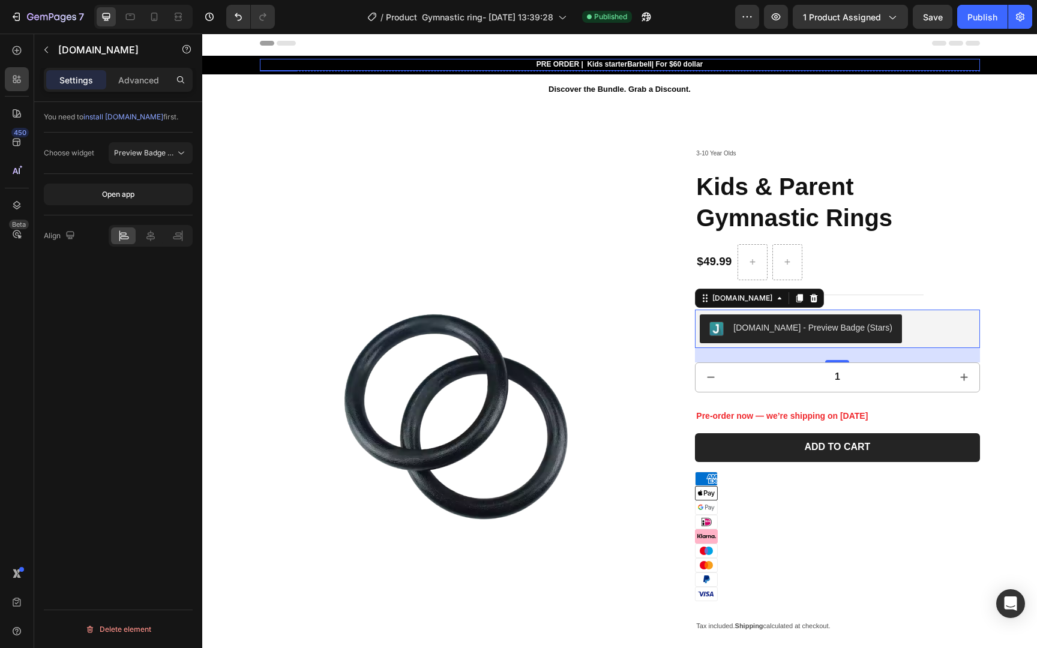
scroll to position [7, 0]
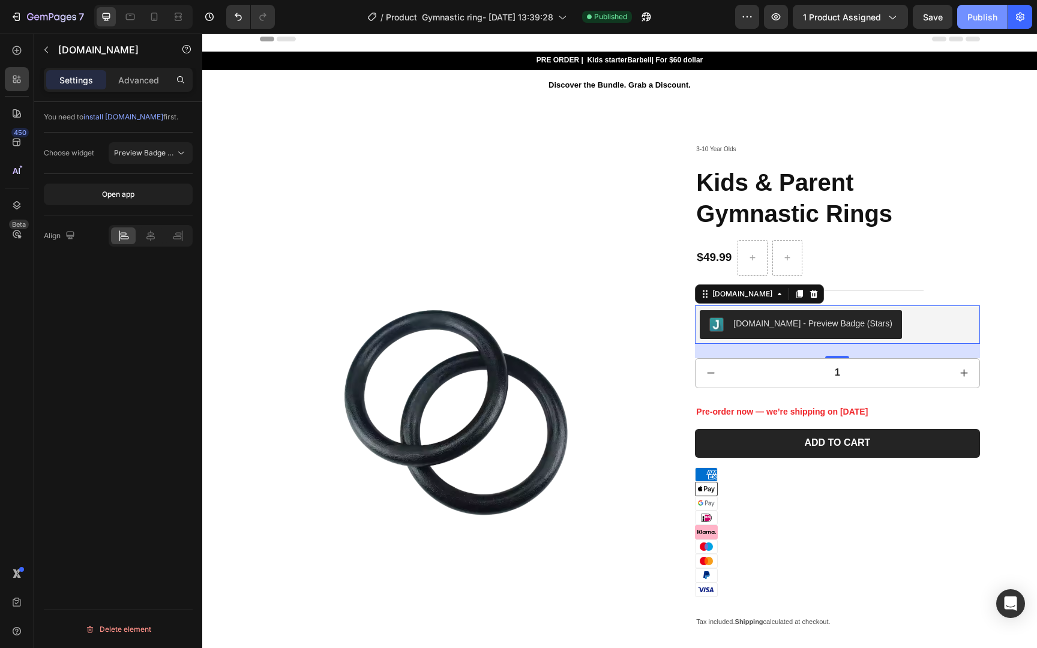
click at [993, 22] on div "Publish" at bounding box center [982, 17] width 30 height 13
click at [60, 21] on icon "button" at bounding box center [51, 18] width 49 height 10
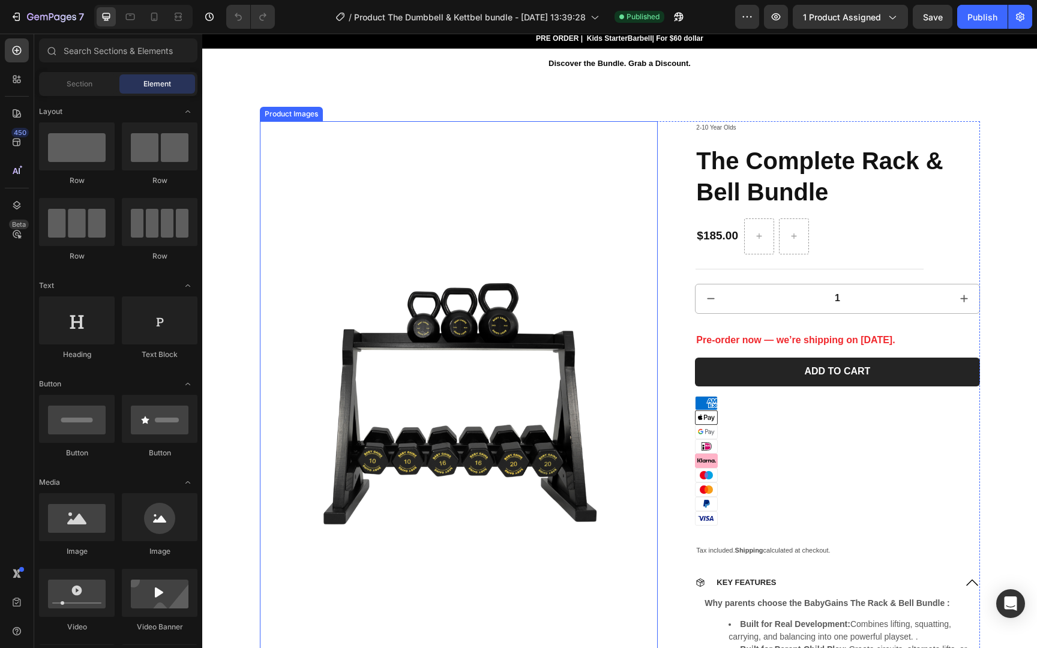
scroll to position [34, 0]
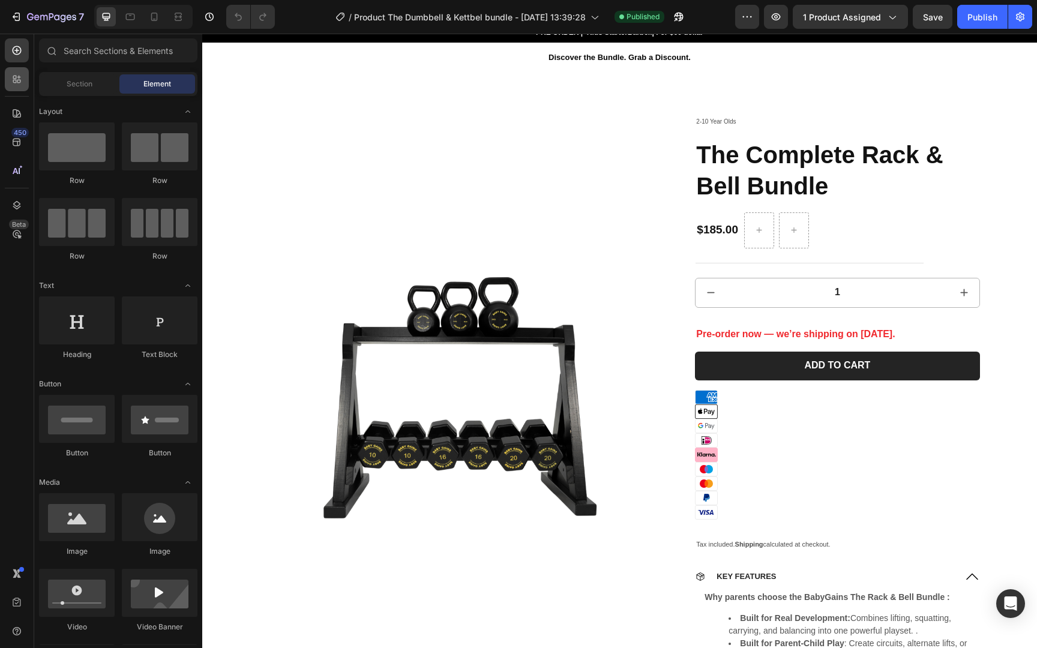
click at [7, 84] on div at bounding box center [17, 79] width 24 height 24
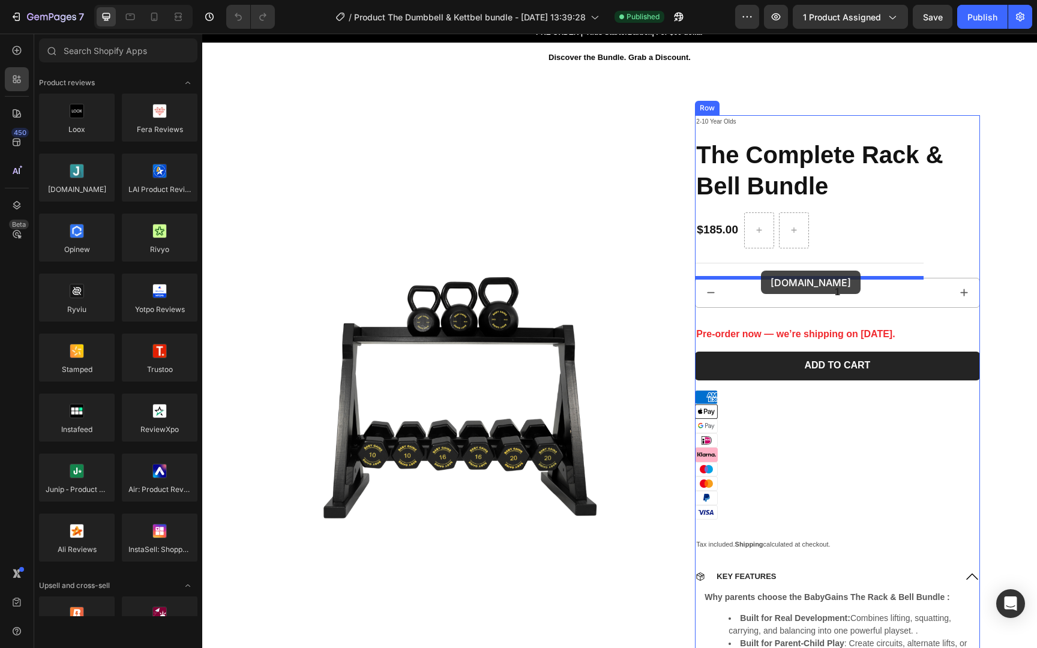
drag, startPoint x: 302, startPoint y: 208, endPoint x: 761, endPoint y: 271, distance: 462.6
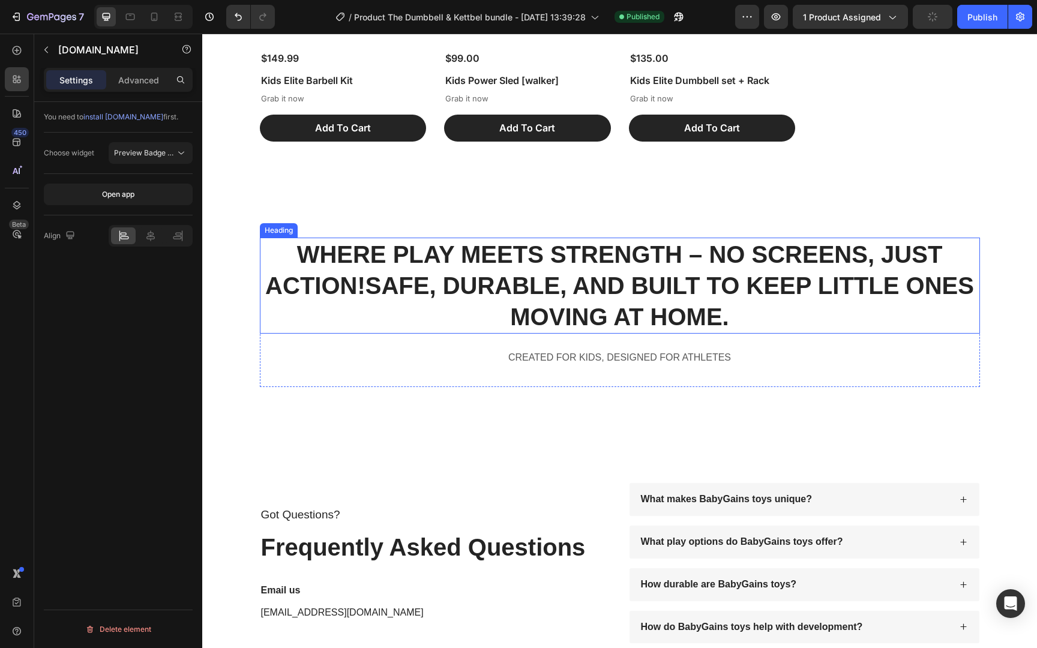
scroll to position [5711, 0]
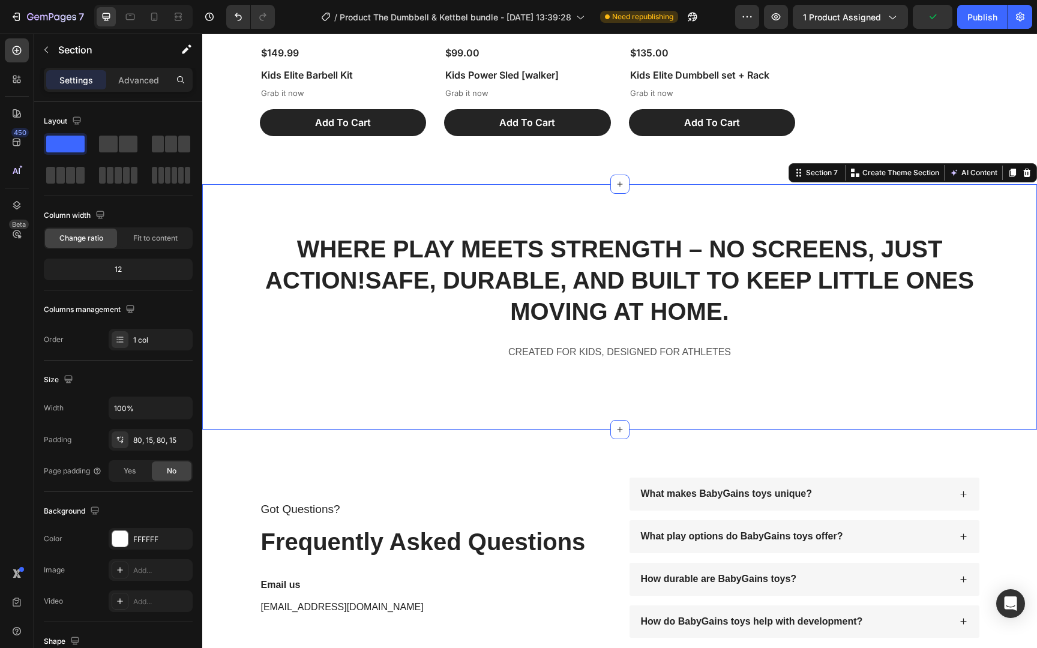
click at [432, 410] on div "WHERE PLAY MEETS STRENGTH – NO SCREENS, JUST ACTION! SAFE, DURABLE, AND BUILT T…" at bounding box center [619, 306] width 834 height 245
click at [431, 427] on div "WHERE PLAY MEETS STRENGTH – NO SCREENS, JUST ACTION! SAFE, DURABLE, AND BUILT T…" at bounding box center [619, 306] width 834 height 245
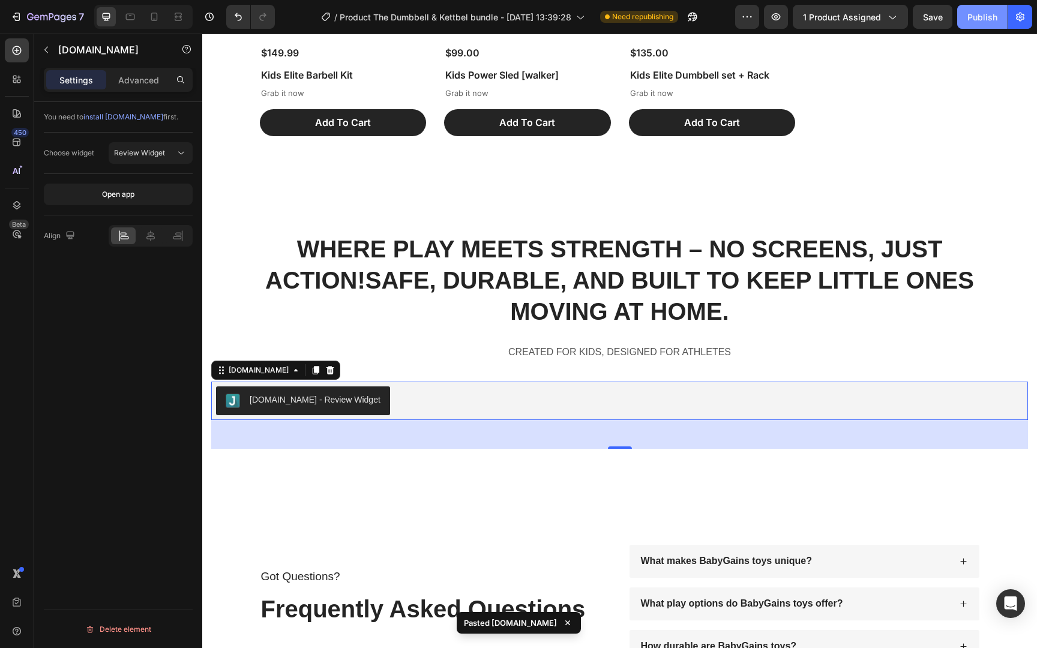
click at [980, 22] on div "Publish" at bounding box center [982, 17] width 30 height 13
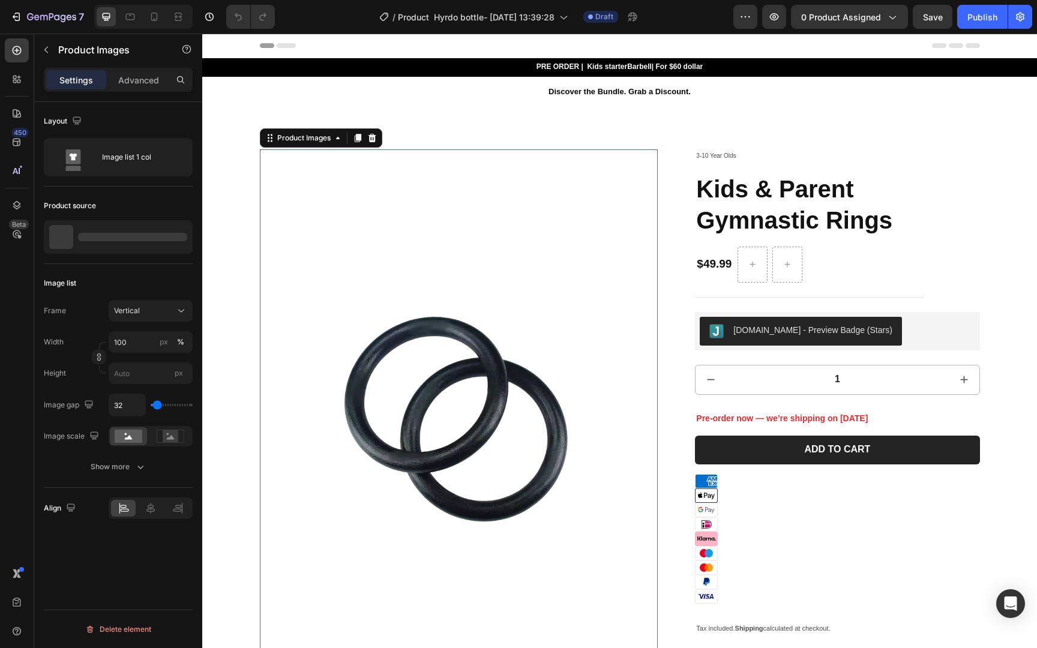
click at [485, 316] on img at bounding box center [459, 414] width 398 height 531
click at [426, 265] on img at bounding box center [459, 414] width 398 height 531
click at [176, 241] on icon "button" at bounding box center [181, 237] width 10 height 10
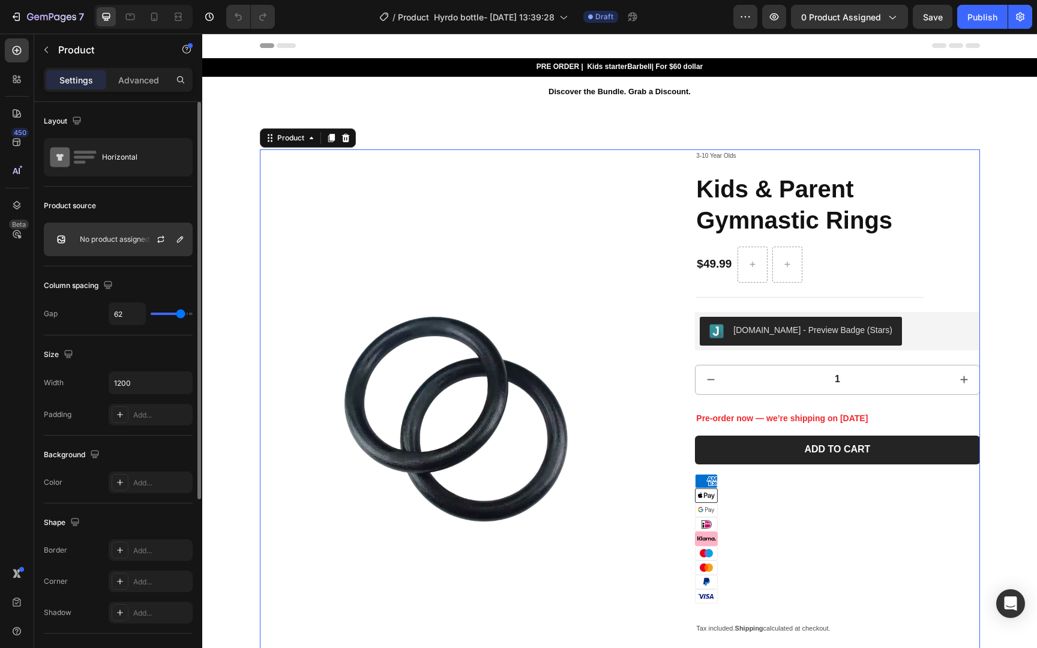
click at [142, 241] on div at bounding box center [165, 239] width 53 height 32
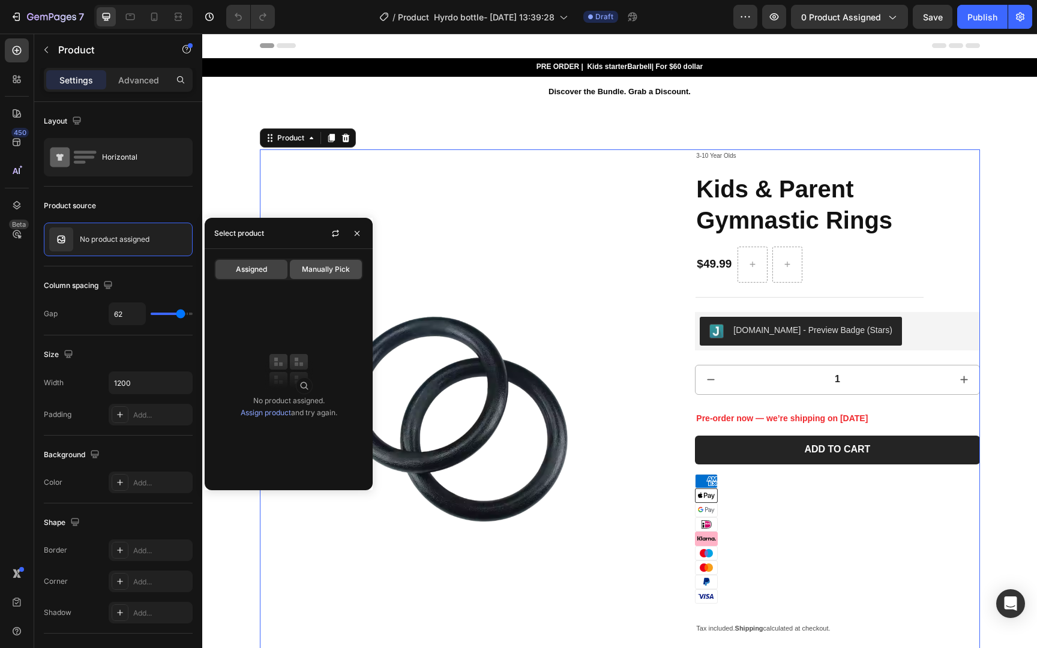
click at [310, 271] on span "Manually Pick" at bounding box center [326, 269] width 48 height 11
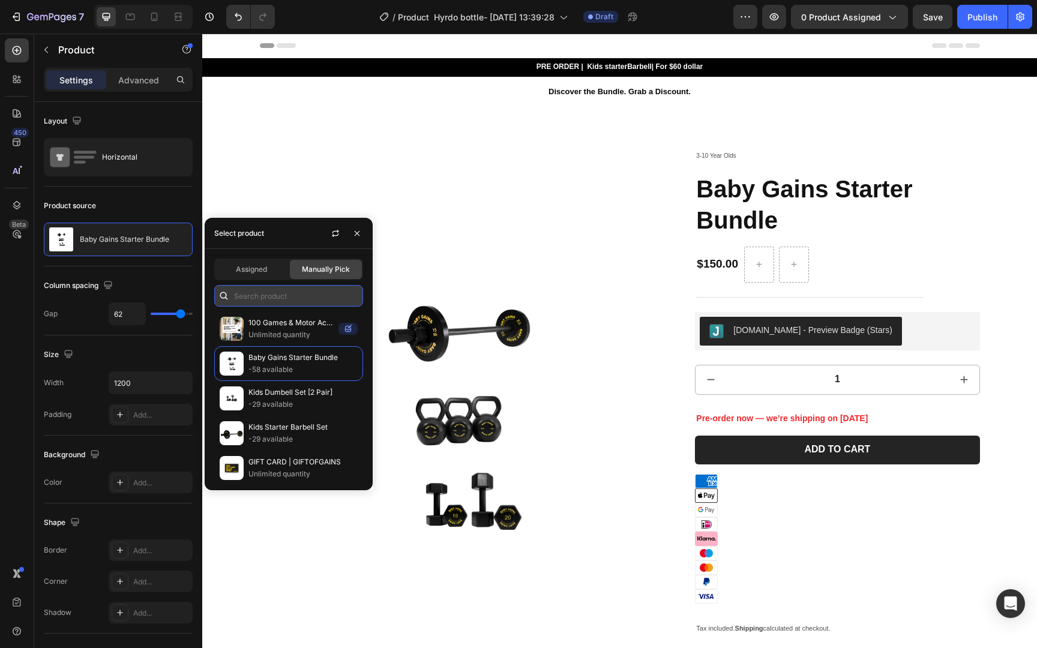
click at [274, 291] on input "text" at bounding box center [288, 296] width 149 height 22
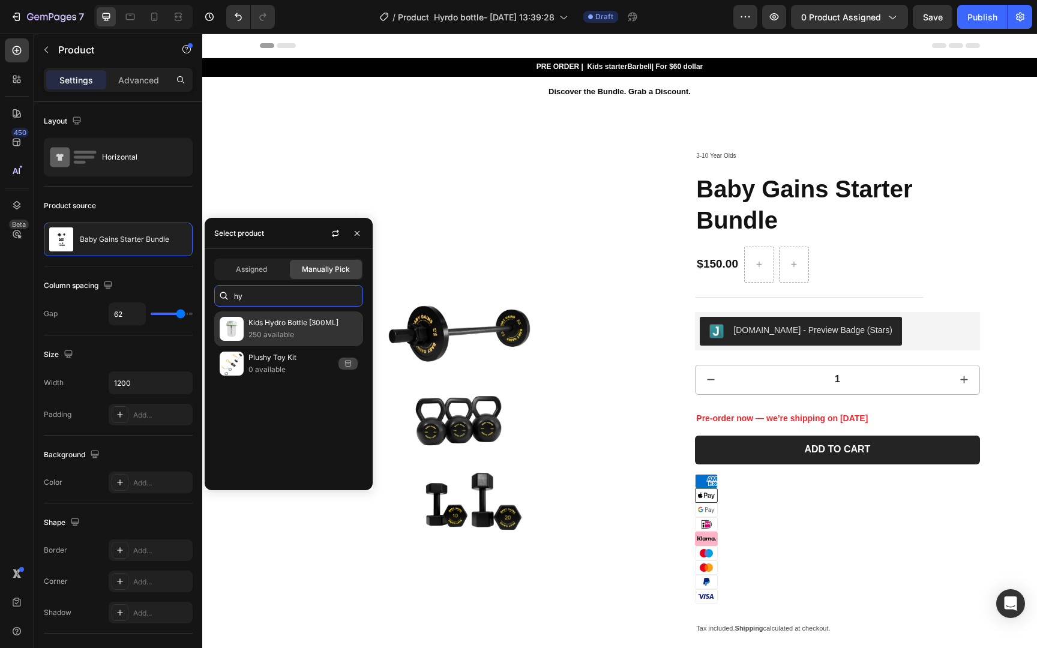
type input "hy"
click at [296, 336] on p "250 available" at bounding box center [302, 335] width 109 height 12
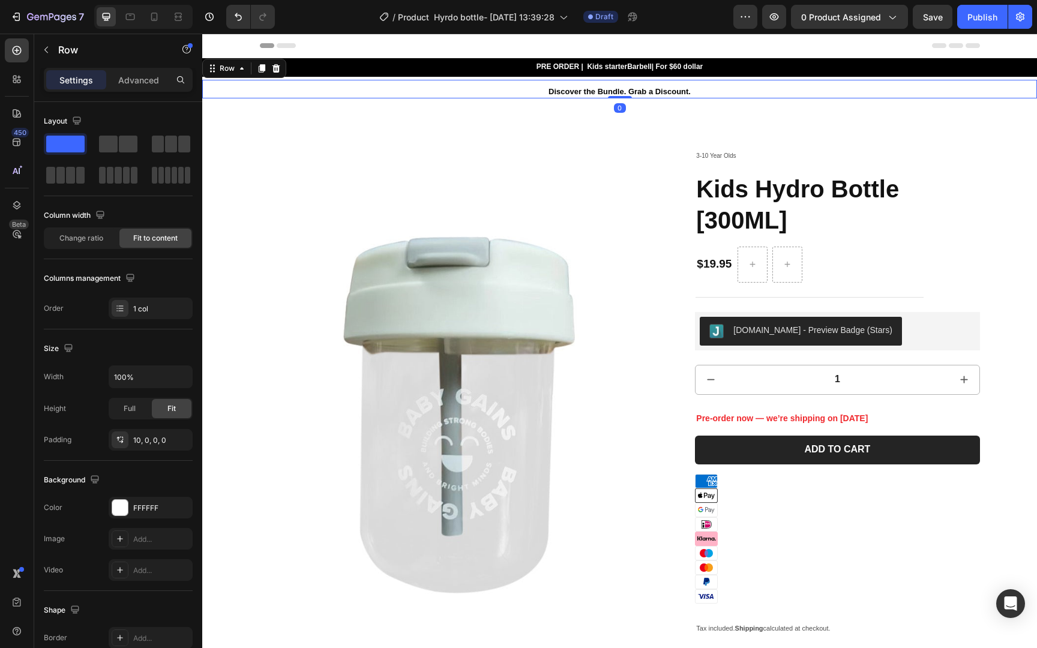
click at [948, 88] on div "Discover the Bundle. Grab a Discount. Heading Shop Now Button Row Row 0" at bounding box center [619, 89] width 834 height 19
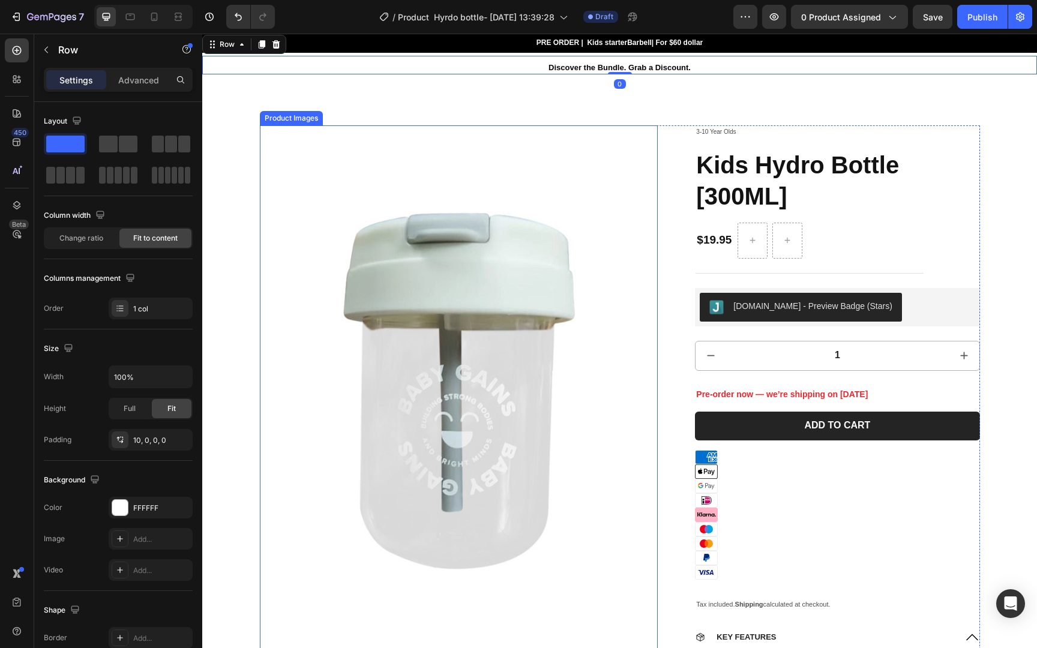
scroll to position [32, 0]
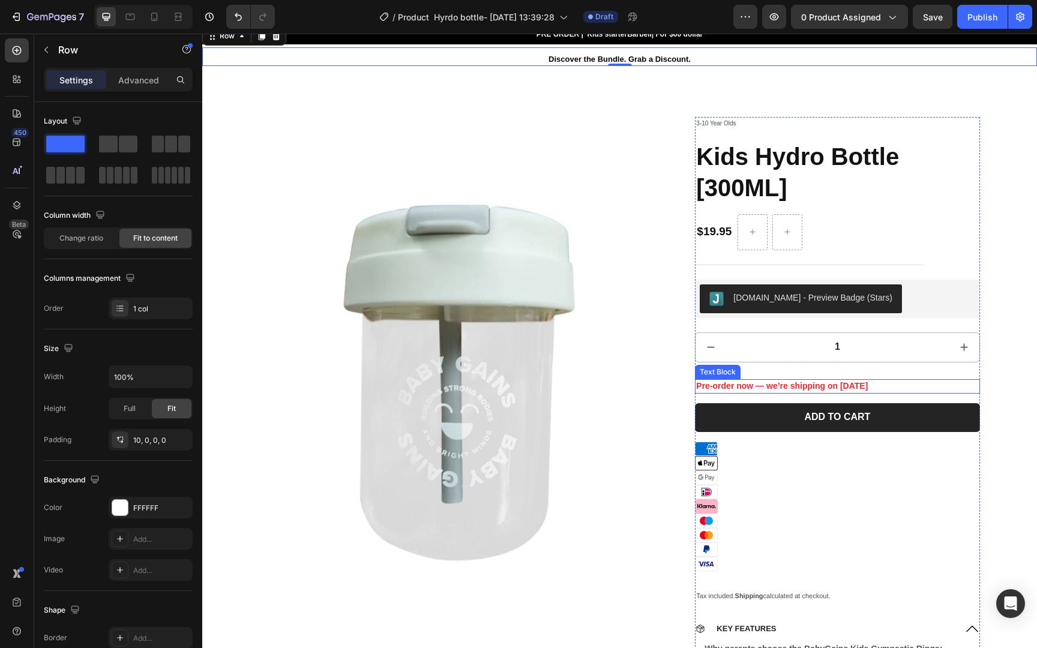
click at [834, 385] on strong "Pre-order now — we’re shipping on [DATE]" at bounding box center [782, 386] width 172 height 10
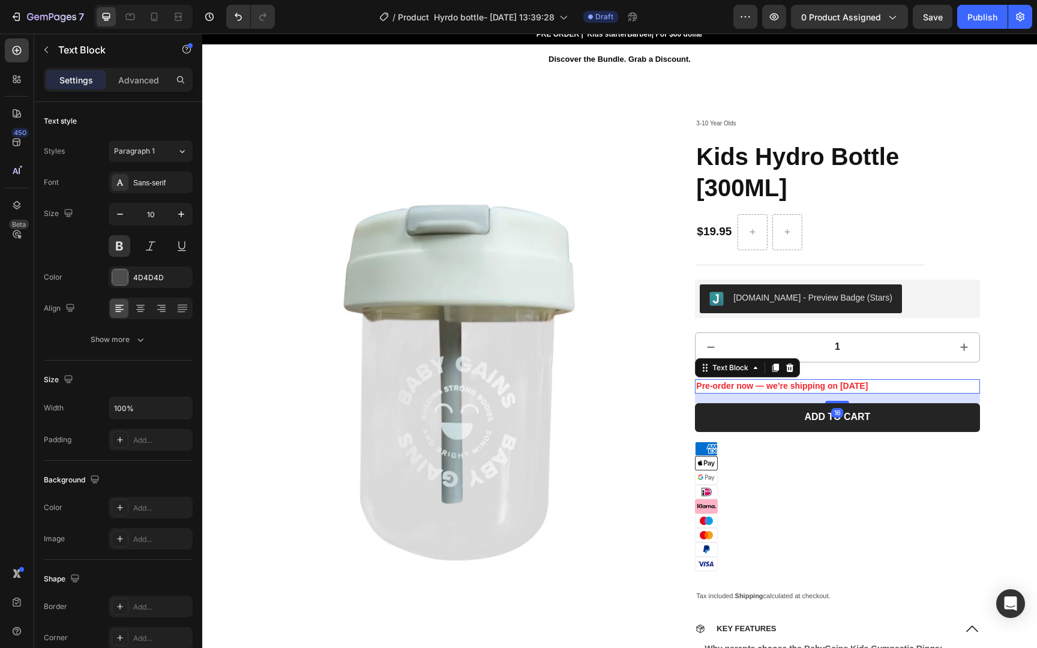
click at [834, 386] on strong "Pre-order now — we’re shipping on [DATE]" at bounding box center [782, 386] width 172 height 10
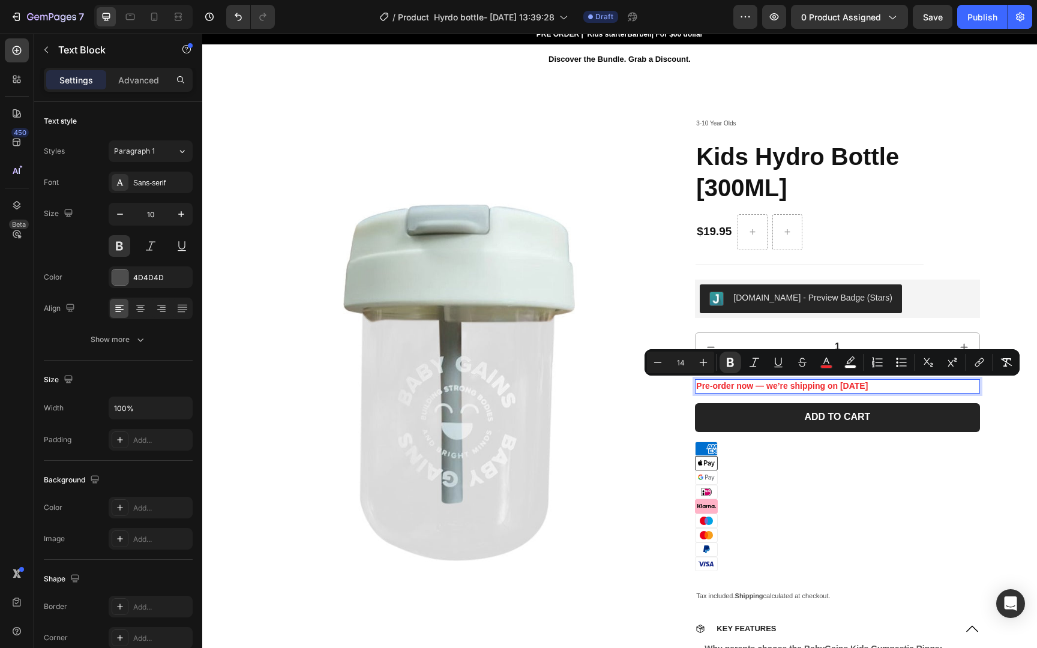
click at [885, 388] on p "Pre-order now — we’re shipping on [DATE]" at bounding box center [837, 386] width 282 height 12
drag, startPoint x: 884, startPoint y: 388, endPoint x: 855, endPoint y: 389, distance: 28.8
click at [855, 389] on p "Pre-order now — we’re shipping on [DATE]" at bounding box center [837, 386] width 282 height 12
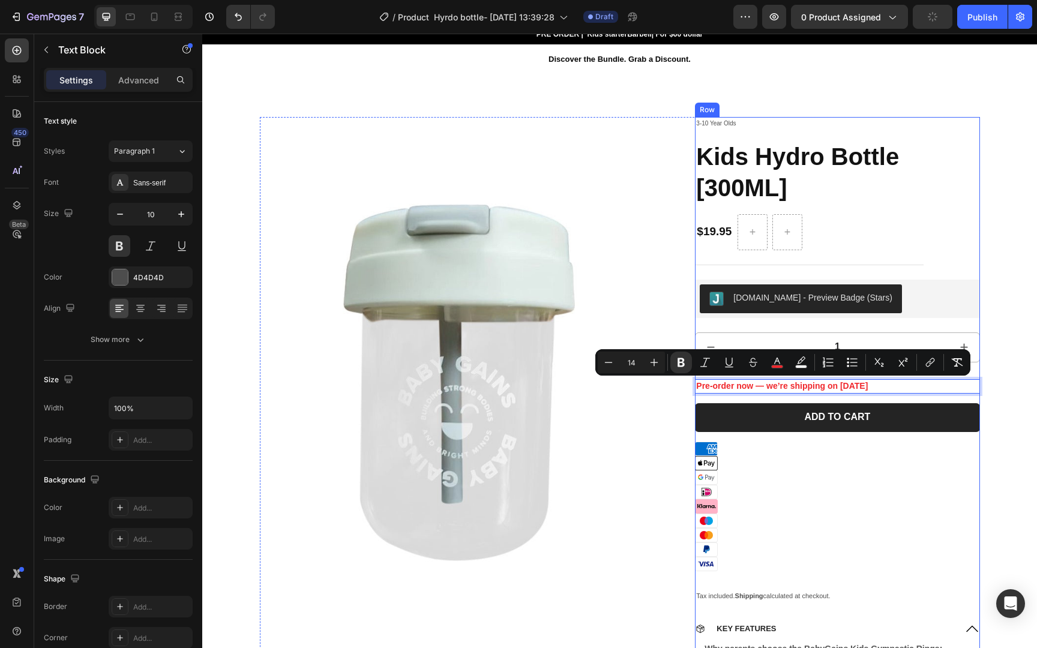
drag, startPoint x: 817, startPoint y: 382, endPoint x: 708, endPoint y: 377, distance: 108.7
click at [708, 377] on div "3-10 Year Olds Text Block Kids Hydro Bottle [300ML] Product Title $19.95 Produc…" at bounding box center [837, 556] width 284 height 878
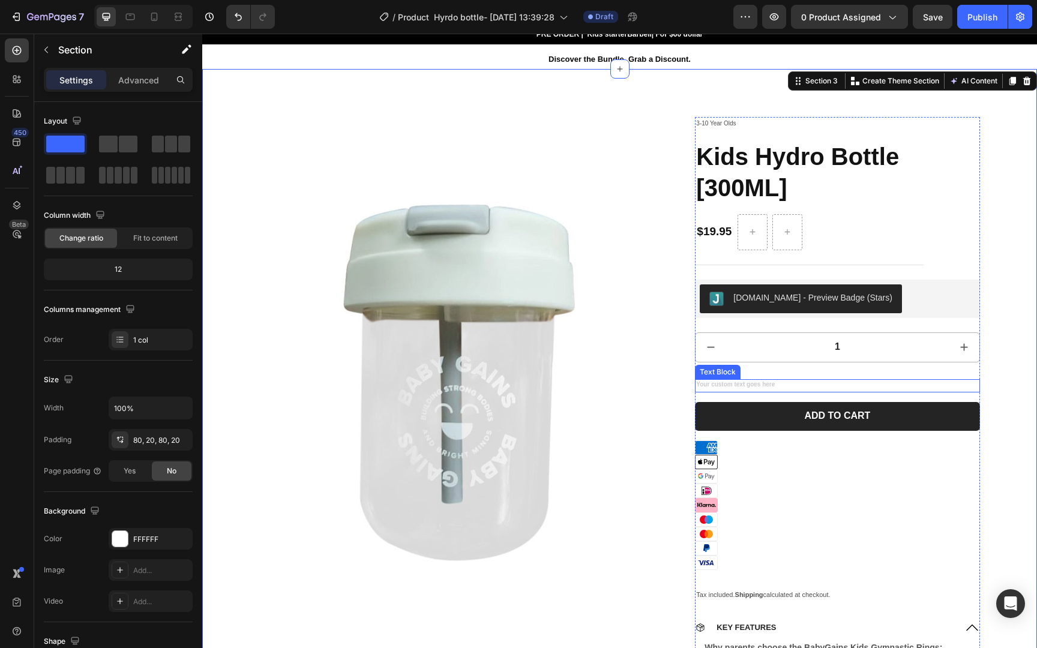
click at [908, 385] on div "Rich Text Editor. Editing area: main" at bounding box center [837, 385] width 284 height 13
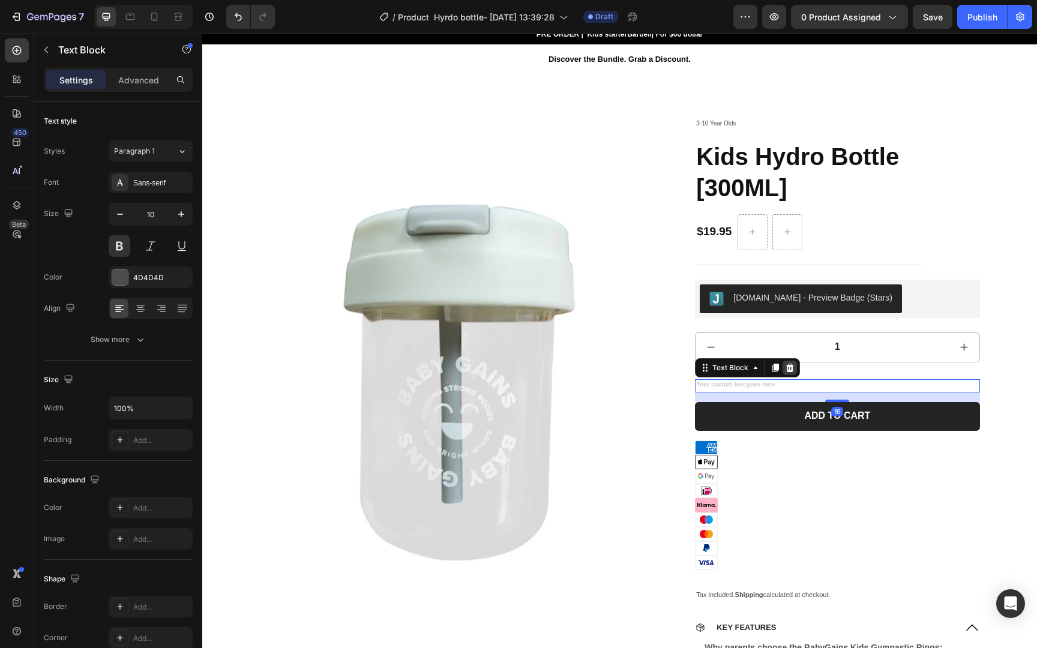
click at [787, 366] on icon at bounding box center [790, 368] width 8 height 8
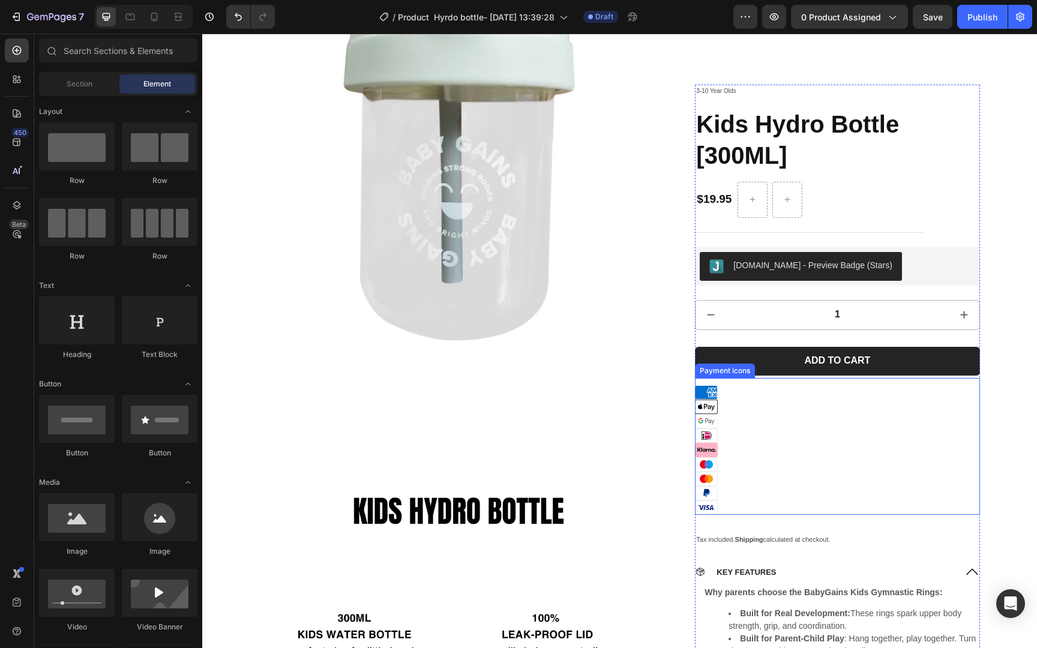
scroll to position [0, 0]
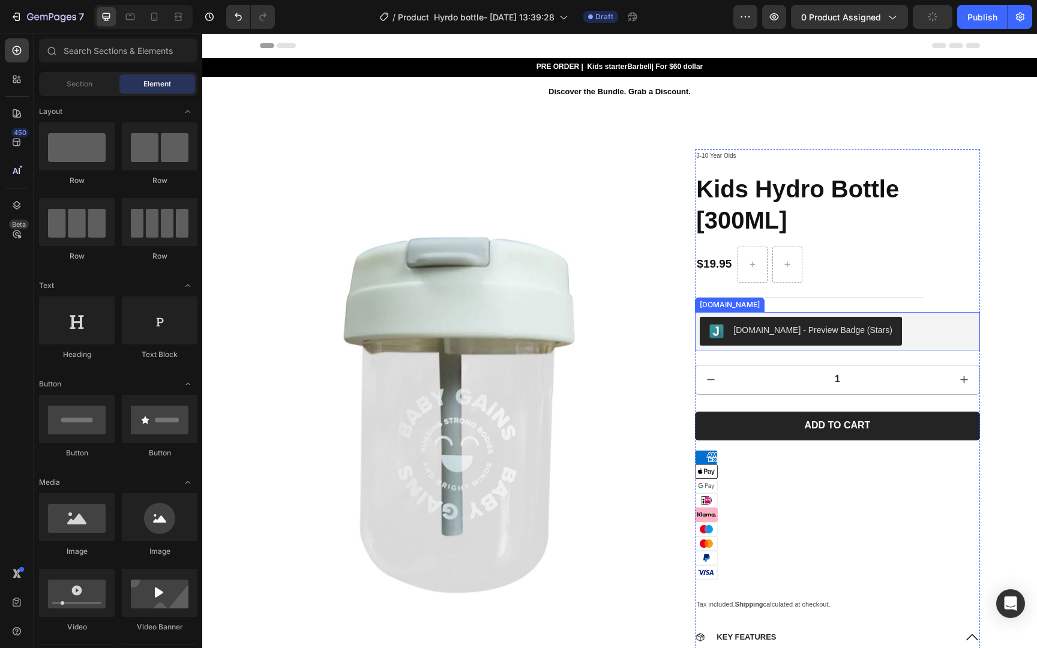
click at [912, 329] on div "[DOMAIN_NAME] - Preview Badge (Stars)" at bounding box center [836, 331] width 275 height 29
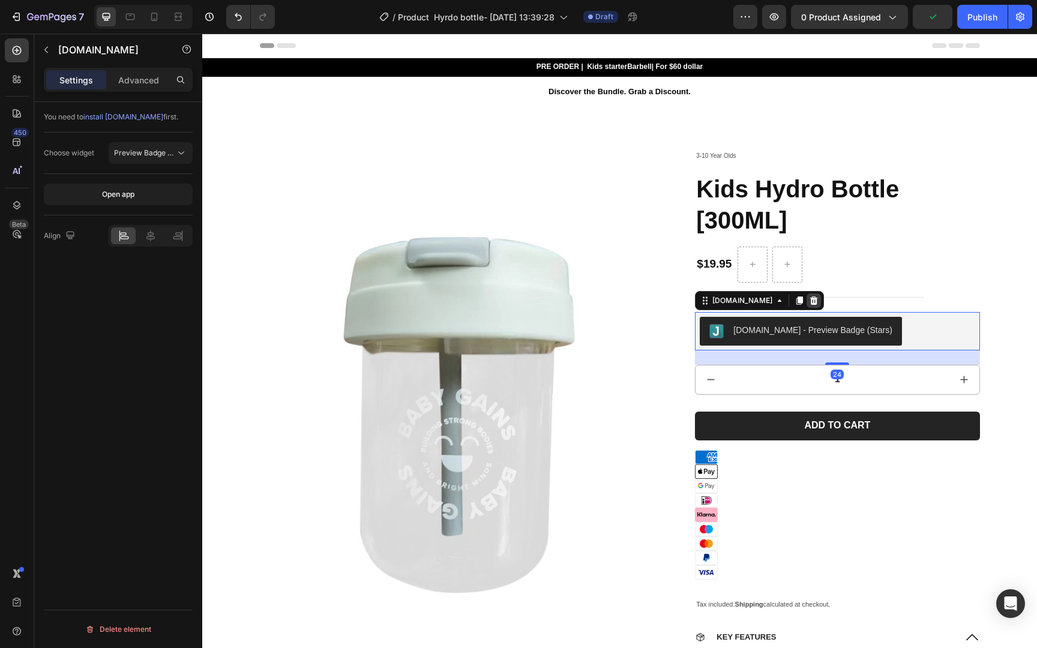
click at [806, 302] on div at bounding box center [813, 300] width 14 height 14
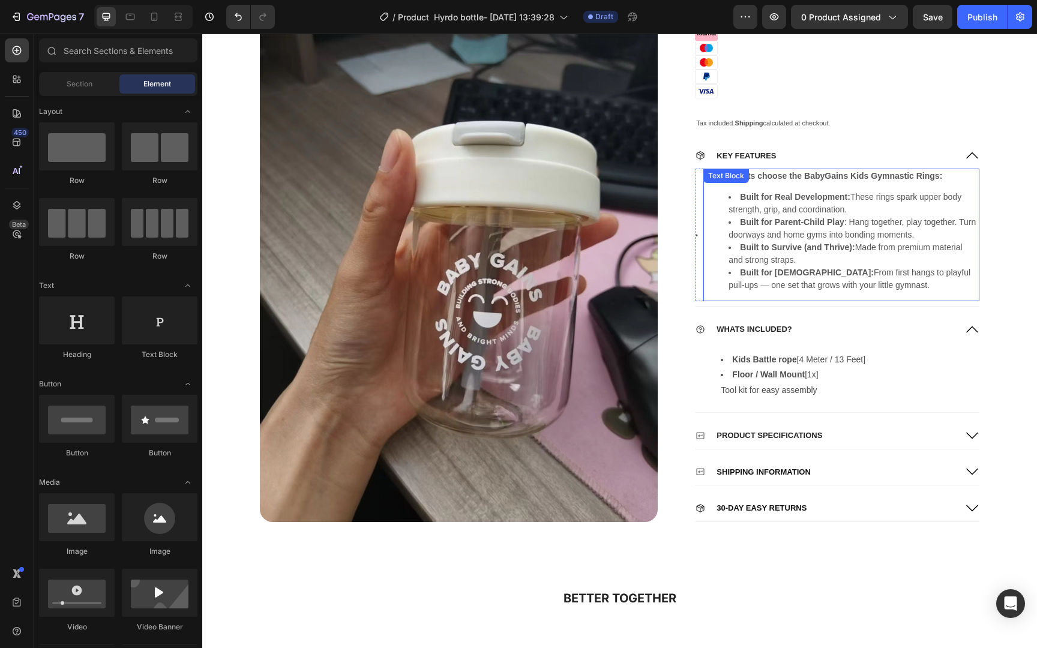
scroll to position [1188, 0]
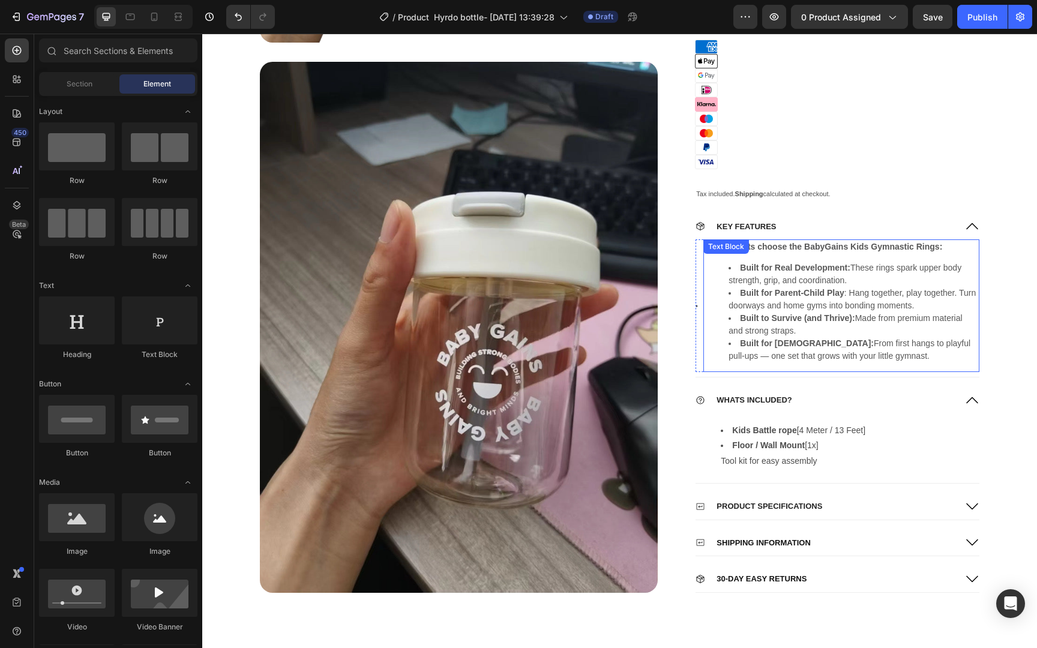
click at [899, 295] on li "Built for Parent-Child Play : Hang together, play together. Turn doorways and h…" at bounding box center [852, 299] width 249 height 25
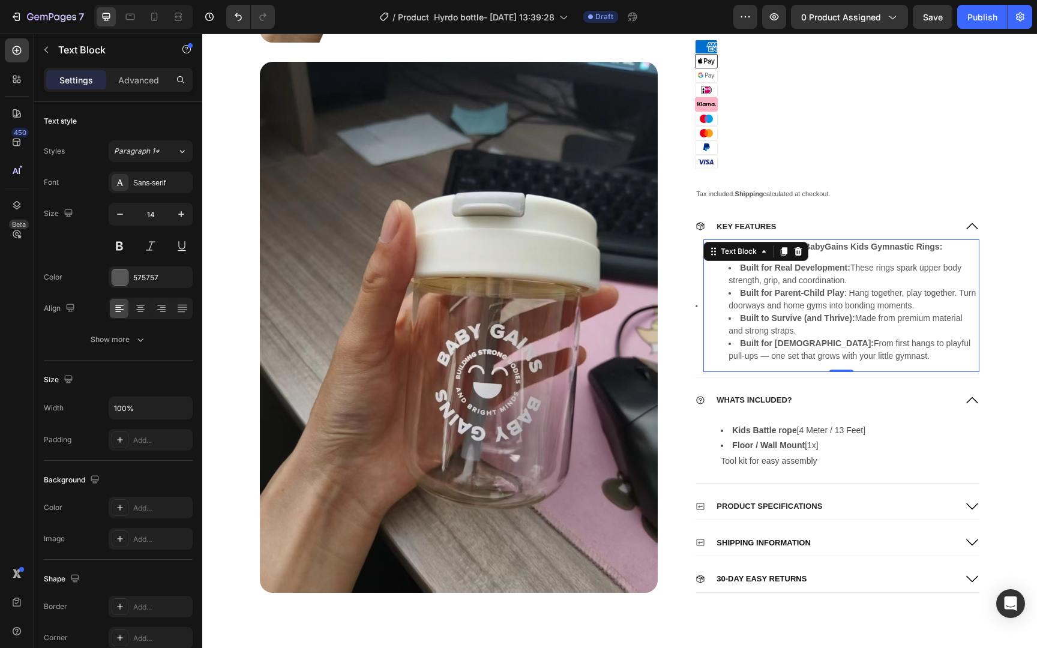
click at [899, 295] on li "Built for Parent-Child Play : Hang together, play together. Turn doorways and h…" at bounding box center [852, 299] width 249 height 25
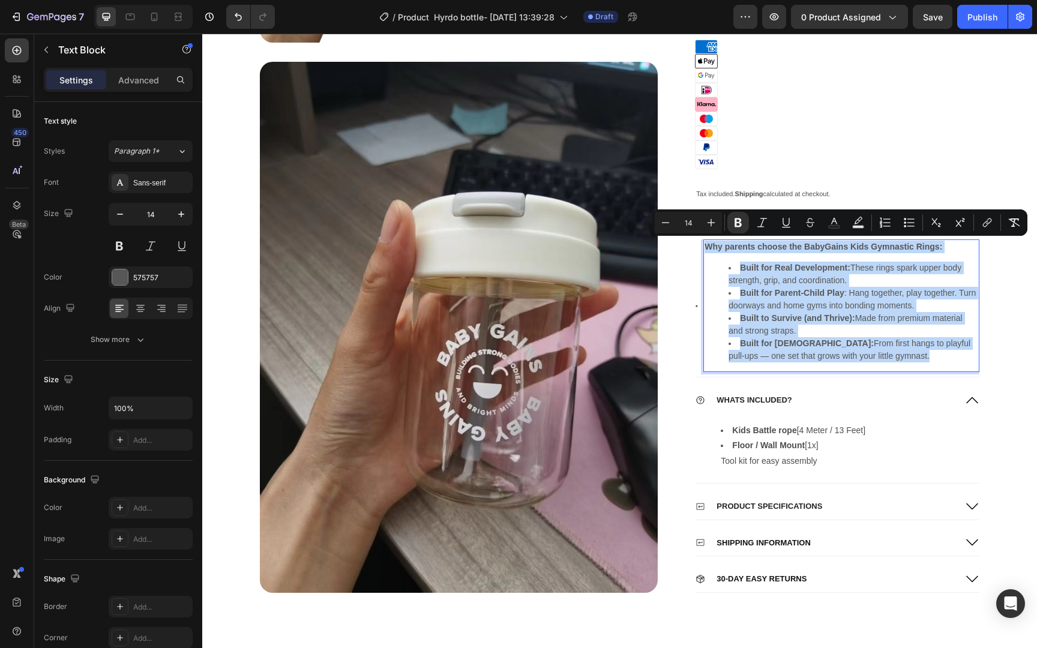
copy div "Why parents choose the BabyGains Kids Gymnastic Rings: Built for Real Developme…"
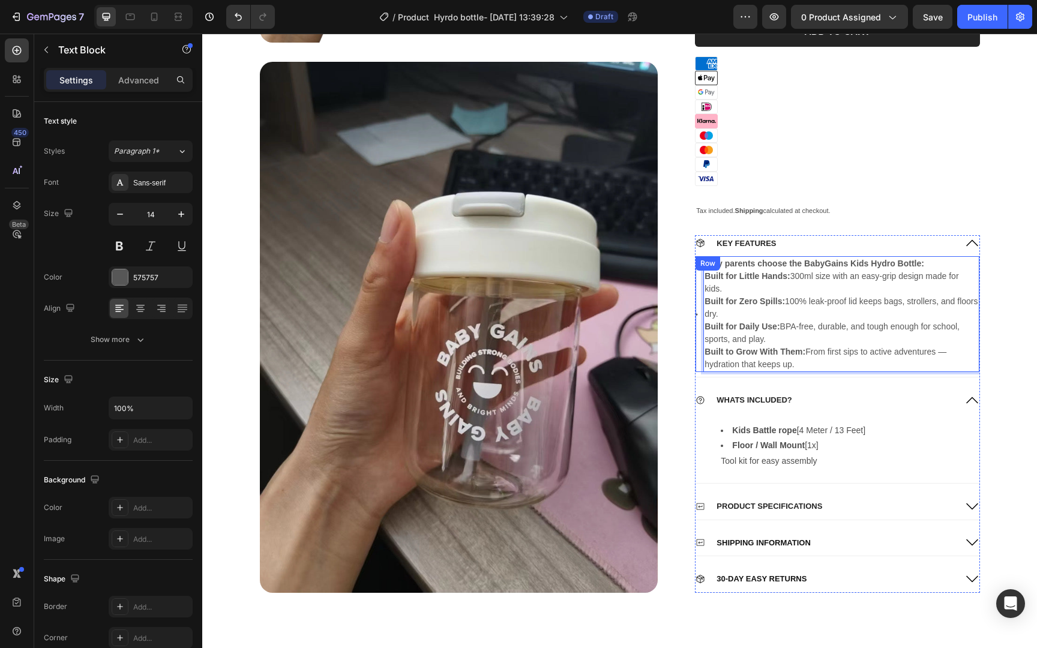
drag, startPoint x: 807, startPoint y: 365, endPoint x: 701, endPoint y: 274, distance: 140.4
click at [701, 274] on div "Icon Why parents choose the BabyGains Kids Hydro Bottle: Built for Little Hands…" at bounding box center [836, 314] width 283 height 116
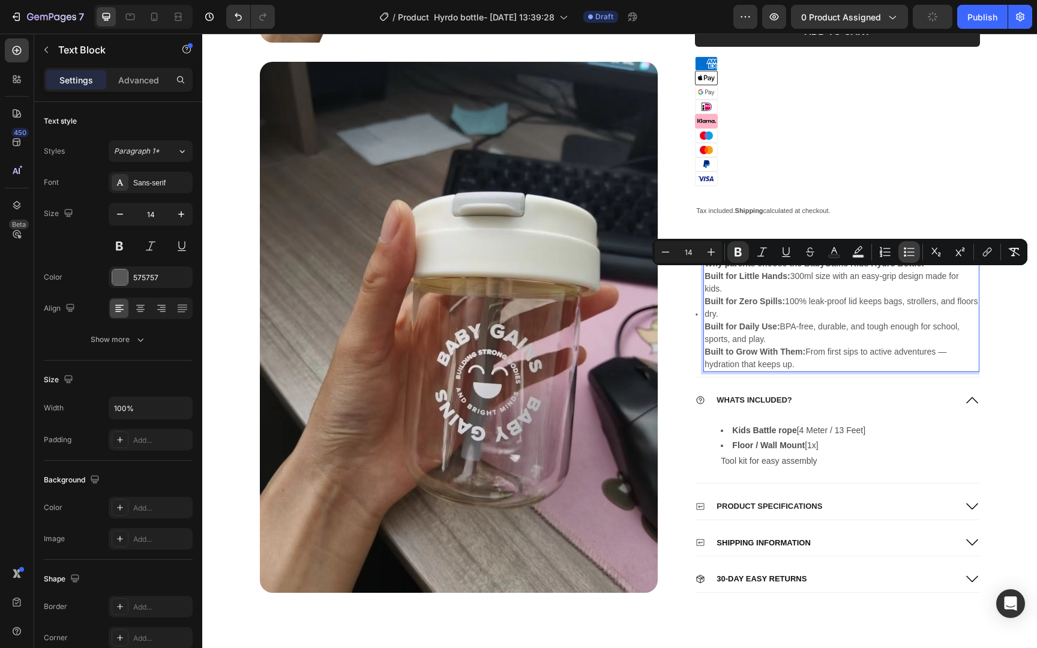
click at [906, 253] on icon "Editor contextual toolbar" at bounding box center [909, 252] width 12 height 12
type input "14"
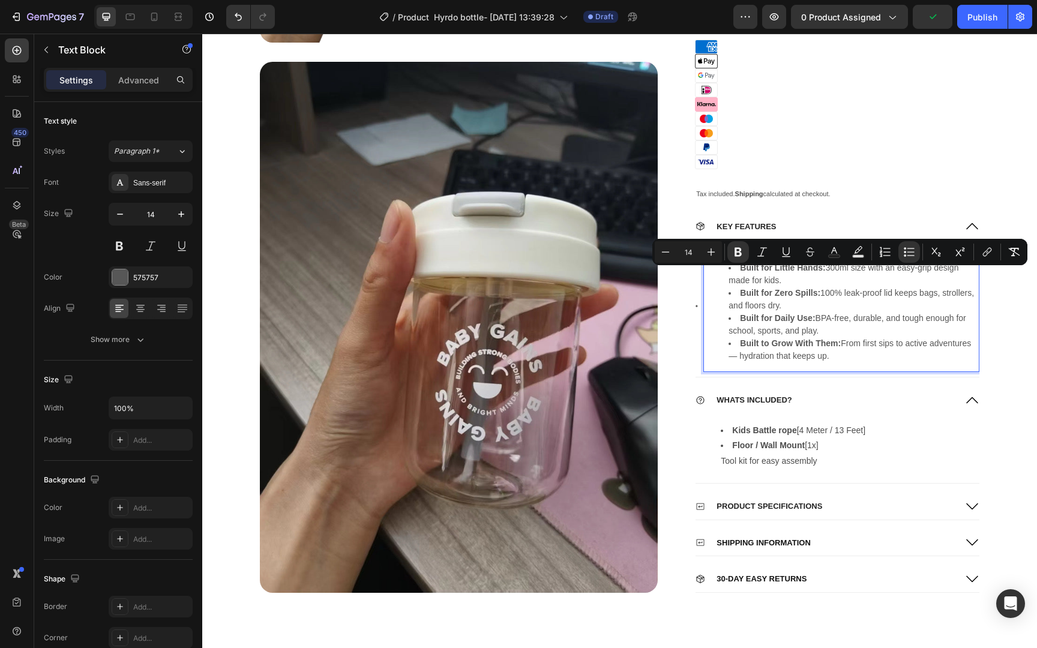
click at [810, 281] on li "Built for Little Hands: 300ml size with an easy-grip design made for kids." at bounding box center [852, 274] width 249 height 25
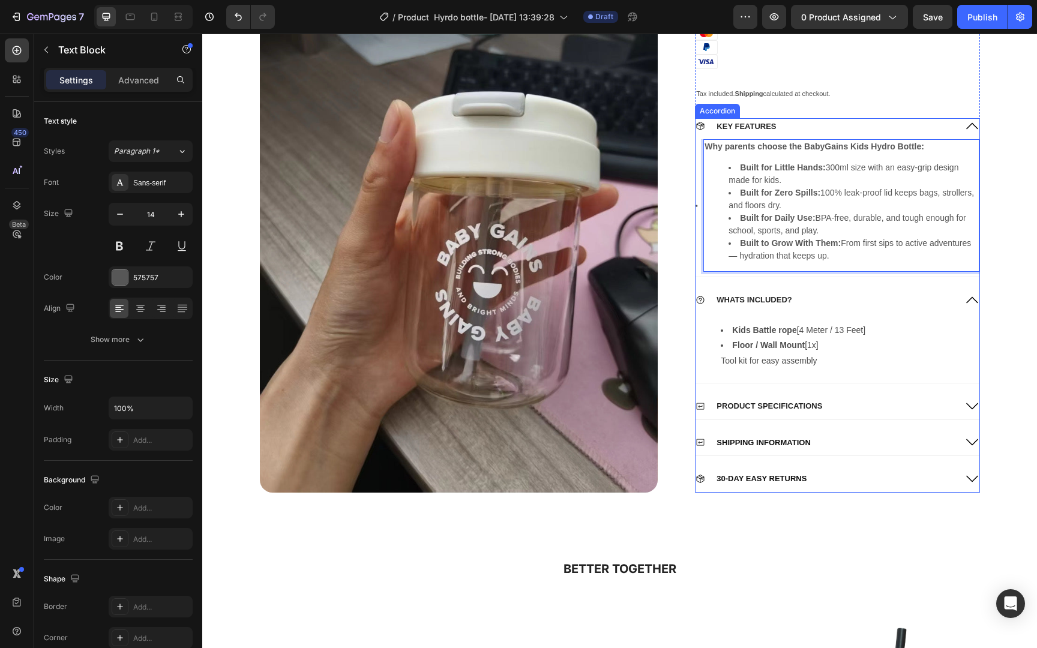
scroll to position [1328, 0]
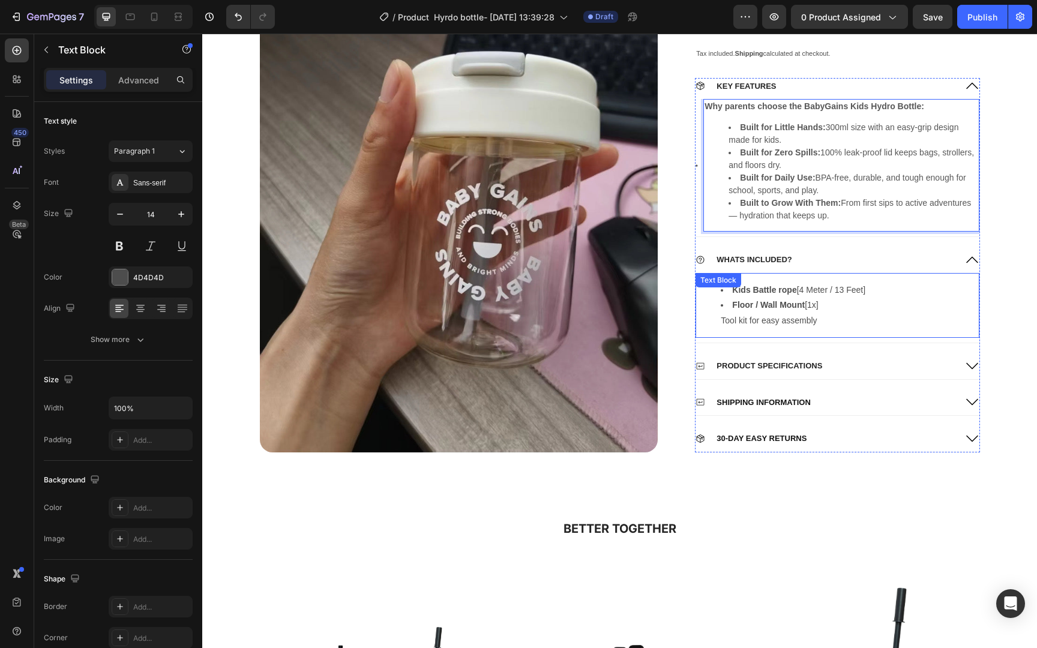
click at [872, 313] on li "Floor / Wall Mount [1x] Tool kit for easy assembly" at bounding box center [848, 313] width 257 height 30
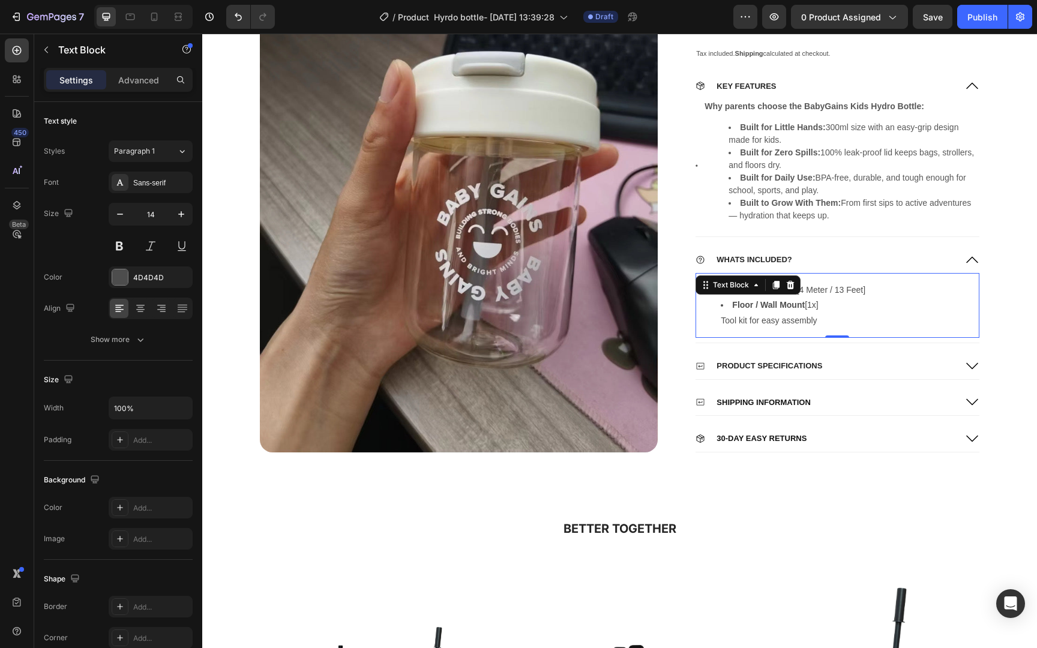
drag, startPoint x: 872, startPoint y: 313, endPoint x: 858, endPoint y: 311, distance: 13.8
click at [872, 313] on li "Floor / Wall Mount [1x] Tool kit for easy assembly" at bounding box center [848, 313] width 257 height 30
drag, startPoint x: 823, startPoint y: 314, endPoint x: 723, endPoint y: 303, distance: 100.2
click at [723, 303] on li "Floor / Wall Mount [1x] Tool kit for easy assembly" at bounding box center [848, 313] width 257 height 30
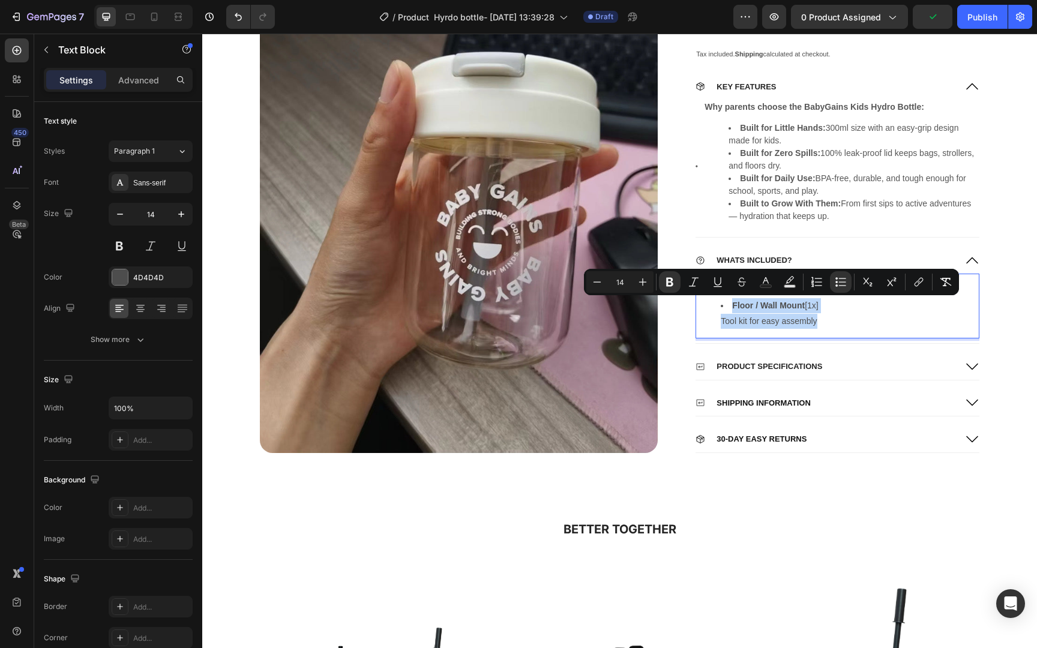
drag, startPoint x: 824, startPoint y: 313, endPoint x: 723, endPoint y: 305, distance: 101.7
click at [723, 305] on li "Floor / Wall Mount [1x] Tool kit for easy assembly" at bounding box center [848, 313] width 257 height 30
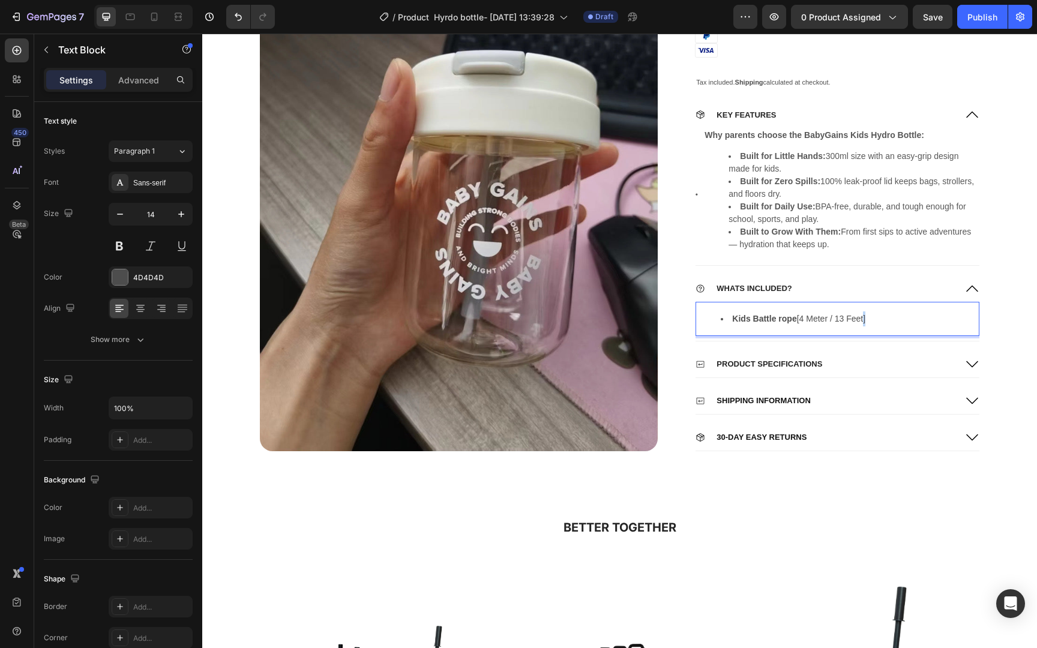
scroll to position [1329, 0]
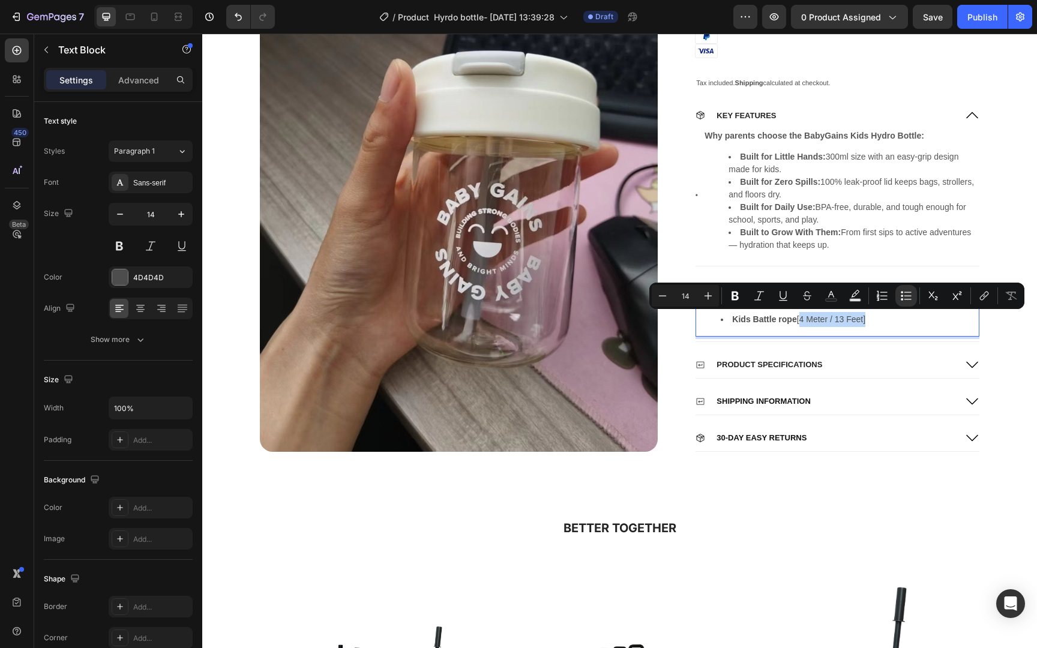
drag, startPoint x: 841, startPoint y: 317, endPoint x: 803, endPoint y: 316, distance: 37.8
click at [803, 316] on li "Kids Battle rope [4 Meter / 13 Feet]" at bounding box center [848, 319] width 257 height 15
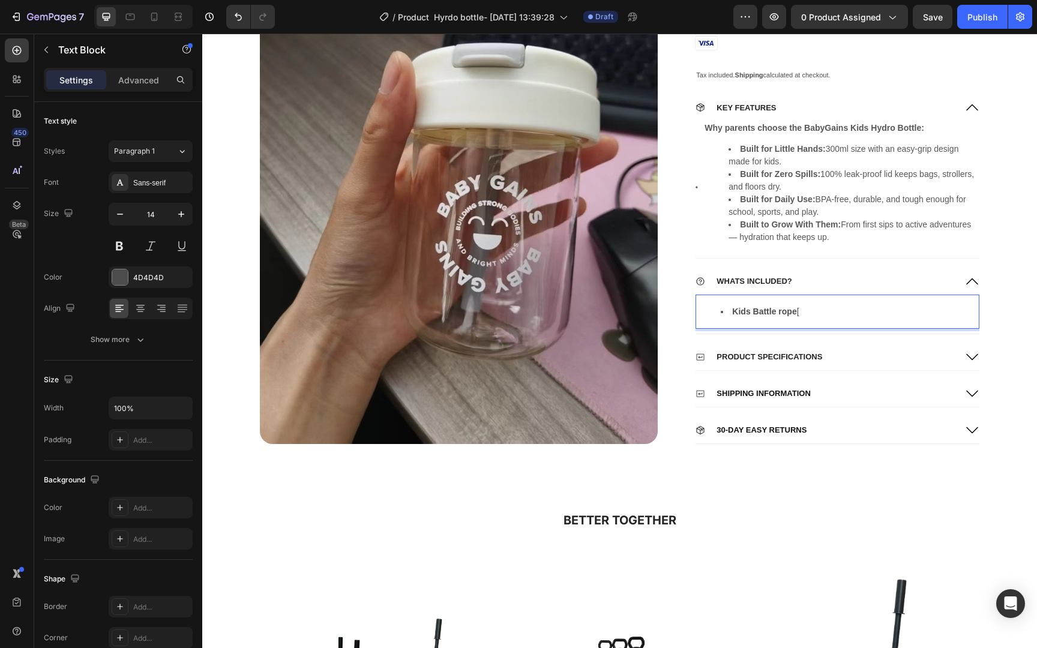
scroll to position [1337, 0]
drag, startPoint x: 797, startPoint y: 310, endPoint x: 740, endPoint y: 311, distance: 57.6
click at [740, 311] on strong "Kids Battle rope" at bounding box center [764, 311] width 64 height 10
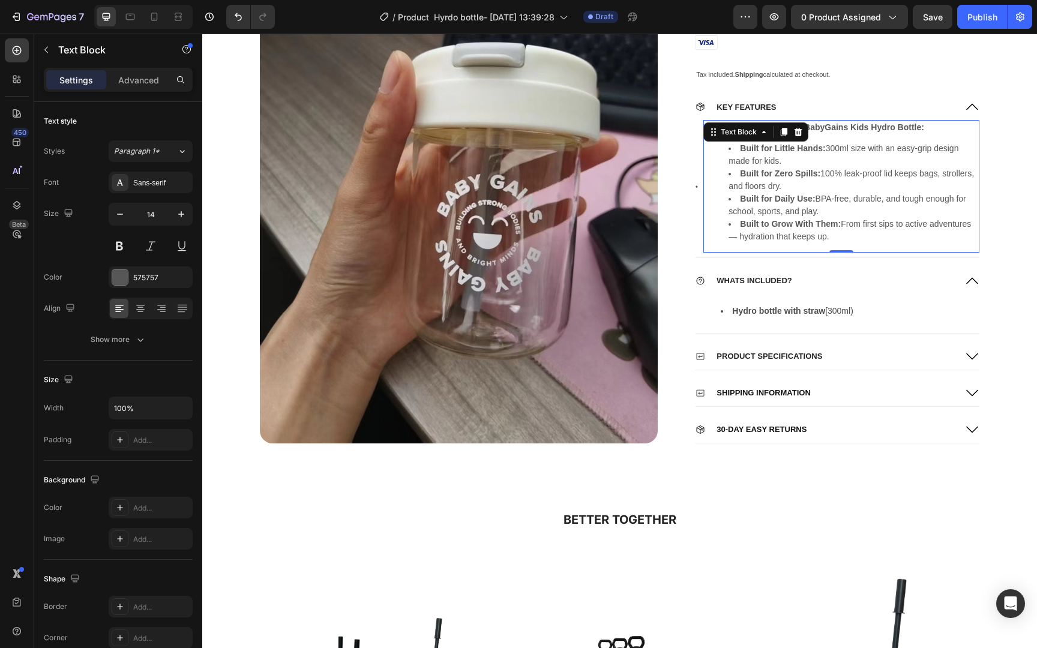
click at [878, 236] on li "Built to Grow With Them: From first sips to active adventures — hydration that …" at bounding box center [852, 230] width 249 height 25
click at [929, 358] on div "PRODUCT SPECIFICATIONS" at bounding box center [824, 357] width 259 height 17
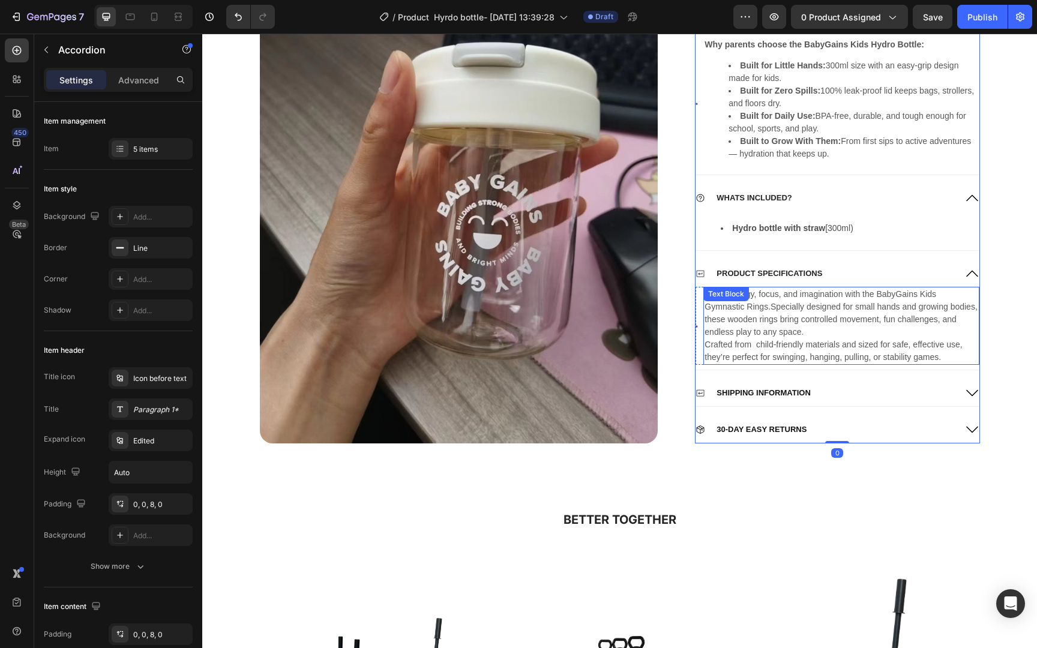
click at [866, 321] on p "Spark energy, focus, and imagination with the BabyGains Kids Gymnastic Rings.Sp…" at bounding box center [840, 313] width 273 height 50
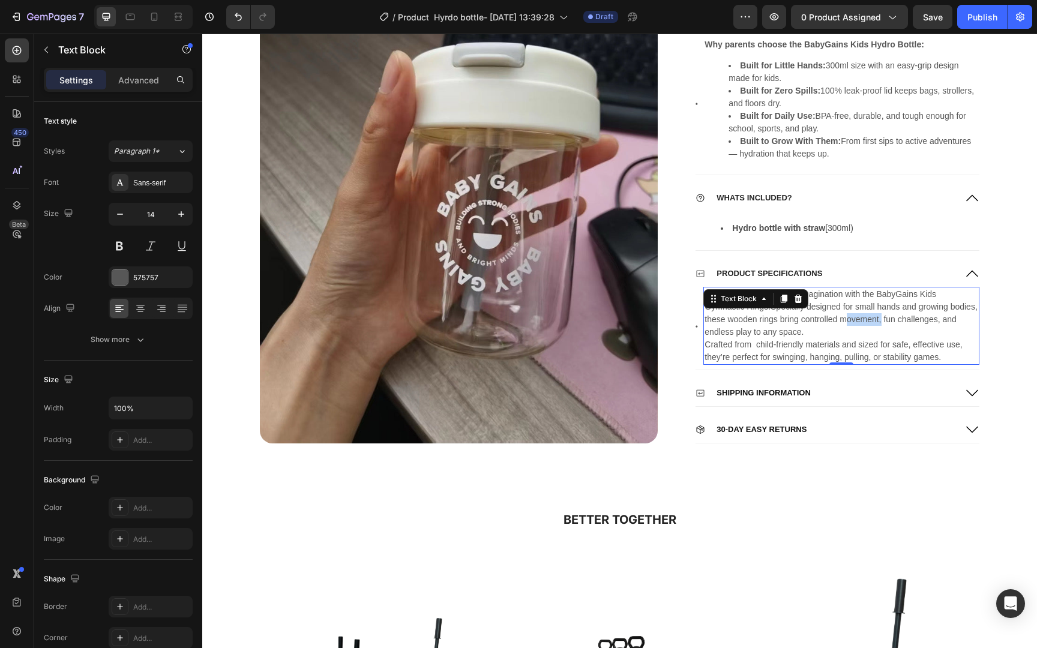
click at [867, 321] on p "Spark energy, focus, and imagination with the BabyGains Kids Gymnastic Rings.Sp…" at bounding box center [840, 313] width 273 height 50
click at [857, 355] on p "Crafted from child-friendly materials and sized for safe, effective use, they’r…" at bounding box center [840, 350] width 273 height 25
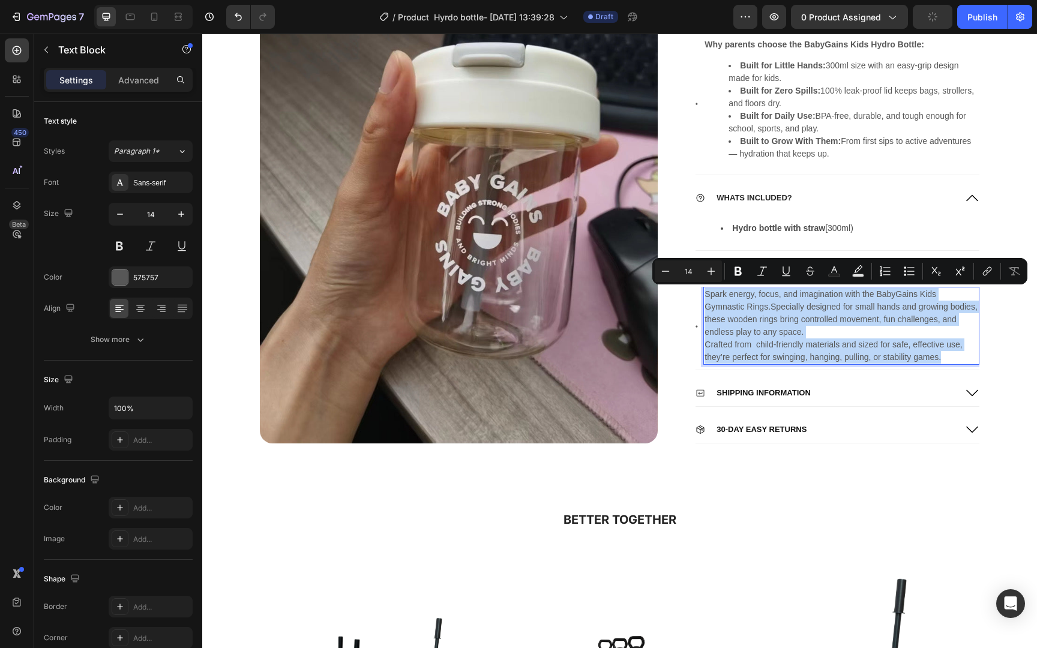
copy div "Spark energy, focus, and imagination with the BabyGains Kids Gymnastic Rings.Sp…"
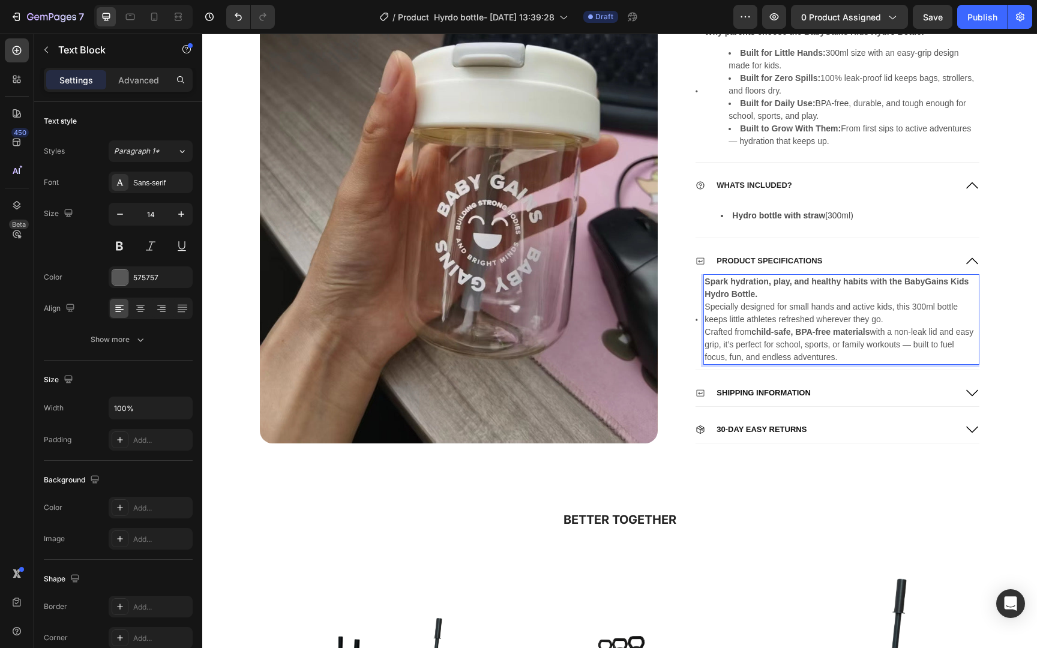
click at [932, 346] on p "Crafted from child-safe, BPA-free materials with a non-leak lid and easy grip, …" at bounding box center [840, 345] width 273 height 38
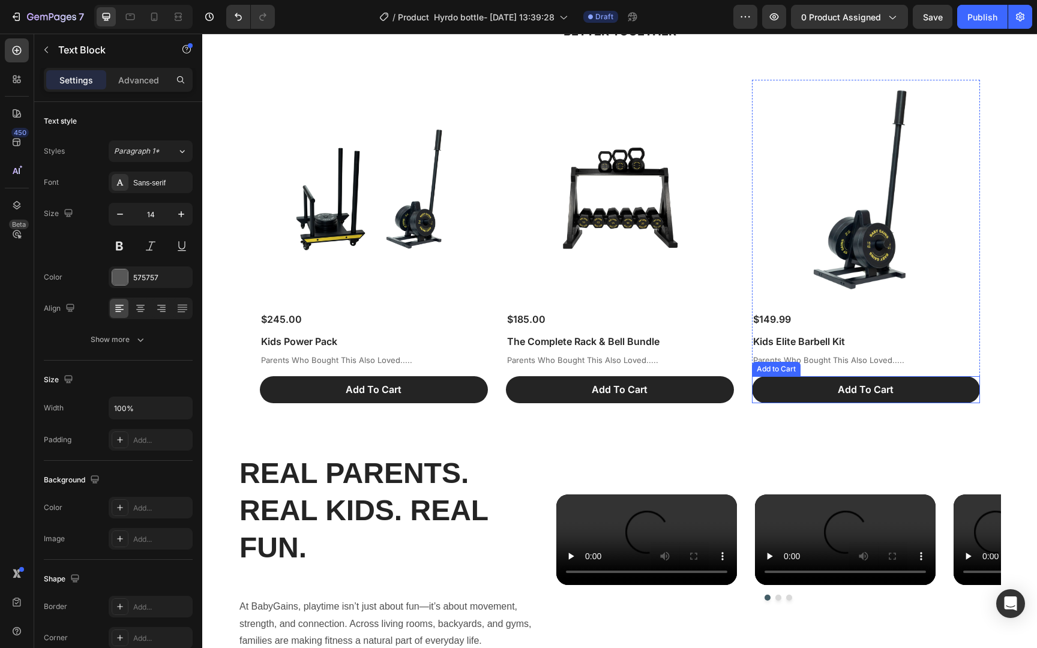
scroll to position [1815, 0]
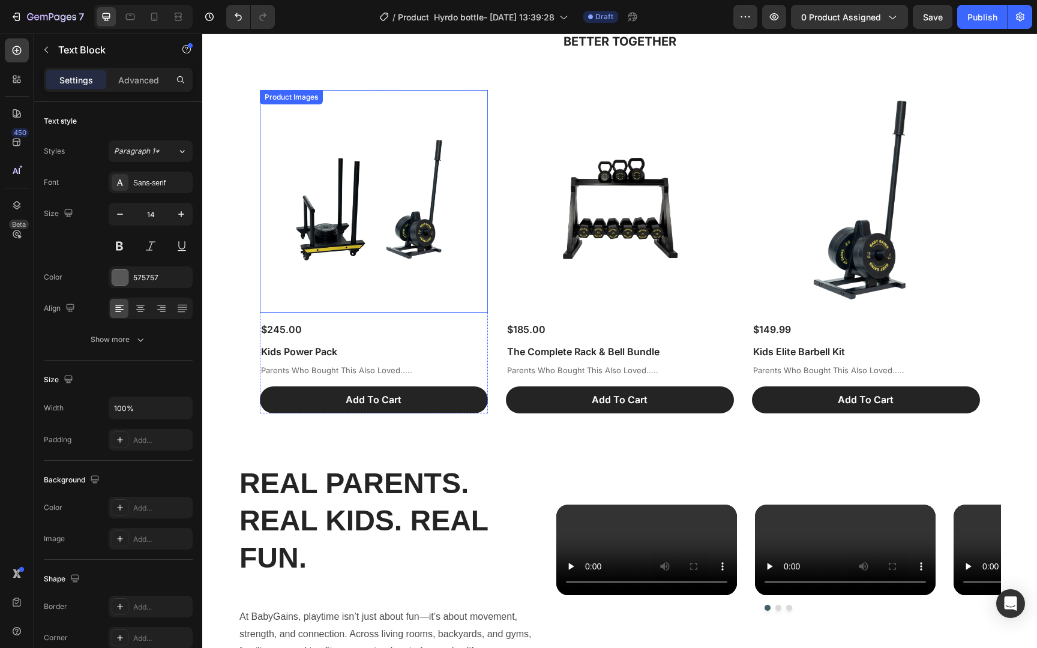
click at [401, 264] on img at bounding box center [373, 201] width 167 height 223
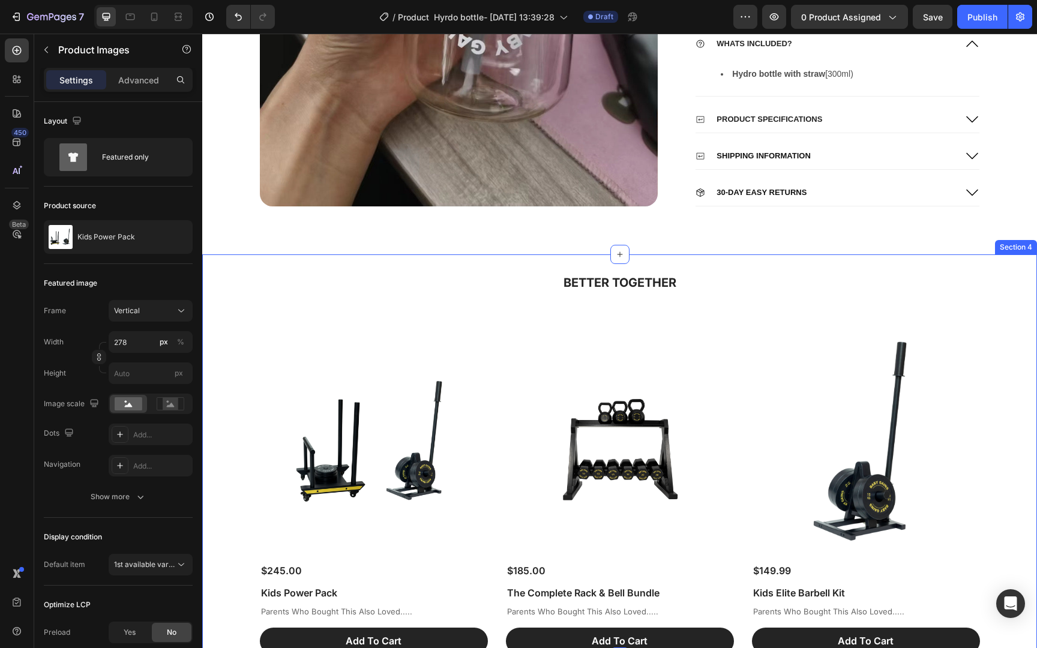
scroll to position [1563, 0]
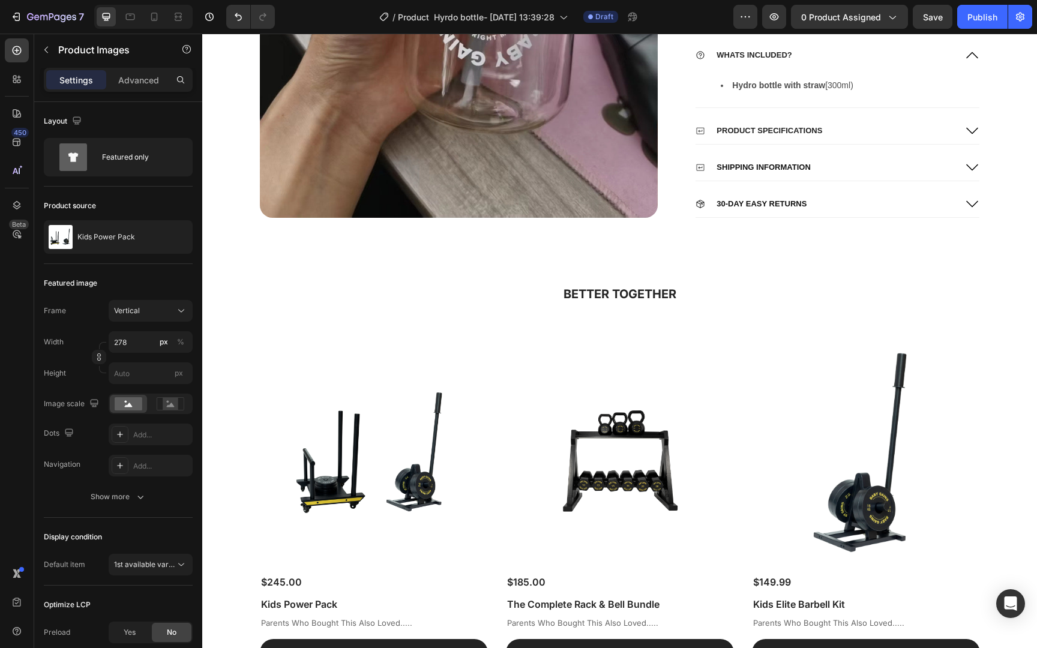
click at [421, 415] on img at bounding box center [373, 454] width 167 height 223
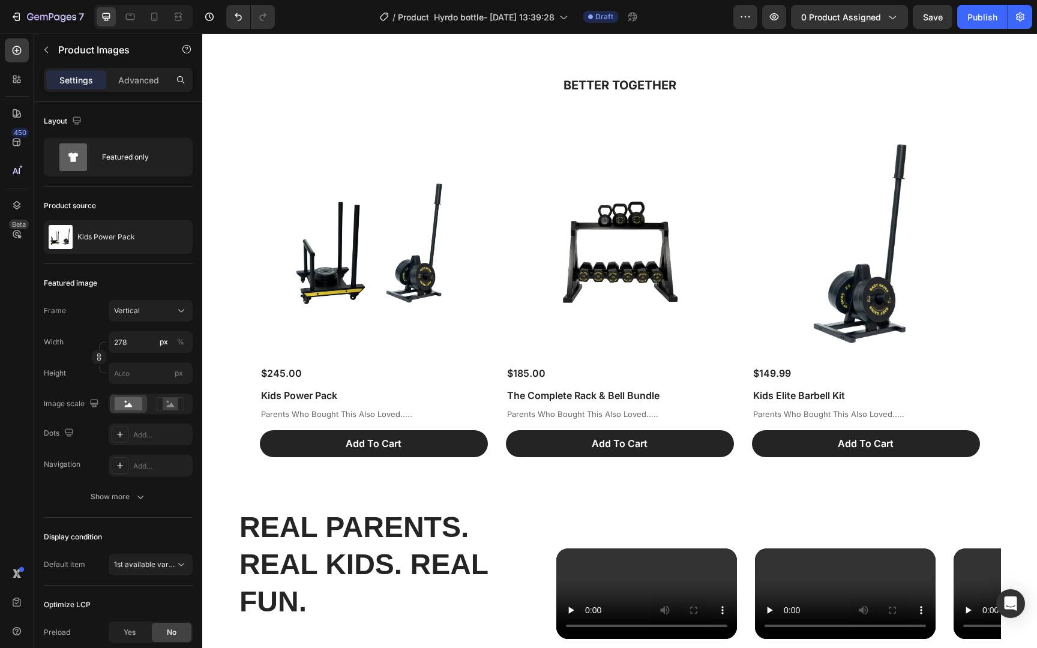
click at [412, 327] on img at bounding box center [373, 245] width 167 height 223
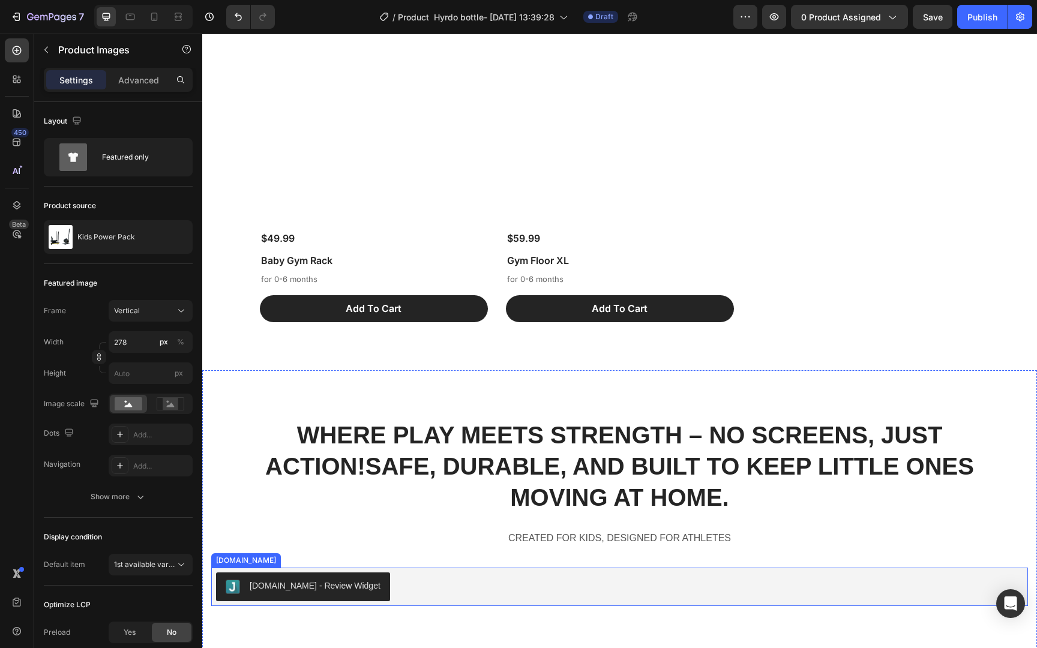
scroll to position [2686, 0]
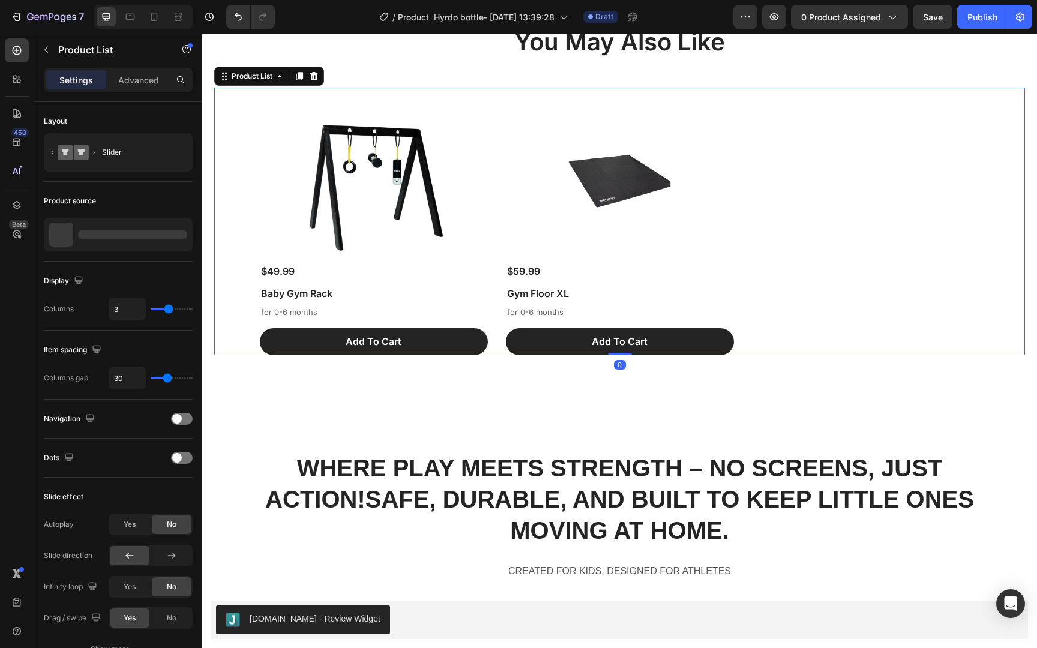
drag, startPoint x: 740, startPoint y: 227, endPoint x: 664, endPoint y: 220, distance: 76.5
click at [737, 225] on div "Product Images $49.99 Product Price Product Price Baby Gym Rack Product Title f…" at bounding box center [620, 222] width 720 height 268
click at [362, 215] on img at bounding box center [373, 171] width 167 height 167
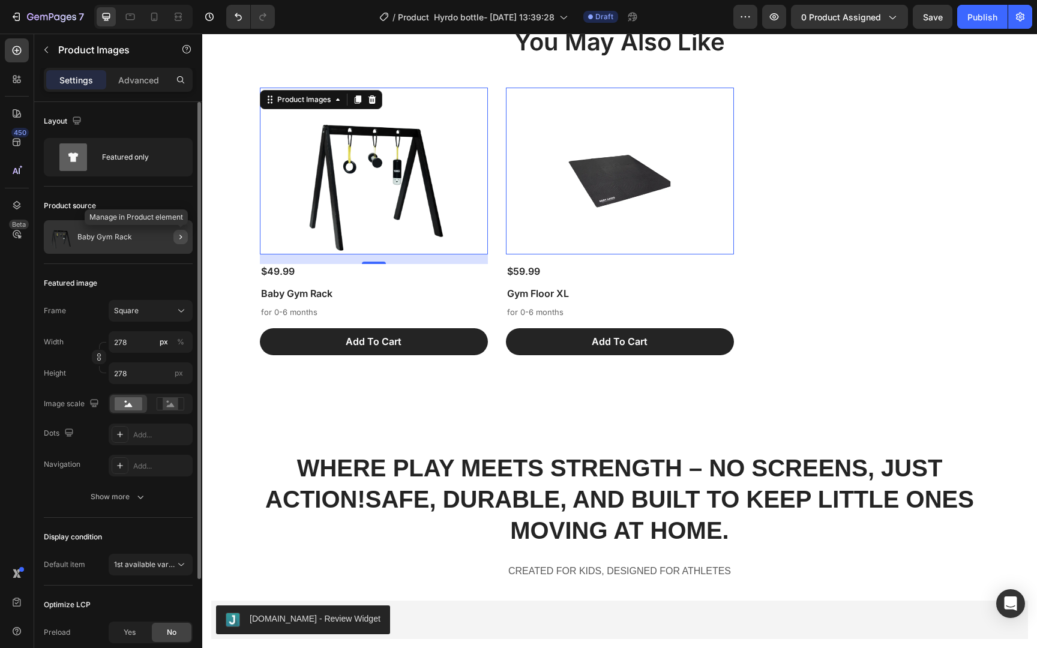
click at [176, 237] on icon "button" at bounding box center [181, 237] width 10 height 10
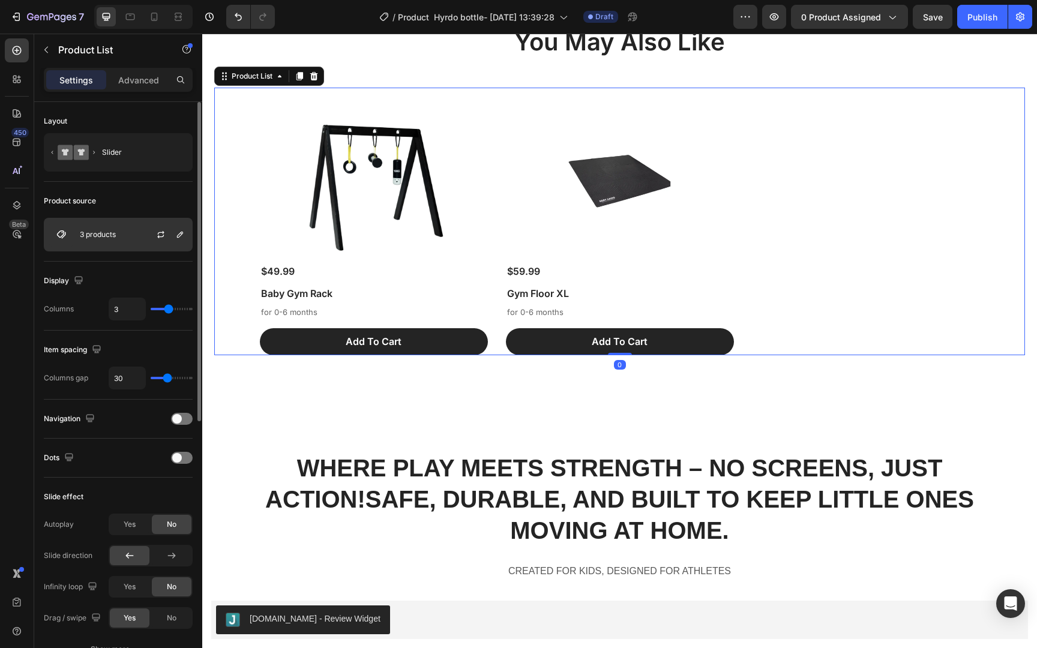
click at [119, 227] on div "3 products" at bounding box center [118, 235] width 149 height 34
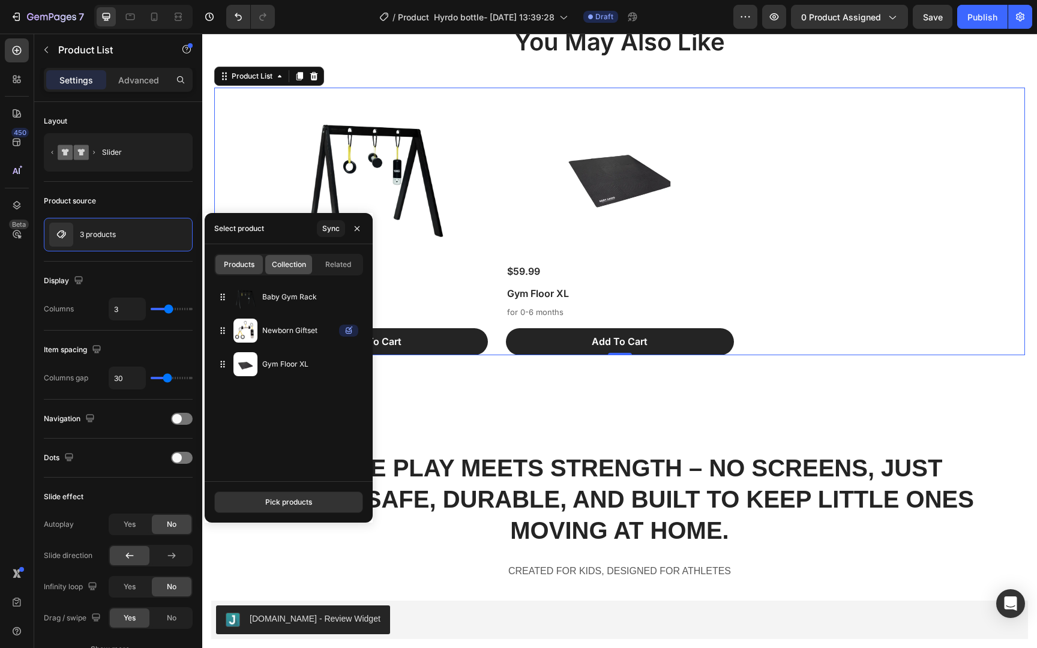
click at [291, 262] on span "Collection" at bounding box center [289, 264] width 34 height 11
type input "4"
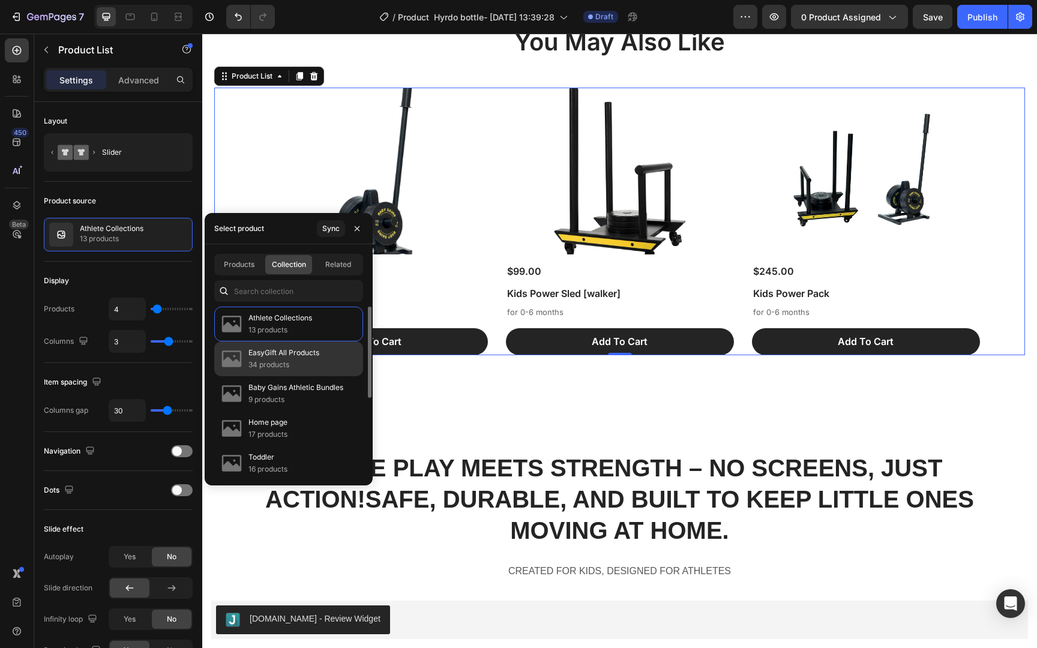
click at [315, 359] on p "34 products" at bounding box center [283, 365] width 71 height 12
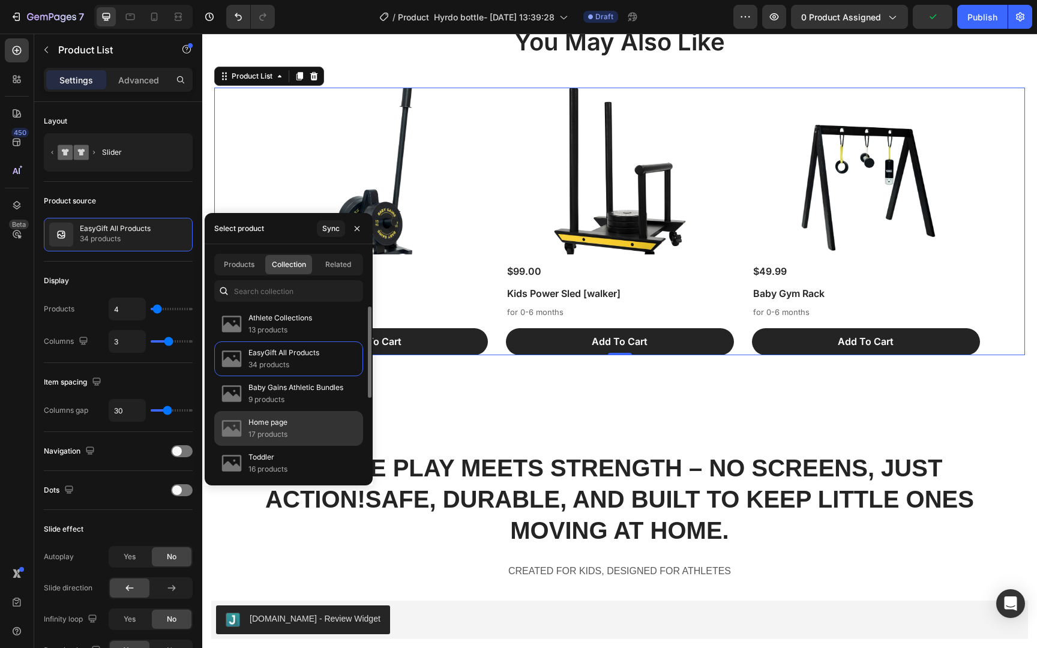
click at [313, 446] on div "Home page 17 products" at bounding box center [288, 463] width 149 height 35
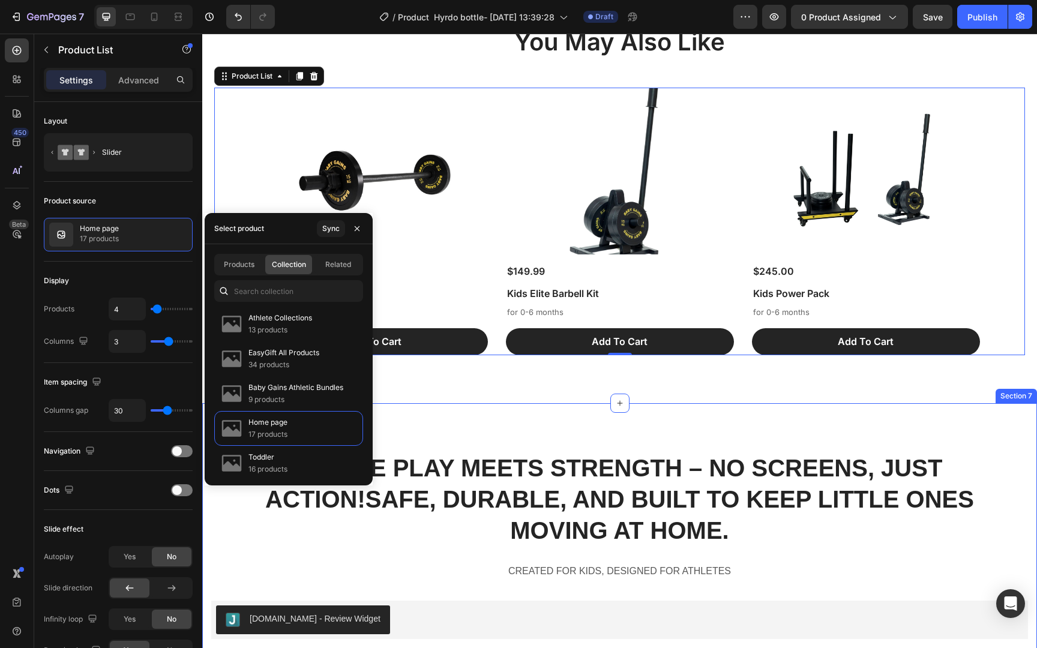
click at [611, 417] on div "WHERE PLAY MEETS STRENGTH – NO SCREENS, JUST ACTION! SAFE, DURABLE, AND BUILT T…" at bounding box center [619, 559] width 834 height 313
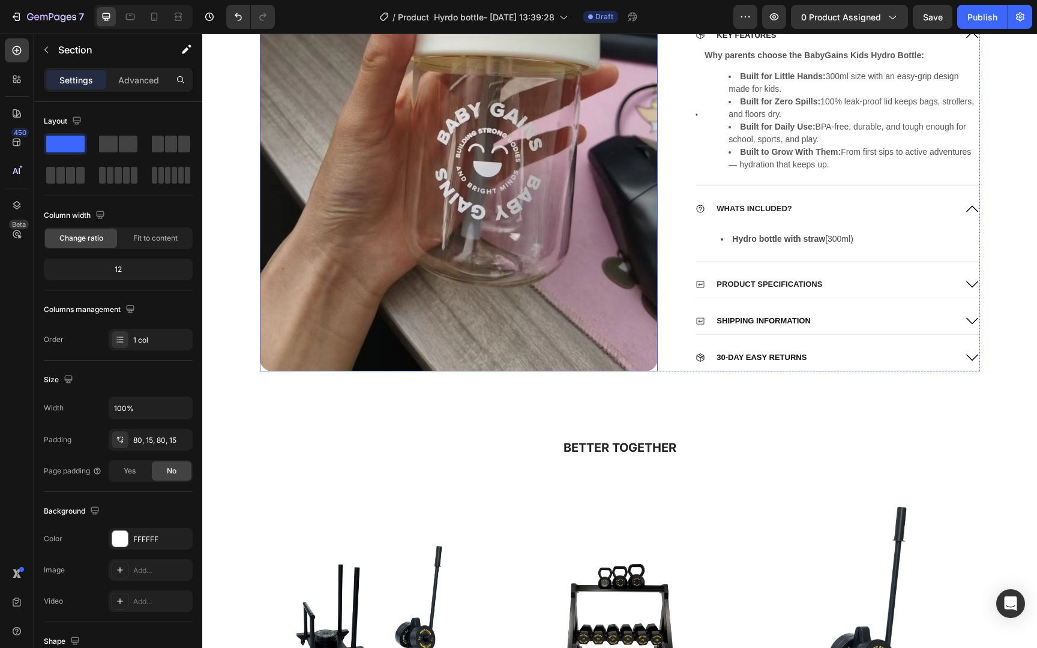
scroll to position [1848, 0]
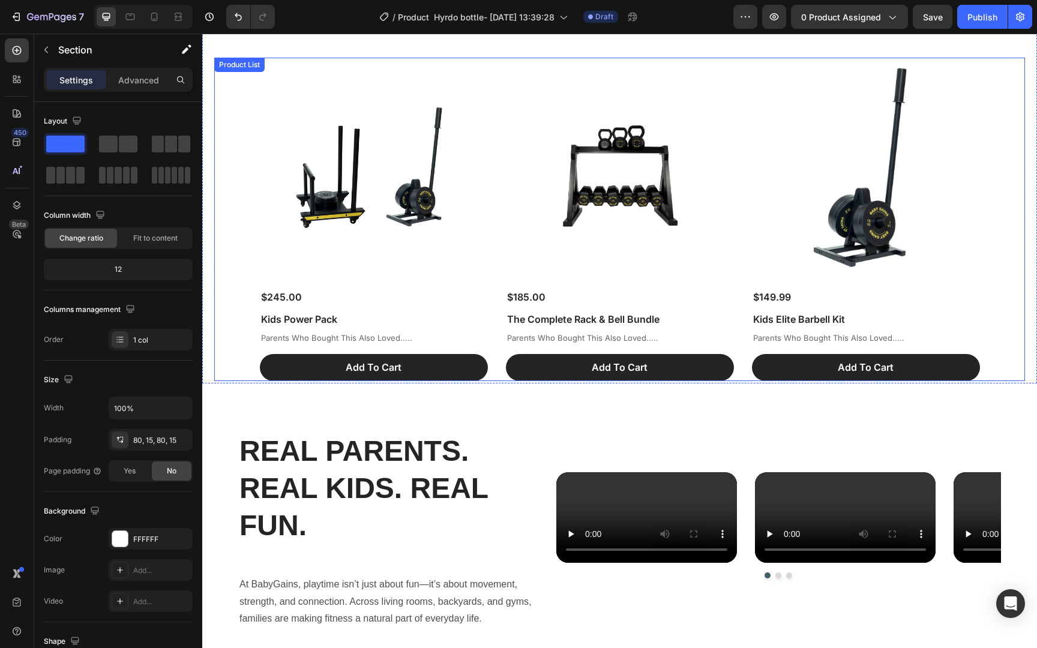
click at [494, 196] on div "Product Images $245.00 Product Price Product Price Kids Power Pack Product Titl…" at bounding box center [620, 219] width 720 height 323
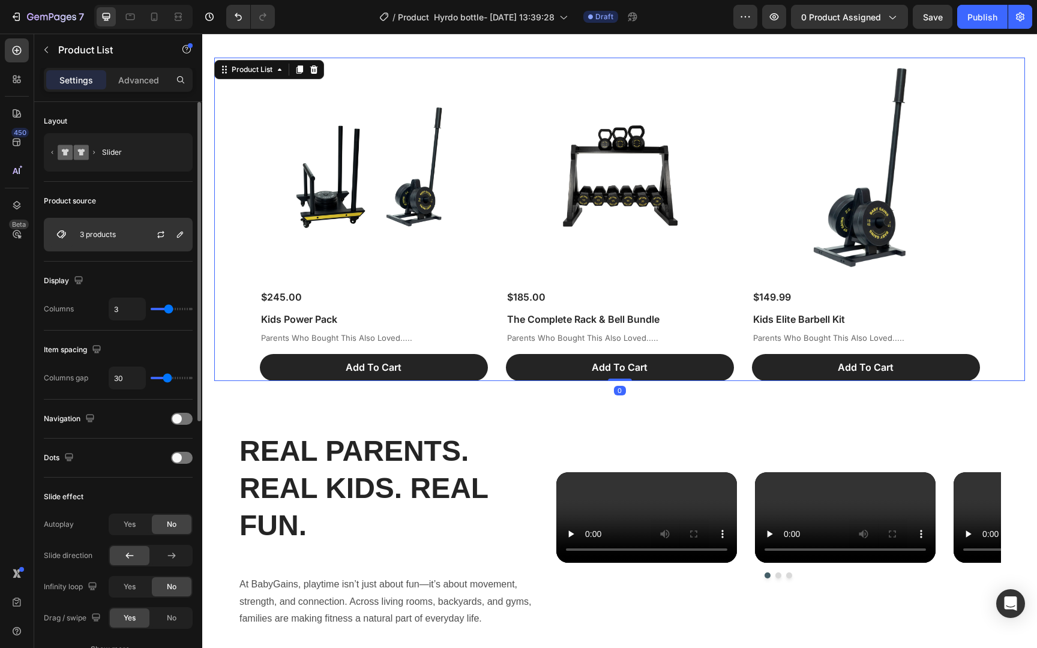
click at [136, 229] on div "3 products" at bounding box center [118, 235] width 149 height 34
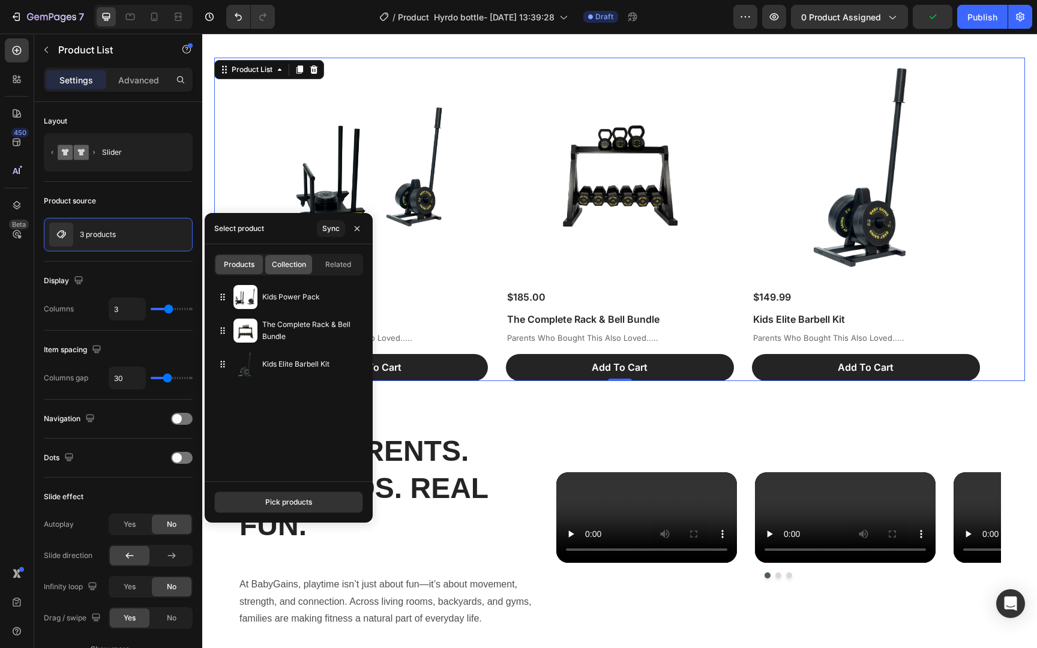
click at [295, 259] on span "Collection" at bounding box center [289, 264] width 34 height 11
type input "4"
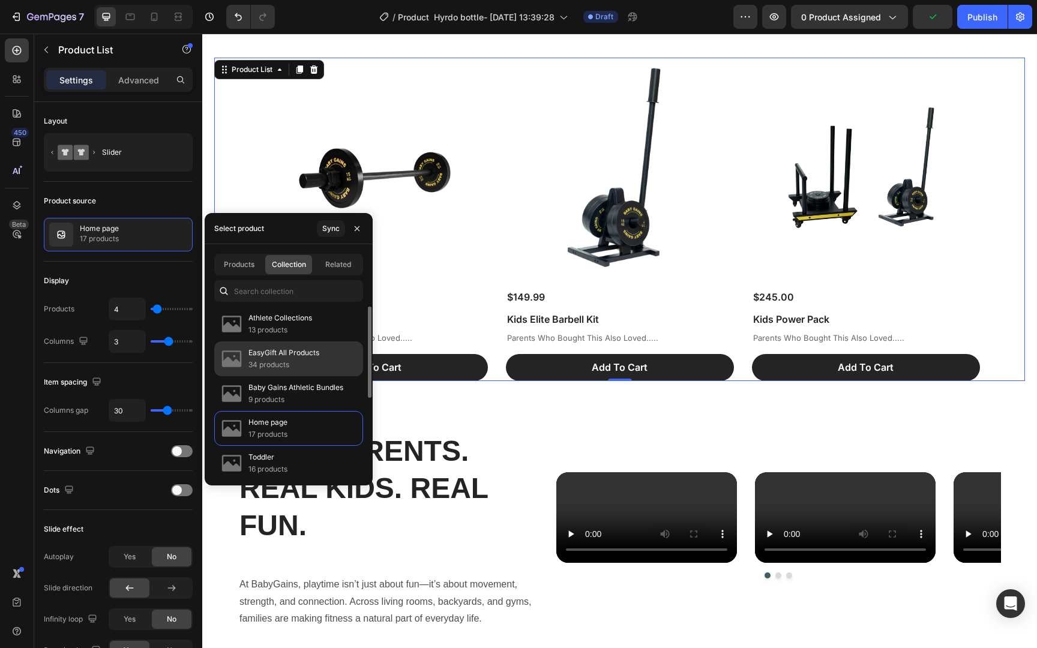
click at [320, 376] on div "EasyGift All Products 34 products" at bounding box center [288, 393] width 149 height 35
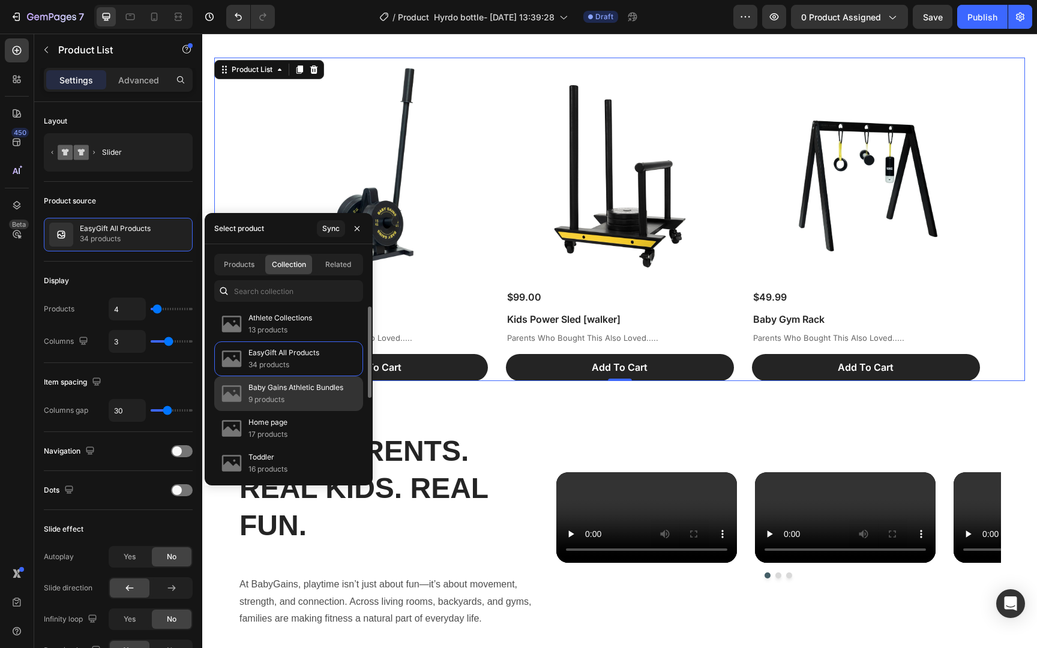
click at [304, 388] on p "Baby Gains Athletic Bundles" at bounding box center [295, 388] width 95 height 12
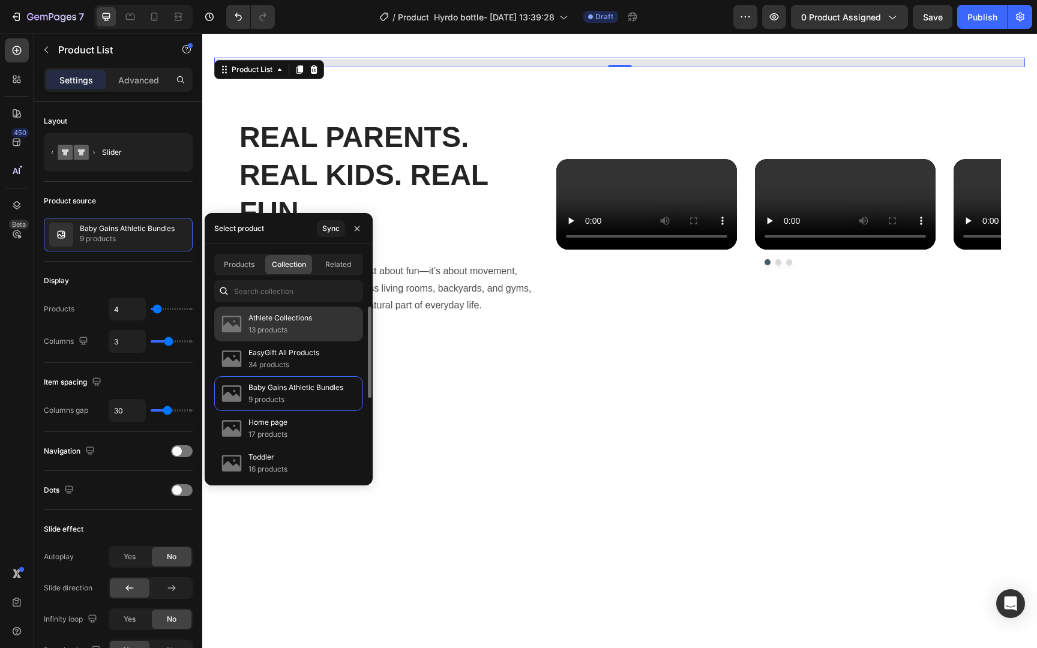
click at [301, 333] on p "13 products" at bounding box center [280, 330] width 64 height 12
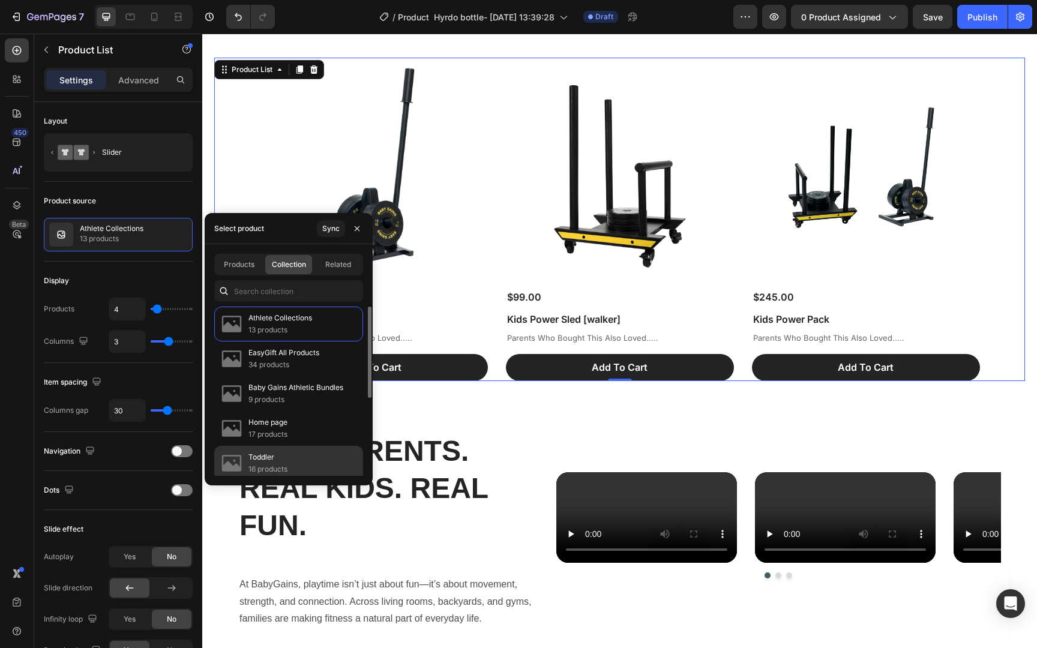
click at [295, 480] on div "Toddler 16 products" at bounding box center [288, 497] width 149 height 35
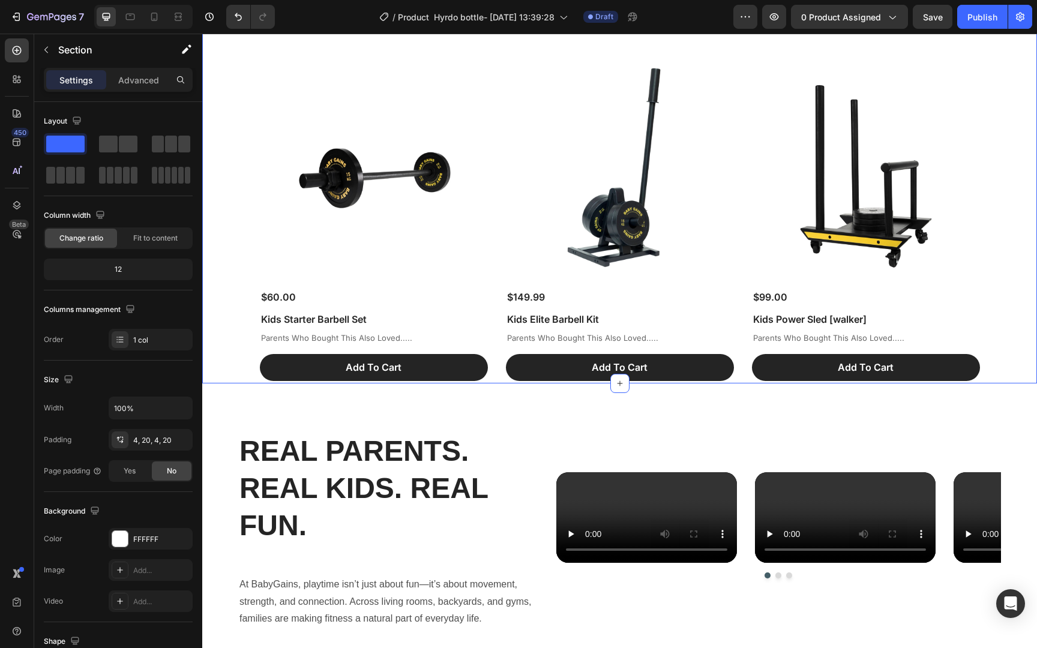
click at [800, 47] on div "BETTER TOGETHER Heading Product Images $60.00 Product Price Product Price Kids …" at bounding box center [619, 182] width 810 height 398
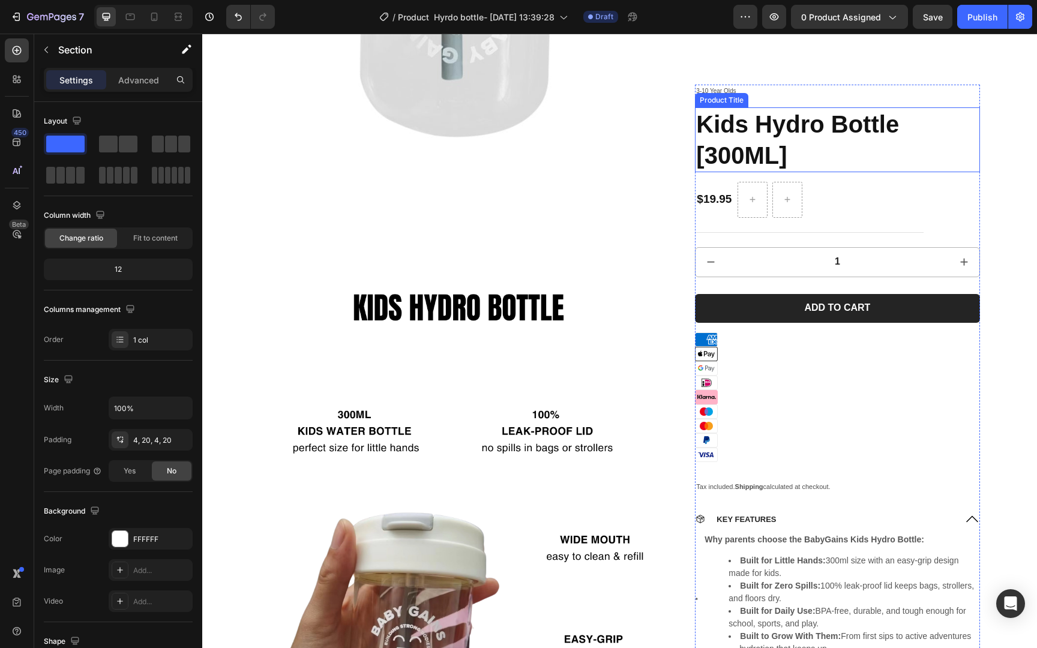
scroll to position [0, 0]
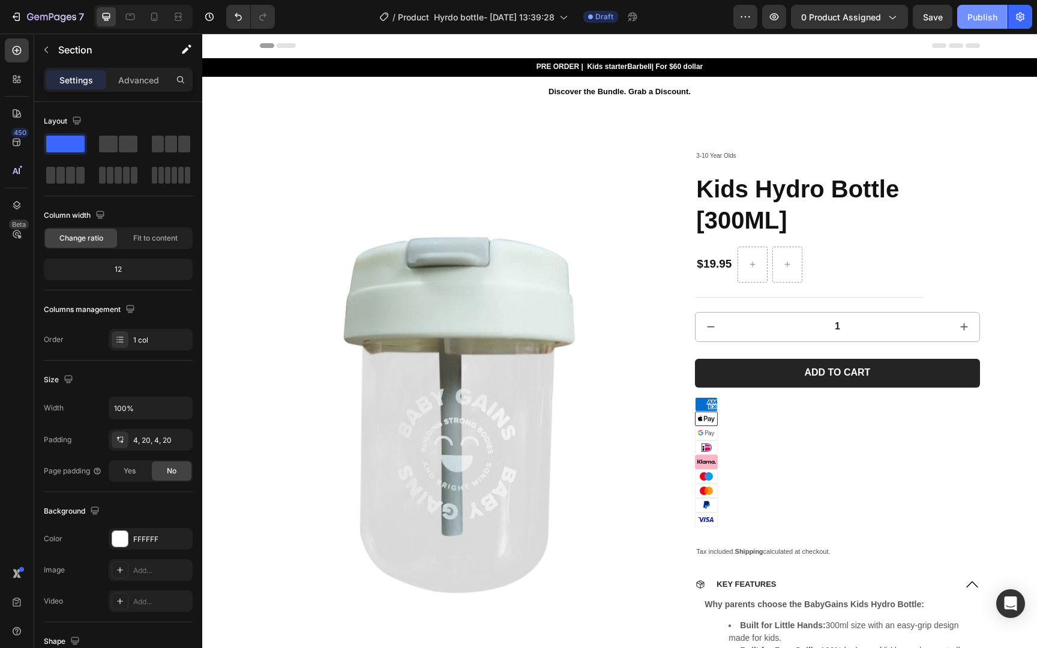
click at [972, 23] on div "Publish" at bounding box center [982, 17] width 30 height 13
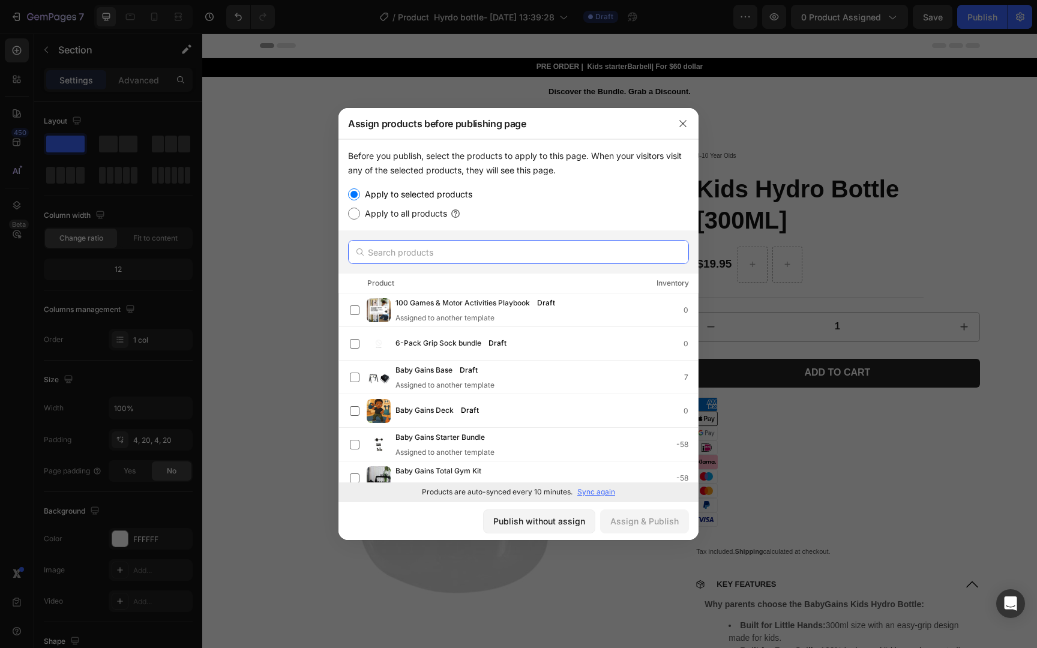
click at [452, 254] on input "text" at bounding box center [518, 252] width 341 height 24
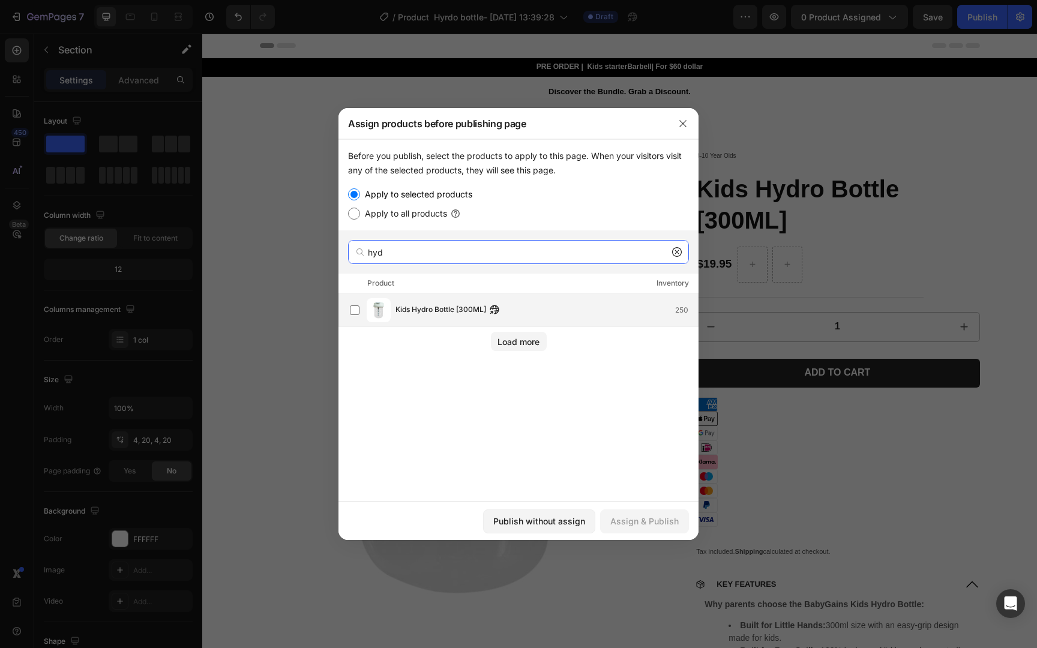
type input "hyd"
click at [368, 307] on img at bounding box center [379, 310] width 24 height 24
click at [639, 521] on div "Assign & Publish" at bounding box center [644, 521] width 68 height 13
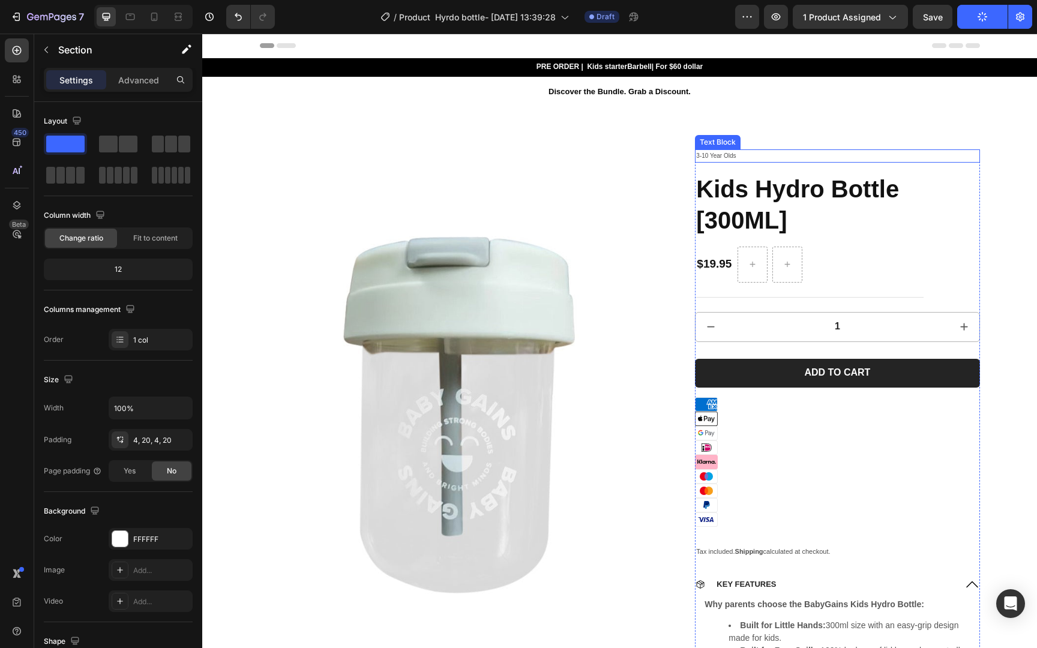
click at [729, 157] on p "3-10 Year Olds" at bounding box center [837, 156] width 282 height 11
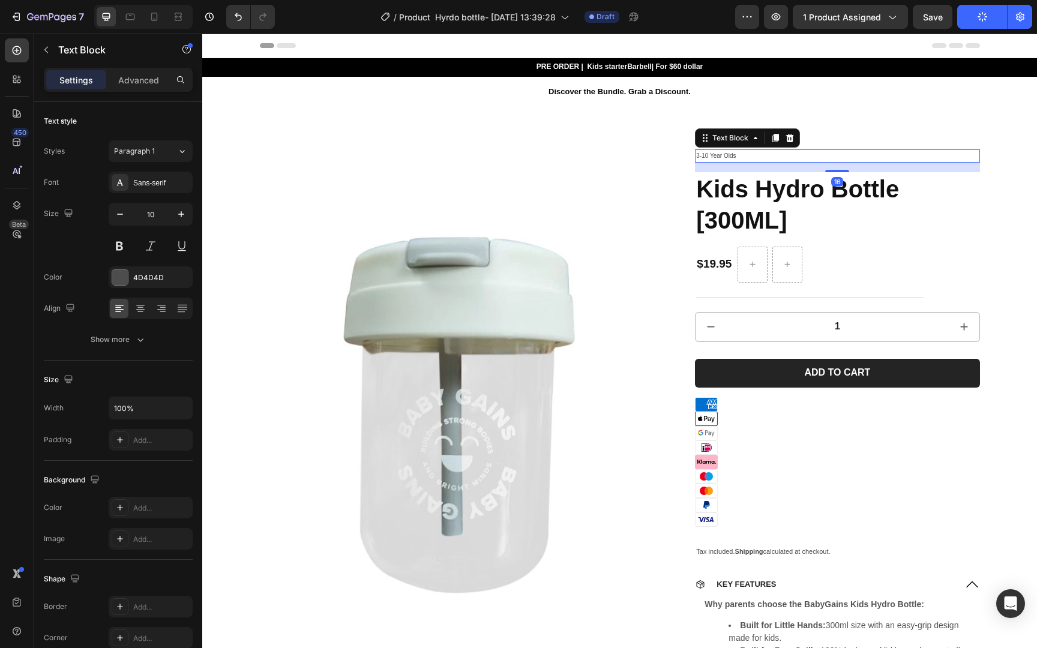
click at [729, 156] on p "3-10 Year Olds" at bounding box center [837, 156] width 282 height 11
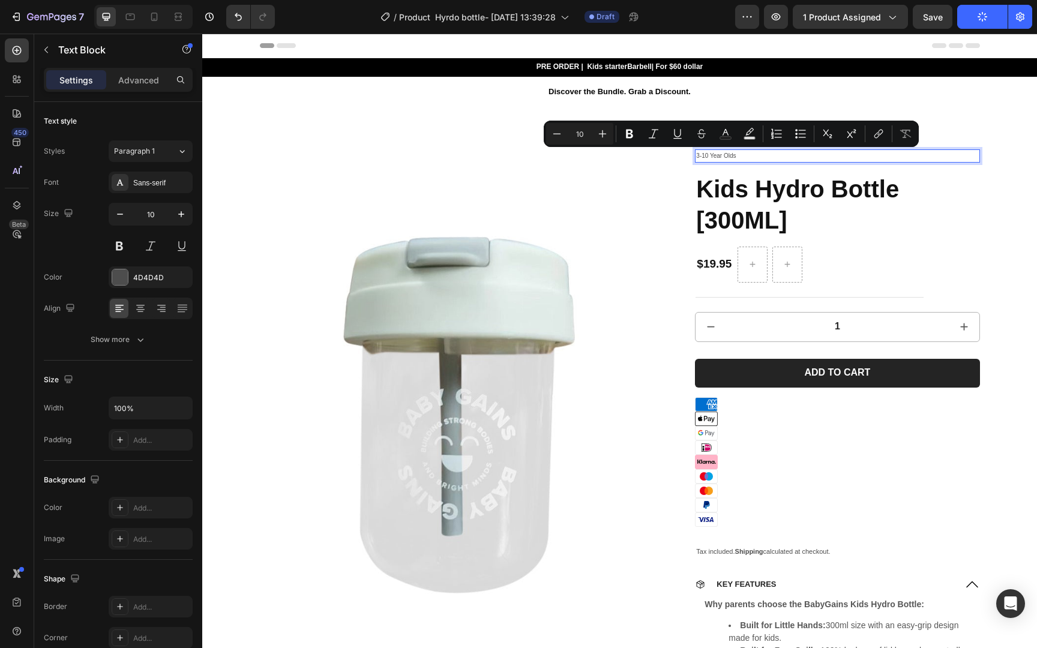
click at [758, 155] on p "3-10 Year Olds" at bounding box center [837, 156] width 282 height 11
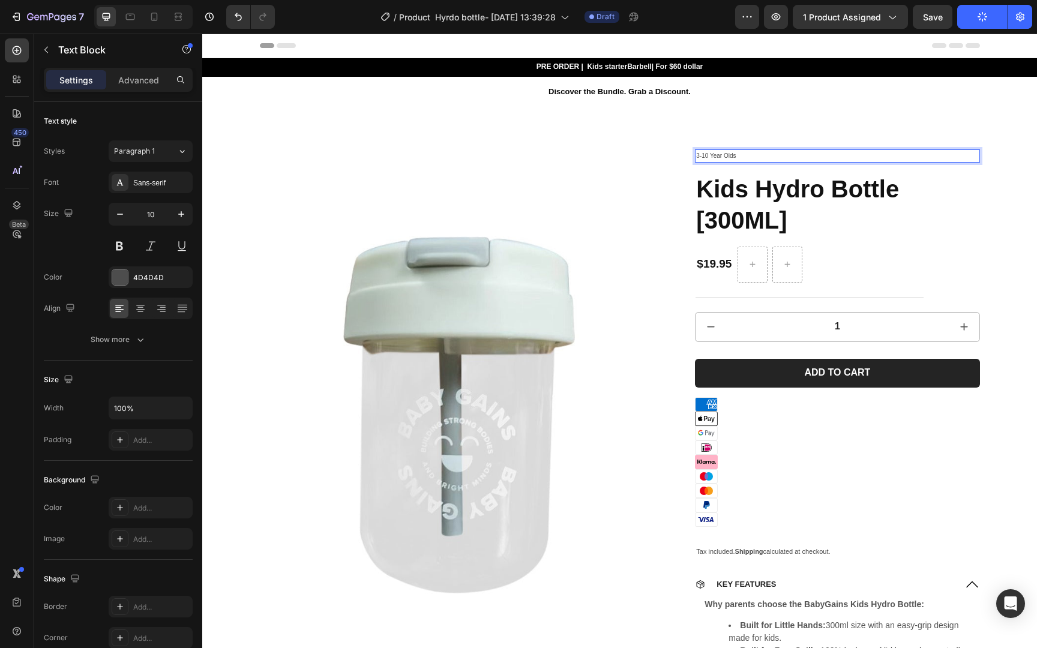
drag, startPoint x: 735, startPoint y: 155, endPoint x: 695, endPoint y: 156, distance: 40.2
click at [695, 156] on div "3-10 Year Olds" at bounding box center [837, 155] width 284 height 13
click at [728, 158] on p "6 months -3 year olds" at bounding box center [837, 156] width 282 height 11
click at [725, 158] on p "6 months -3 year olds" at bounding box center [837, 156] width 282 height 11
drag, startPoint x: 711, startPoint y: 157, endPoint x: 736, endPoint y: 158, distance: 24.6
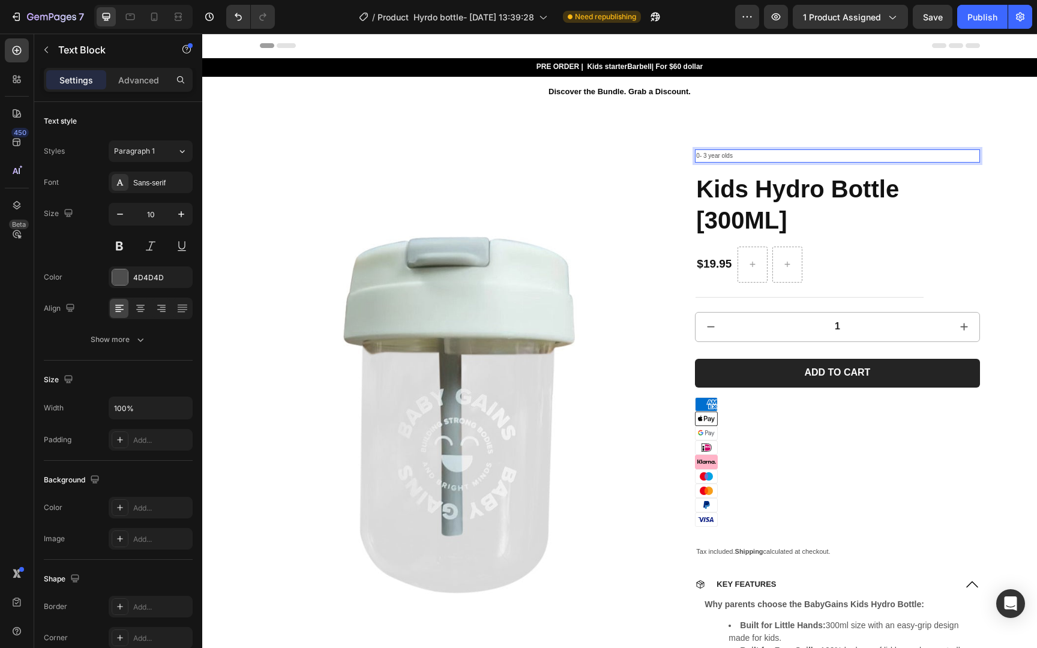
click at [712, 157] on p "0- 3 year olds" at bounding box center [837, 156] width 282 height 11
drag, startPoint x: 725, startPoint y: 156, endPoint x: 766, endPoint y: 157, distance: 40.8
click at [726, 156] on p "0- 3 Year olds" at bounding box center [837, 156] width 282 height 11
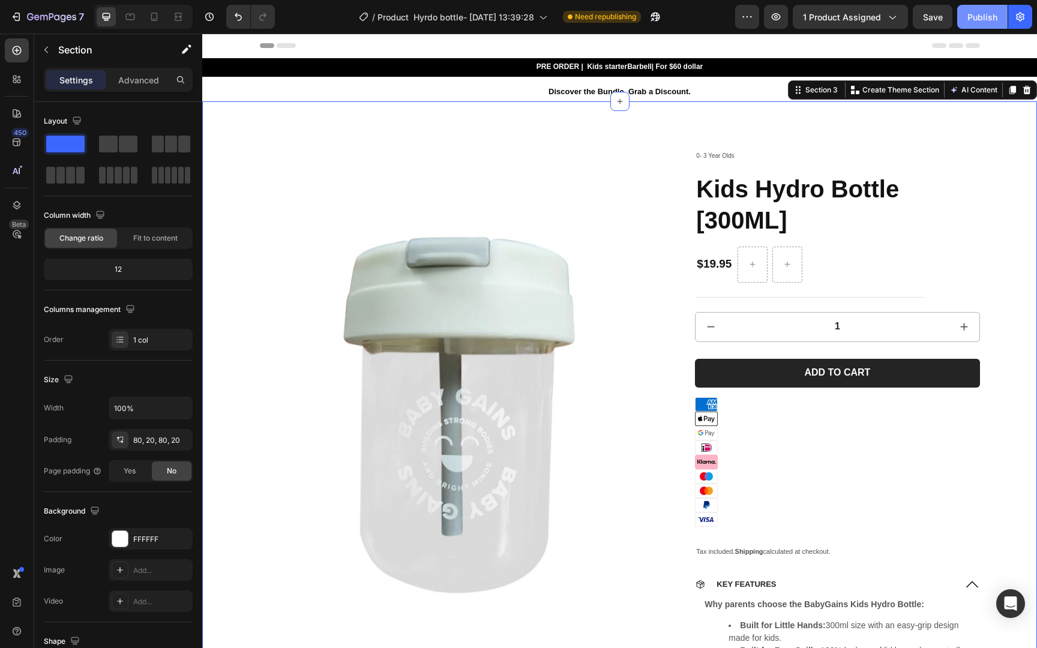
click at [969, 17] on div "Publish" at bounding box center [982, 17] width 30 height 13
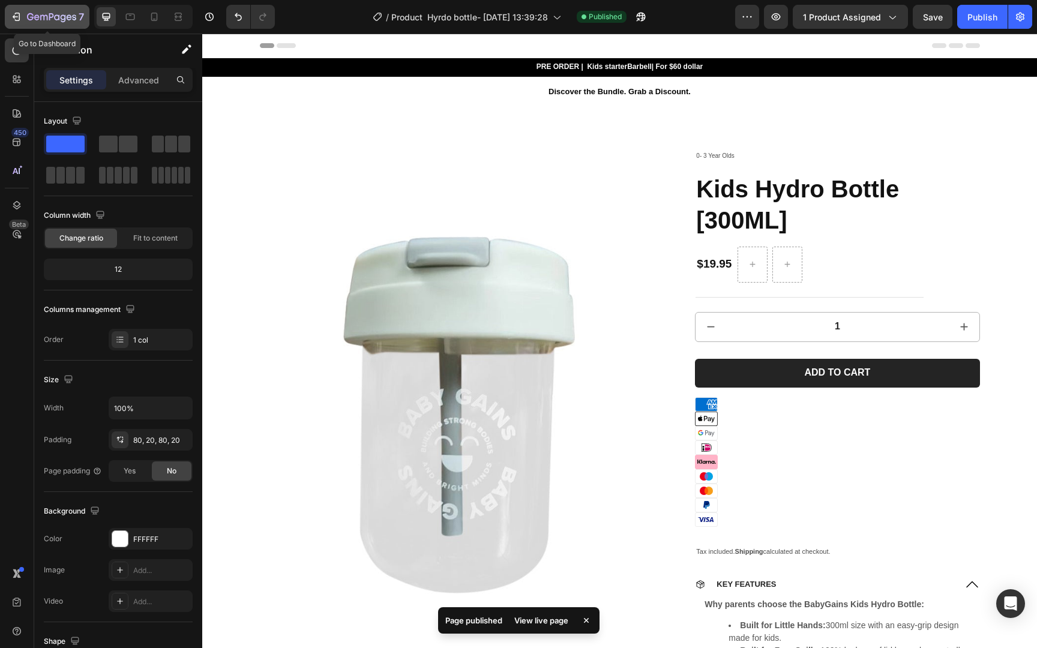
click at [50, 22] on icon "button" at bounding box center [51, 18] width 49 height 10
